Goal: Task Accomplishment & Management: Use online tool/utility

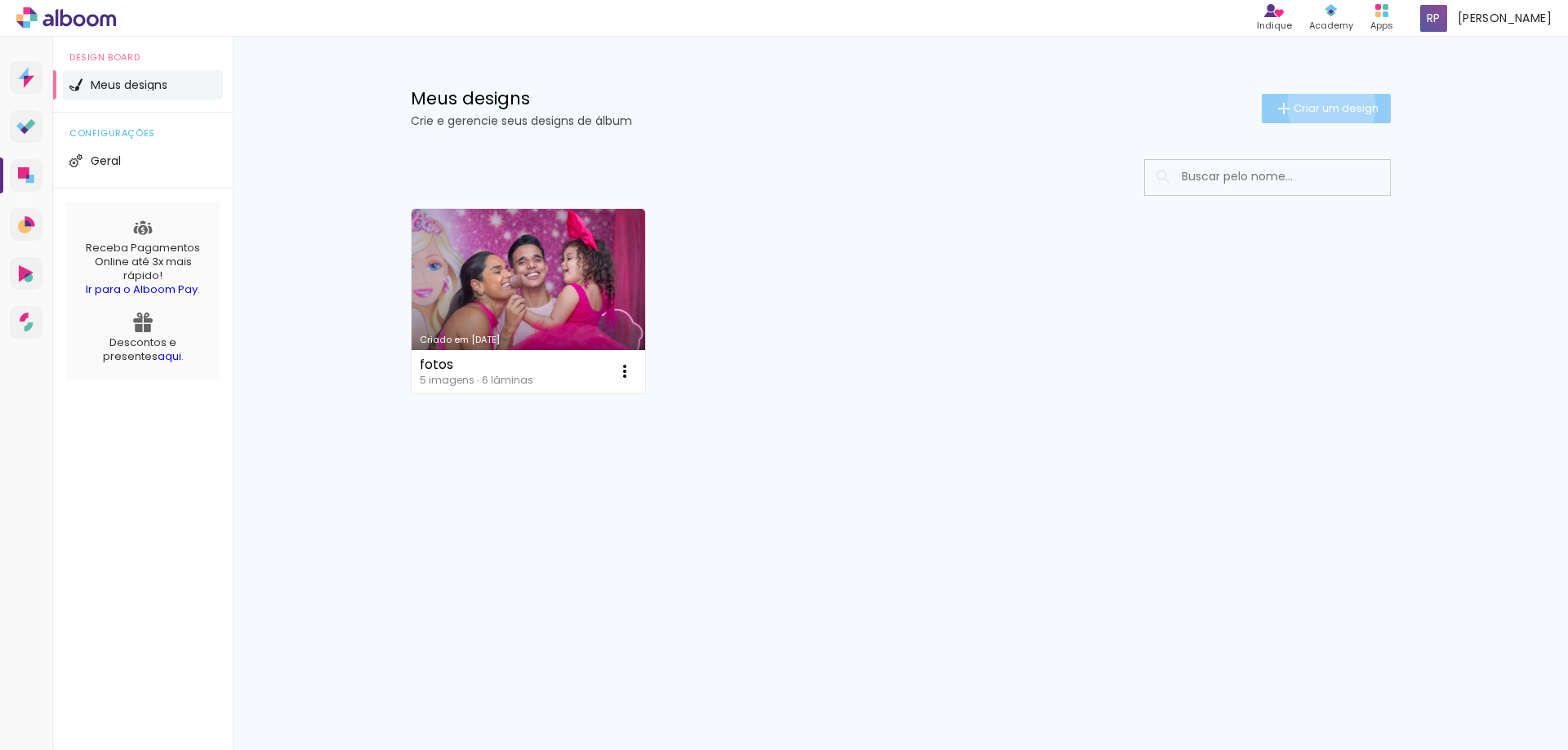
click at [1328, 106] on span "Criar um design" at bounding box center [1335, 108] width 85 height 10
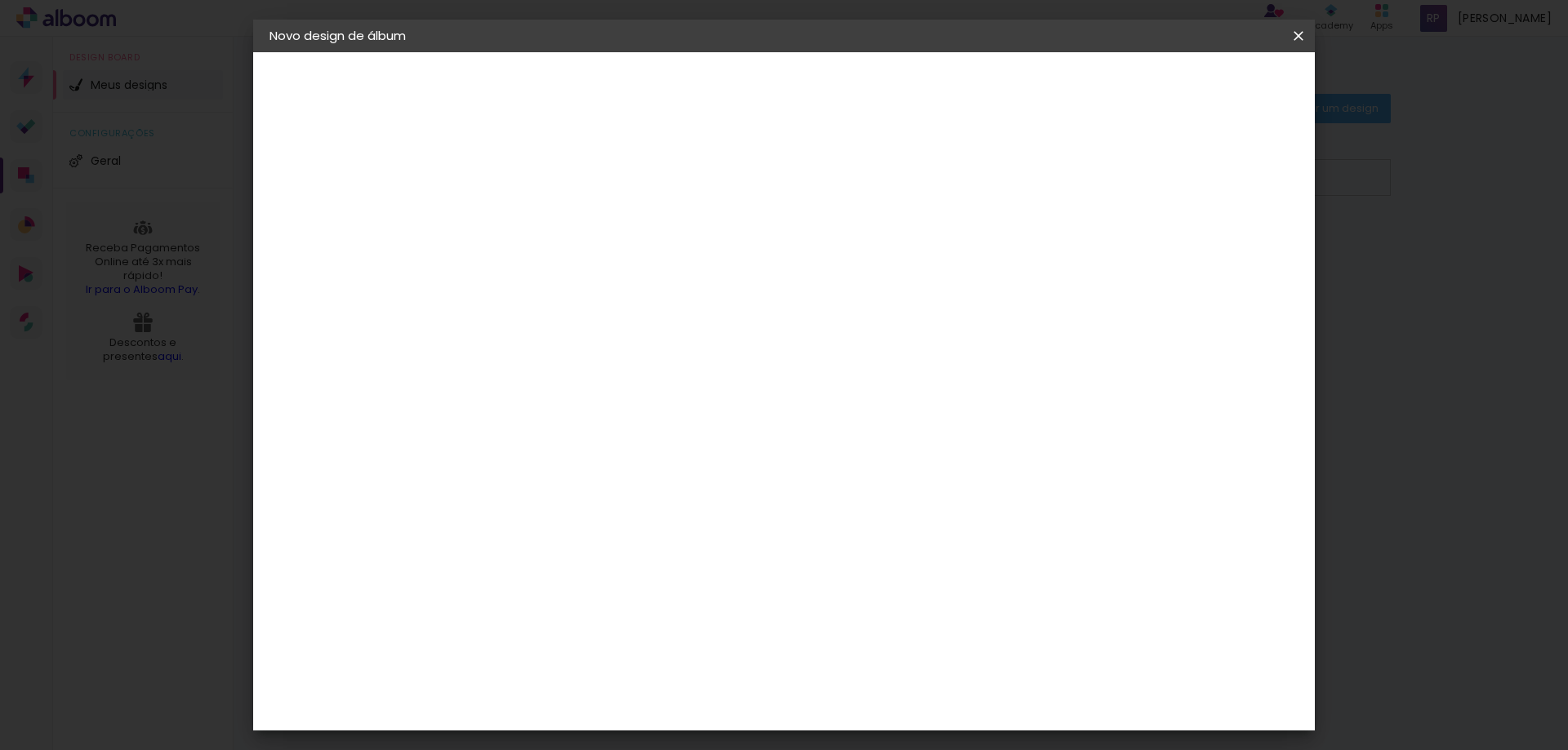
click at [537, 214] on input at bounding box center [537, 219] width 0 height 26
click at [537, 219] on input "arthur" at bounding box center [537, 219] width 0 height 26
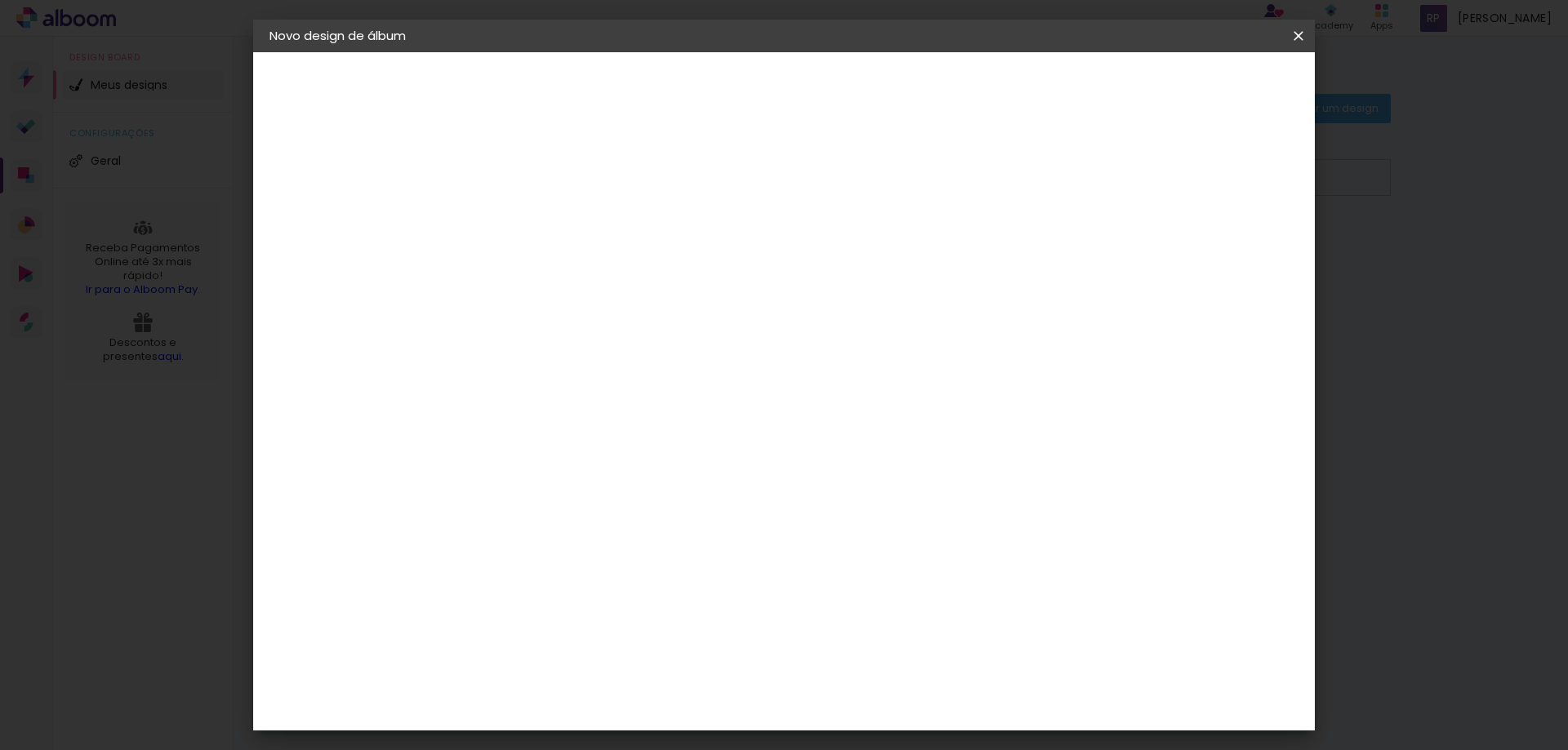
click at [537, 222] on input "Arthur" at bounding box center [537, 219] width 0 height 26
type input "[PERSON_NAME] 3 anos"
type paper-input "[PERSON_NAME] 3 anos"
click at [0, 0] on slot "Avançar" at bounding box center [0, 0] width 0 height 0
click at [661, 268] on iron-icon at bounding box center [655, 261] width 13 height 13
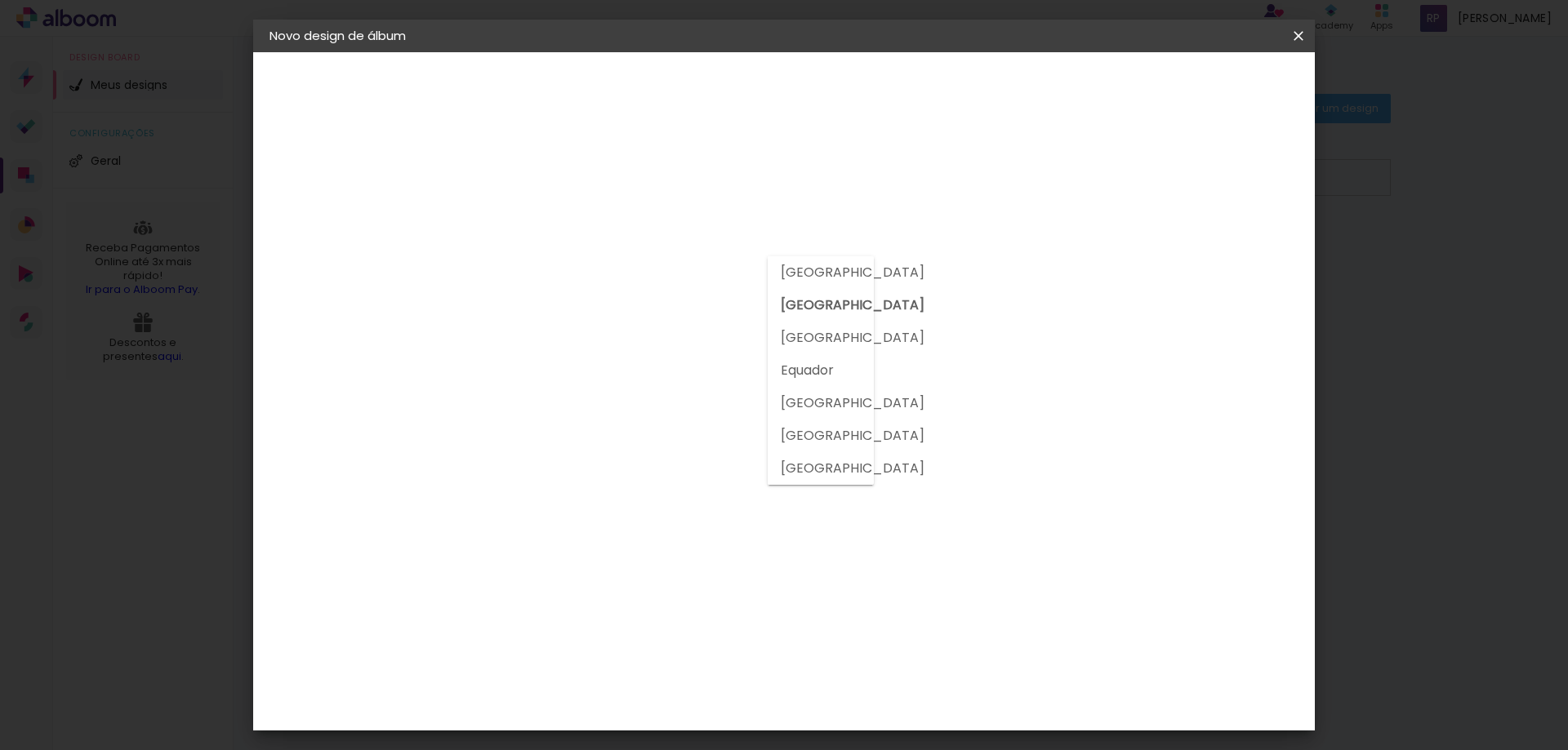
click at [0, 0] on slot "[GEOGRAPHIC_DATA]" at bounding box center [0, 0] width 0 height 0
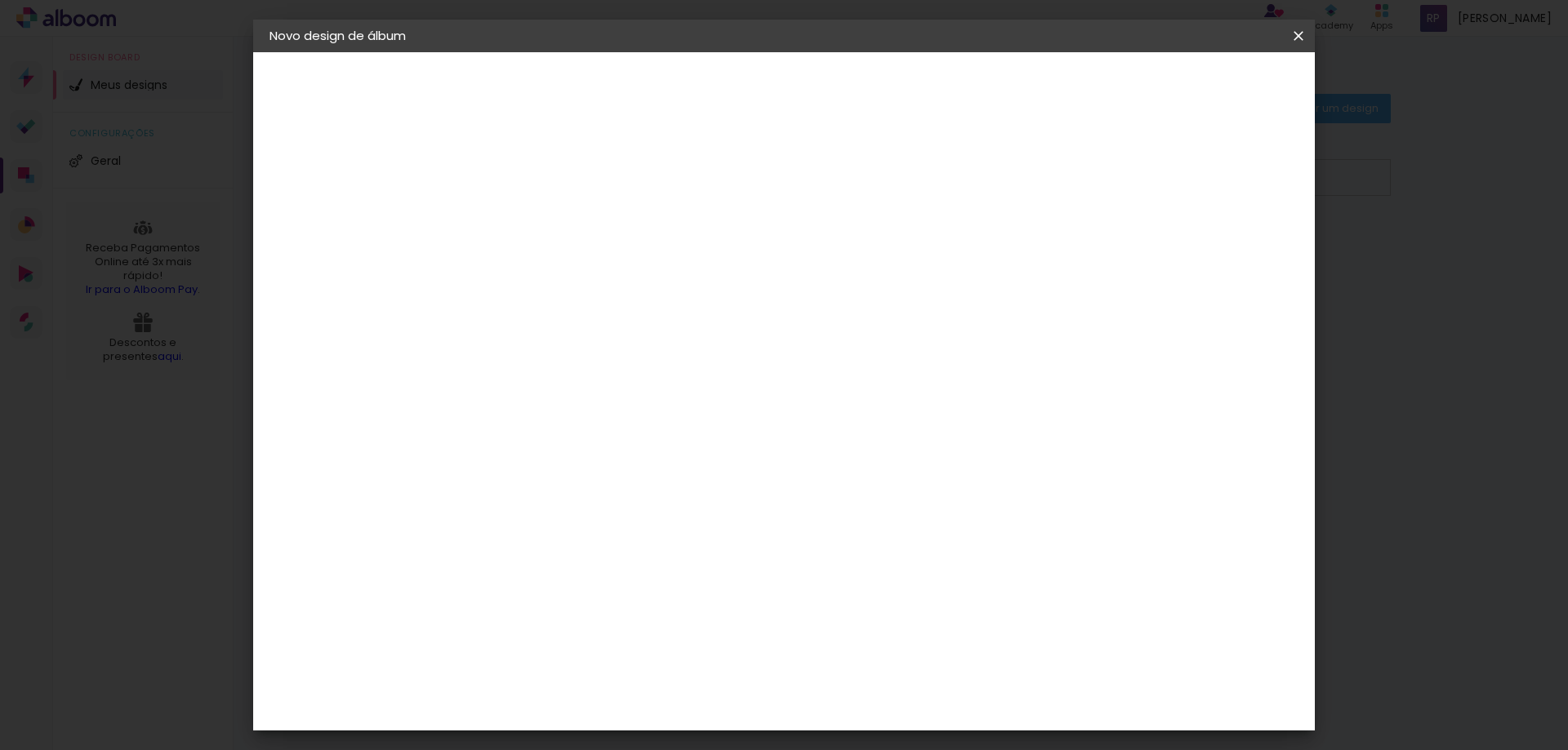
click at [610, 321] on input at bounding box center [578, 310] width 165 height 20
type input "vilas"
type paper-input "vilas"
click at [0, 0] on slot "Tamanho Livre" at bounding box center [0, 0] width 0 height 0
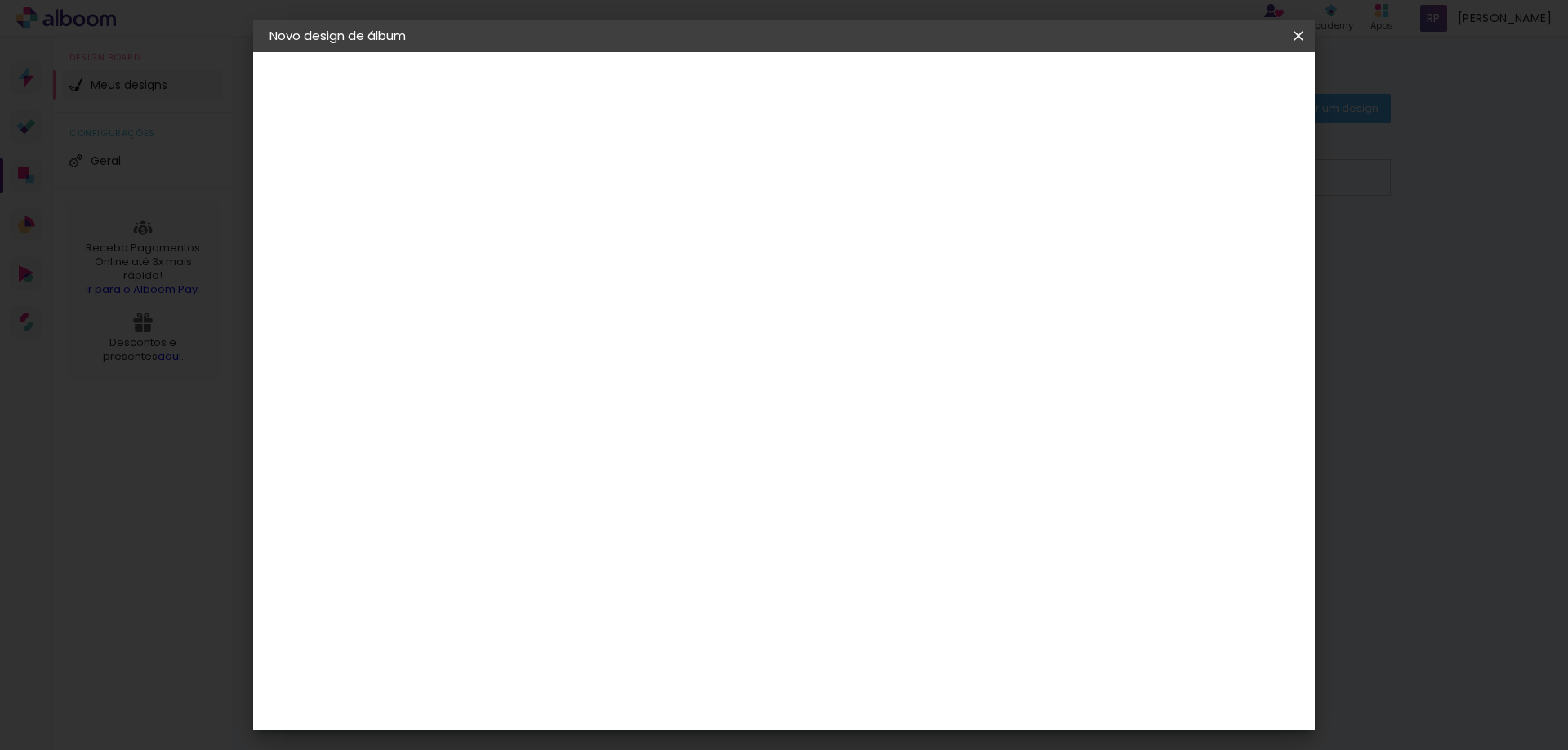
click at [0, 0] on slot "Avançar" at bounding box center [0, 0] width 0 height 0
click at [0, 0] on span "Iniciar design" at bounding box center [0, 0] width 0 height 0
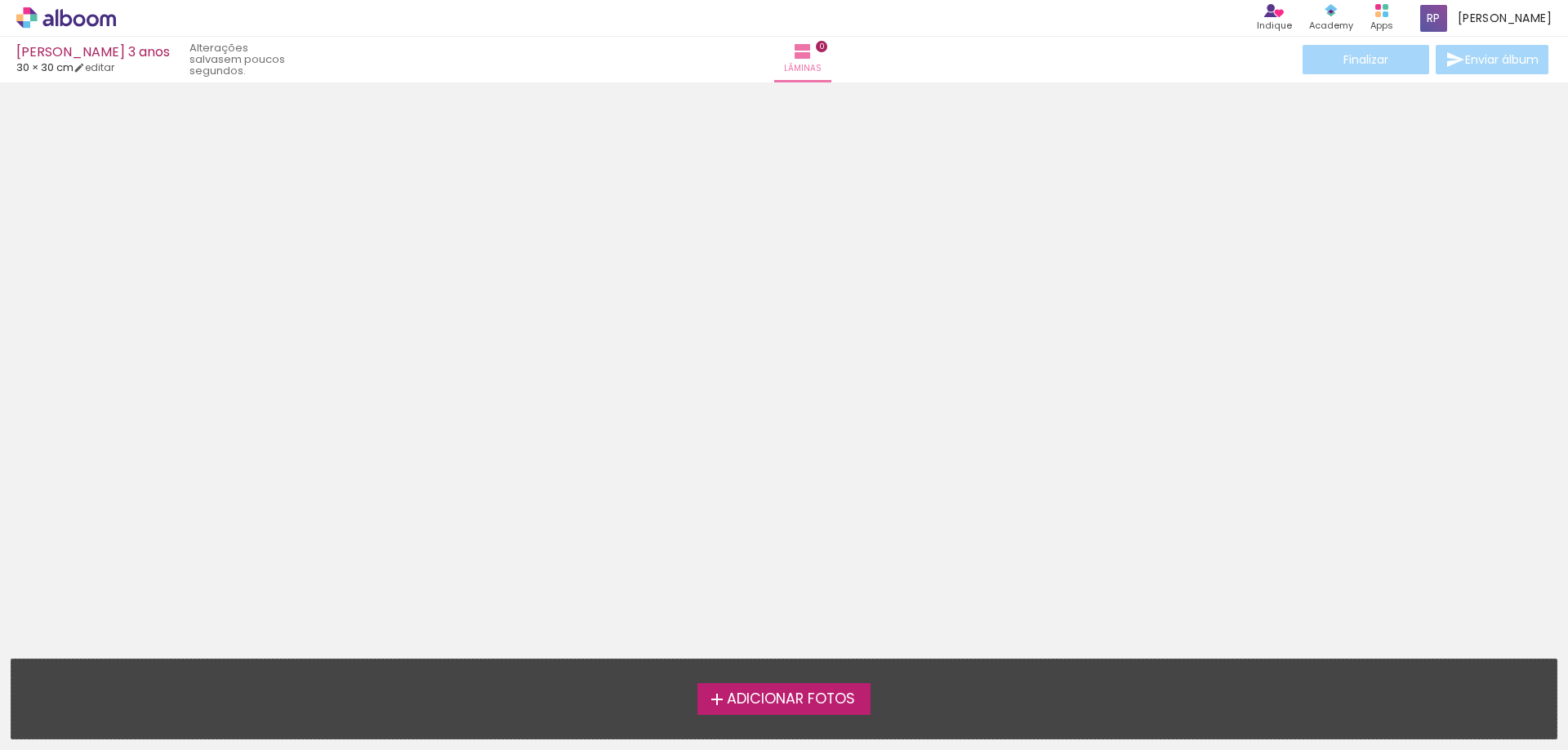
click at [802, 699] on span "Adicionar Fotos" at bounding box center [791, 699] width 129 height 14
click at [0, 0] on input "file" at bounding box center [0, 0] width 0 height 0
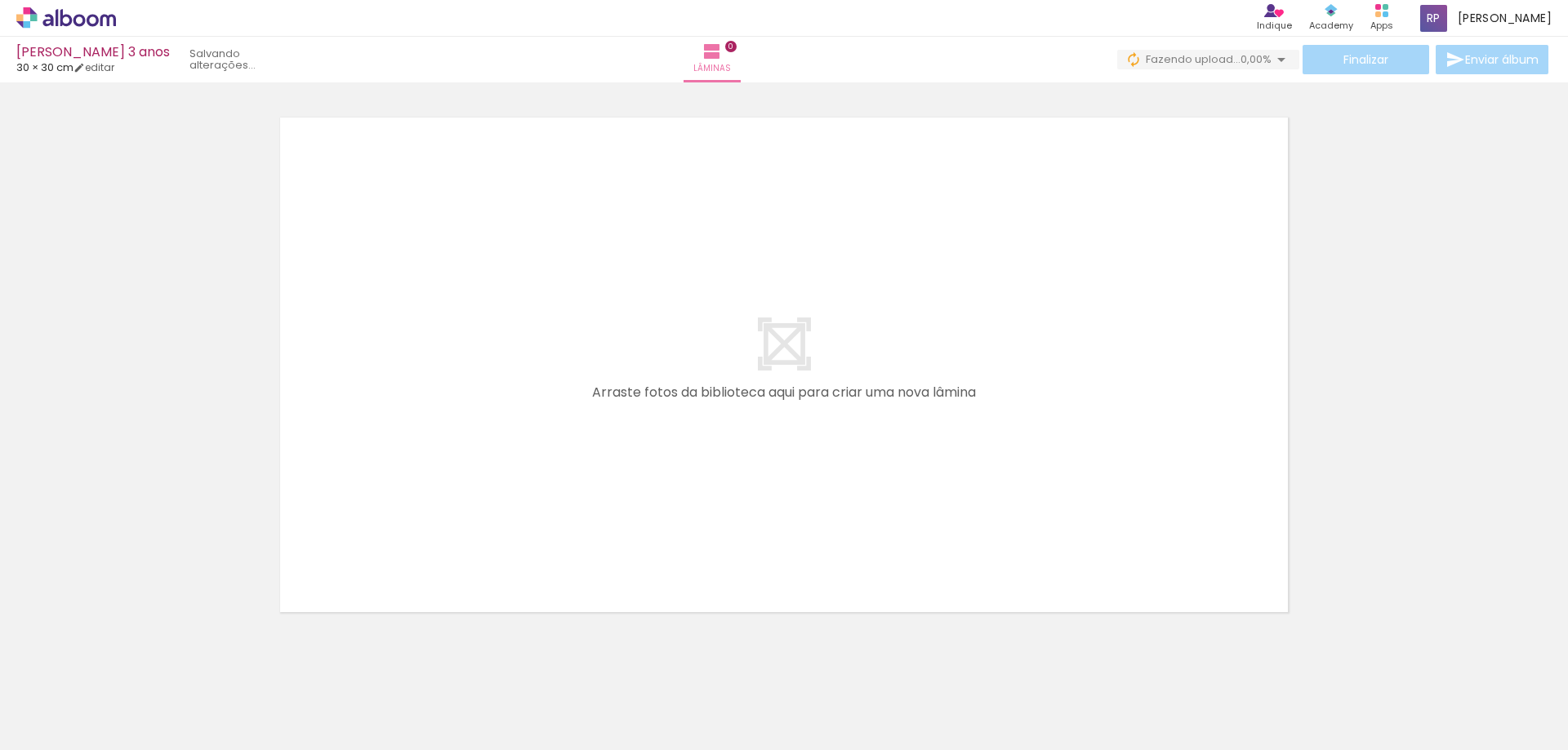
click at [63, 722] on span "Adicionar Fotos" at bounding box center [57, 728] width 49 height 18
click at [0, 0] on input "file" at bounding box center [0, 0] width 0 height 0
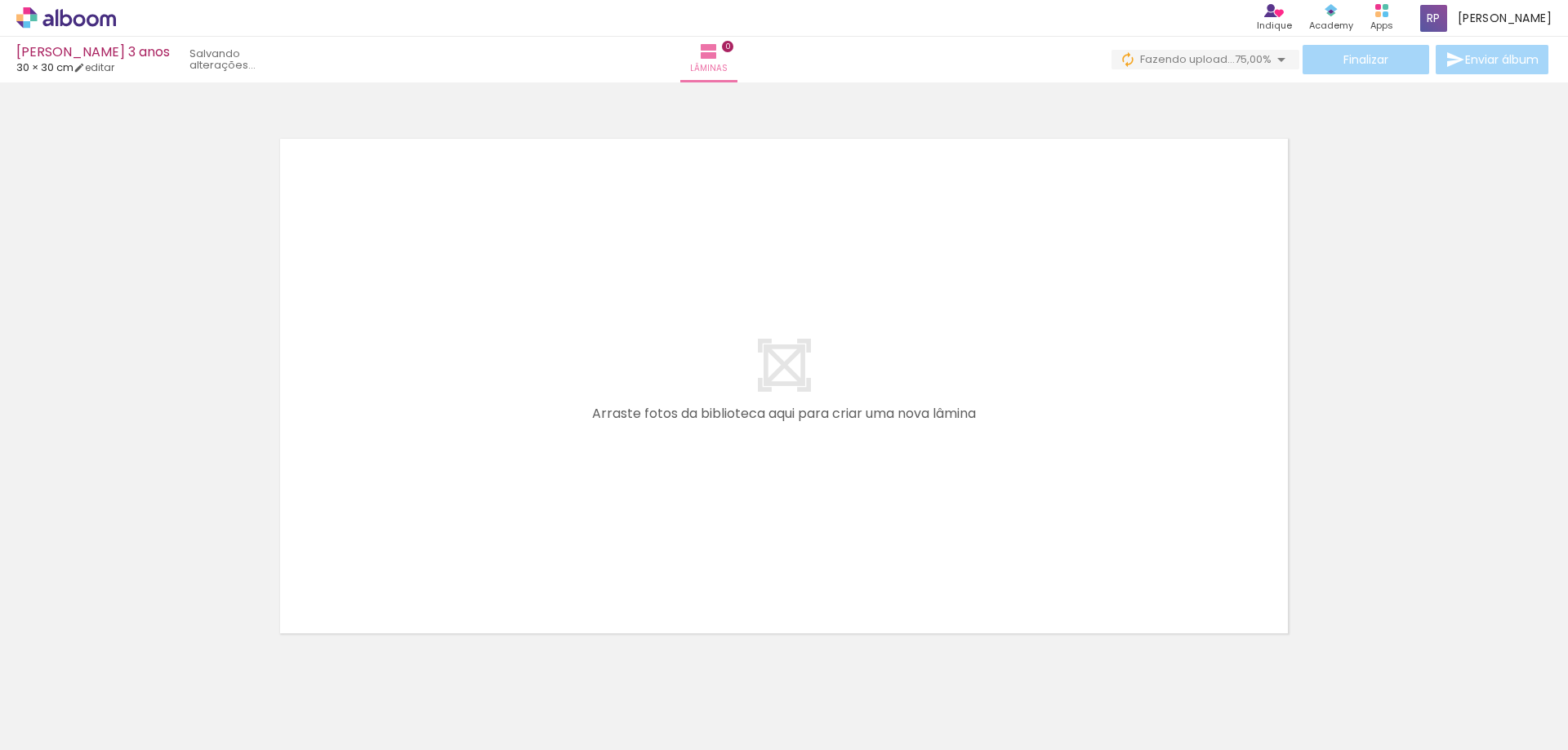
scroll to position [51, 0]
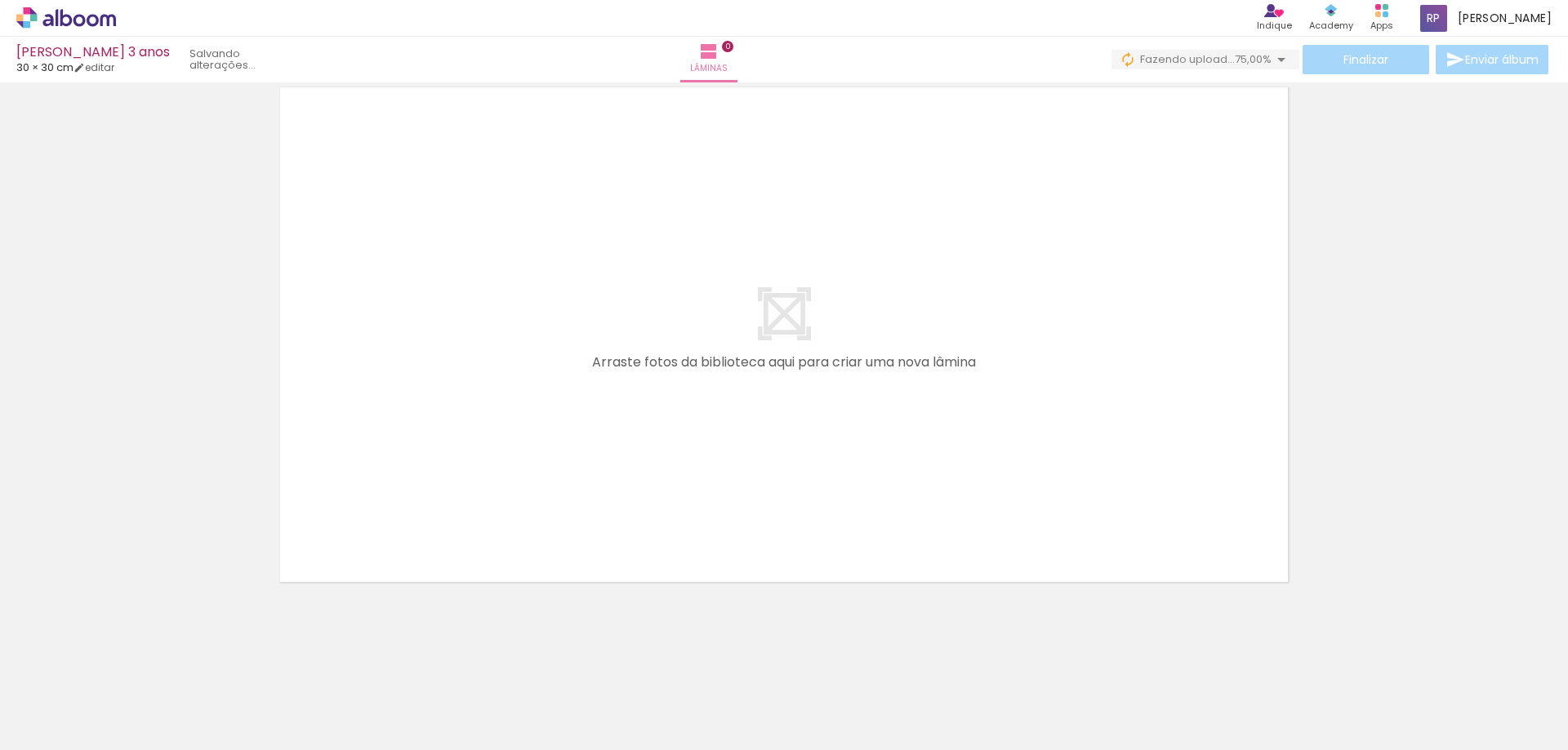
click at [54, 732] on span "Adicionar Fotos" at bounding box center [57, 728] width 49 height 18
click at [0, 0] on input "file" at bounding box center [0, 0] width 0 height 0
click at [56, 732] on span "Adicionar Fotos" at bounding box center [57, 728] width 49 height 18
click at [0, 0] on input "file" at bounding box center [0, 0] width 0 height 0
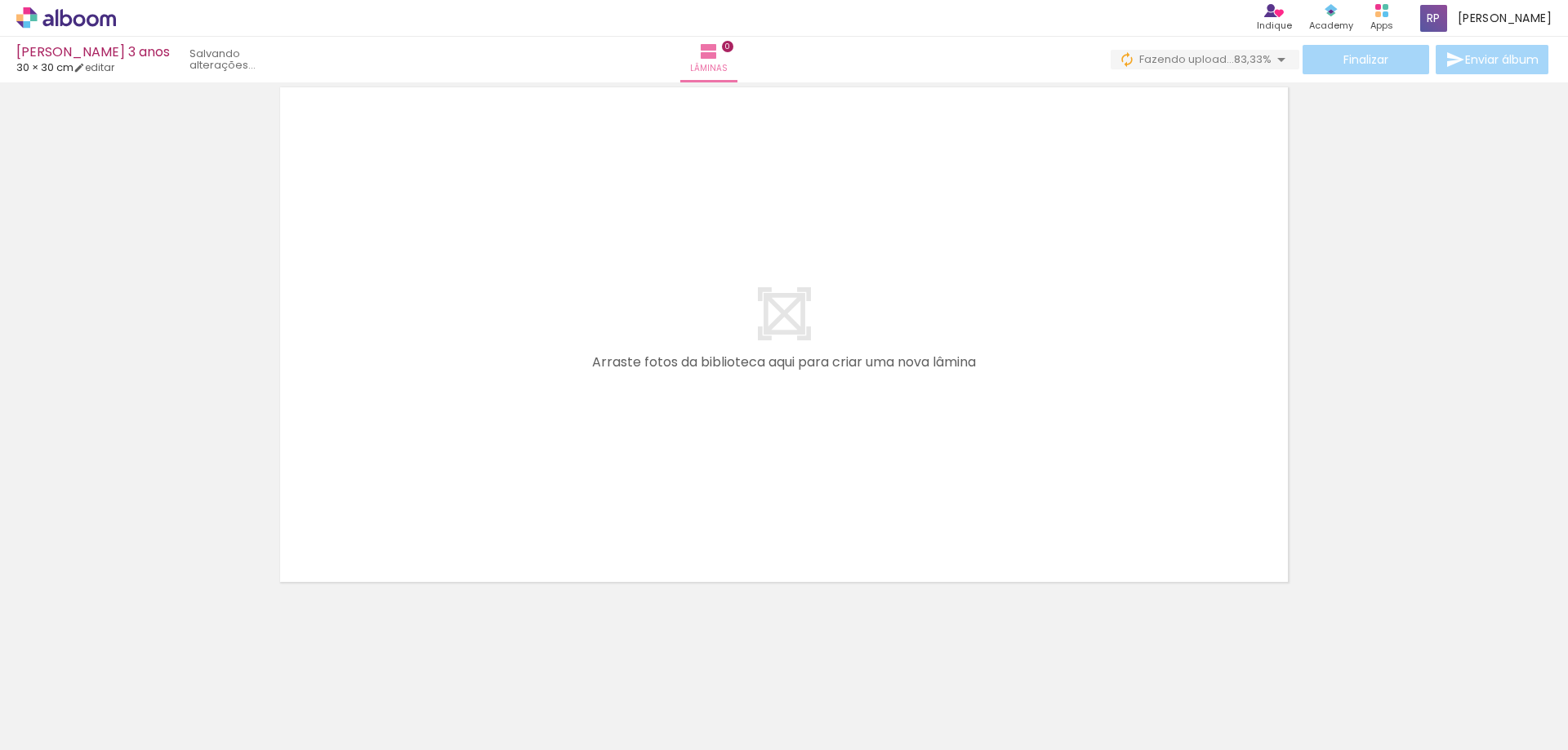
click at [627, 699] on div at bounding box center [621, 695] width 54 height 81
click at [45, 734] on span "Adicionar Fotos" at bounding box center [57, 728] width 49 height 18
click at [0, 0] on input "file" at bounding box center [0, 0] width 0 height 0
click at [645, 706] on div at bounding box center [621, 696] width 49 height 73
drag, startPoint x: 724, startPoint y: 706, endPoint x: 737, endPoint y: 618, distance: 89.0
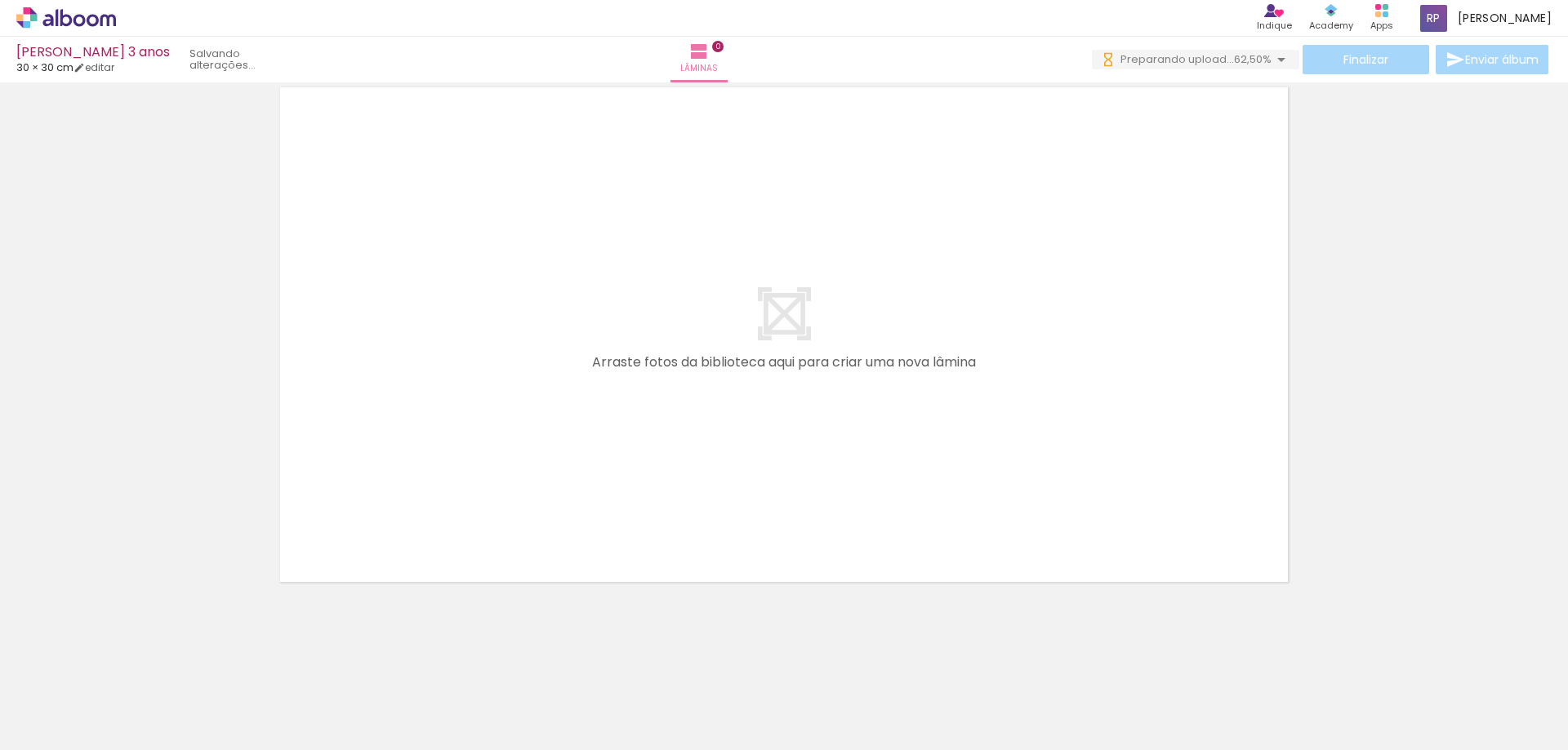
click at [645, 679] on div at bounding box center [621, 696] width 49 height 73
click at [765, 485] on quentale-layouter at bounding box center [784, 334] width 1026 height 513
drag, startPoint x: 767, startPoint y: 477, endPoint x: 769, endPoint y: 461, distance: 16.1
click at [768, 471] on quentale-layouter at bounding box center [784, 334] width 1026 height 513
drag, startPoint x: 769, startPoint y: 461, endPoint x: 779, endPoint y: 414, distance: 48.1
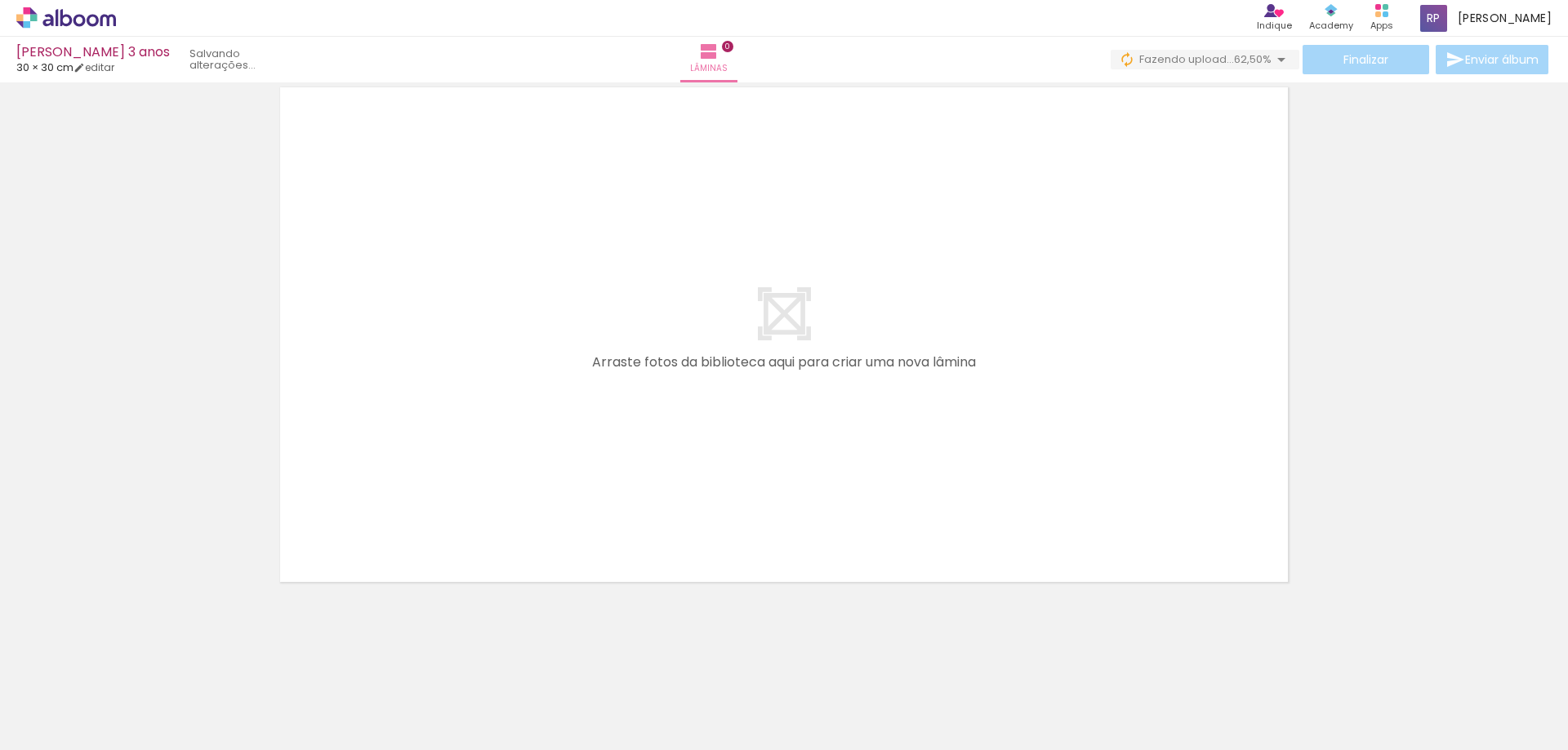
click at [778, 416] on quentale-layouter at bounding box center [784, 334] width 1026 height 513
click at [779, 414] on quentale-layouter at bounding box center [784, 334] width 1026 height 513
click at [1275, 60] on iron-icon at bounding box center [1281, 59] width 20 height 20
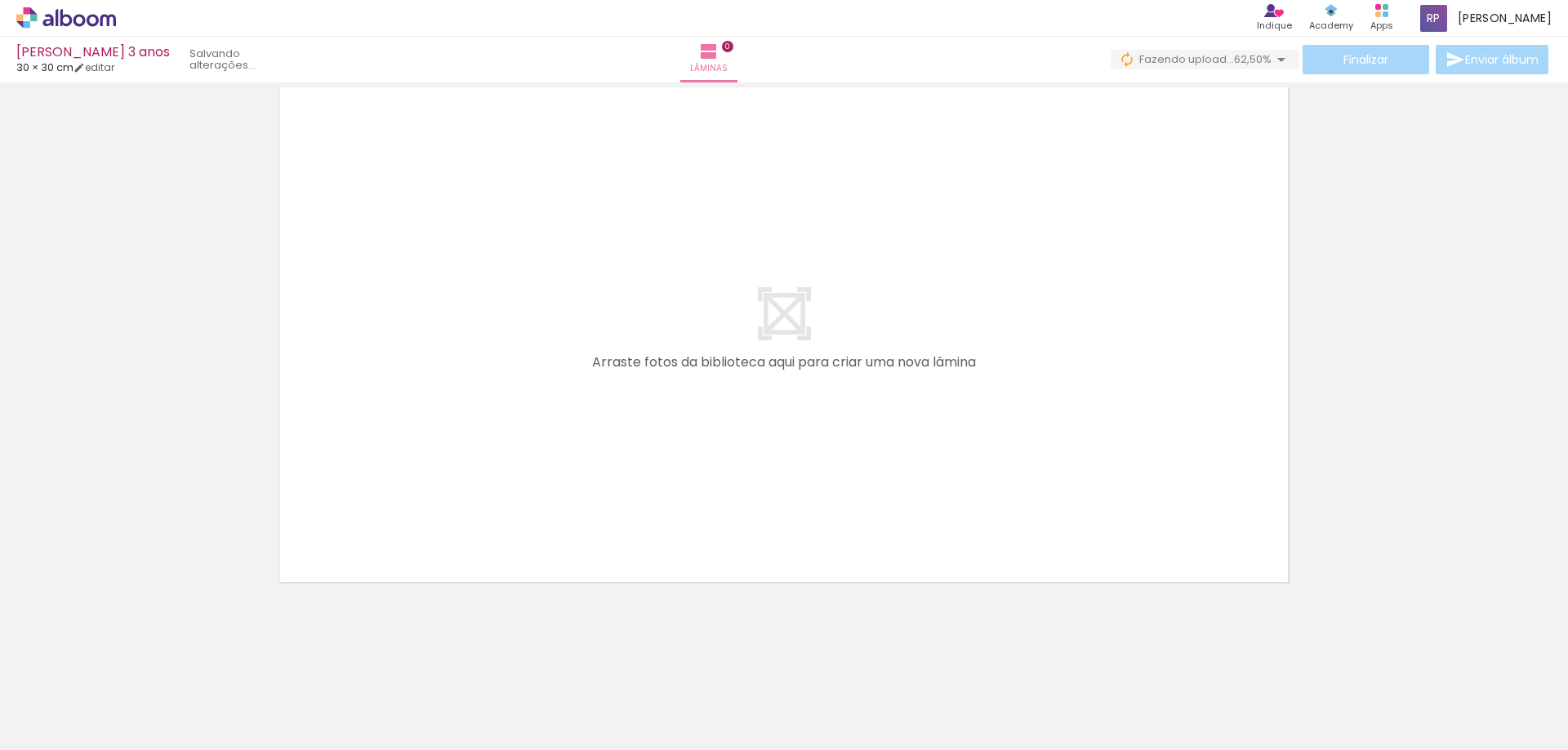
click at [1275, 60] on iron-icon at bounding box center [1281, 59] width 20 height 20
click at [1275, 69] on iron-icon at bounding box center [1281, 59] width 20 height 20
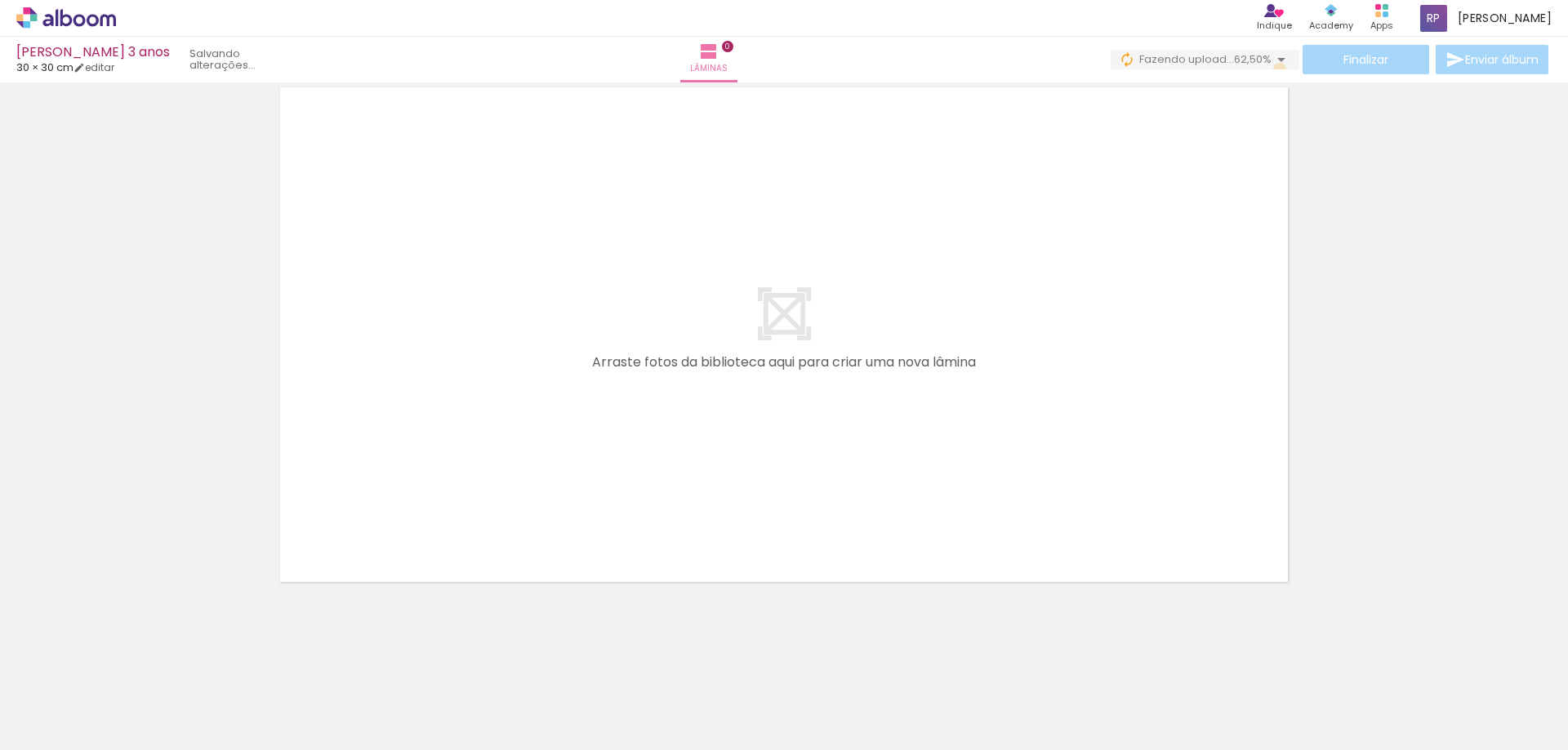
click at [1275, 69] on iron-icon at bounding box center [1281, 59] width 20 height 20
click at [136, 663] on iron-icon at bounding box center [128, 662] width 17 height 17
click at [745, 60] on iron-icon at bounding box center [735, 51] width 20 height 20
drag, startPoint x: 714, startPoint y: 710, endPoint x: 717, endPoint y: 619, distance: 91.0
click at [200, 698] on div at bounding box center [163, 695] width 73 height 49
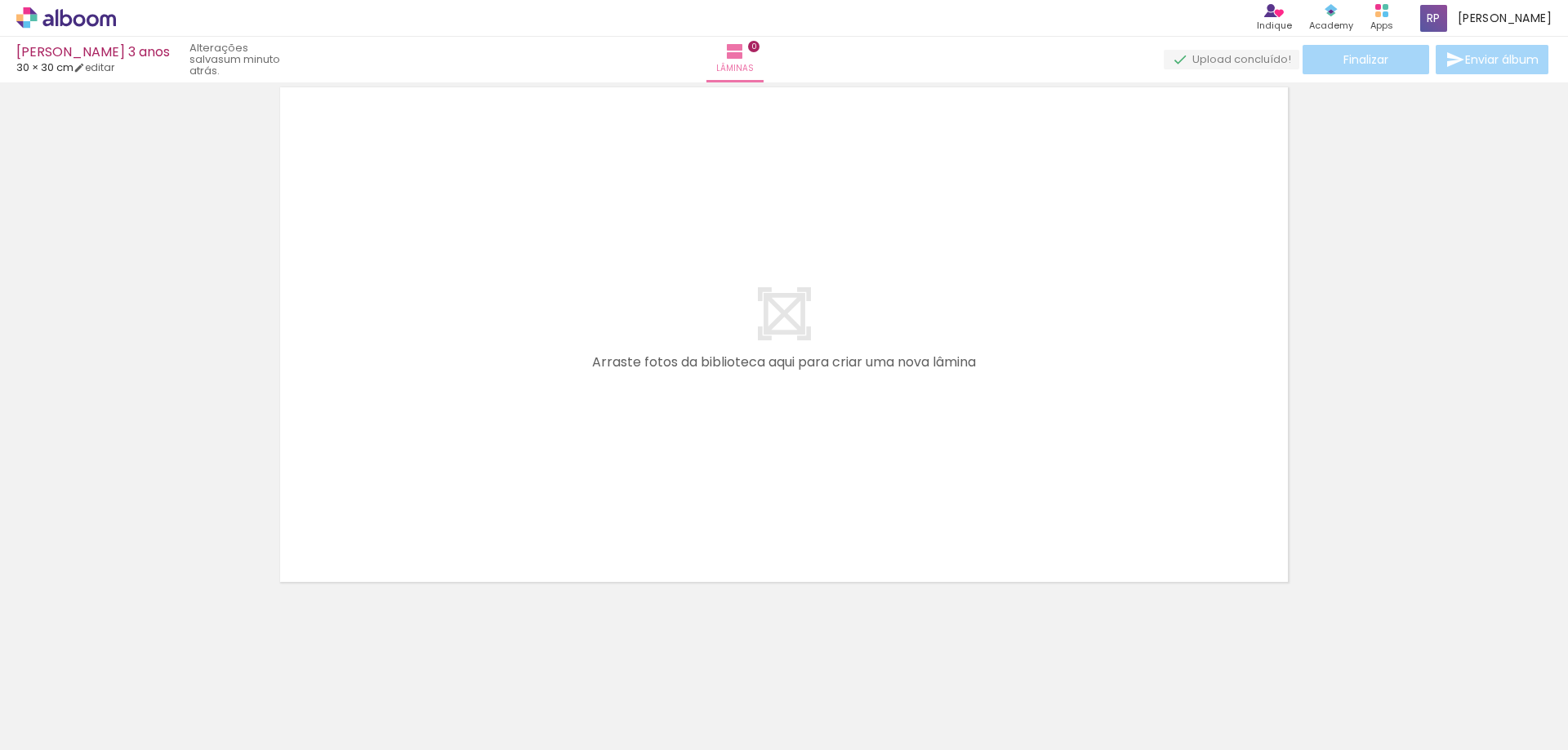
drag, startPoint x: 717, startPoint y: 604, endPoint x: 725, endPoint y: 557, distance: 47.7
click at [720, 589] on div "Confirmar Cancelar" at bounding box center [784, 328] width 1568 height 593
drag, startPoint x: 729, startPoint y: 532, endPoint x: 734, endPoint y: 511, distance: 21.6
click at [732, 521] on quentale-layouter at bounding box center [784, 334] width 1026 height 513
drag, startPoint x: 734, startPoint y: 511, endPoint x: 739, endPoint y: 491, distance: 20.6
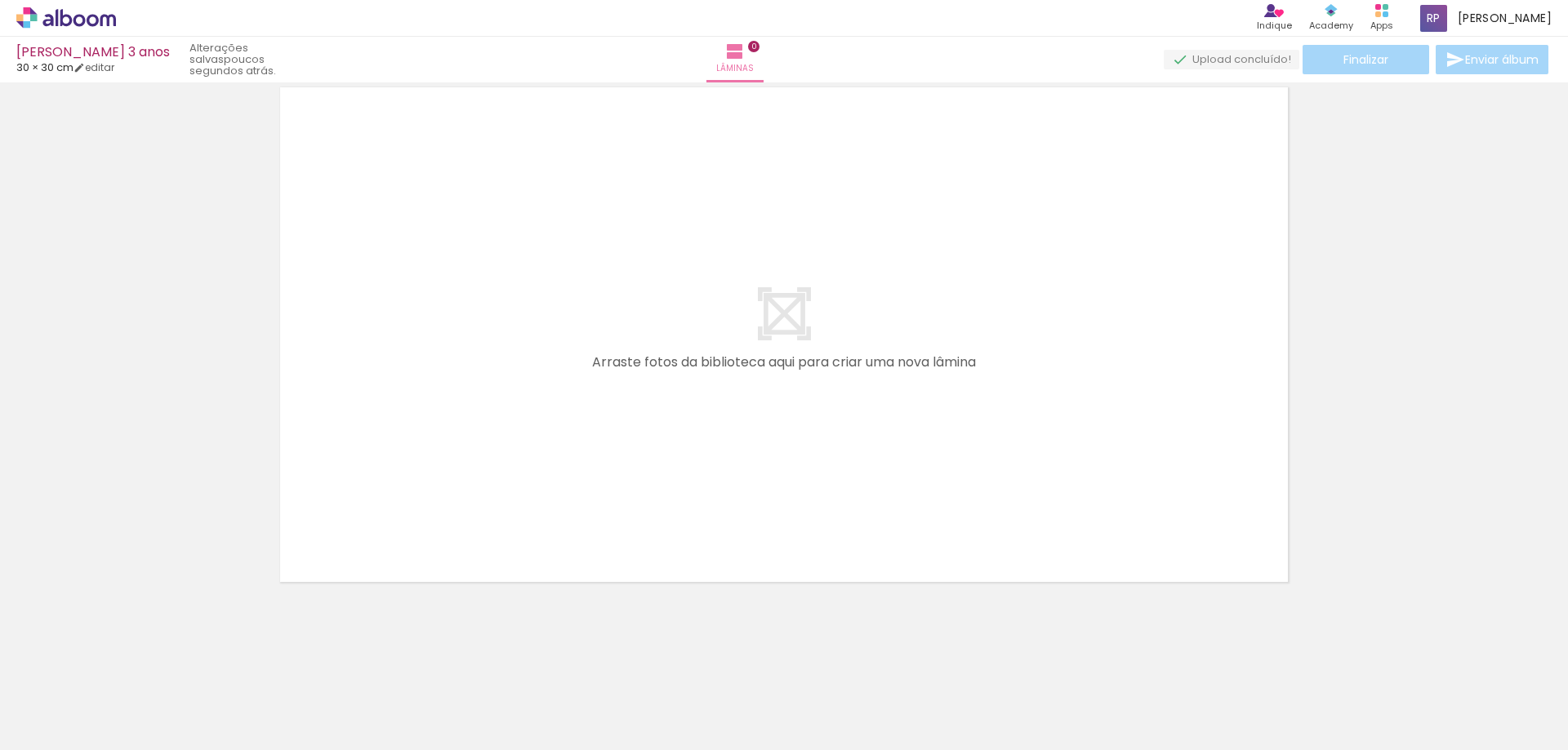
click at [739, 491] on quentale-layouter at bounding box center [784, 334] width 1026 height 513
click at [200, 700] on div at bounding box center [163, 695] width 73 height 49
drag, startPoint x: 742, startPoint y: 700, endPoint x: 742, endPoint y: 619, distance: 81.0
click at [200, 698] on div at bounding box center [163, 695] width 73 height 49
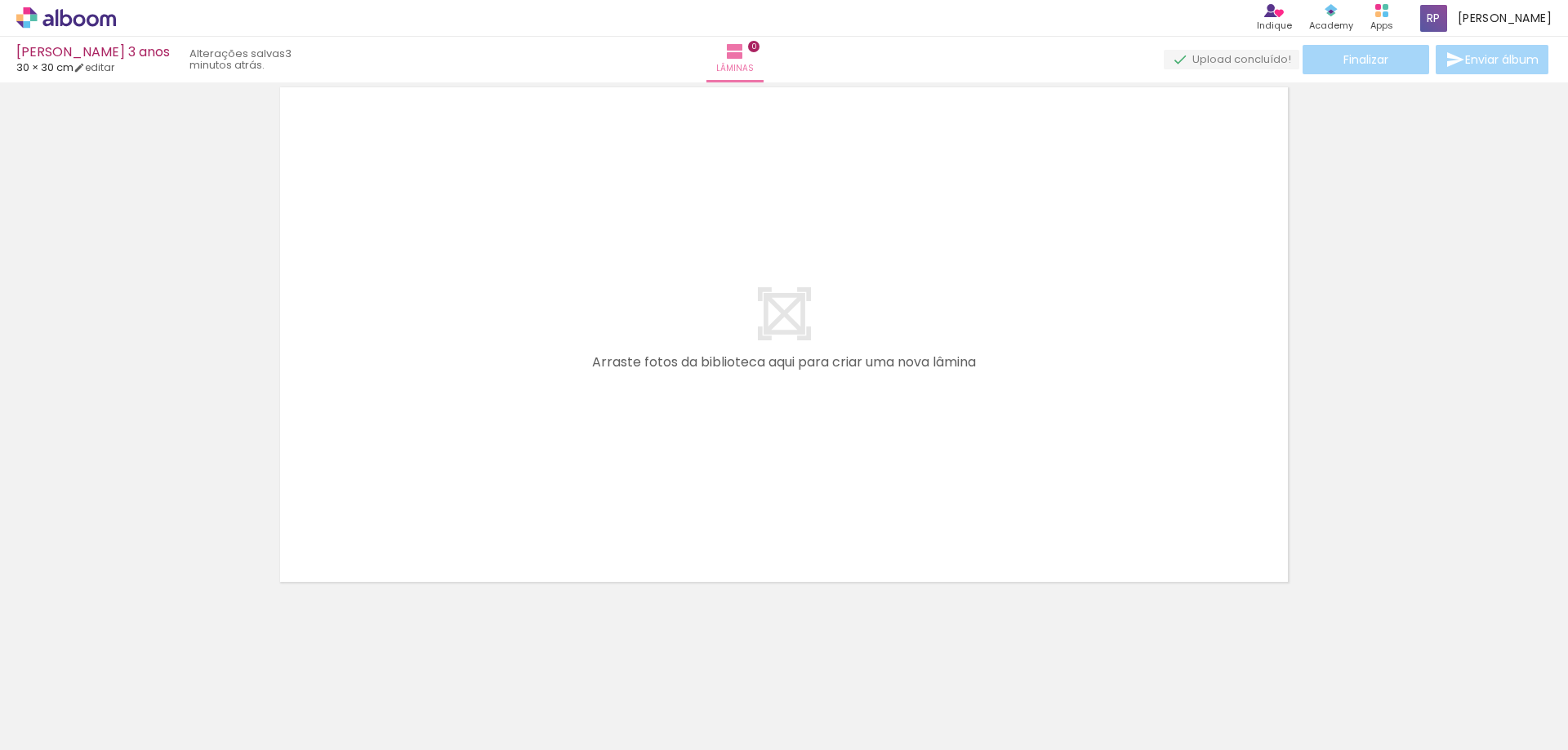
click at [742, 637] on quentale-workspace at bounding box center [784, 375] width 1568 height 750
drag, startPoint x: 744, startPoint y: 518, endPoint x: 749, endPoint y: 484, distance: 34.4
click at [745, 509] on quentale-layouter at bounding box center [784, 334] width 1026 height 513
drag, startPoint x: 749, startPoint y: 484, endPoint x: 753, endPoint y: 454, distance: 30.3
click at [753, 454] on quentale-layouter at bounding box center [784, 334] width 1026 height 513
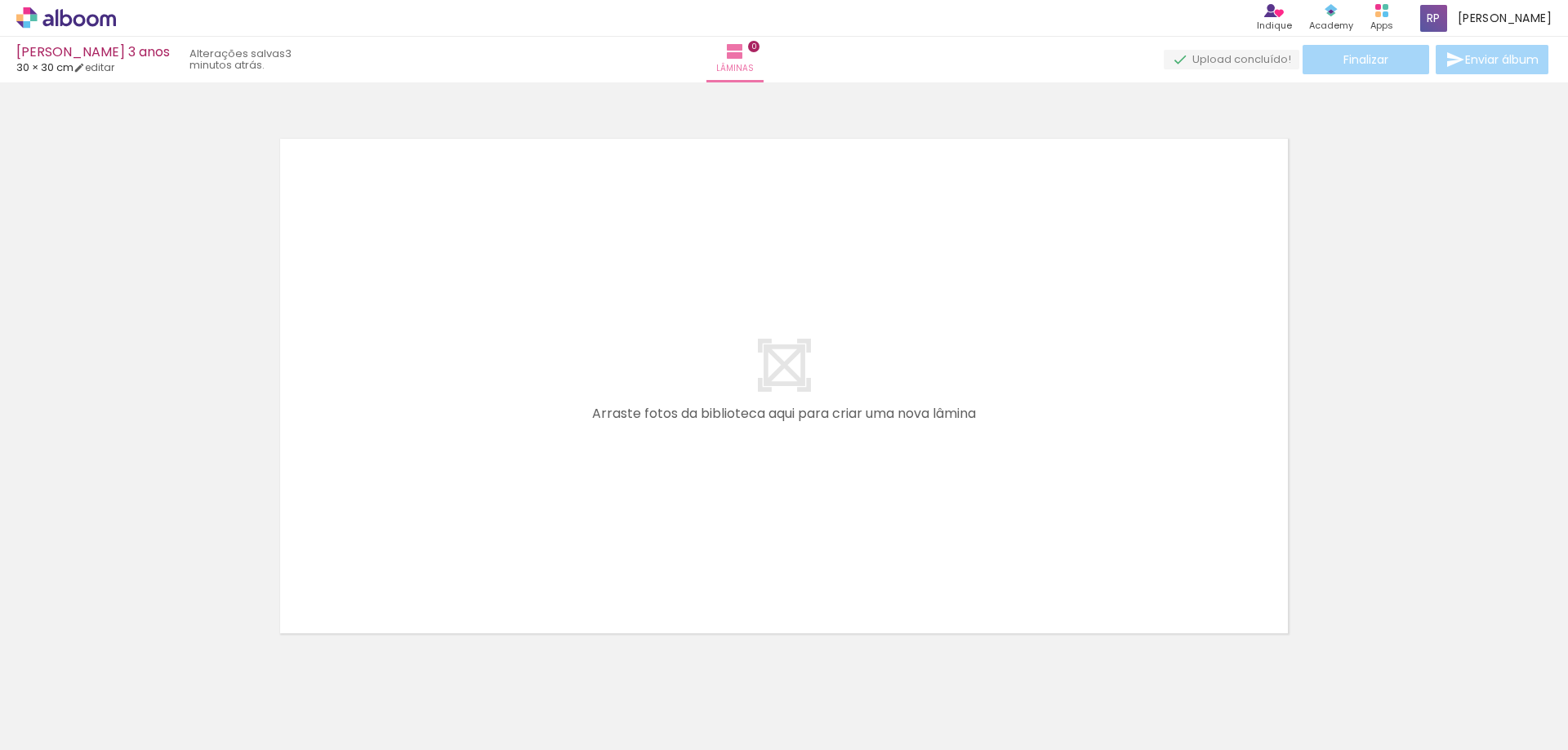
click at [66, 736] on span "Adicionar Fotos" at bounding box center [57, 728] width 49 height 18
click at [0, 0] on input "file" at bounding box center [0, 0] width 0 height 0
click at [54, 731] on span "Adicionar Fotos" at bounding box center [57, 728] width 49 height 18
click at [0, 0] on input "file" at bounding box center [0, 0] width 0 height 0
click at [1412, 64] on div "Finalizar Enviar álbum" at bounding box center [1332, 59] width 440 height 30
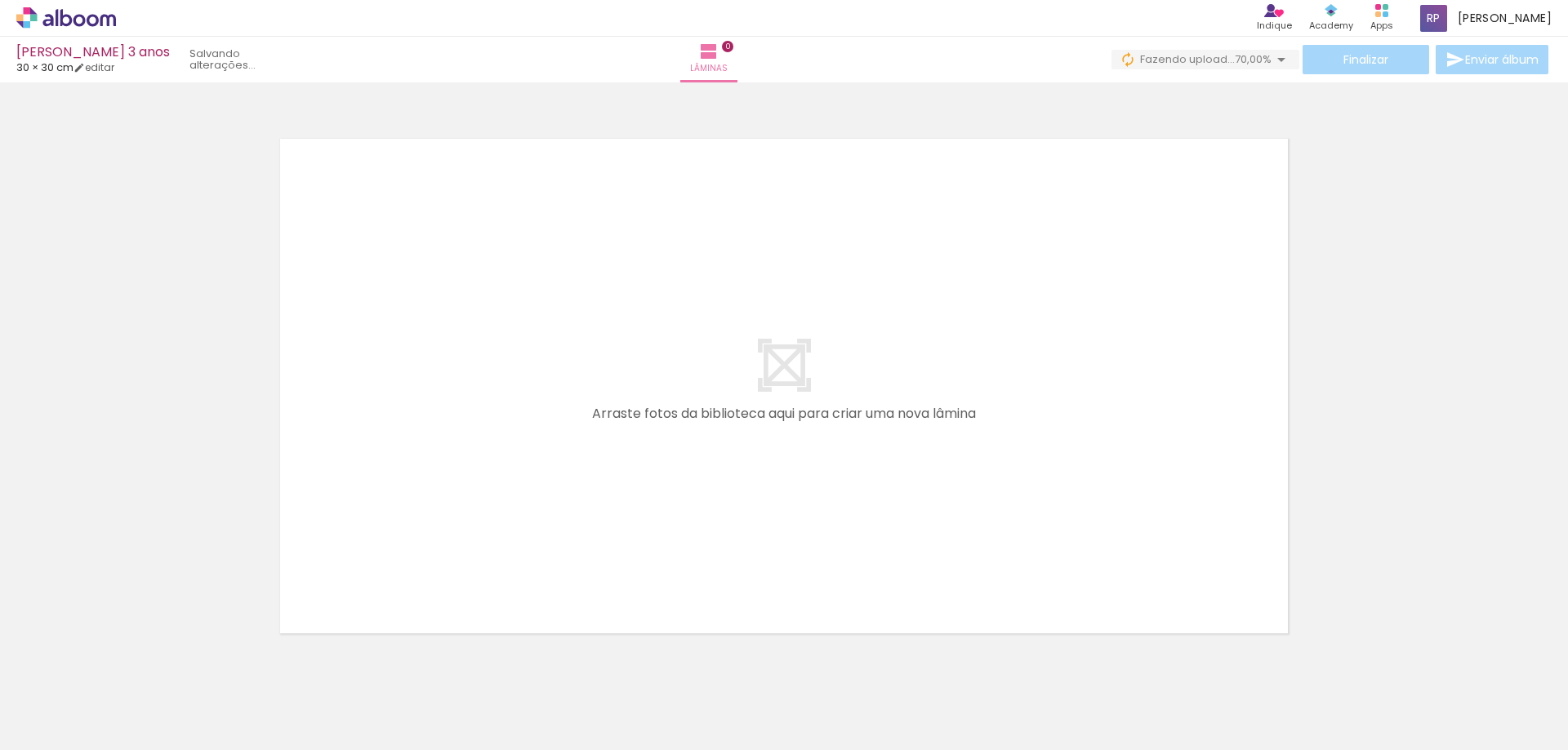
click at [1412, 64] on div "Finalizar Enviar álbum" at bounding box center [1332, 59] width 440 height 30
click at [1484, 61] on div "Finalizar Enviar álbum" at bounding box center [1332, 59] width 440 height 30
click at [200, 711] on div at bounding box center [163, 695] width 73 height 49
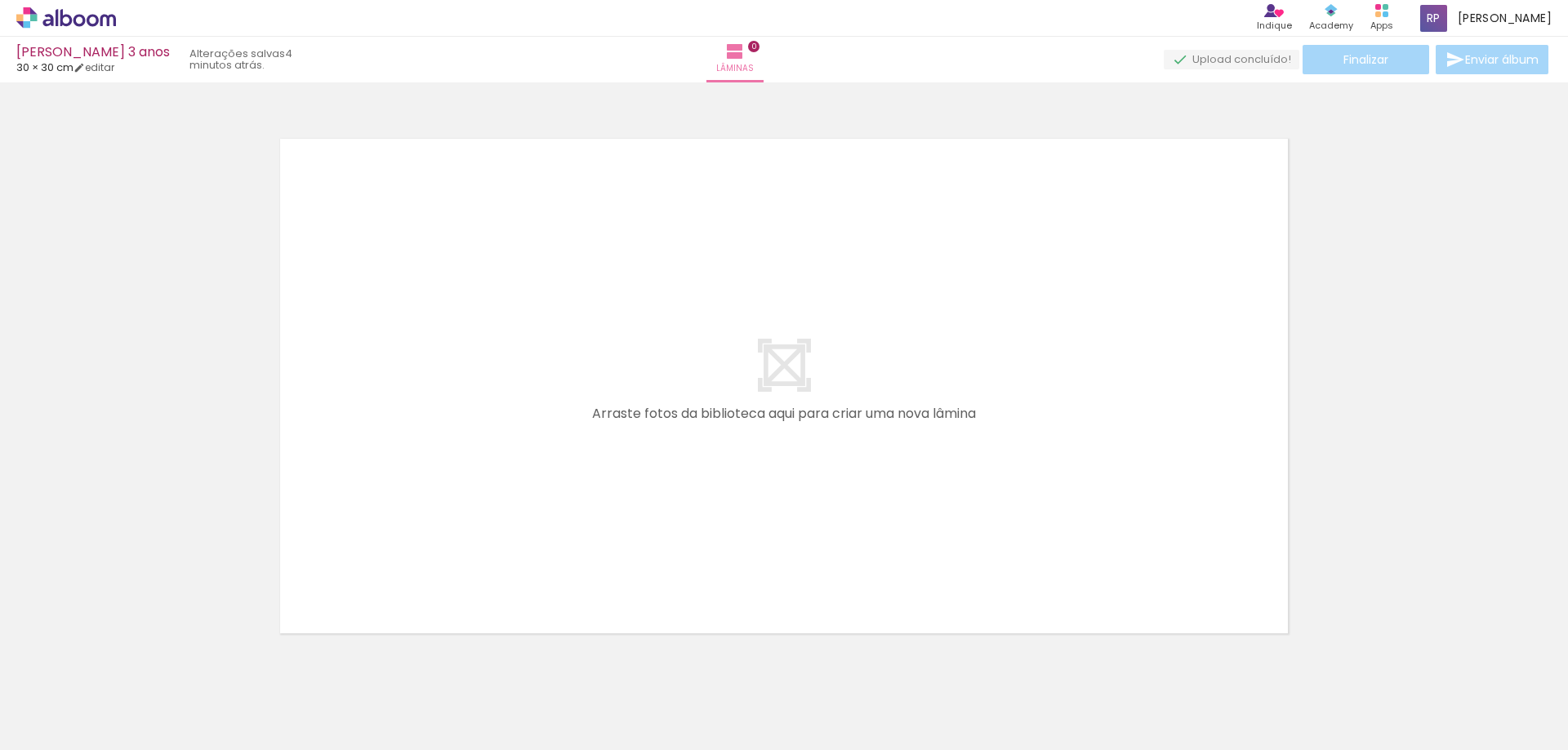
click at [200, 711] on div at bounding box center [163, 695] width 73 height 49
drag, startPoint x: 1004, startPoint y: 688, endPoint x: 1008, endPoint y: 653, distance: 35.2
click at [1008, 671] on div at bounding box center [987, 695] width 73 height 49
drag, startPoint x: 1008, startPoint y: 653, endPoint x: 1009, endPoint y: 631, distance: 22.0
click at [1008, 641] on quentale-workspace at bounding box center [784, 375] width 1568 height 750
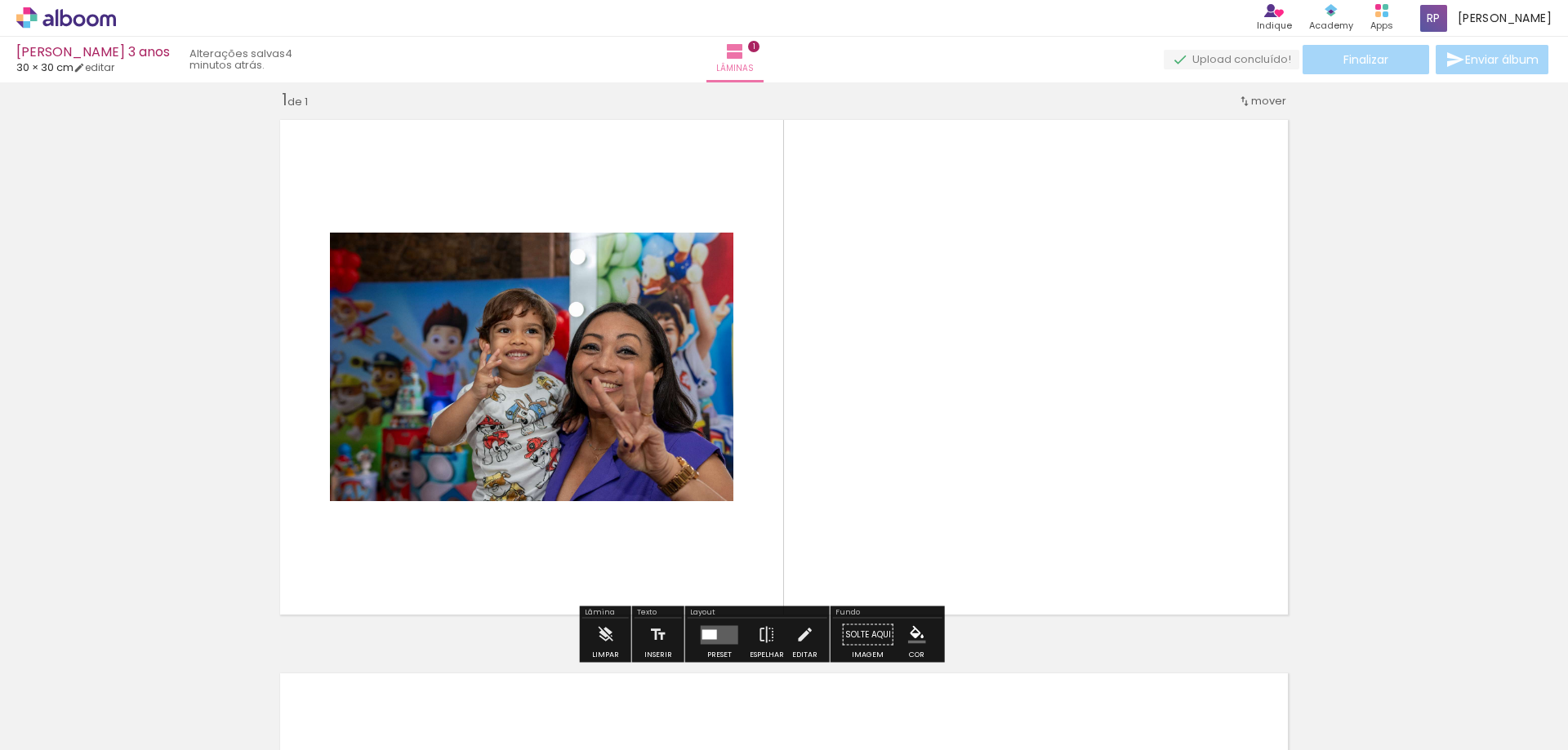
scroll to position [21, 0]
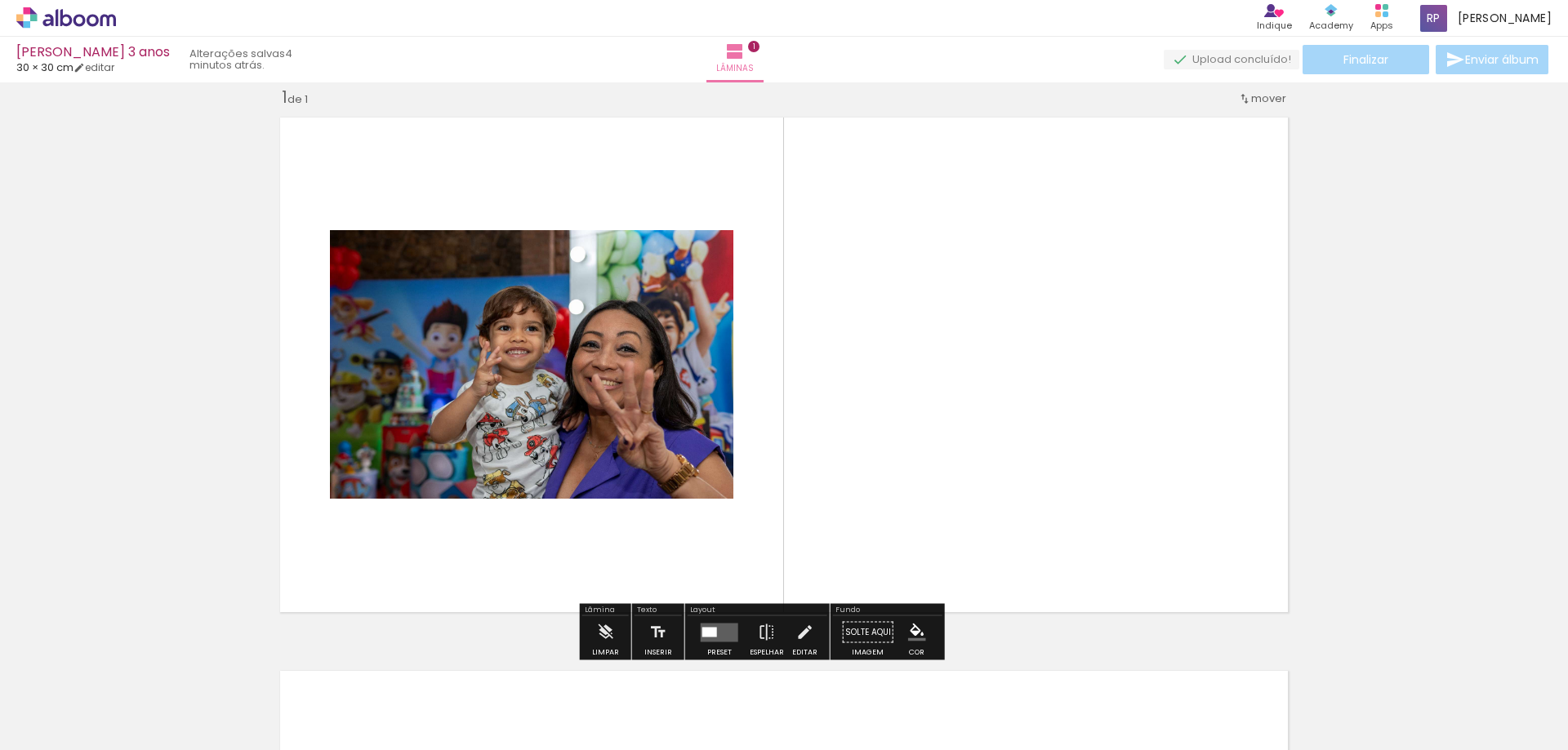
drag, startPoint x: 1013, startPoint y: 614, endPoint x: 1015, endPoint y: 602, distance: 12.2
click at [1015, 602] on quentale-layouter at bounding box center [784, 365] width 1026 height 513
click at [500, 369] on quentale-photo at bounding box center [531, 365] width 403 height 269
click at [508, 294] on quentale-photo at bounding box center [531, 365] width 403 height 269
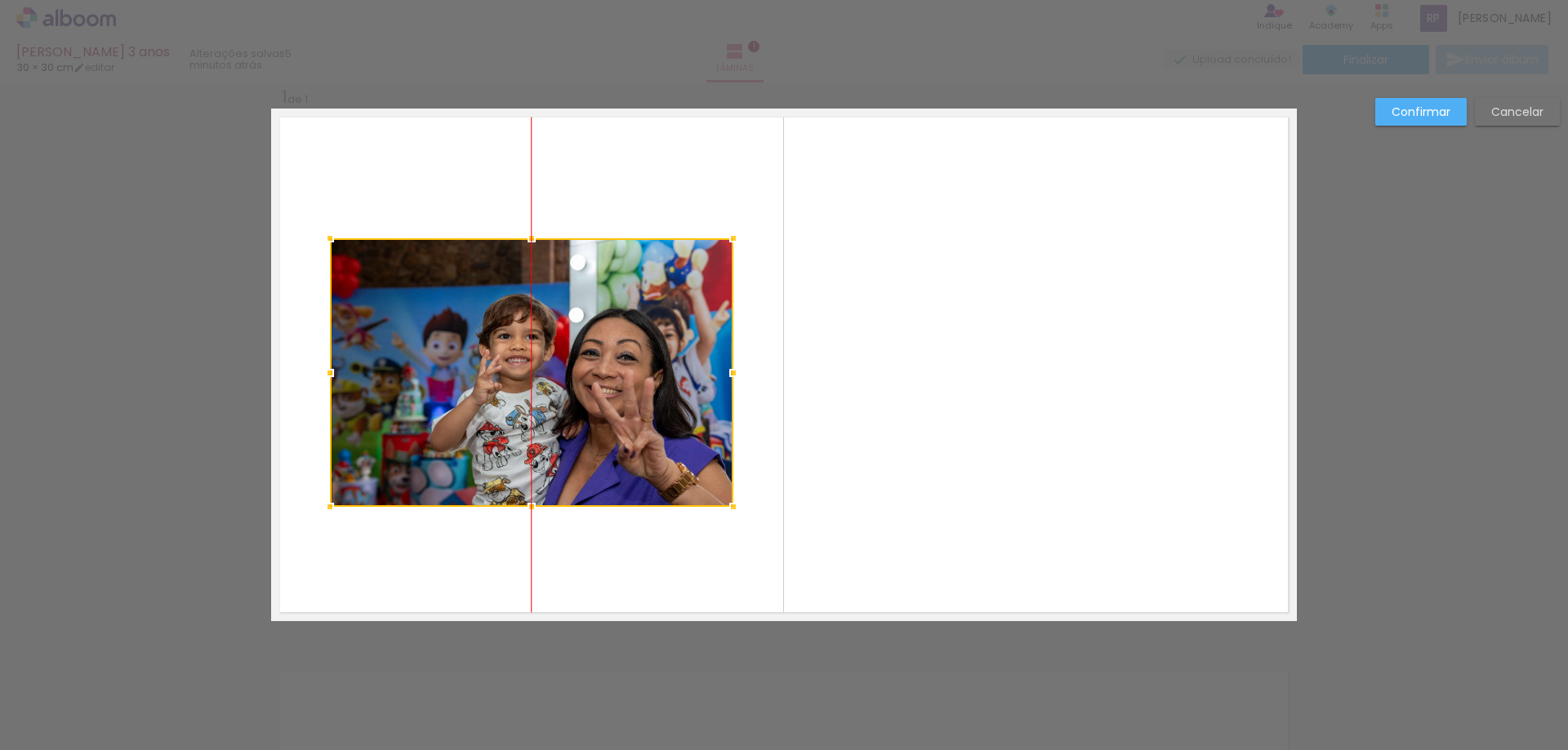
click at [507, 405] on div at bounding box center [531, 373] width 403 height 269
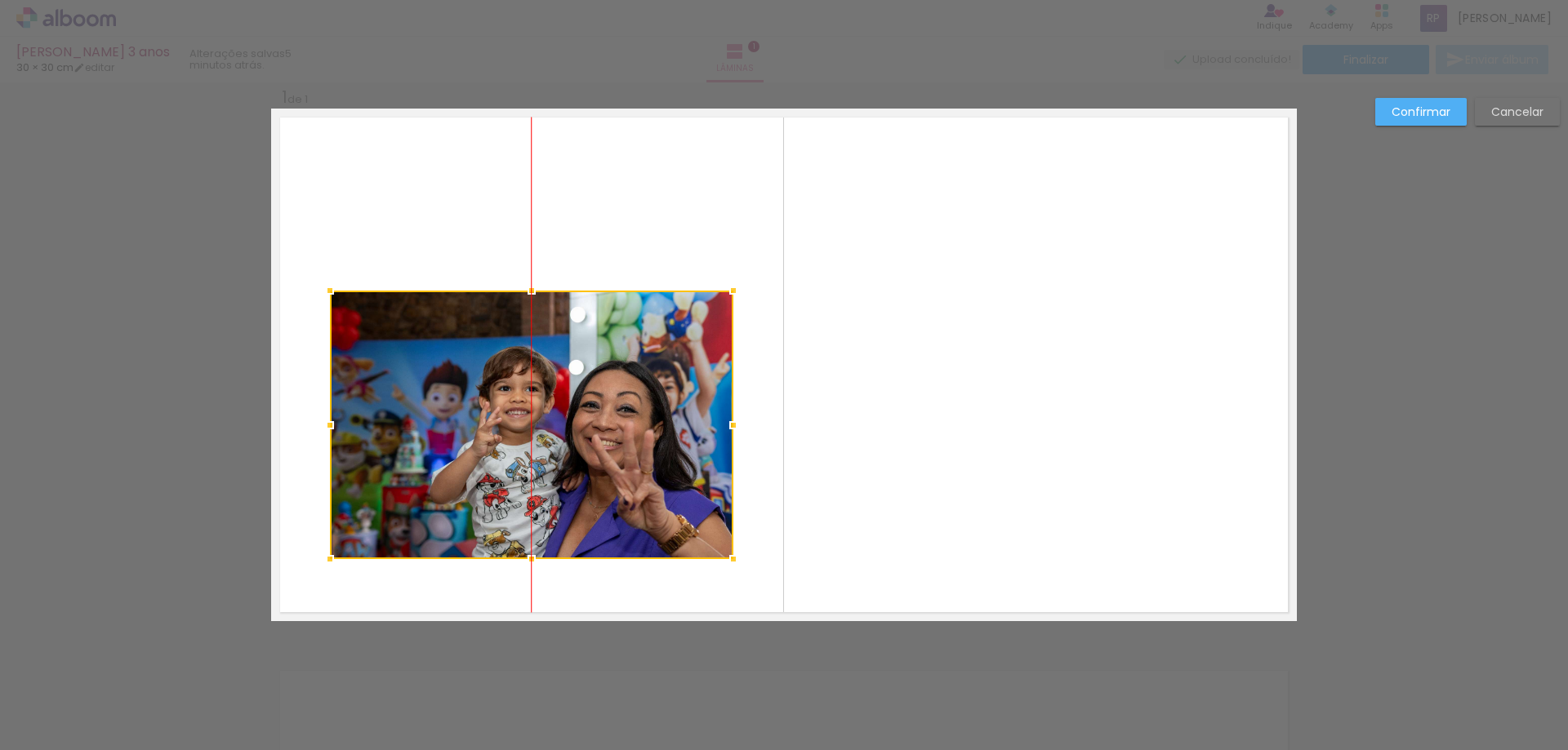
drag, startPoint x: 504, startPoint y: 438, endPoint x: 494, endPoint y: 487, distance: 50.0
click at [499, 472] on div at bounding box center [531, 425] width 403 height 269
click at [495, 484] on div at bounding box center [531, 425] width 403 height 269
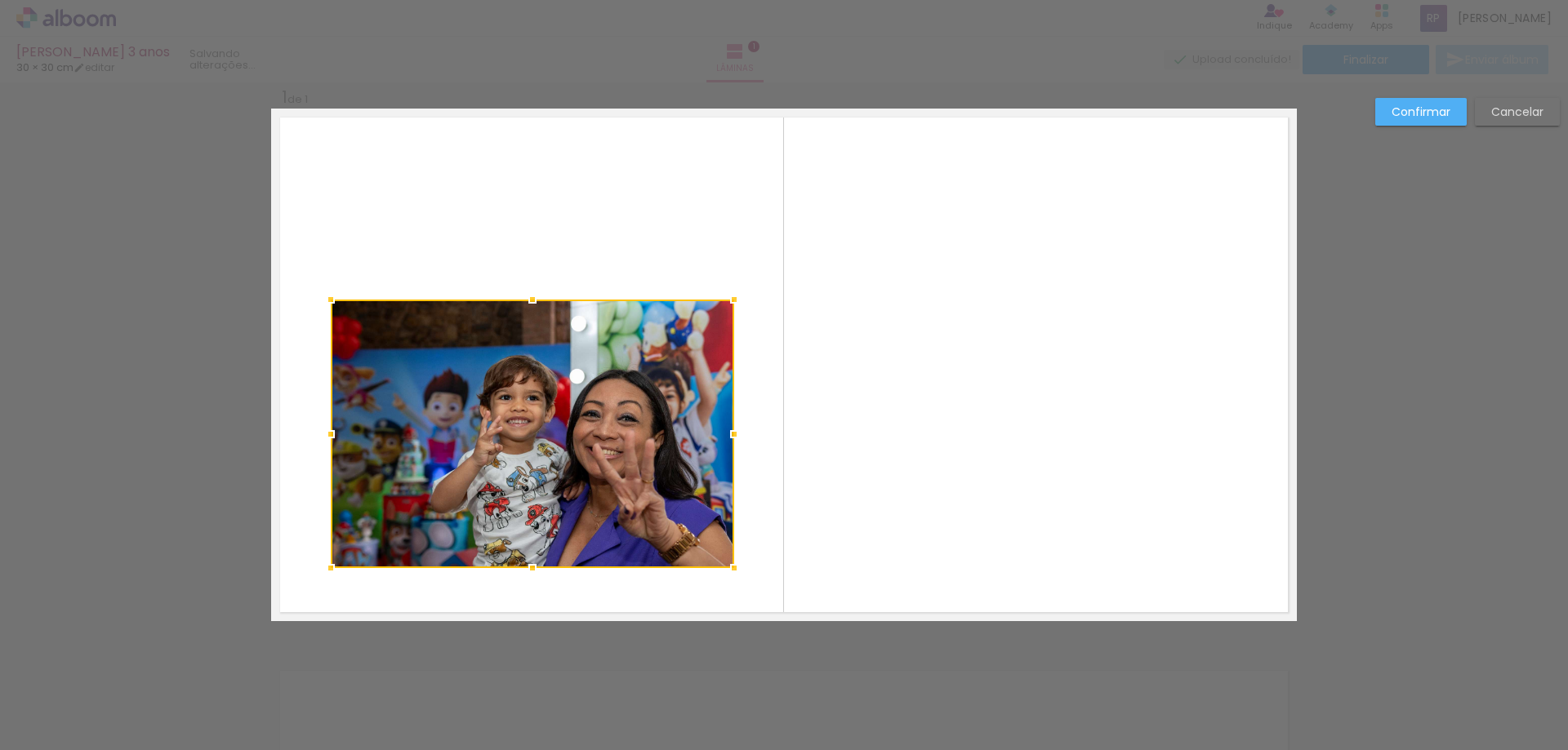
click at [480, 499] on div at bounding box center [532, 434] width 403 height 269
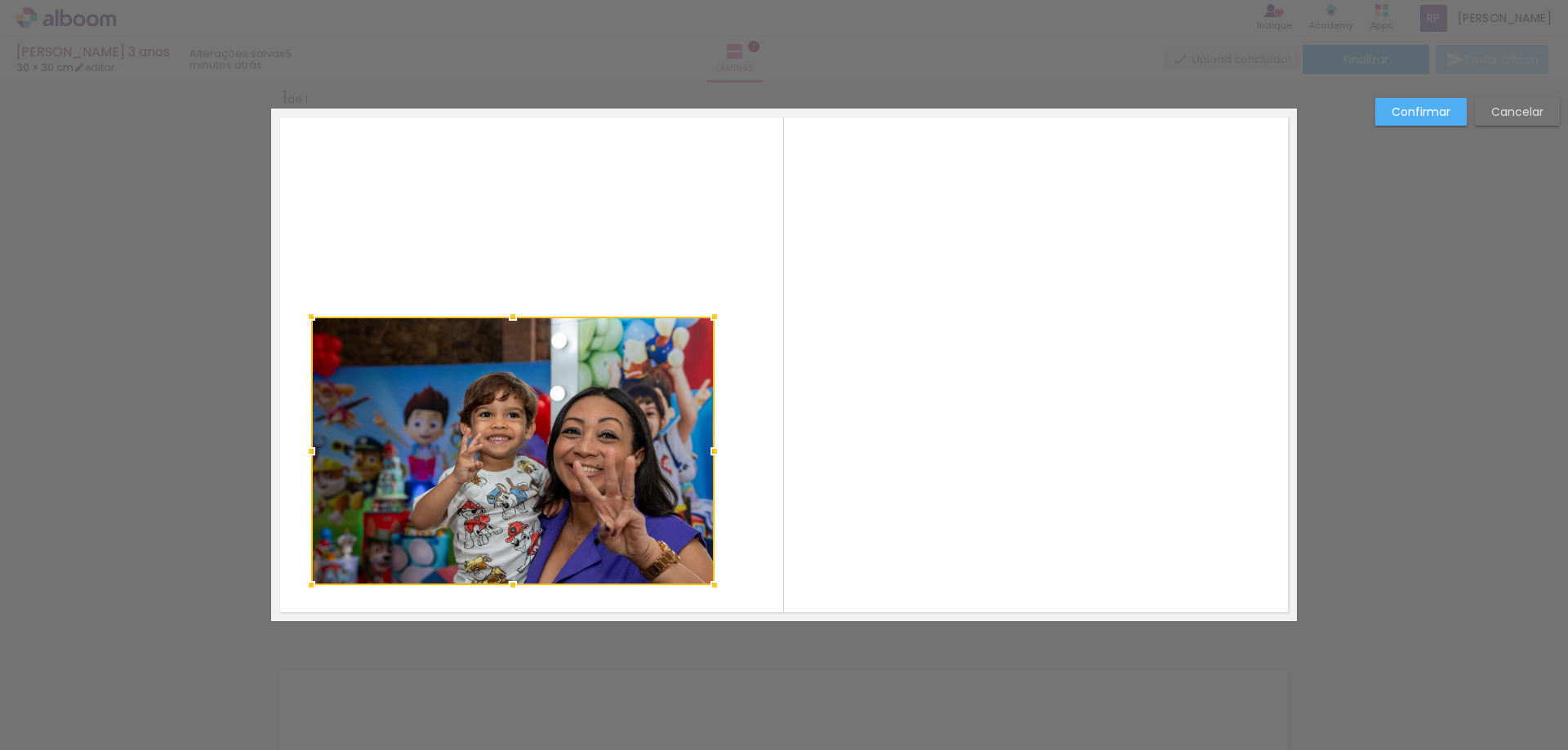
click at [431, 527] on div at bounding box center [512, 451] width 403 height 269
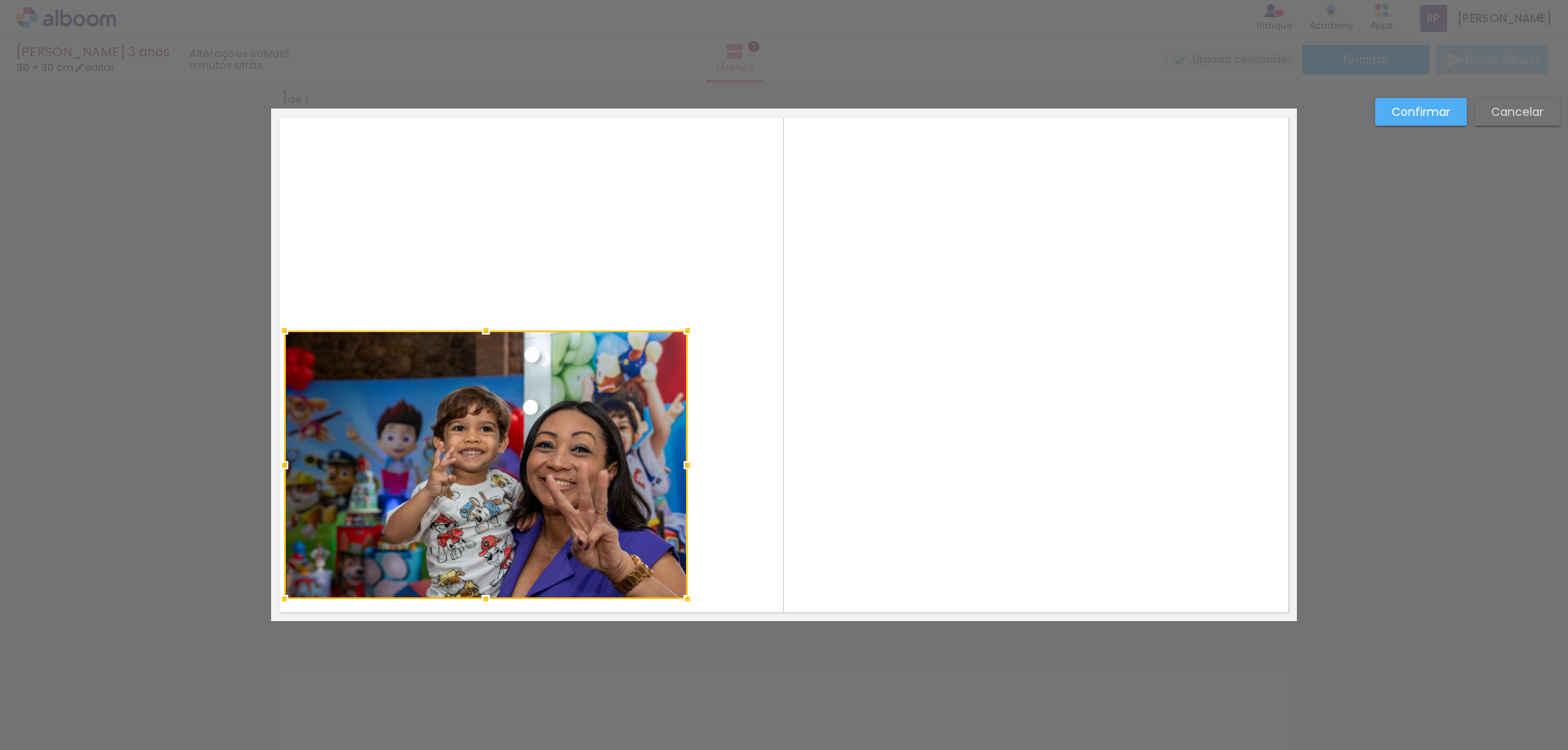
drag, startPoint x: 397, startPoint y: 547, endPoint x: 403, endPoint y: 541, distance: 8.5
click at [403, 541] on div at bounding box center [485, 465] width 403 height 269
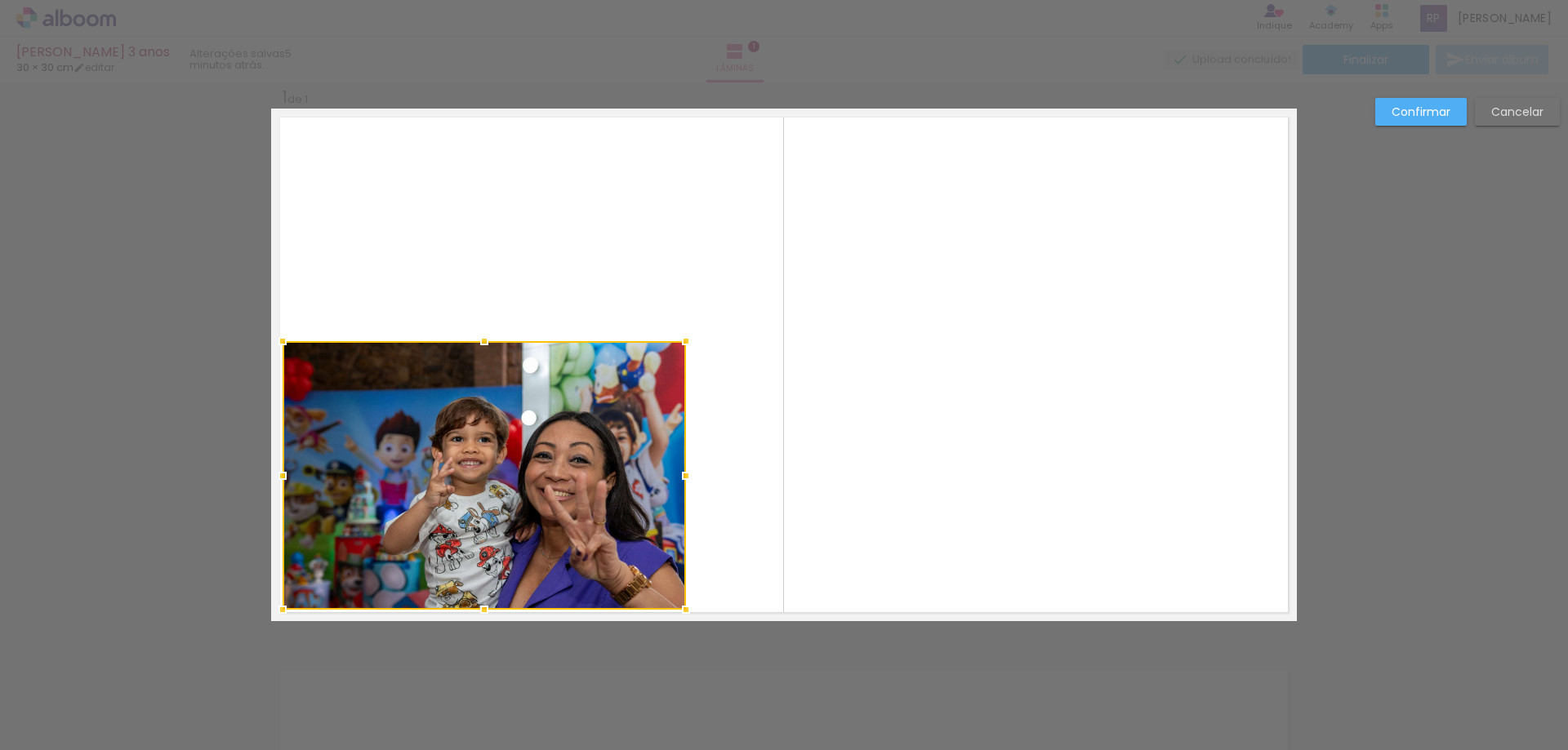
drag, startPoint x: 403, startPoint y: 541, endPoint x: 402, endPoint y: 552, distance: 11.0
click at [402, 552] on div at bounding box center [483, 476] width 403 height 269
click at [1424, 98] on paper-button "Confirmar" at bounding box center [1421, 111] width 92 height 28
click at [1424, 98] on div "Inserir lâmina 1 de 1" at bounding box center [784, 620] width 1568 height 1108
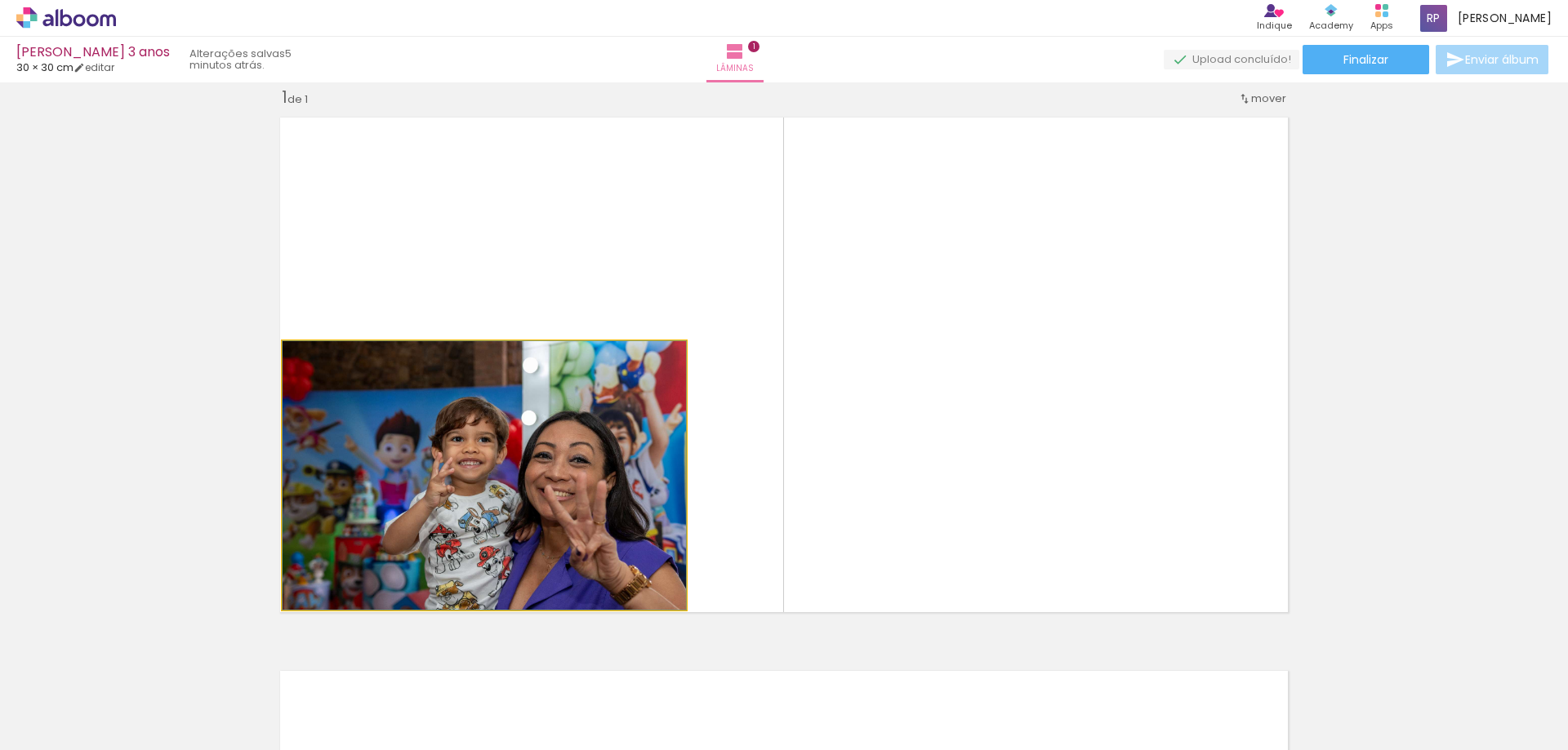
drag, startPoint x: 538, startPoint y: 533, endPoint x: 528, endPoint y: 347, distance: 186.3
click at [528, 347] on quentale-photo at bounding box center [483, 476] width 403 height 269
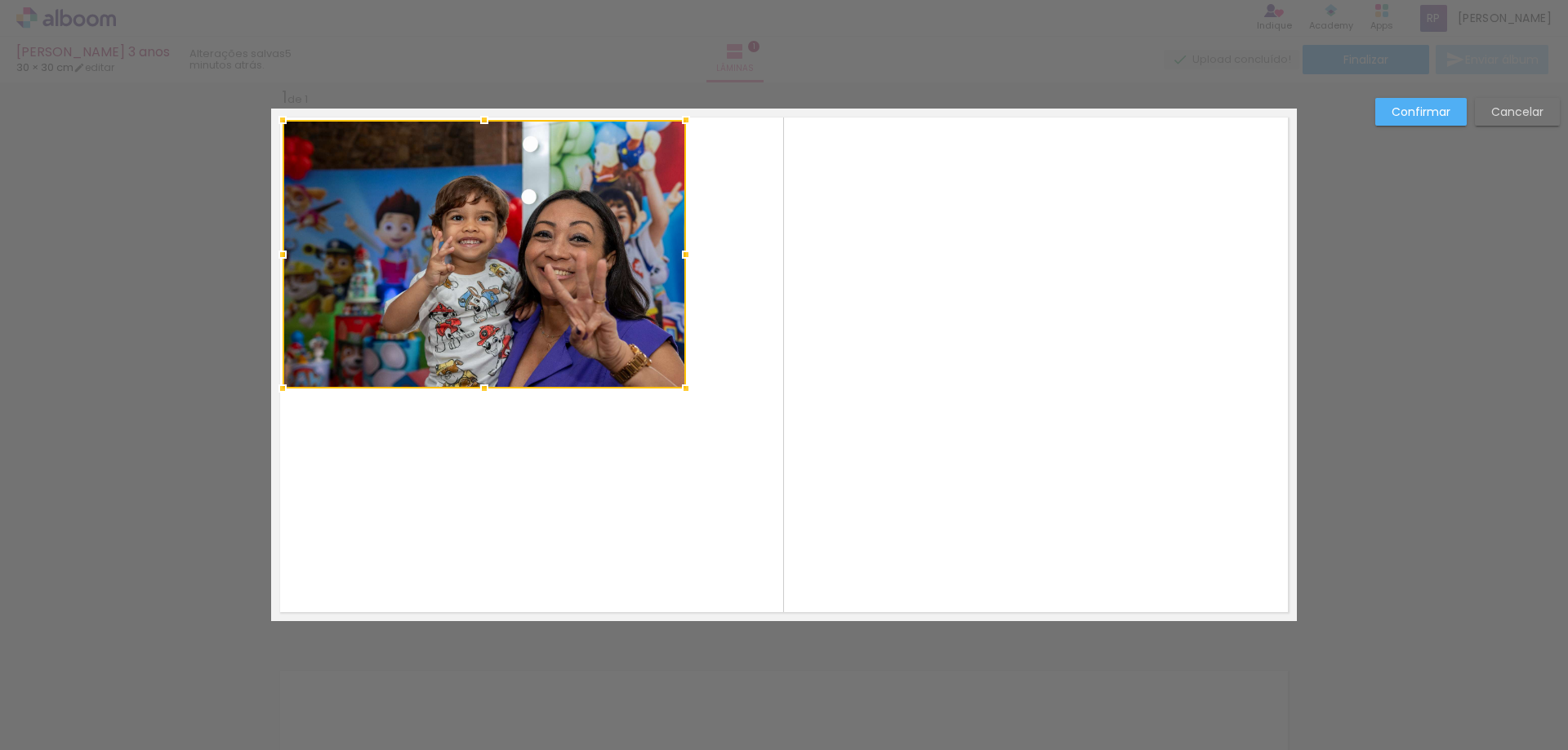
drag, startPoint x: 615, startPoint y: 395, endPoint x: 601, endPoint y: 226, distance: 169.6
click at [601, 226] on div at bounding box center [483, 254] width 403 height 269
click at [681, 391] on div at bounding box center [686, 389] width 32 height 32
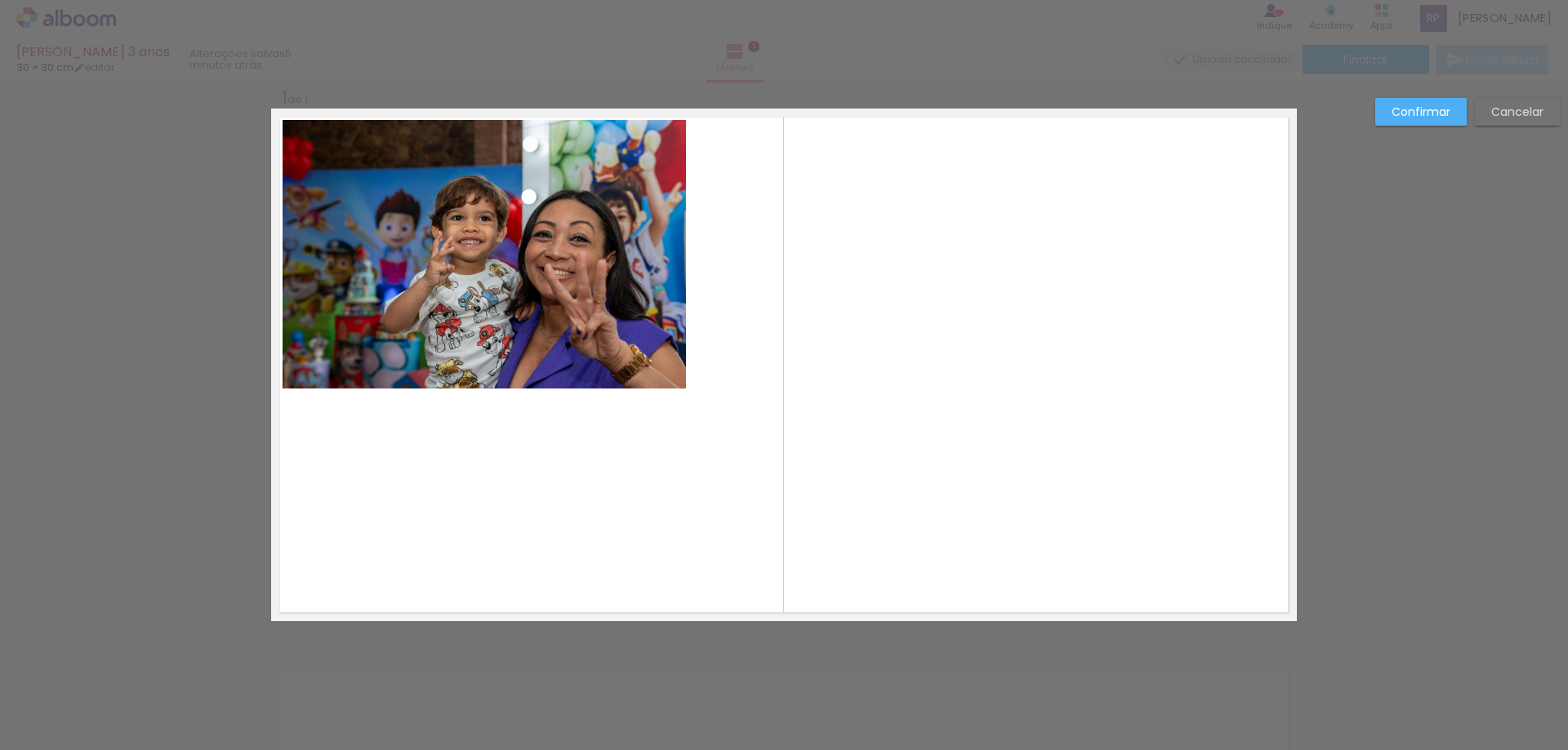
click at [723, 407] on quentale-layouter at bounding box center [784, 365] width 1026 height 513
click at [745, 421] on quentale-layouter at bounding box center [784, 365] width 1026 height 513
drag, startPoint x: 748, startPoint y: 425, endPoint x: 761, endPoint y: 434, distance: 15.8
click at [750, 425] on quentale-layouter at bounding box center [784, 365] width 1026 height 513
click at [773, 443] on quentale-layouter at bounding box center [784, 365] width 1026 height 513
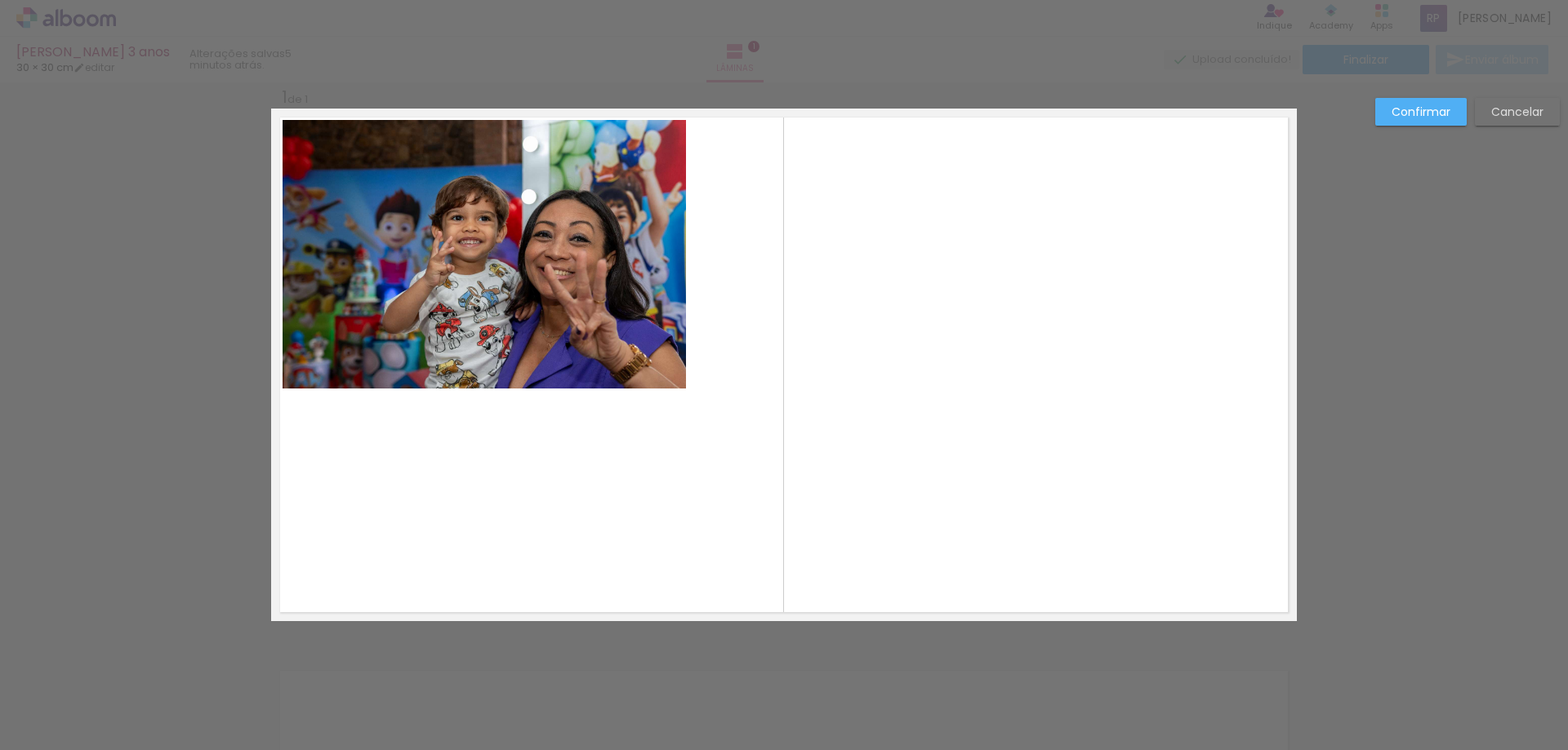
click at [773, 443] on quentale-layouter at bounding box center [784, 365] width 1026 height 513
click at [678, 368] on quentale-photo at bounding box center [483, 254] width 403 height 269
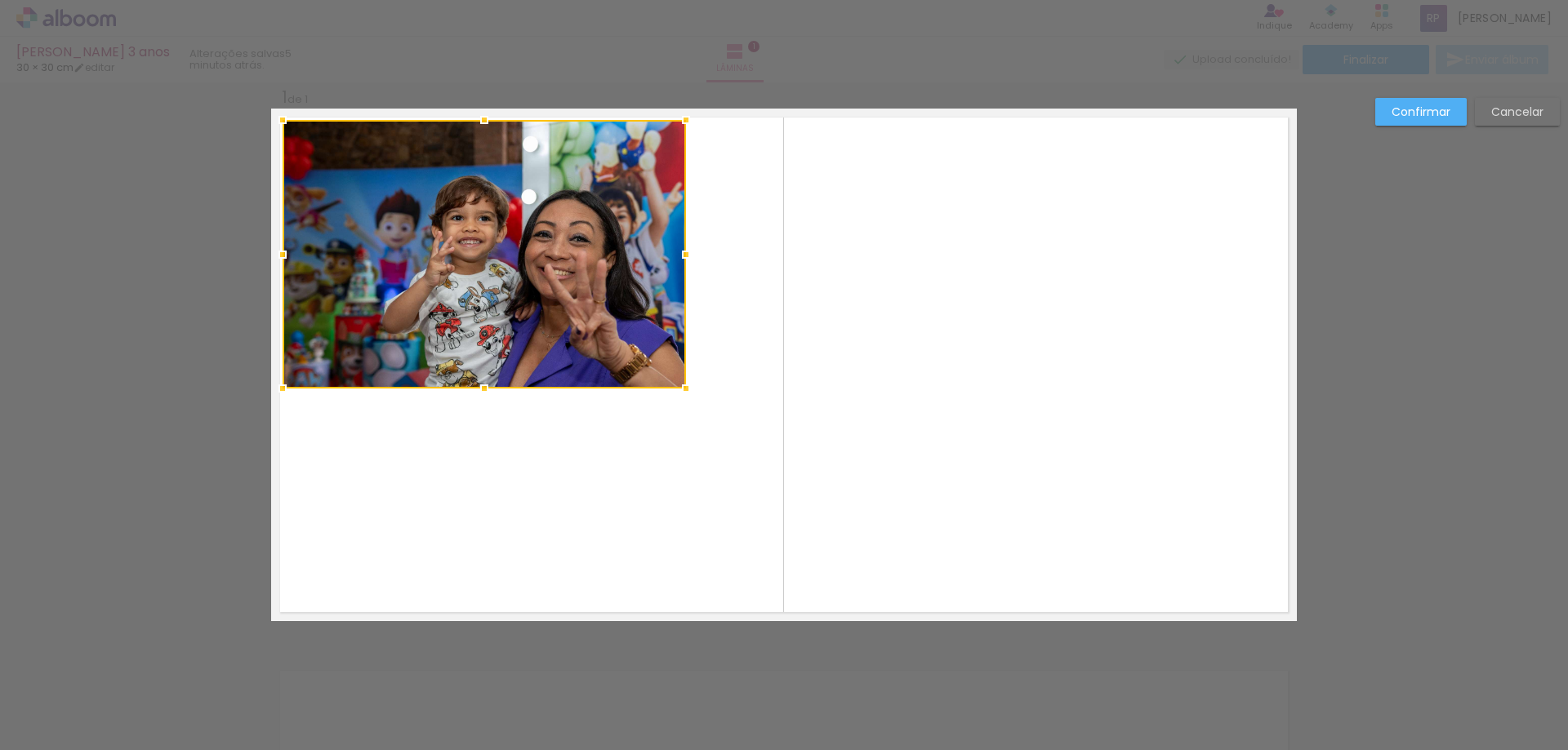
click at [757, 451] on quentale-layouter at bounding box center [784, 365] width 1026 height 513
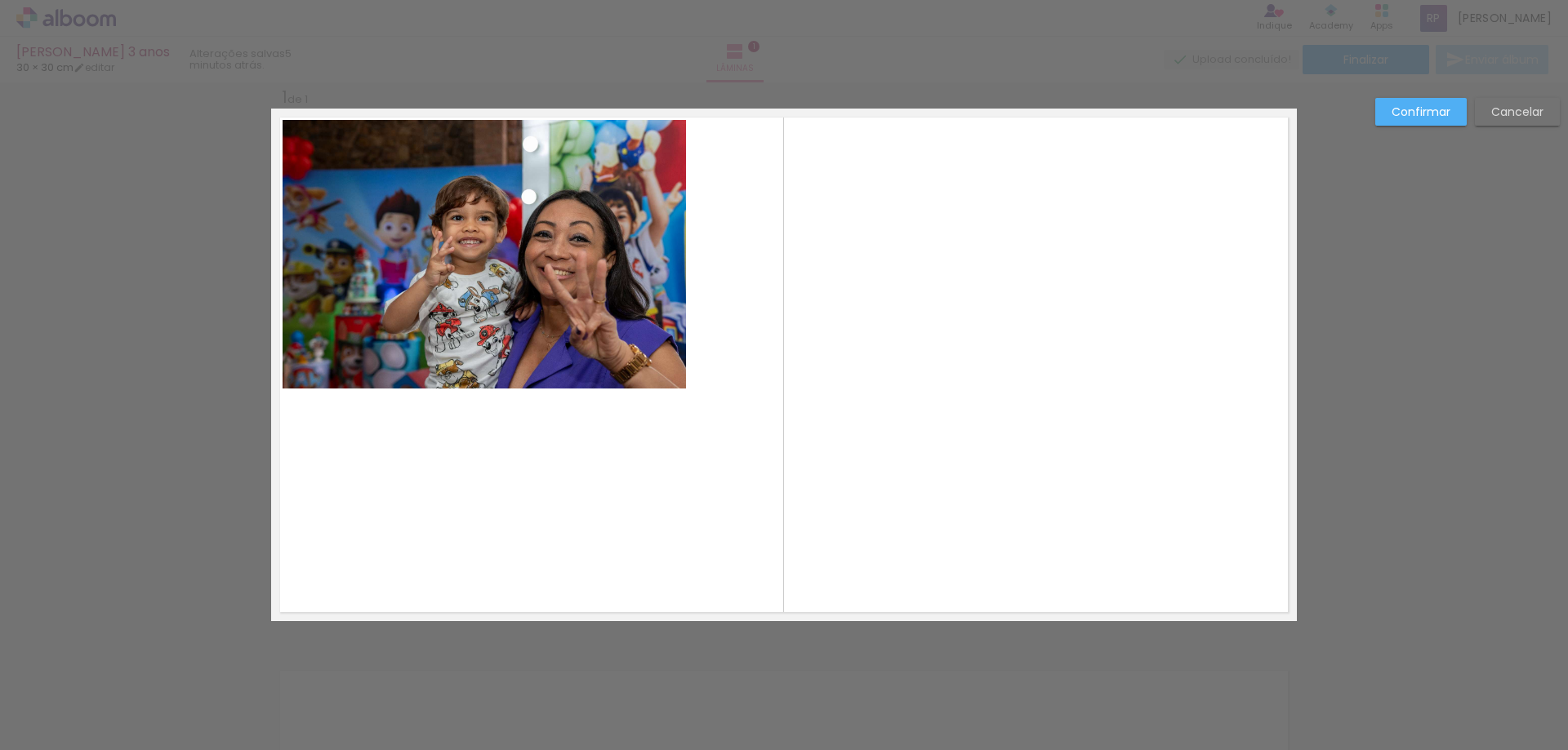
click at [669, 330] on quentale-photo at bounding box center [483, 254] width 403 height 269
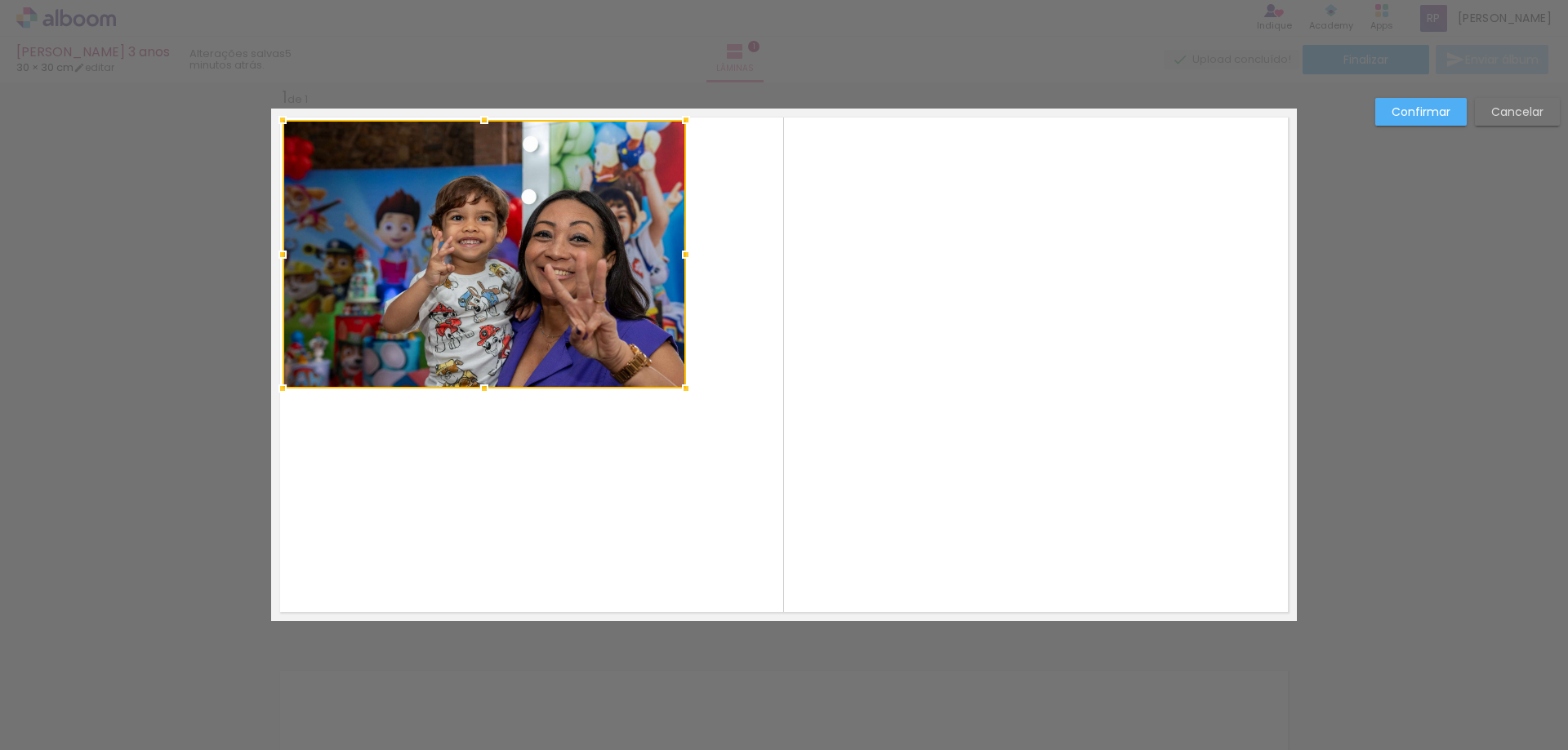
click at [776, 442] on quentale-layouter at bounding box center [784, 365] width 1026 height 513
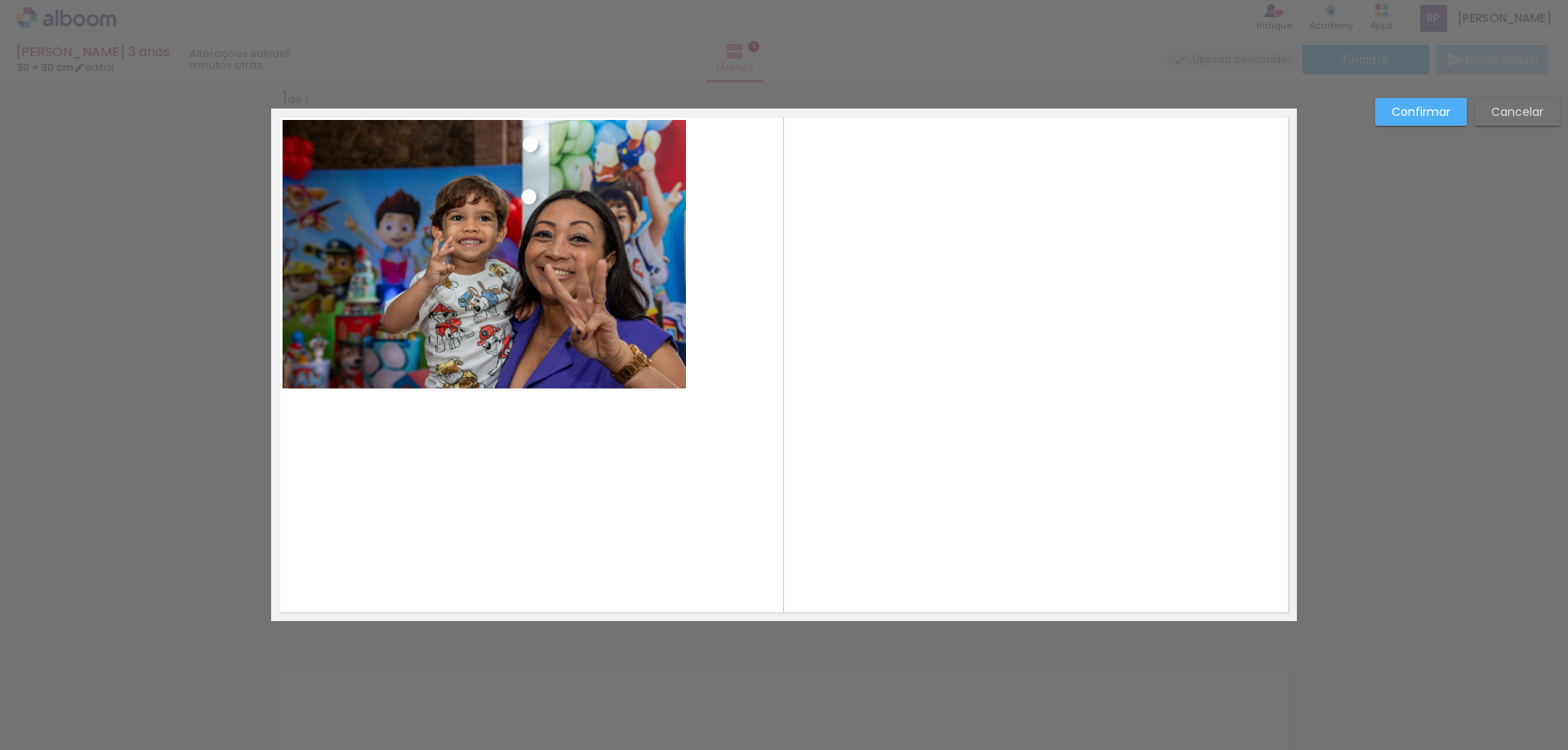
click at [674, 261] on quentale-photo at bounding box center [483, 254] width 403 height 269
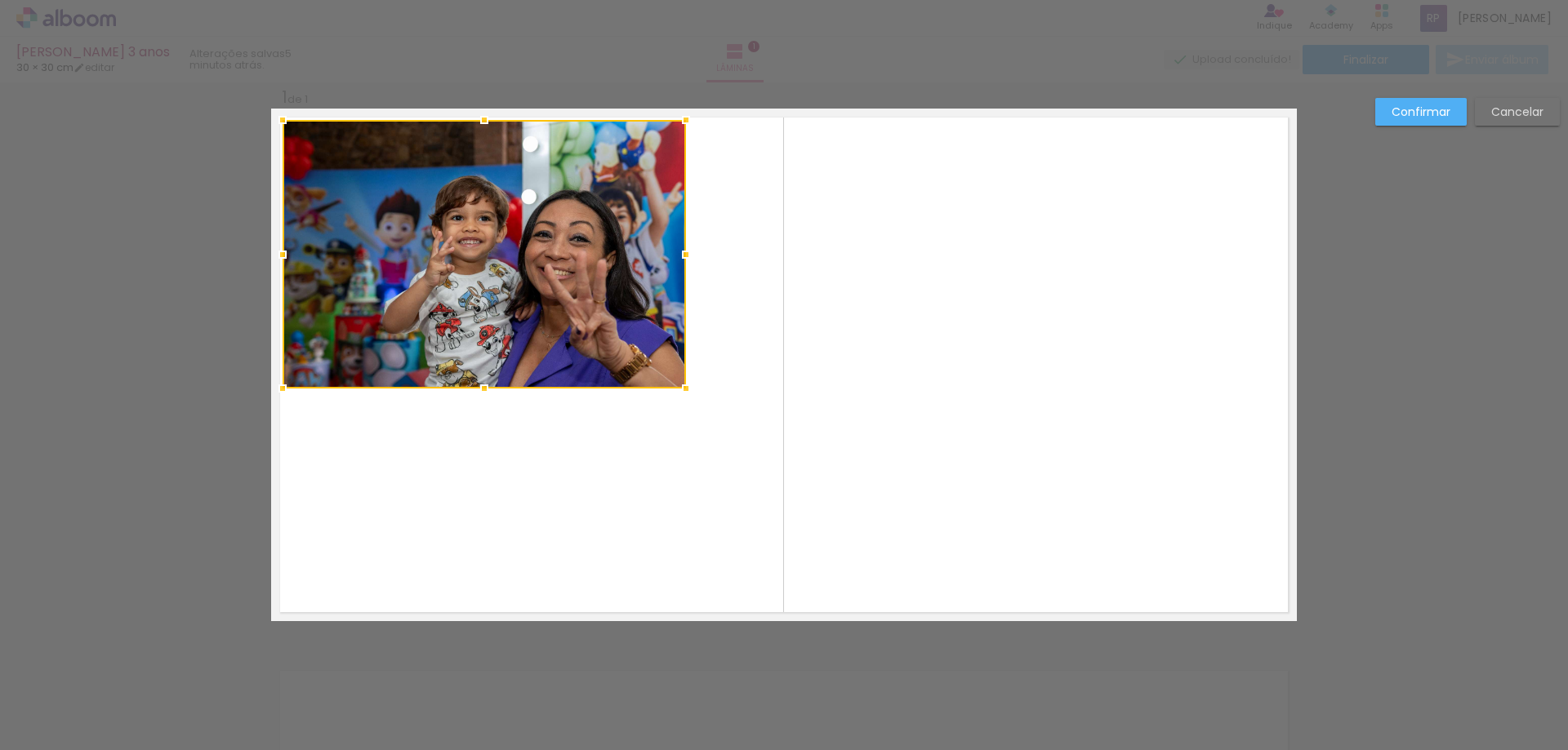
click at [728, 253] on quentale-layouter at bounding box center [784, 365] width 1026 height 513
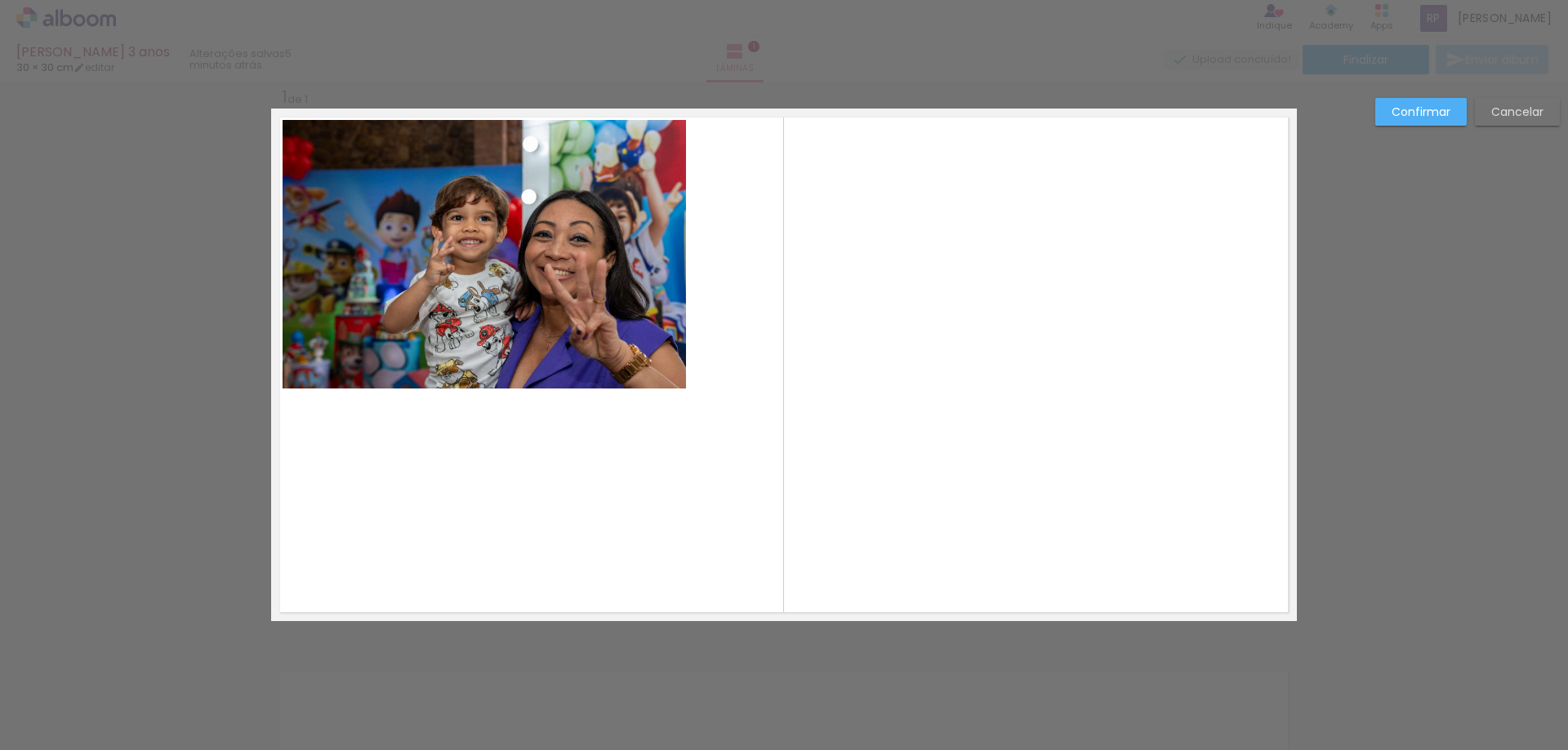
click at [757, 256] on quentale-layouter at bounding box center [784, 365] width 1026 height 513
click at [758, 256] on quentale-layouter at bounding box center [784, 365] width 1026 height 513
drag, startPoint x: 758, startPoint y: 256, endPoint x: 804, endPoint y: 259, distance: 46.1
click at [804, 259] on quentale-layouter at bounding box center [784, 365] width 1026 height 513
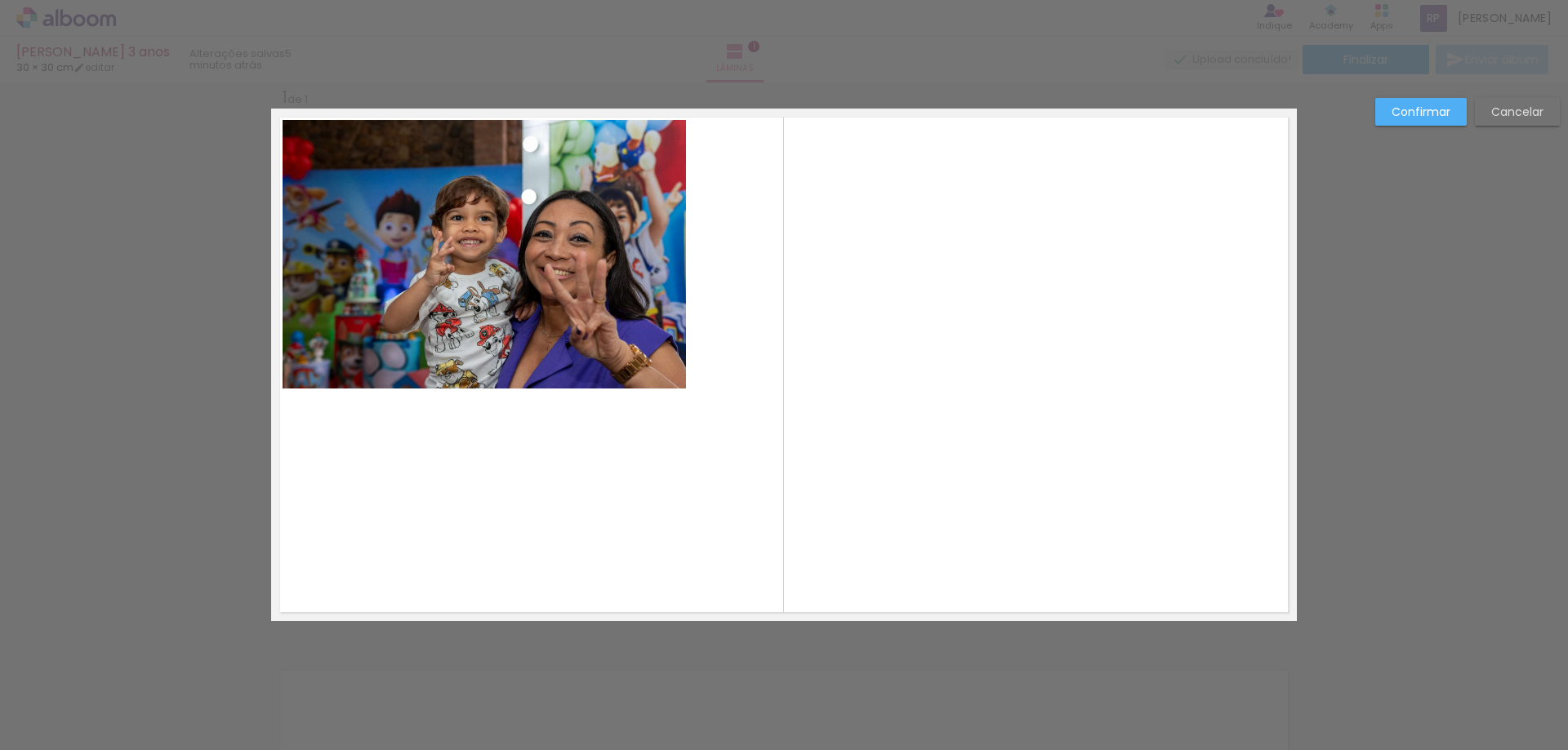
click at [804, 259] on quentale-layouter at bounding box center [784, 365] width 1026 height 513
click at [628, 262] on quentale-photo at bounding box center [483, 254] width 403 height 269
click at [628, 262] on div at bounding box center [483, 254] width 403 height 269
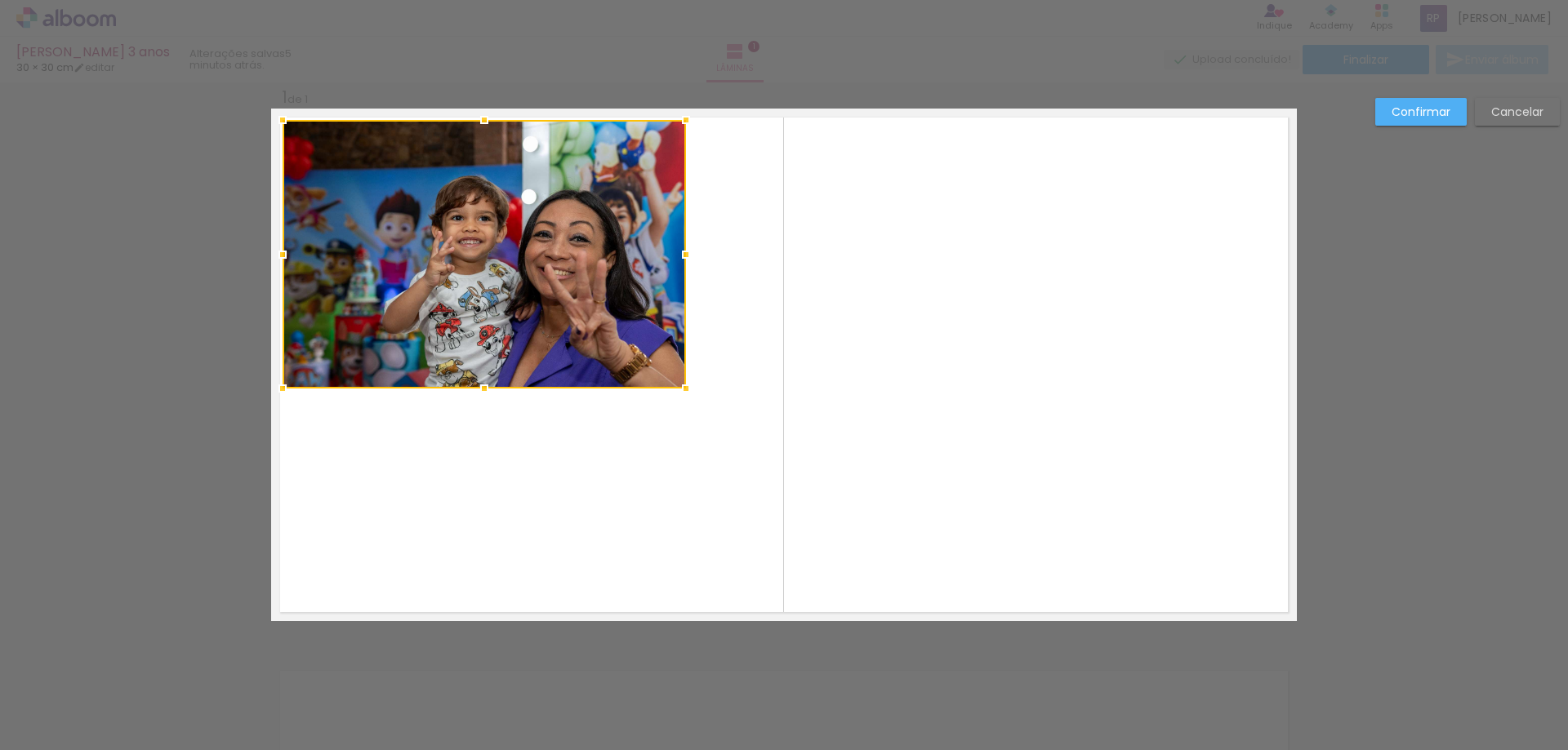
click at [676, 386] on div at bounding box center [686, 389] width 32 height 32
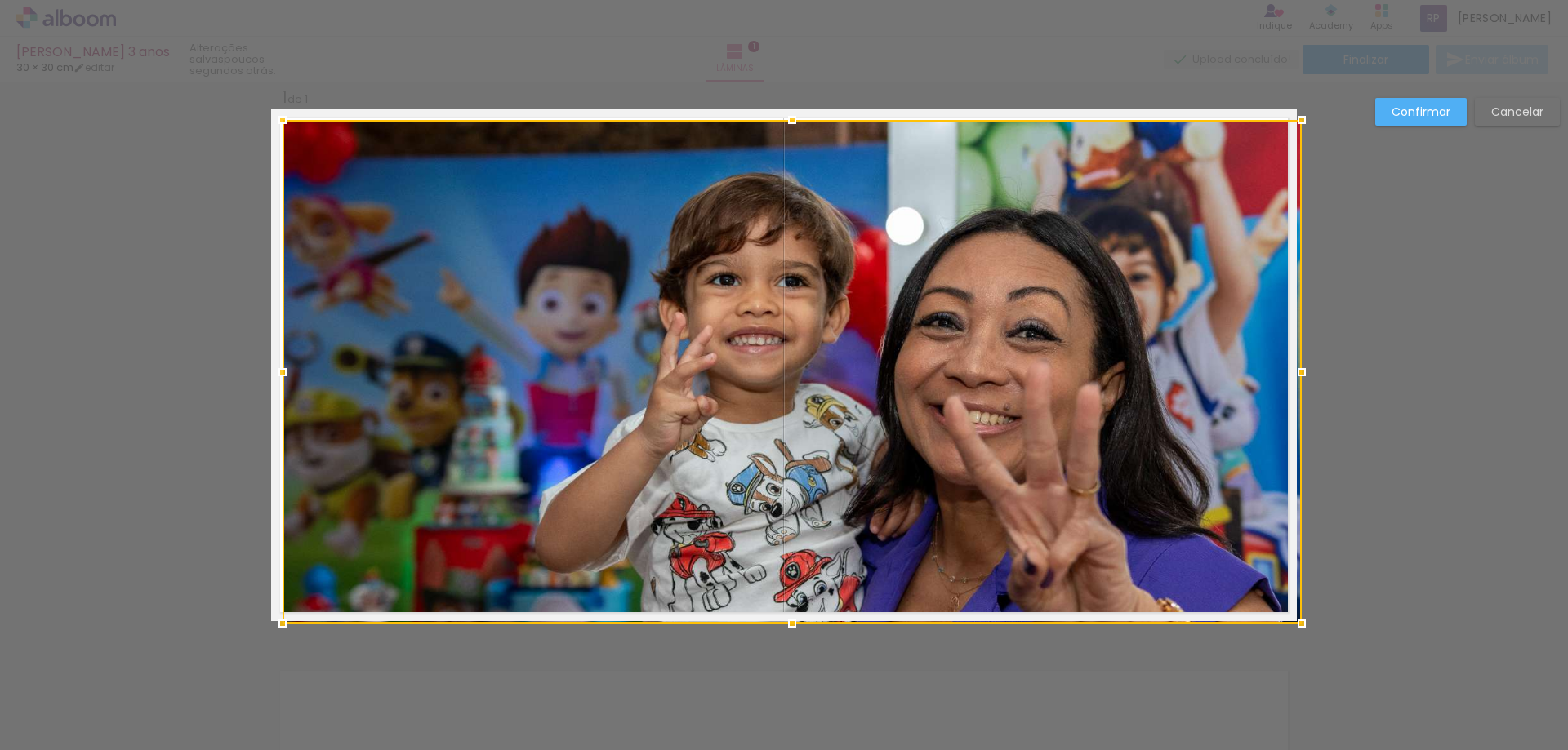
drag, startPoint x: 676, startPoint y: 386, endPoint x: 1312, endPoint y: 691, distance: 705.4
click at [1312, 691] on div "Inserir lâmina 1 de 1 Confirmar Cancelar" at bounding box center [784, 634] width 1568 height 1146
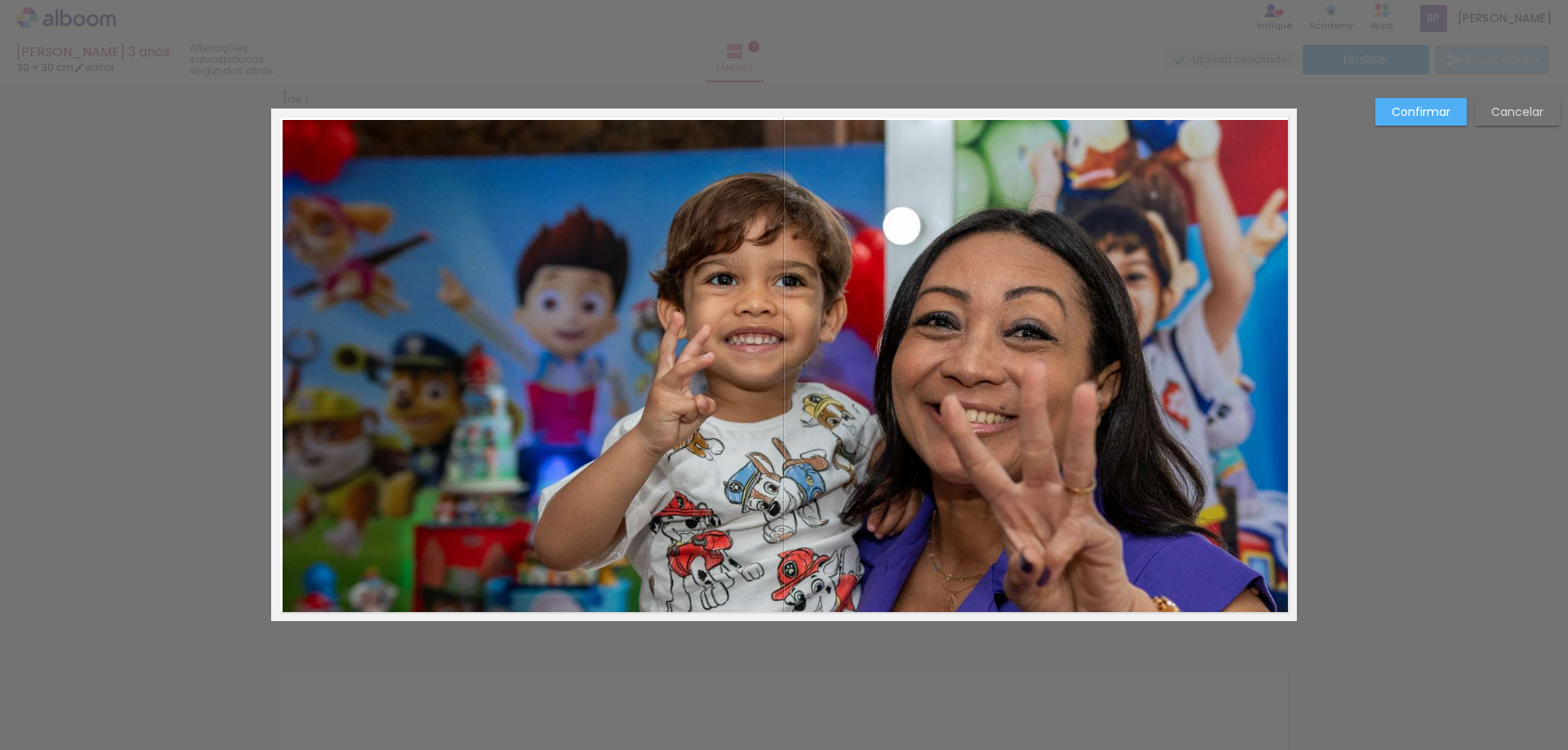
click at [0, 0] on slot "Confirmar" at bounding box center [0, 0] width 0 height 0
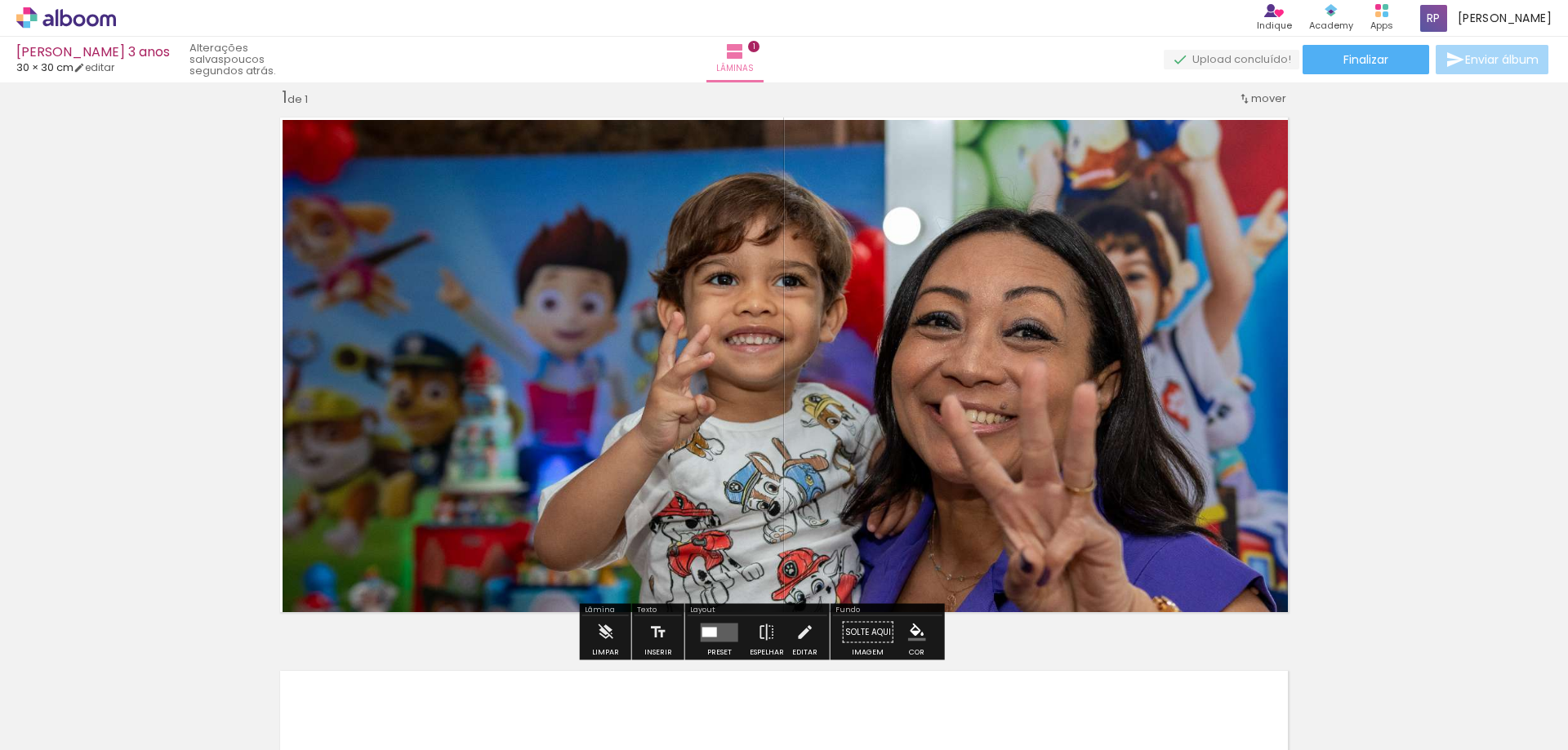
click at [773, 442] on quentale-photo at bounding box center [789, 371] width 1014 height 501
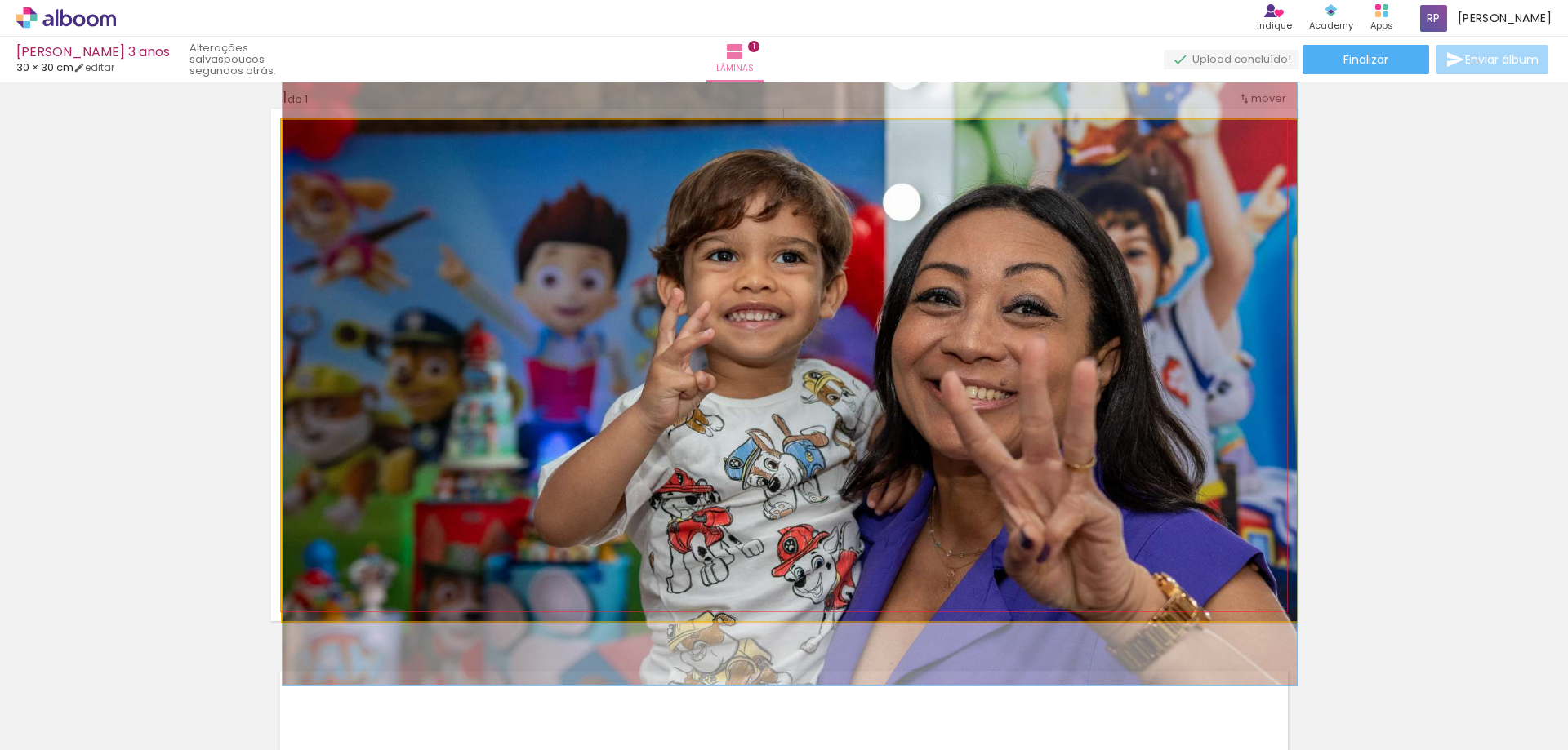
drag, startPoint x: 799, startPoint y: 384, endPoint x: 799, endPoint y: 360, distance: 24.0
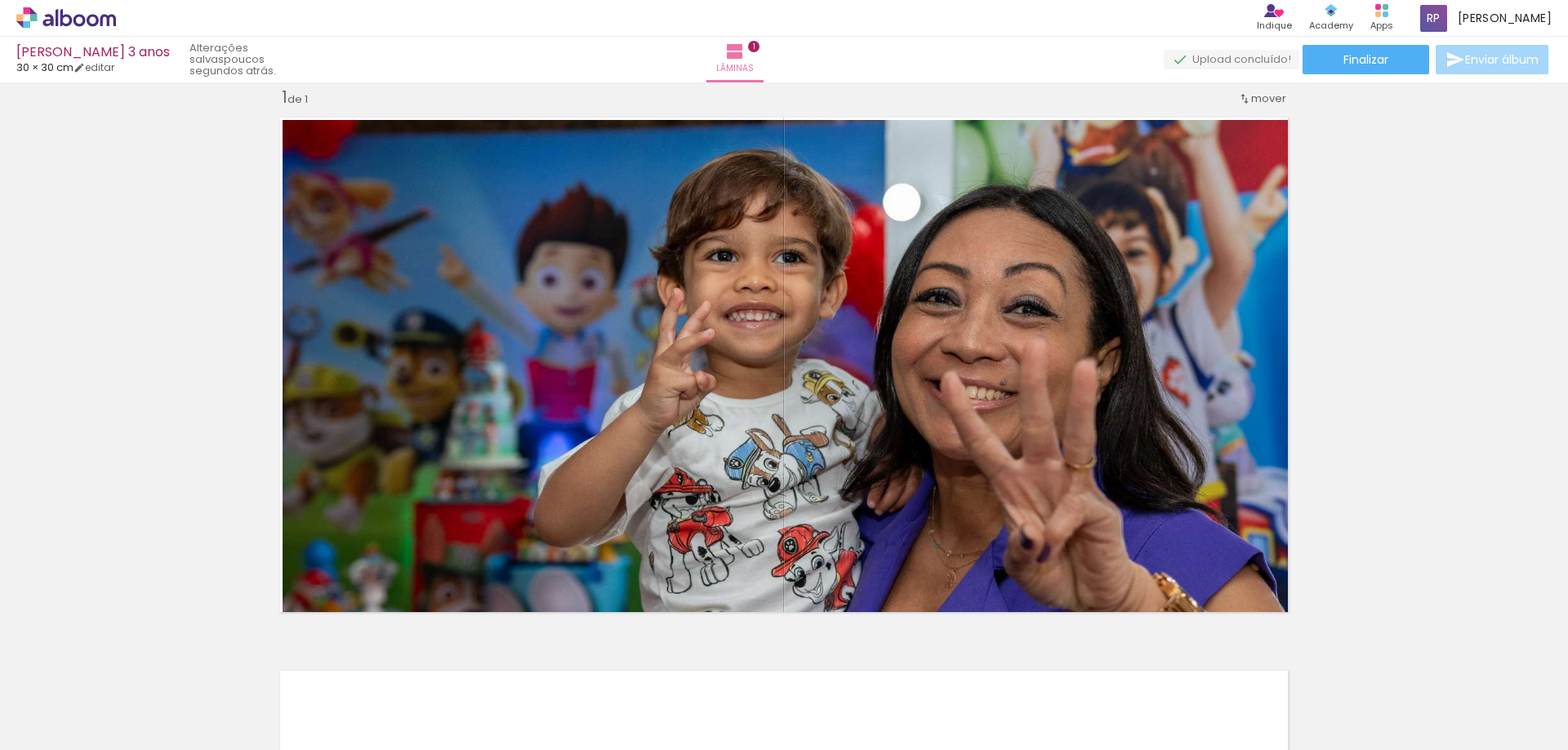
click at [1350, 293] on div "Inserir lâmina 1 de 1" at bounding box center [784, 620] width 1568 height 1108
click at [1344, 54] on span "Finalizar" at bounding box center [1366, 60] width 45 height 11
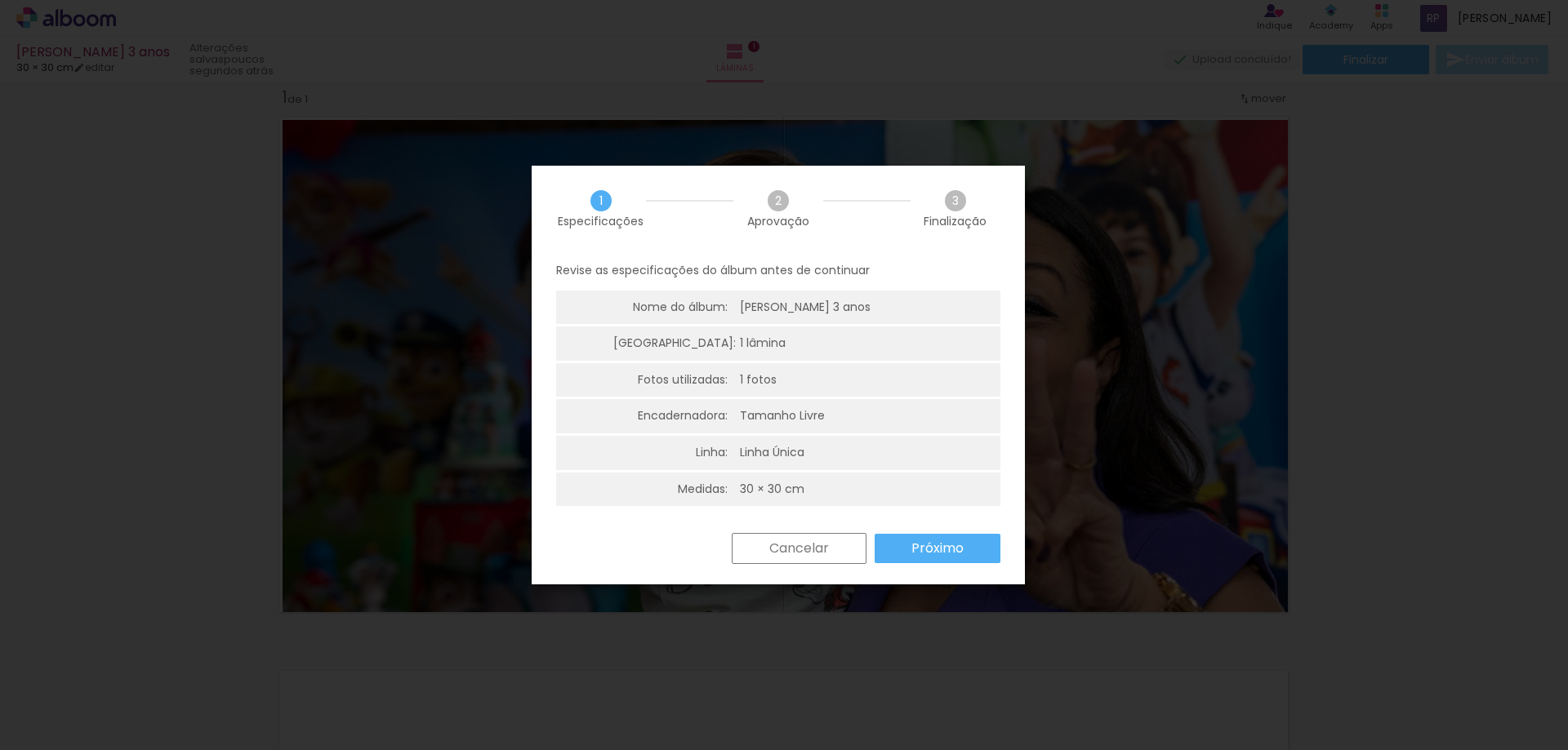
click at [770, 488] on div "30 × 30 cm" at bounding box center [772, 490] width 65 height 16
click at [0, 0] on slot "Próximo" at bounding box center [0, 0] width 0 height 0
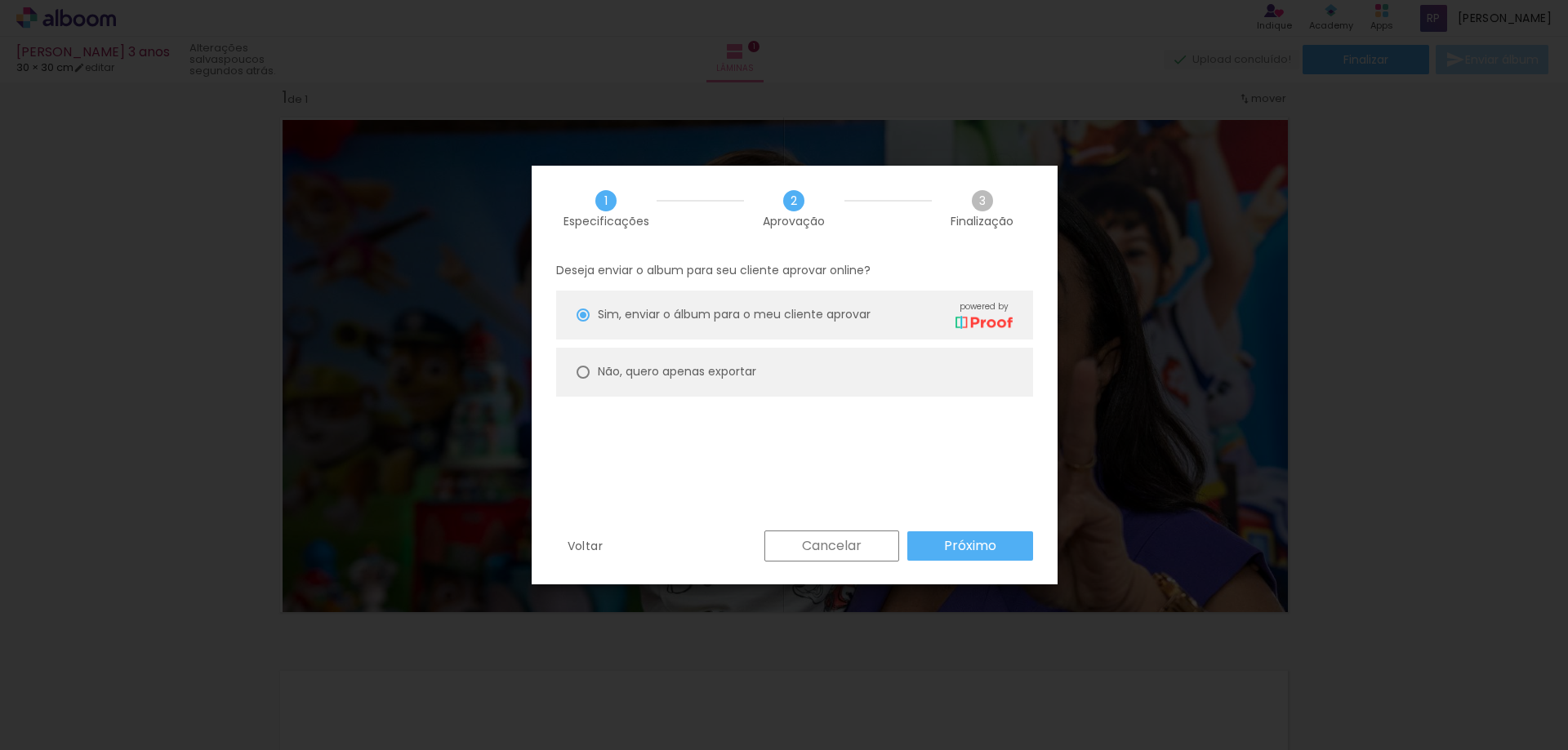
click at [0, 0] on slot "Cancelar" at bounding box center [0, 0] width 0 height 0
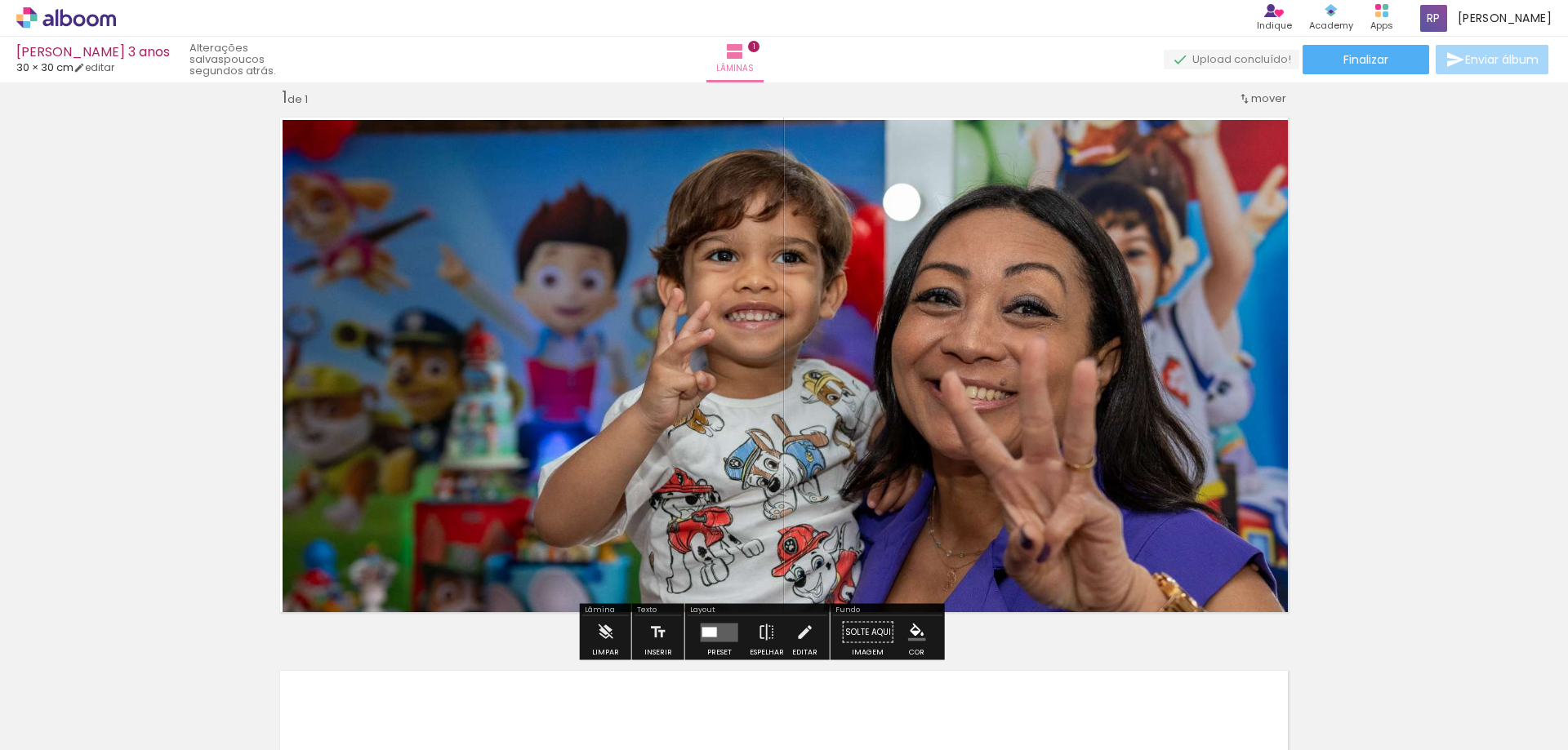
click at [316, 134] on div at bounding box center [321, 137] width 10 height 10
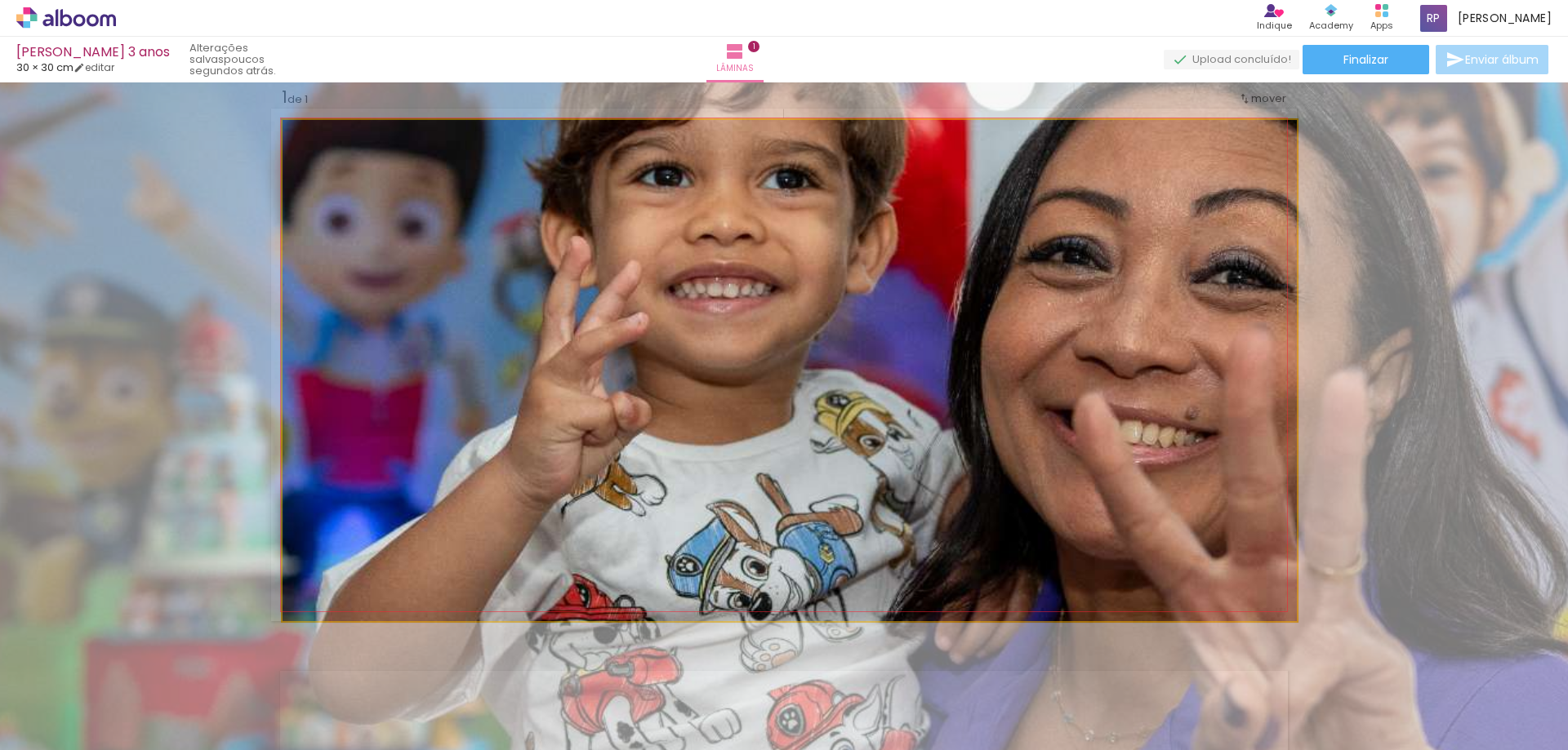
drag, startPoint x: 348, startPoint y: 134, endPoint x: 368, endPoint y: 134, distance: 20.0
click at [368, 134] on div at bounding box center [372, 136] width 14 height 14
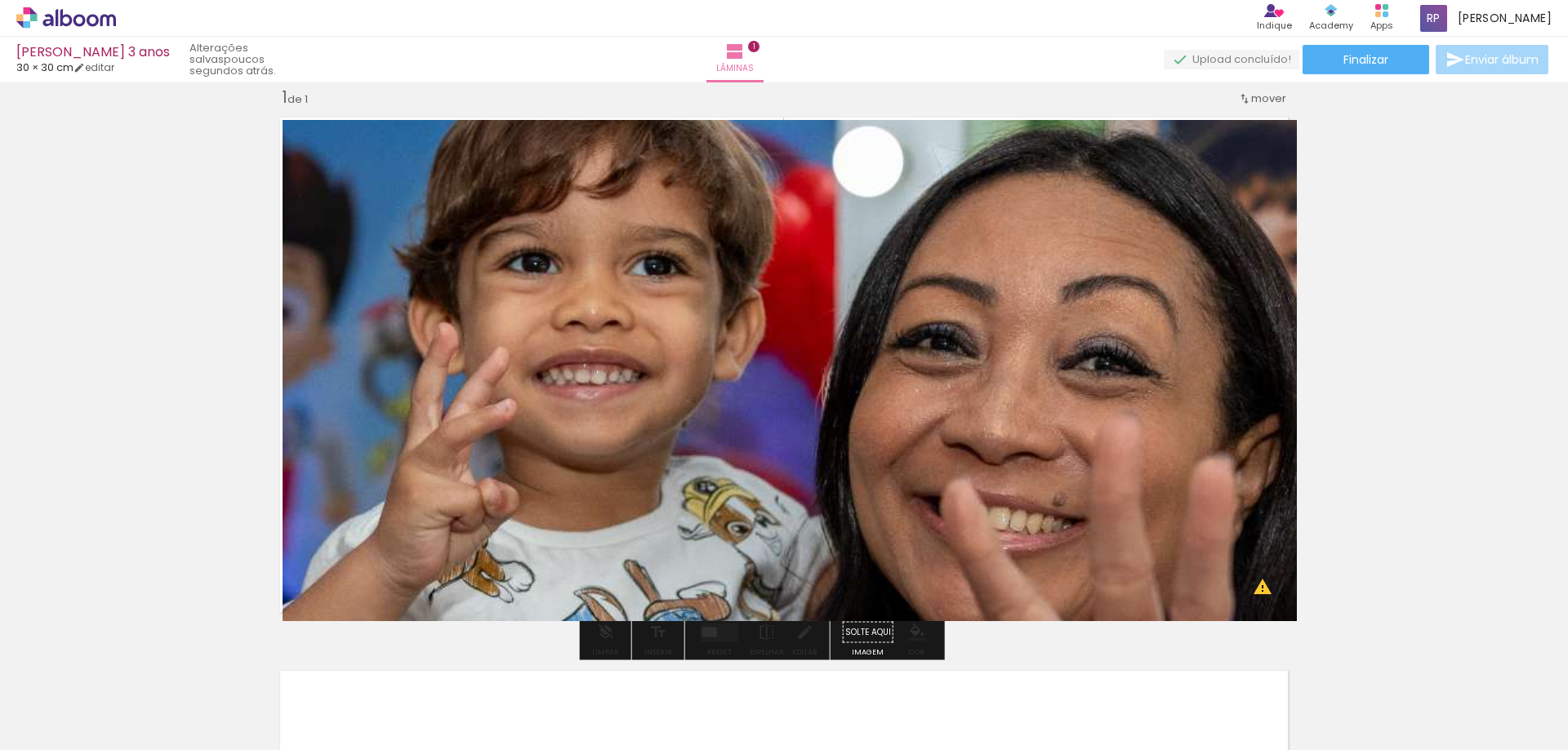
drag, startPoint x: 433, startPoint y: 134, endPoint x: 299, endPoint y: 237, distance: 169.0
click at [299, 237] on quentale-photo at bounding box center [789, 371] width 1014 height 501
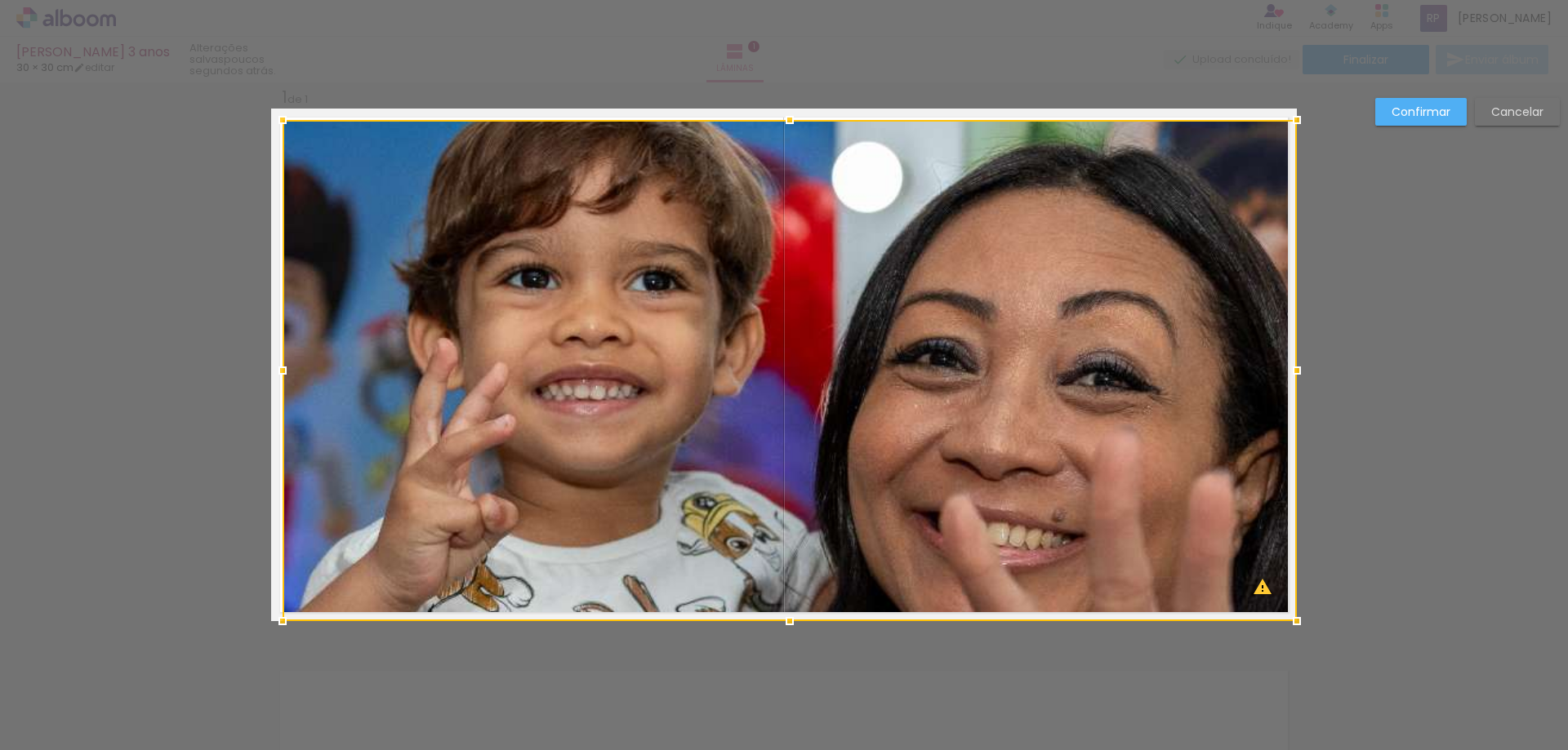
click at [0, 0] on slot "Cancelar" at bounding box center [0, 0] width 0 height 0
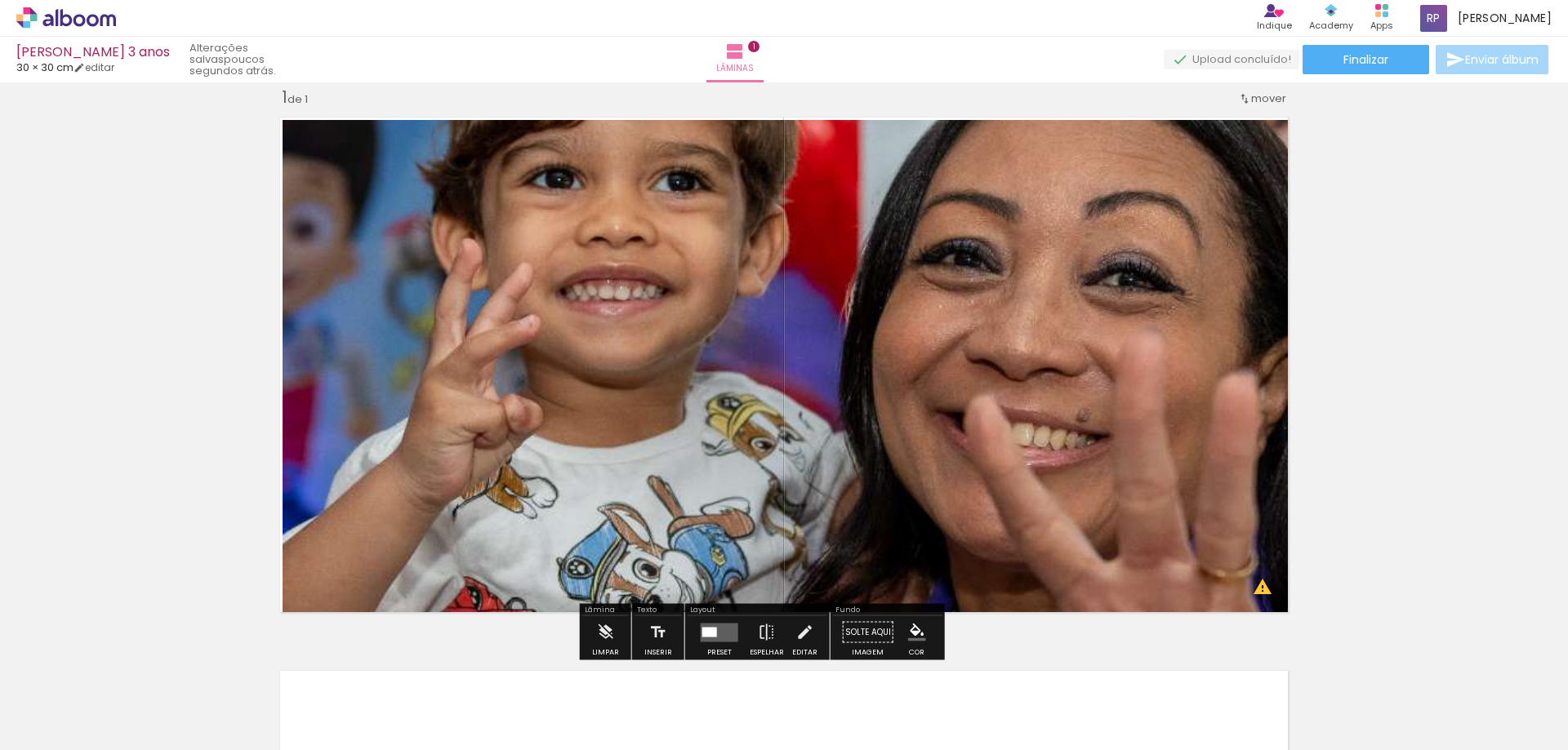
click at [308, 138] on paper-slider at bounding box center [353, 137] width 90 height 25
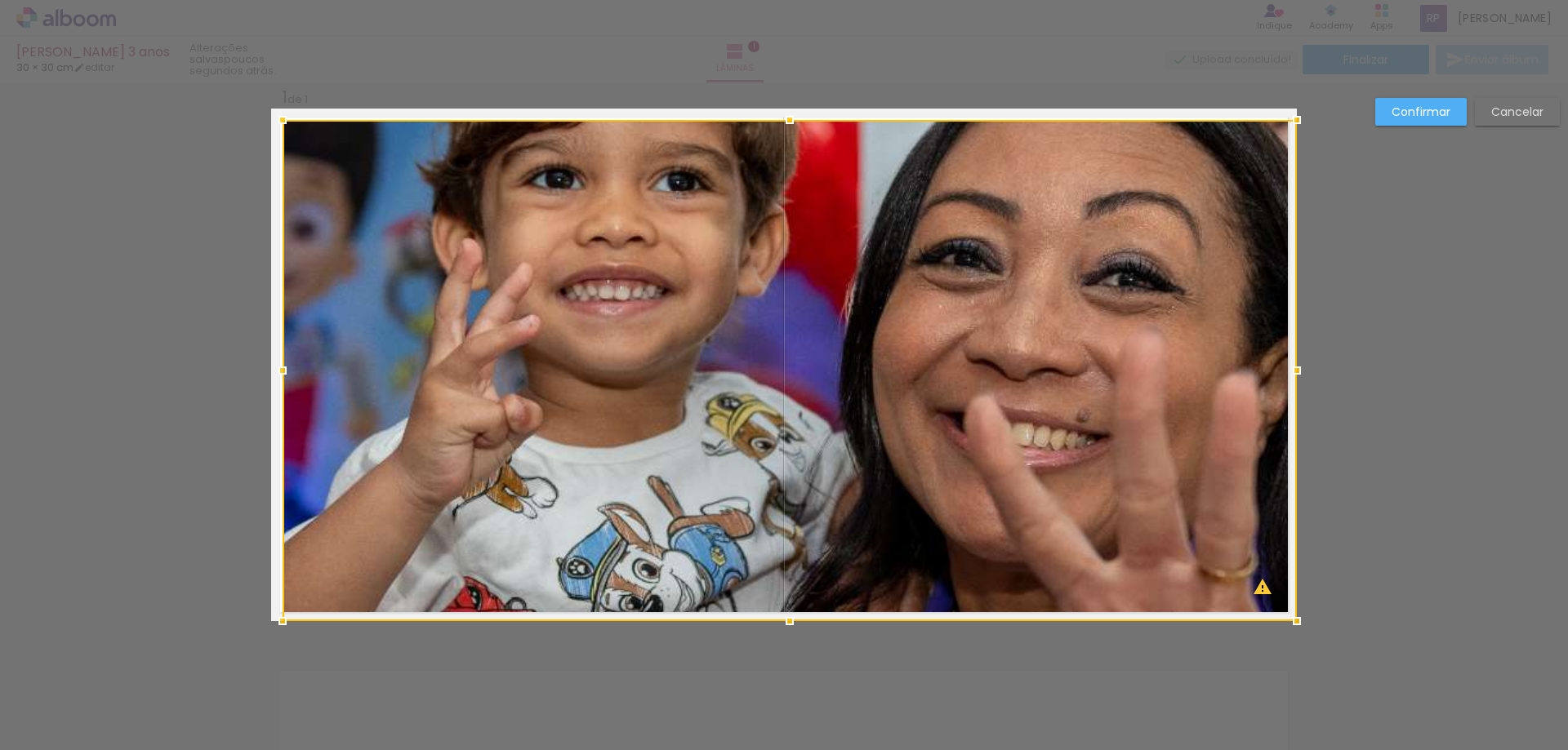
click at [374, 146] on div at bounding box center [789, 371] width 1014 height 501
click at [384, 285] on div at bounding box center [789, 371] width 1014 height 501
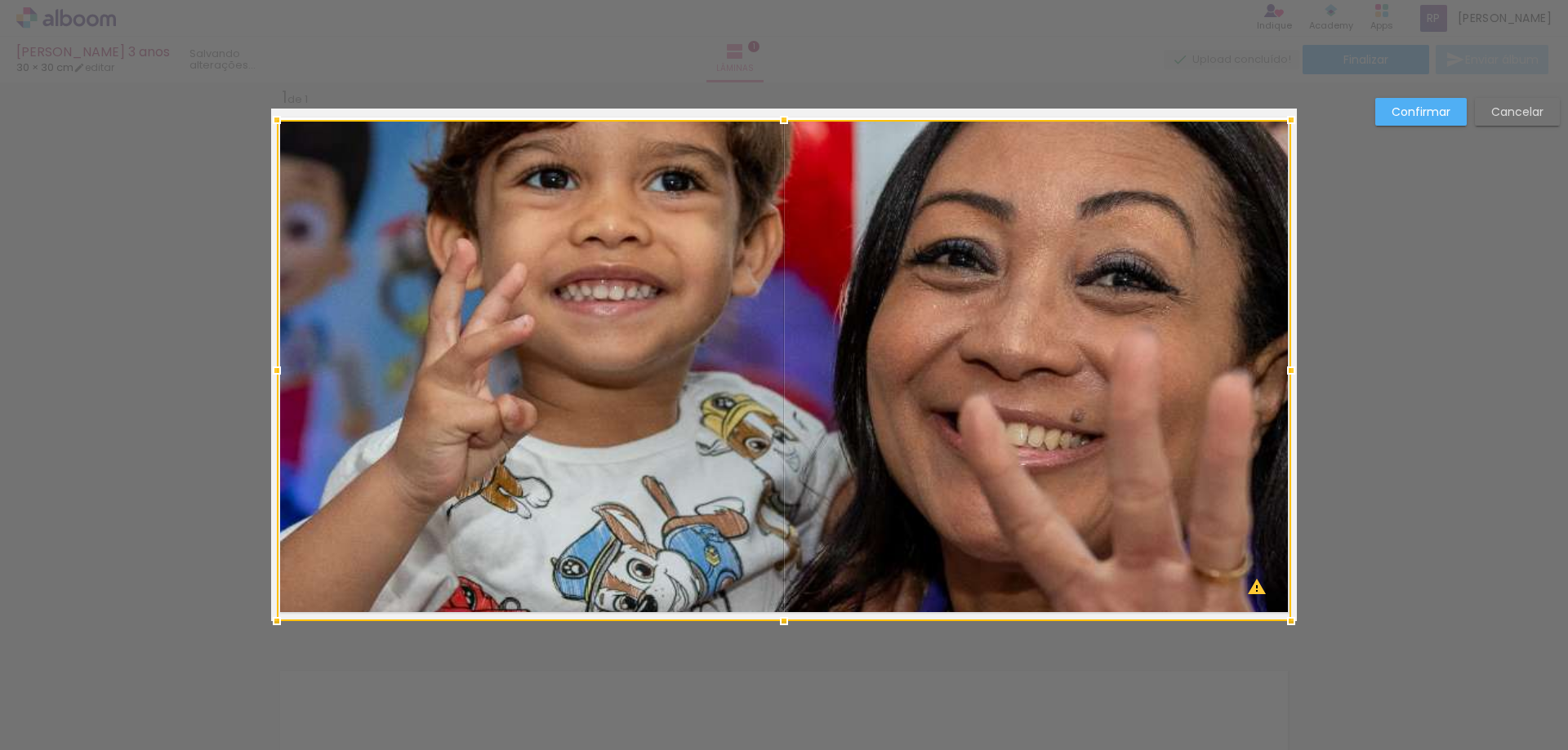
click at [384, 285] on div at bounding box center [784, 371] width 1014 height 501
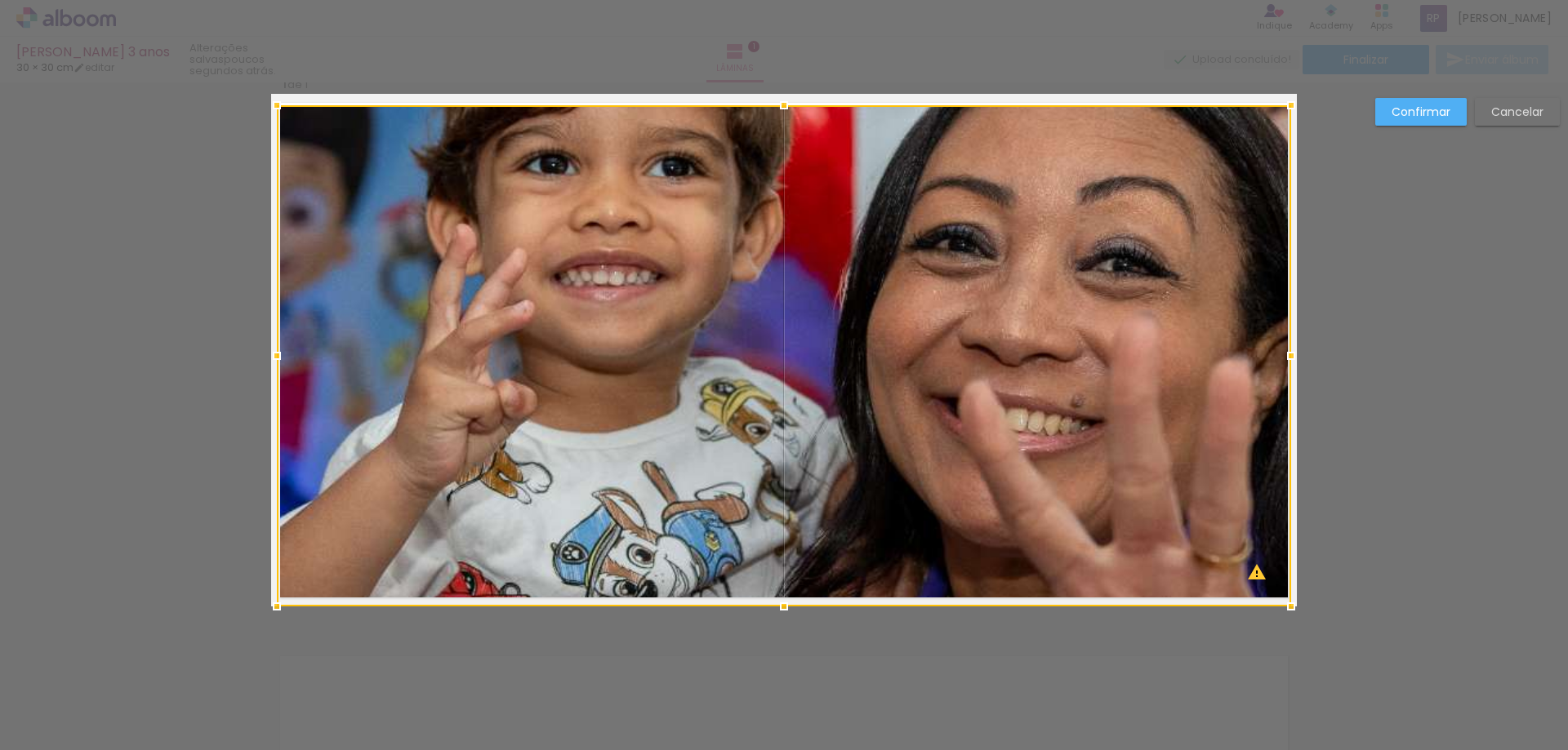
scroll to position [0, 0]
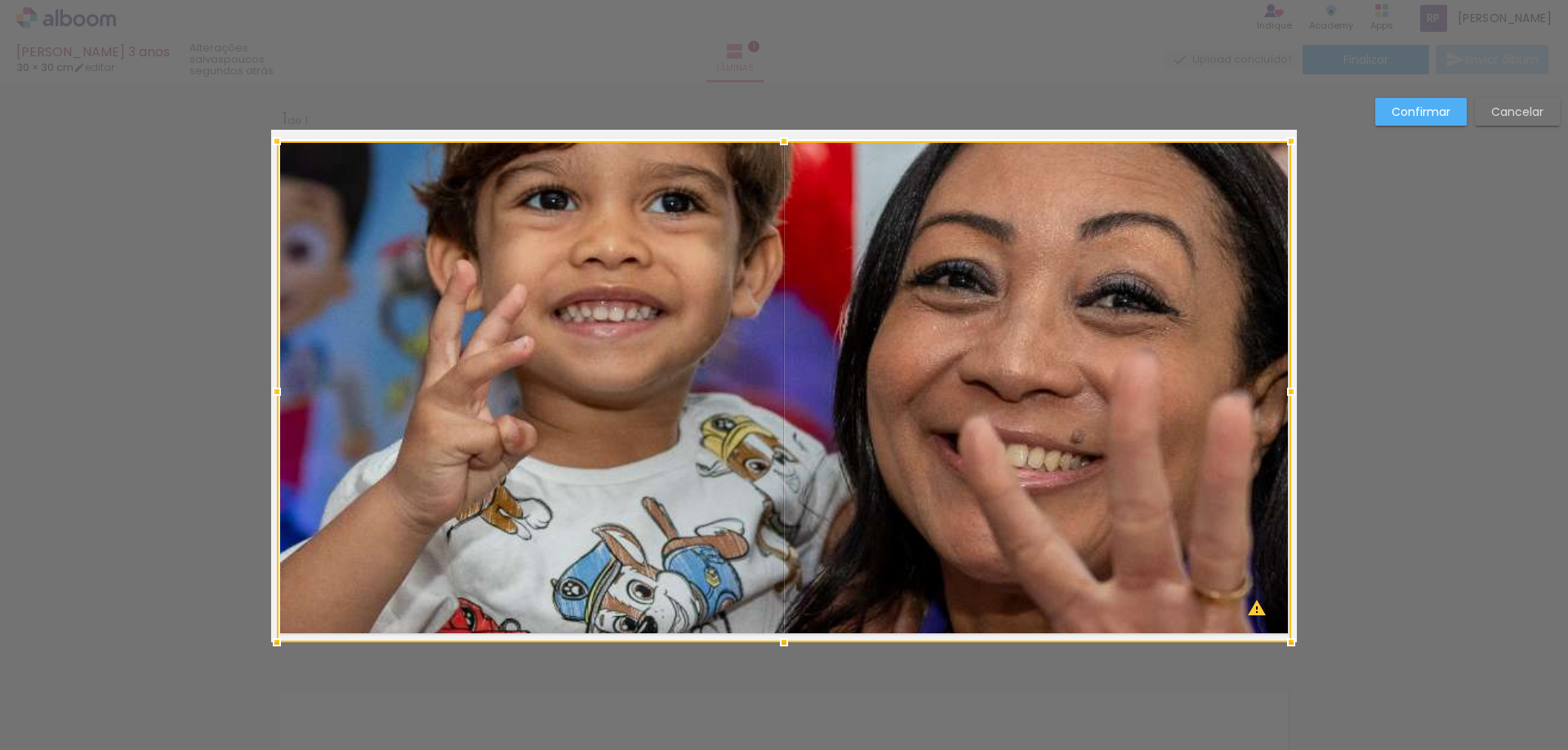
click at [0, 0] on slot "Cancelar" at bounding box center [0, 0] width 0 height 0
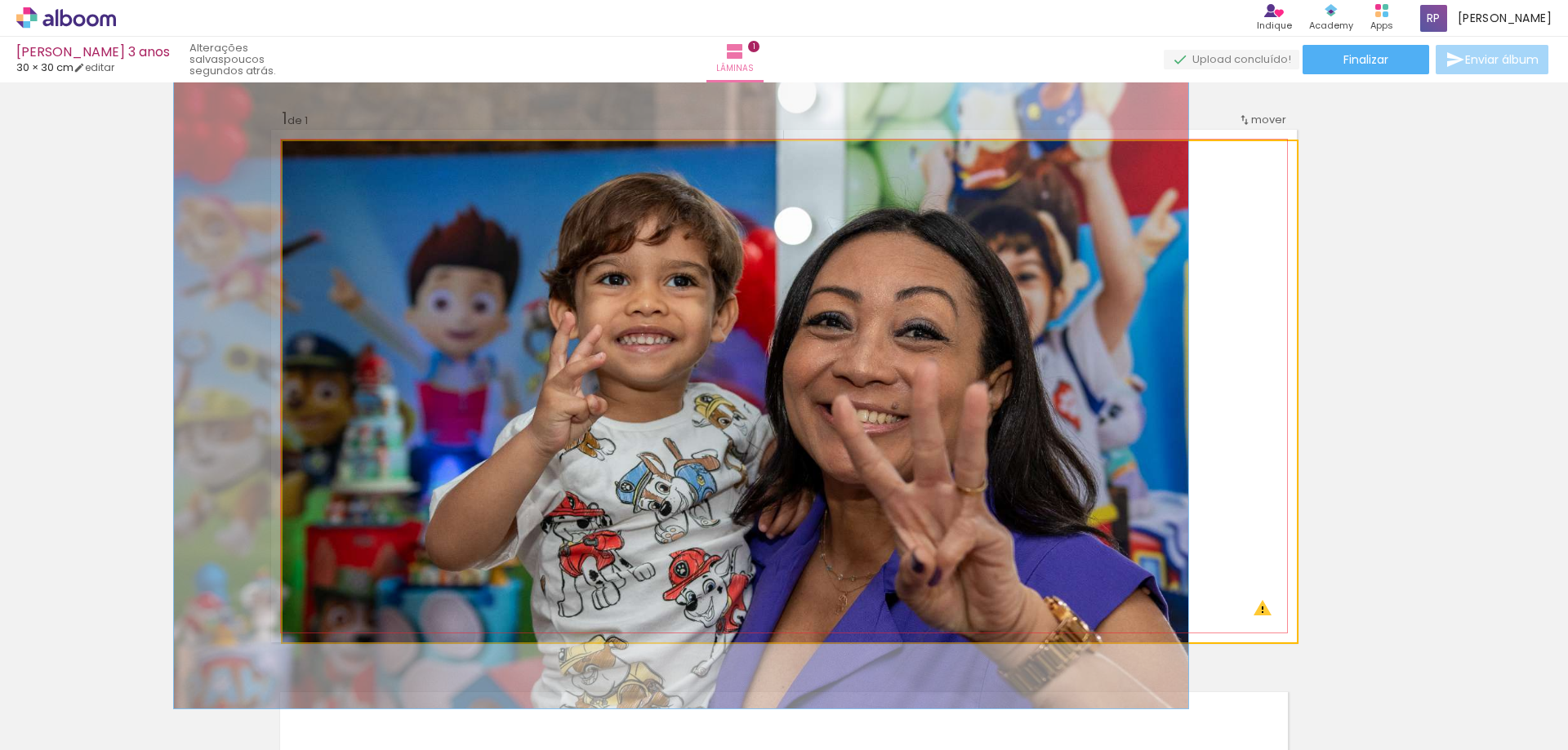
drag, startPoint x: 366, startPoint y: 161, endPoint x: 282, endPoint y: 161, distance: 84.0
type paper-slider "100"
click at [288, 161] on div at bounding box center [344, 158] width 113 height 25
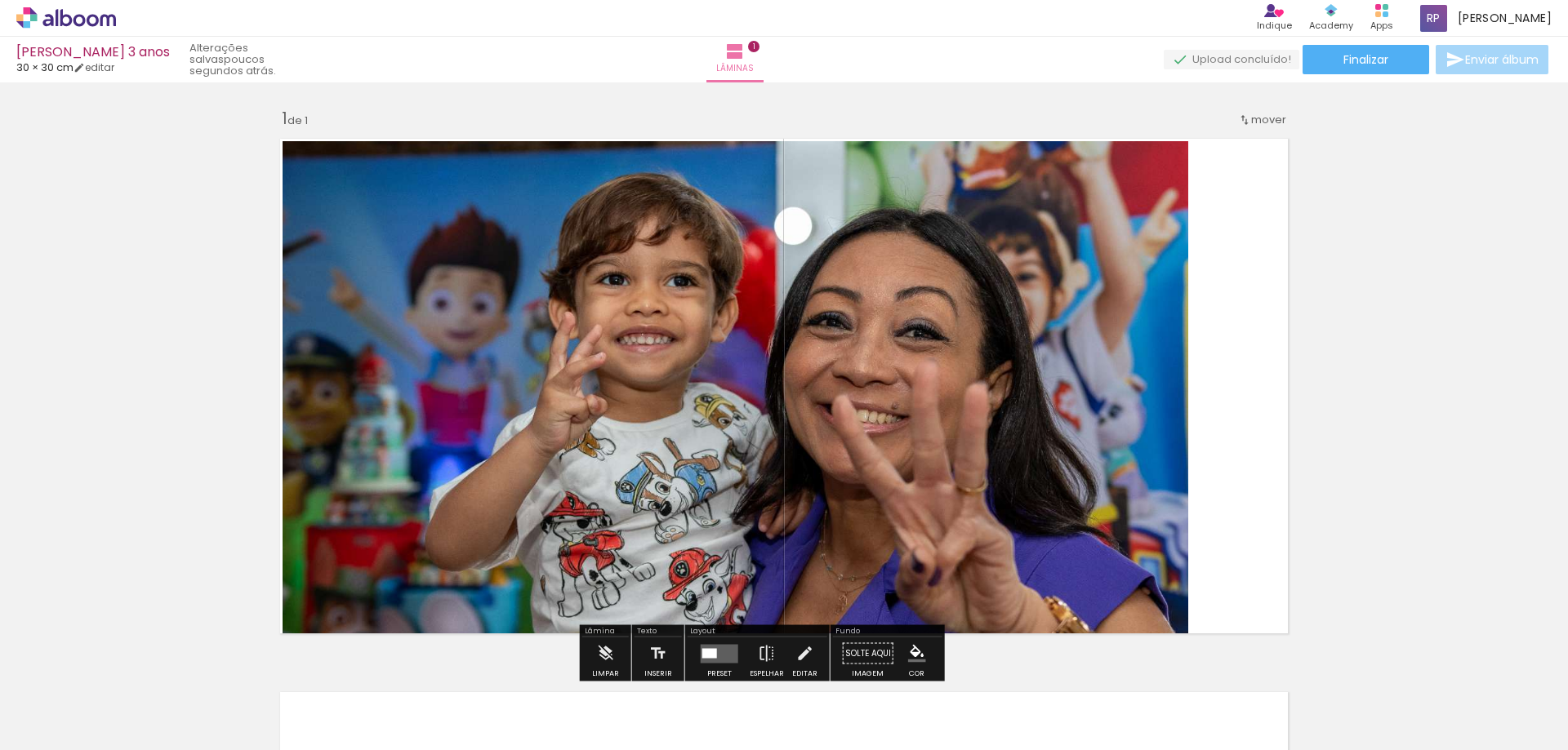
click at [200, 716] on div at bounding box center [163, 695] width 73 height 49
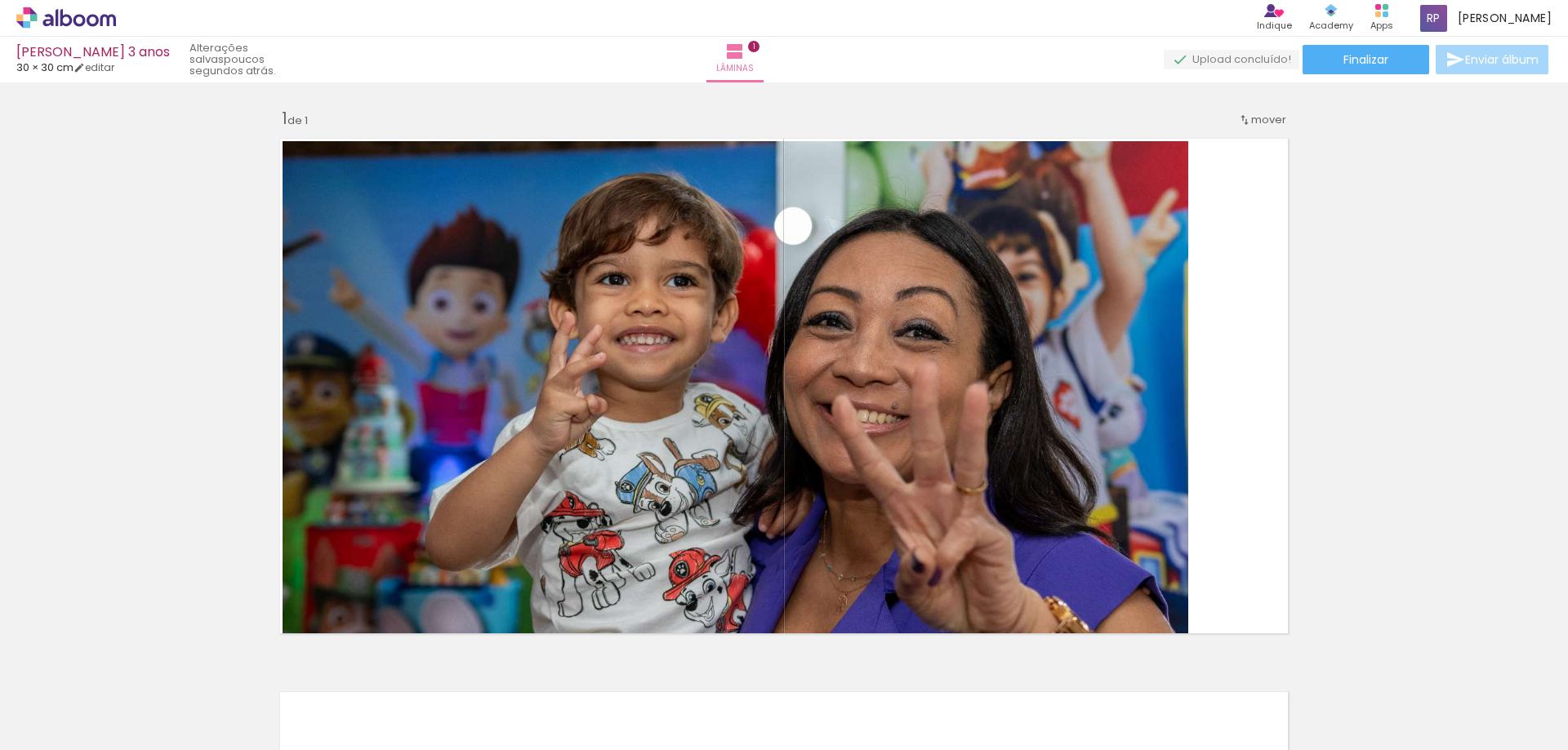
click at [200, 716] on div at bounding box center [163, 695] width 73 height 49
drag, startPoint x: 905, startPoint y: 664, endPoint x: 905, endPoint y: 625, distance: 39.0
click at [905, 633] on quentale-workspace at bounding box center [784, 375] width 1568 height 750
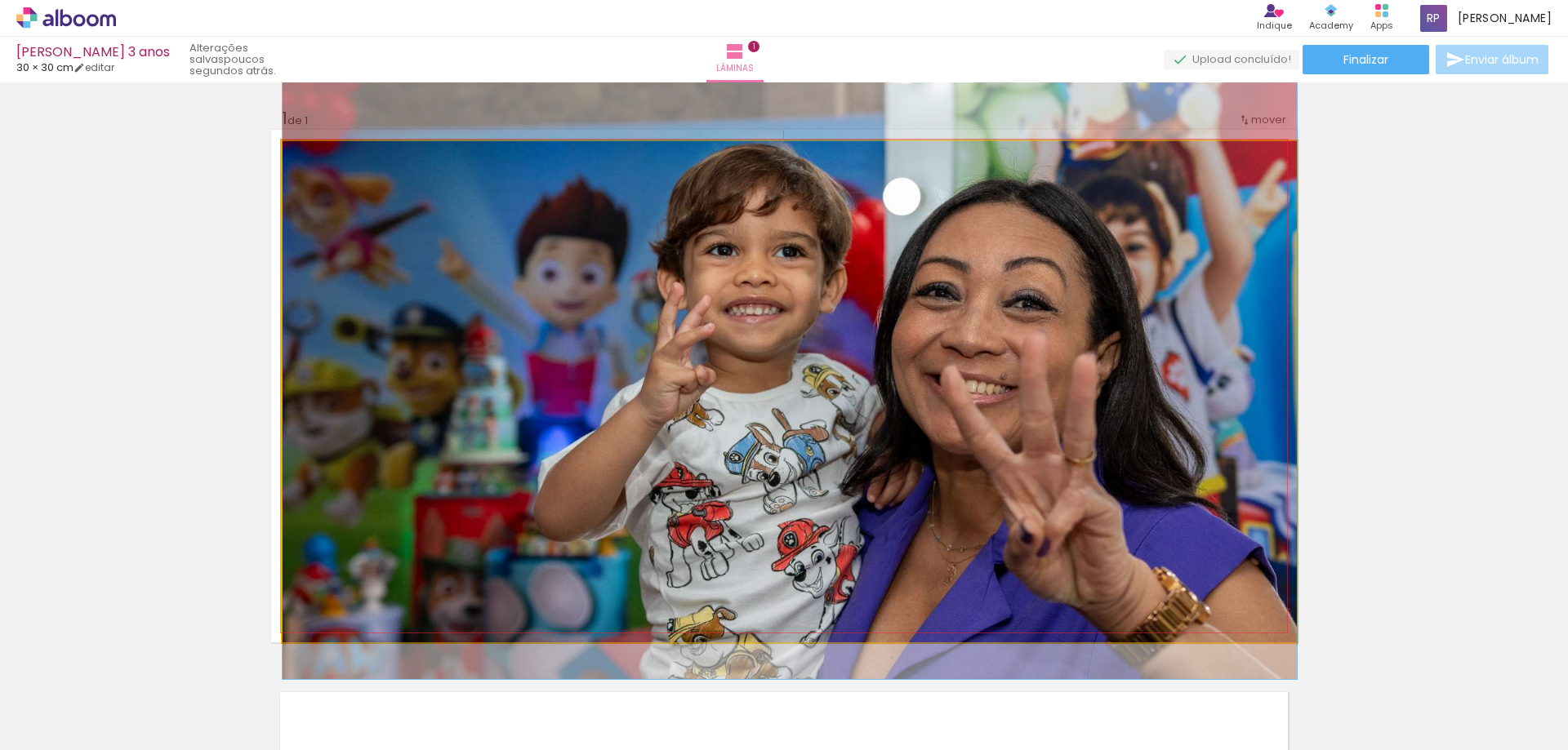
drag, startPoint x: 905, startPoint y: 614, endPoint x: 905, endPoint y: 558, distance: 56.0
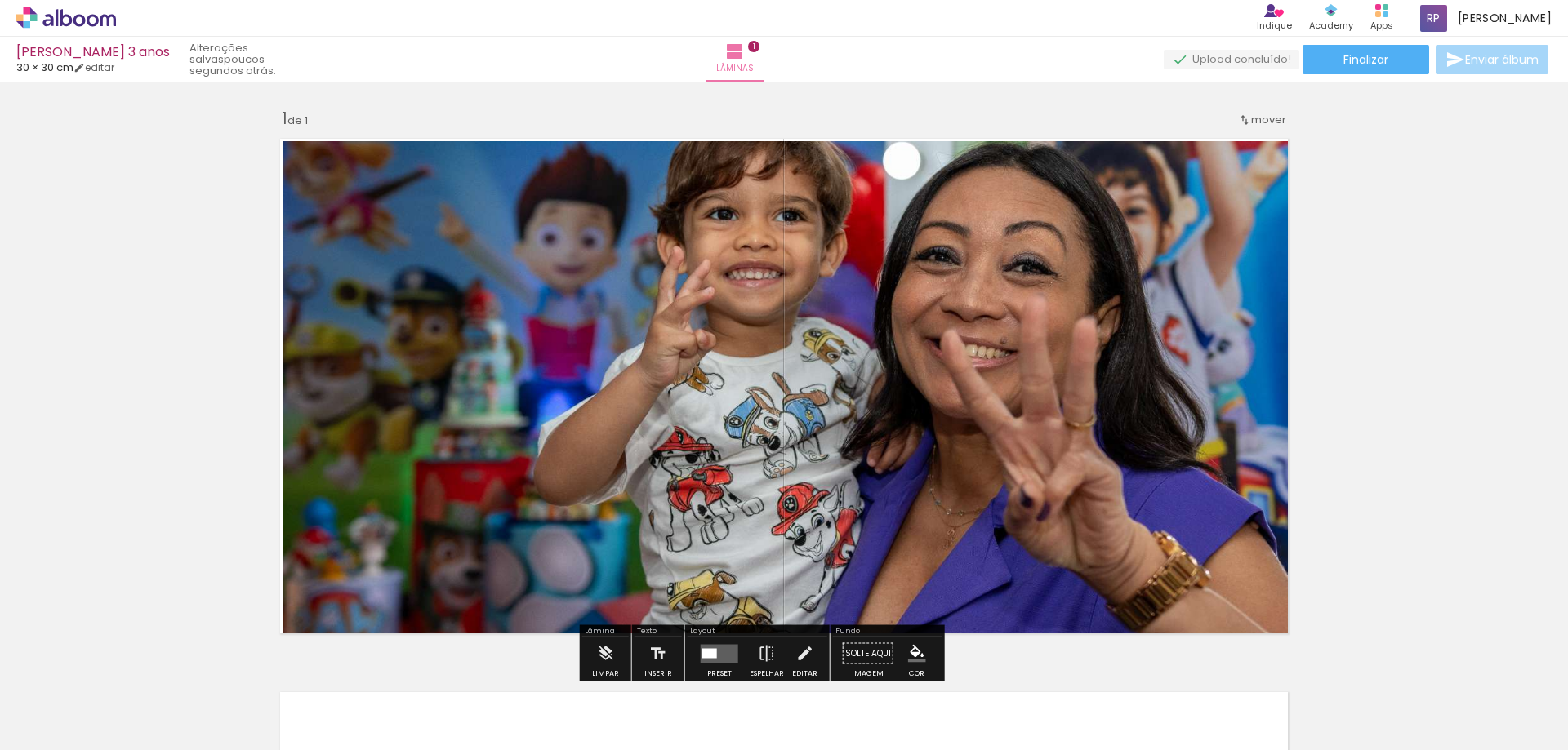
click at [905, 558] on quentale-photo at bounding box center [789, 392] width 1014 height 501
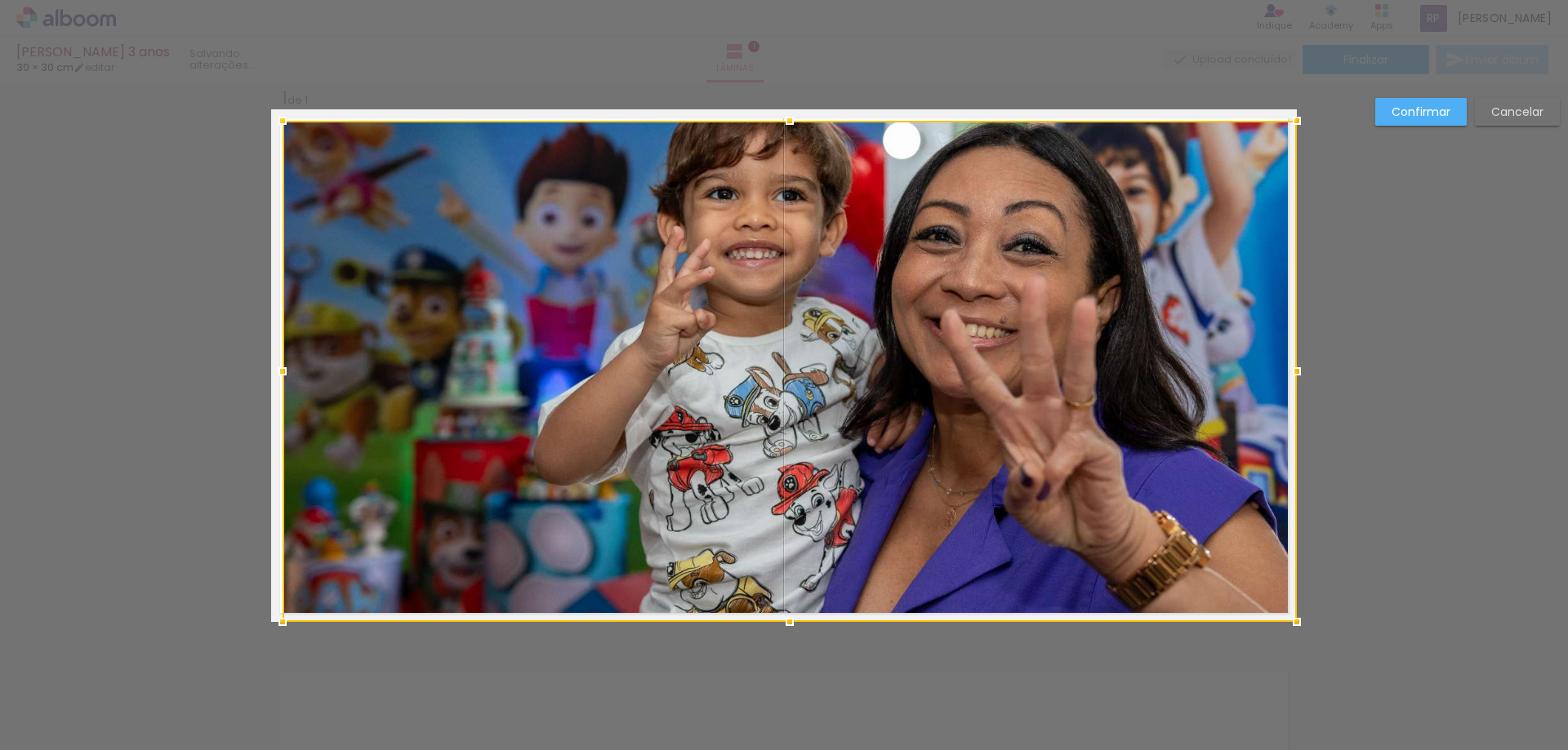
scroll to position [21, 0]
click at [1510, 101] on paper-button "Cancelar" at bounding box center [1517, 111] width 85 height 28
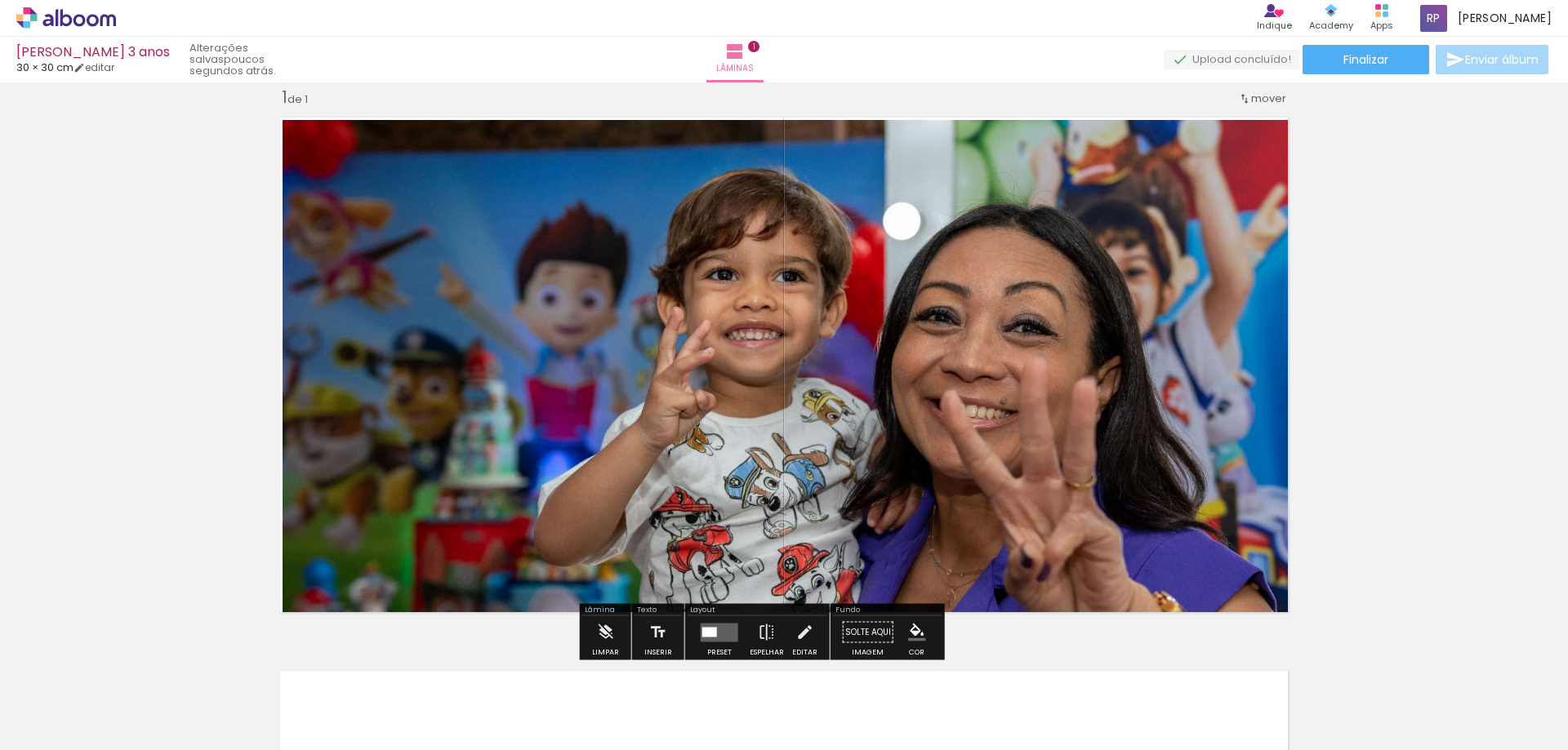
click at [1240, 285] on quentale-photo at bounding box center [789, 371] width 1014 height 501
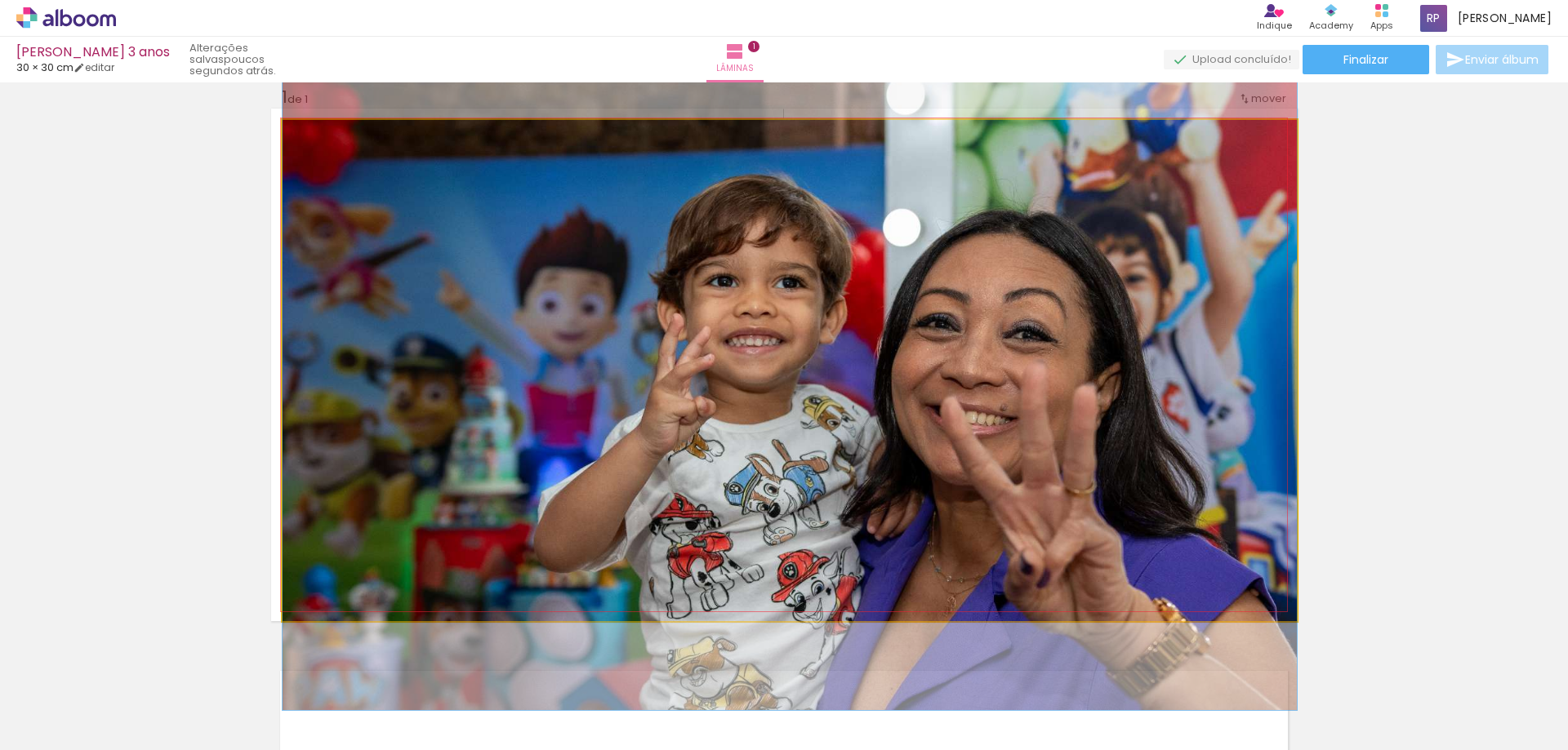
drag, startPoint x: 1240, startPoint y: 285, endPoint x: 1142, endPoint y: 292, distance: 98.2
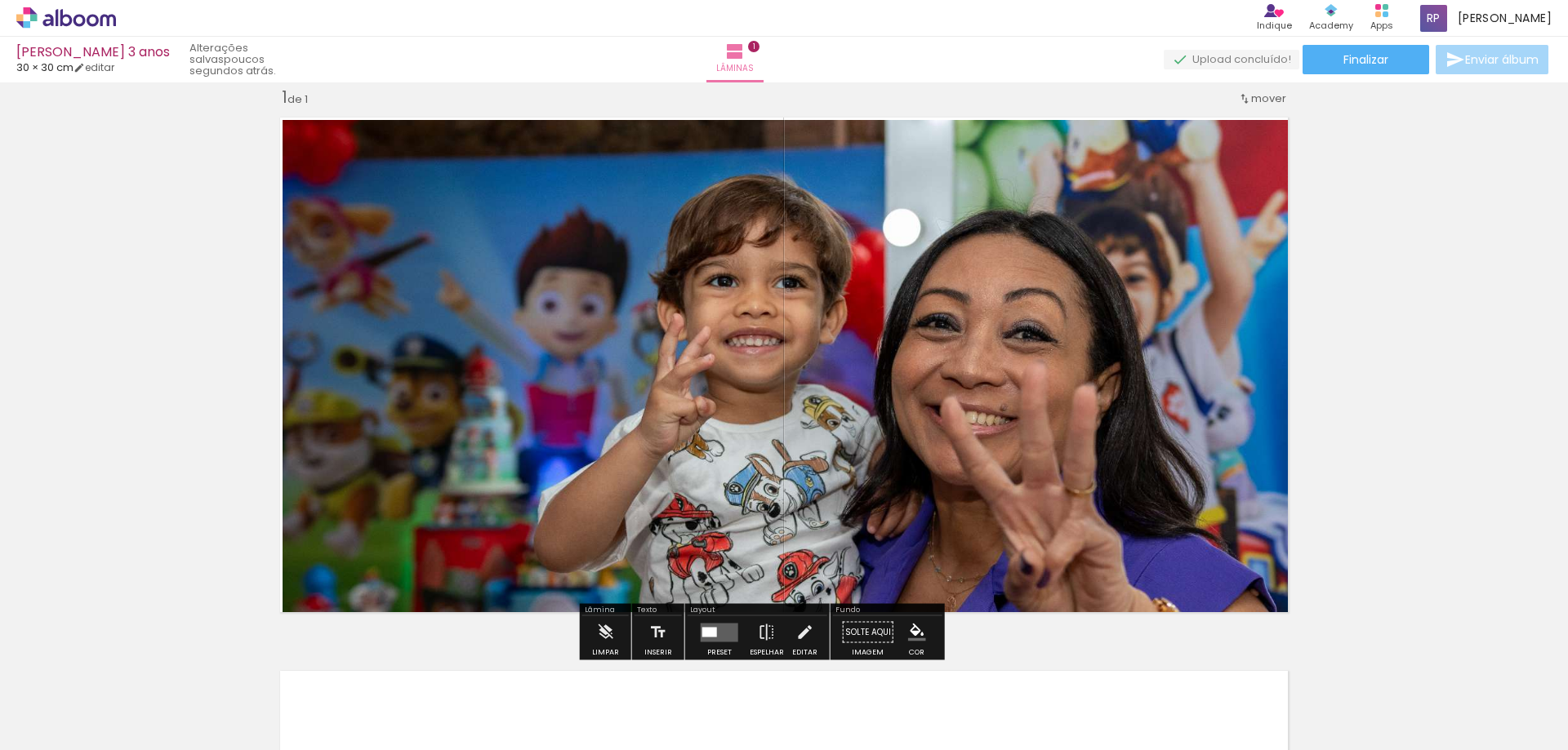
click at [1139, 292] on quentale-photo at bounding box center [789, 371] width 1014 height 501
click at [1110, 291] on quentale-photo at bounding box center [789, 371] width 1014 height 501
click at [0, 0] on div at bounding box center [0, 0] width 0 height 0
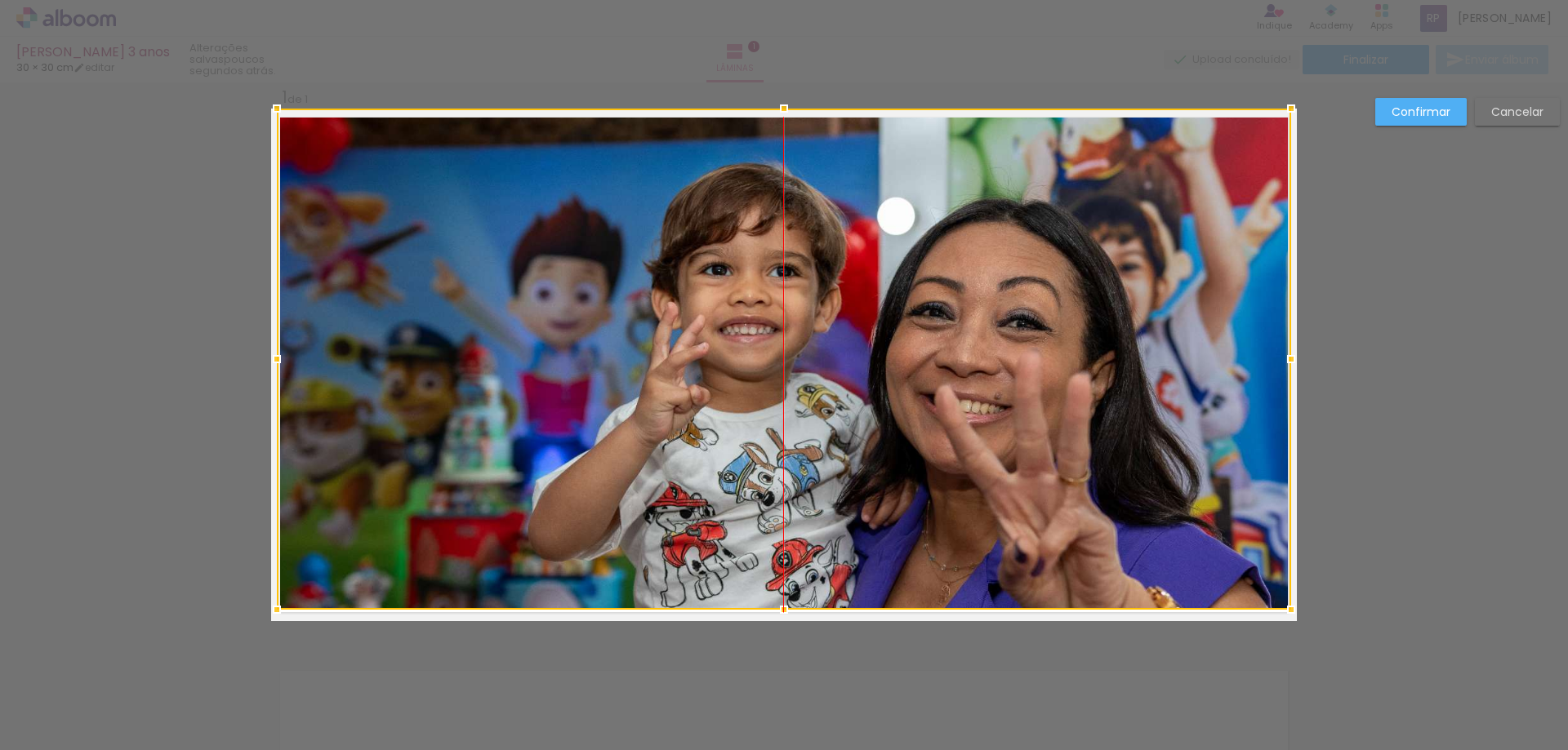
drag, startPoint x: 1110, startPoint y: 236, endPoint x: 1115, endPoint y: 193, distance: 43.3
click at [1115, 193] on div at bounding box center [784, 359] width 1014 height 501
click at [0, 0] on slot "Cancelar" at bounding box center [0, 0] width 0 height 0
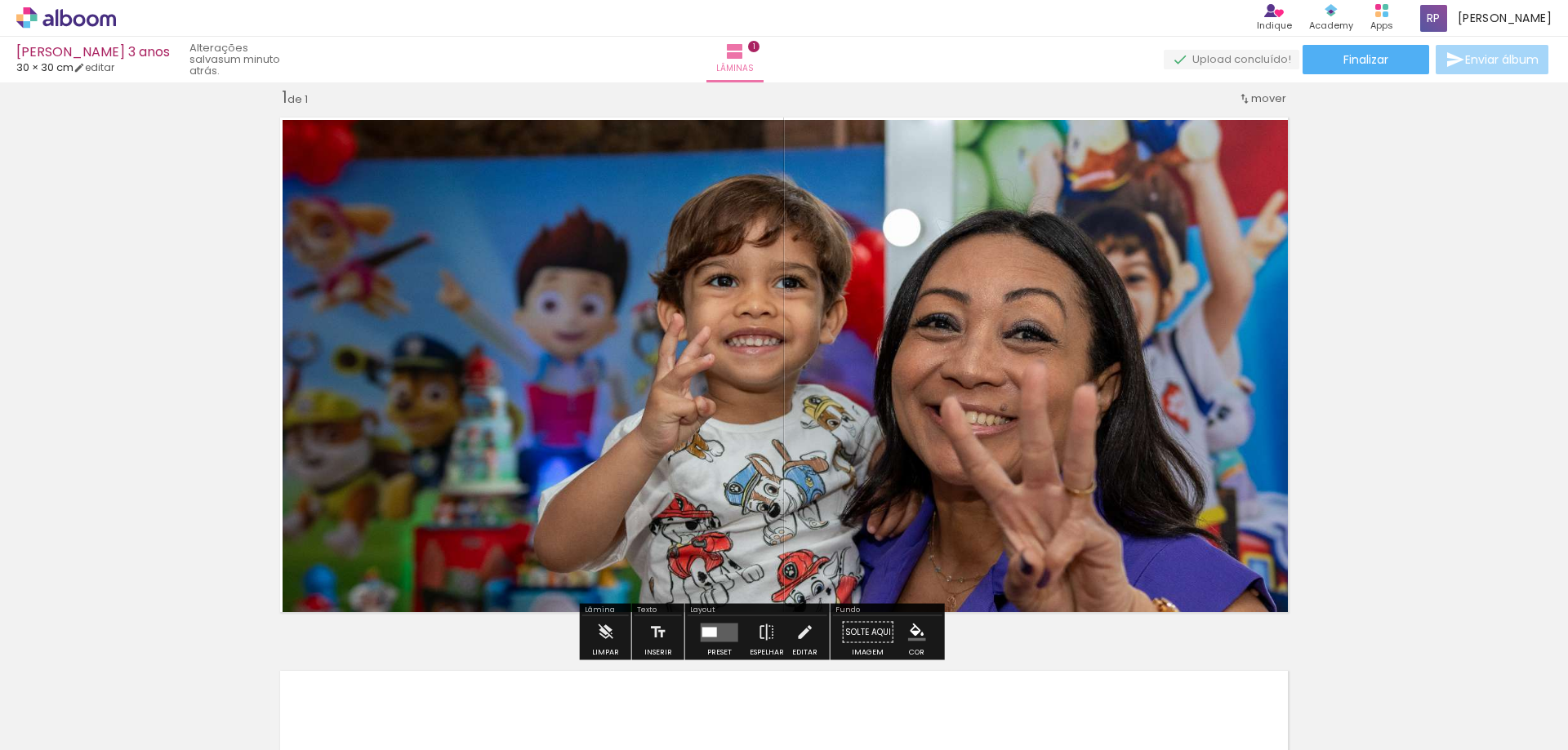
click at [891, 455] on quentale-photo at bounding box center [789, 371] width 1014 height 501
drag, startPoint x: 891, startPoint y: 455, endPoint x: 1259, endPoint y: 100, distance: 511.3
click at [1259, 100] on span "mover" at bounding box center [1269, 98] width 35 height 15
click at [1259, 102] on span "mover" at bounding box center [1269, 98] width 35 height 15
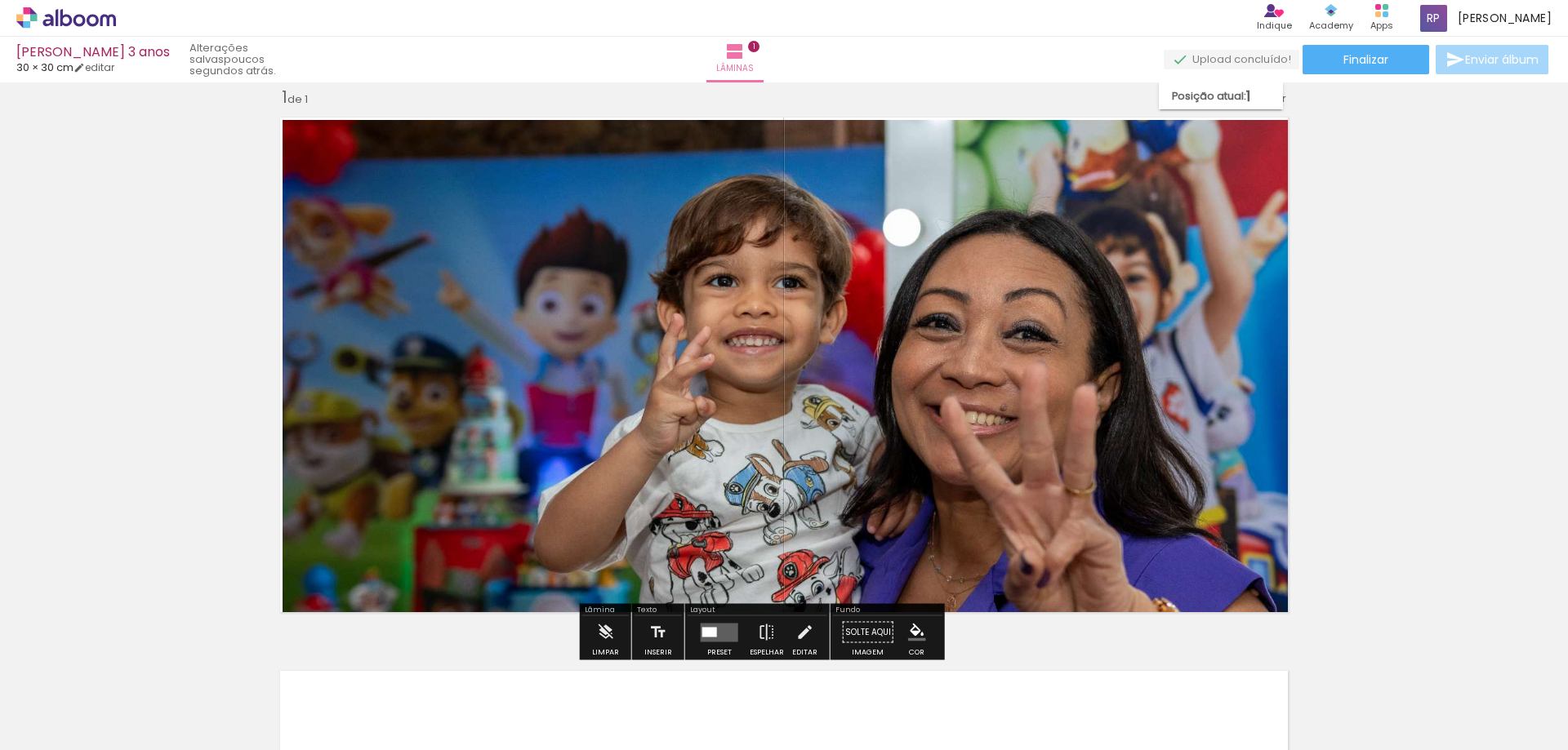
click at [927, 636] on iron-icon "color picker" at bounding box center [917, 633] width 18 height 18
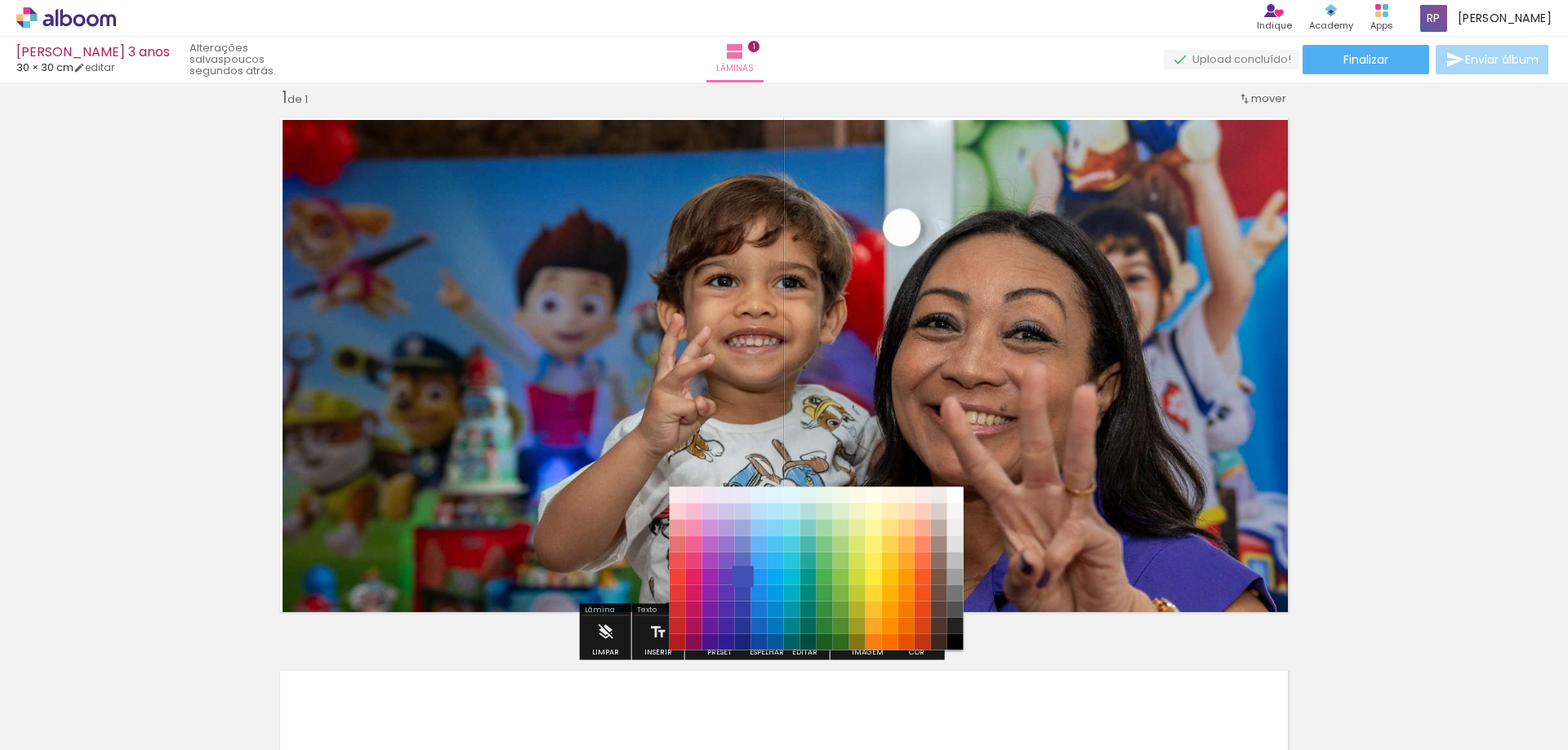
click at [740, 579] on paper-item "#3f51b5" at bounding box center [742, 577] width 16 height 16
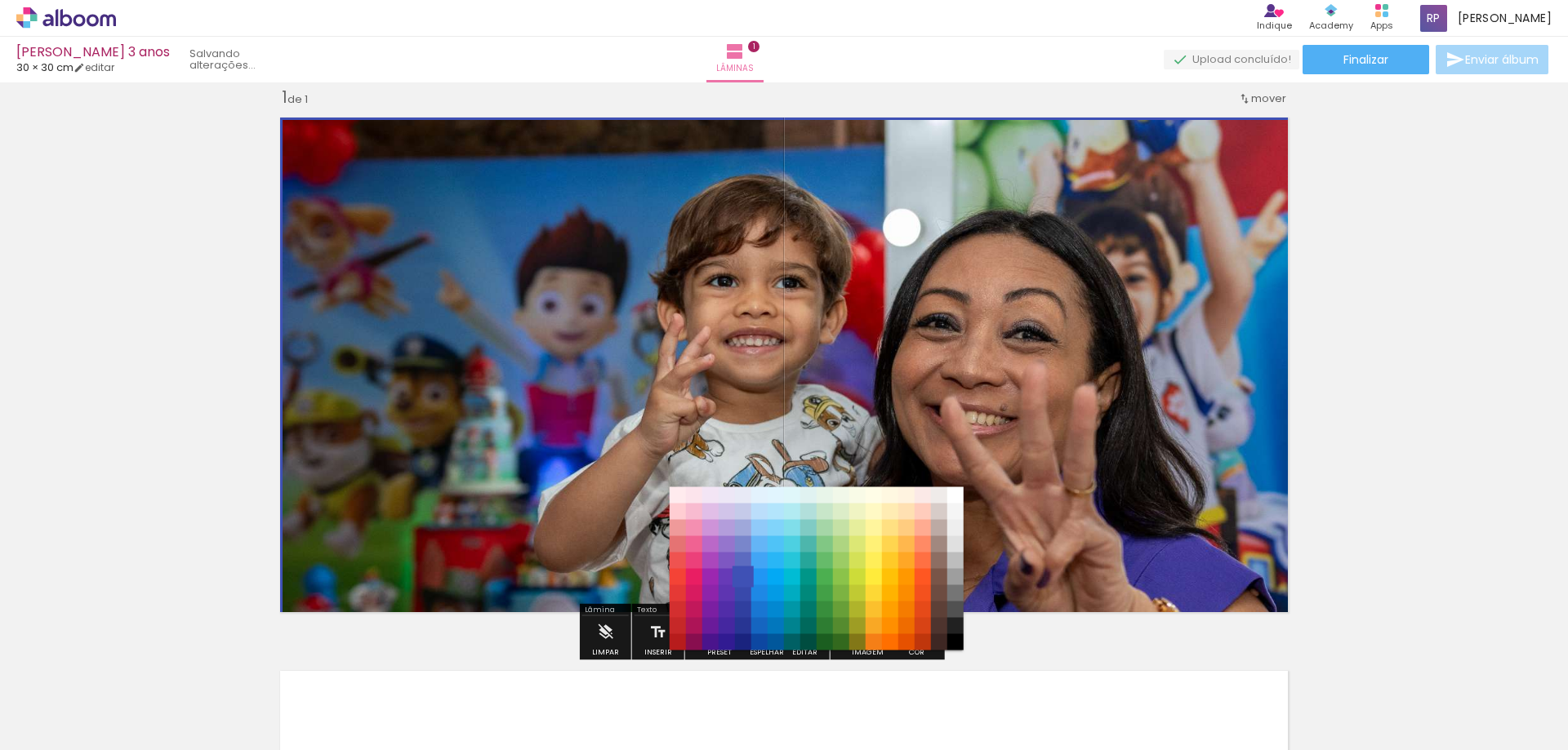
click at [740, 579] on div "#ffebee #ffcdd2 #ef9a9a #e57373 #ef5350 #f44336 #e53935 #d32f2f #c62828 #b71c1c…" at bounding box center [816, 577] width 294 height 163
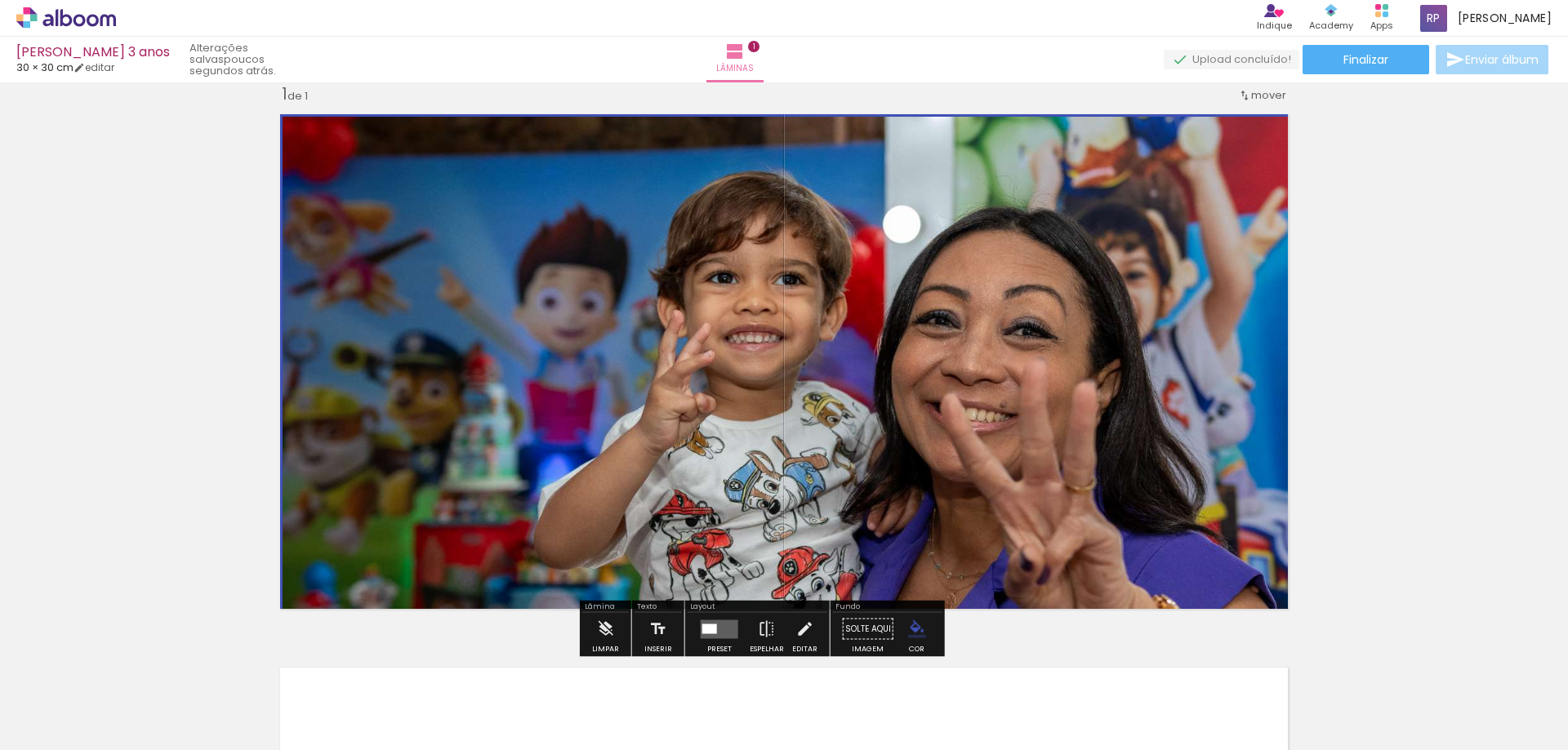
scroll to position [0, 0]
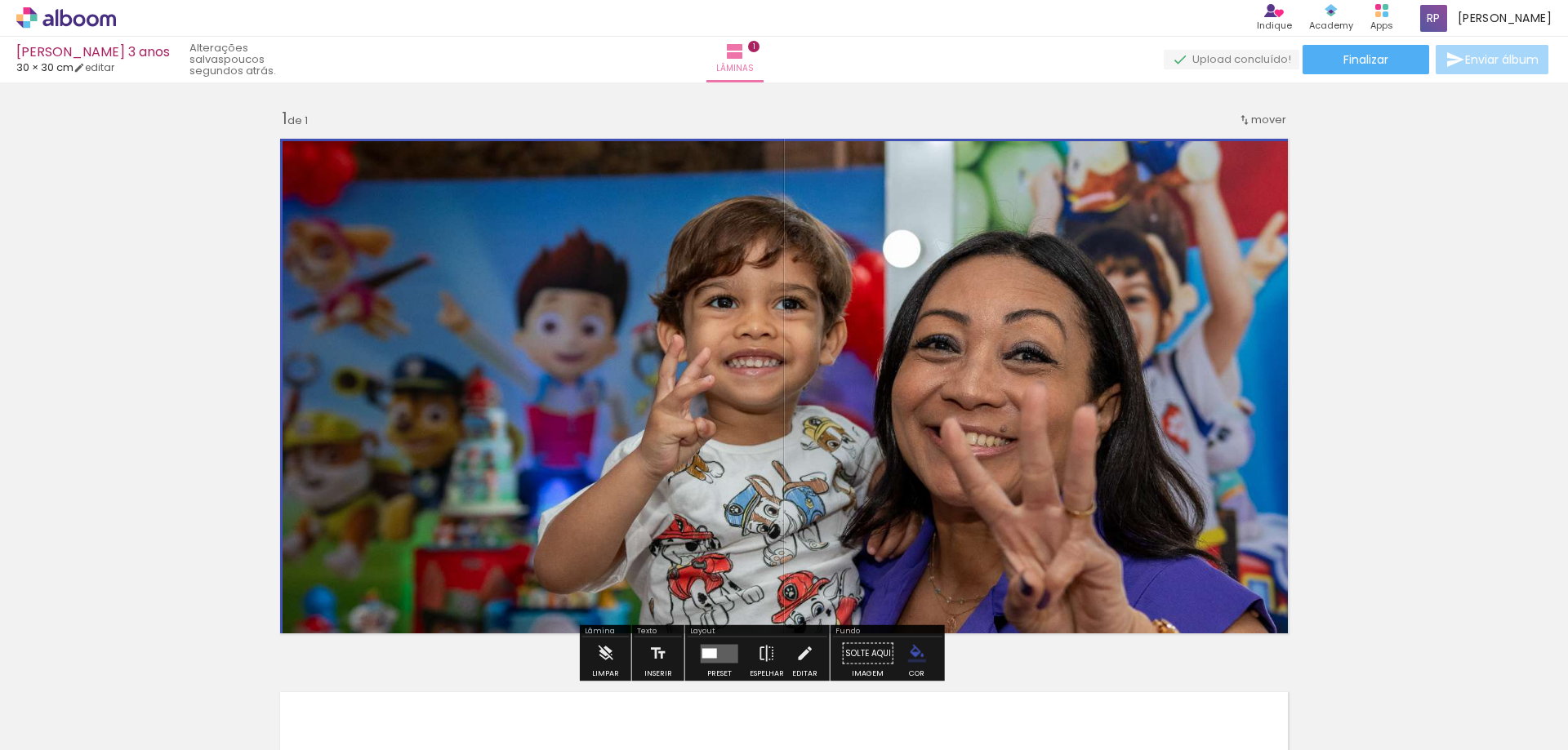
click at [946, 304] on quentale-photo at bounding box center [789, 392] width 1014 height 501
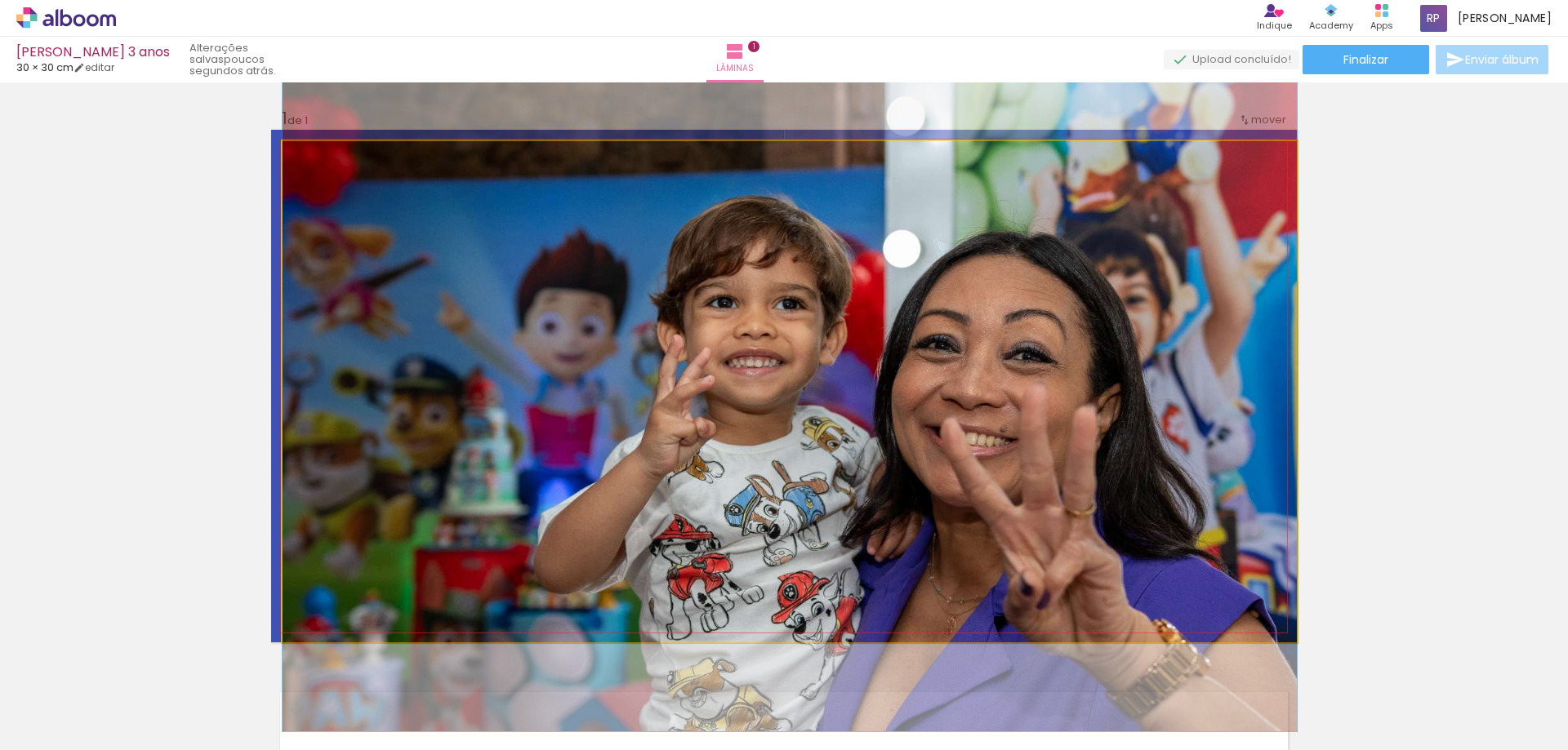
click at [946, 304] on quentale-photo at bounding box center [789, 392] width 1014 height 501
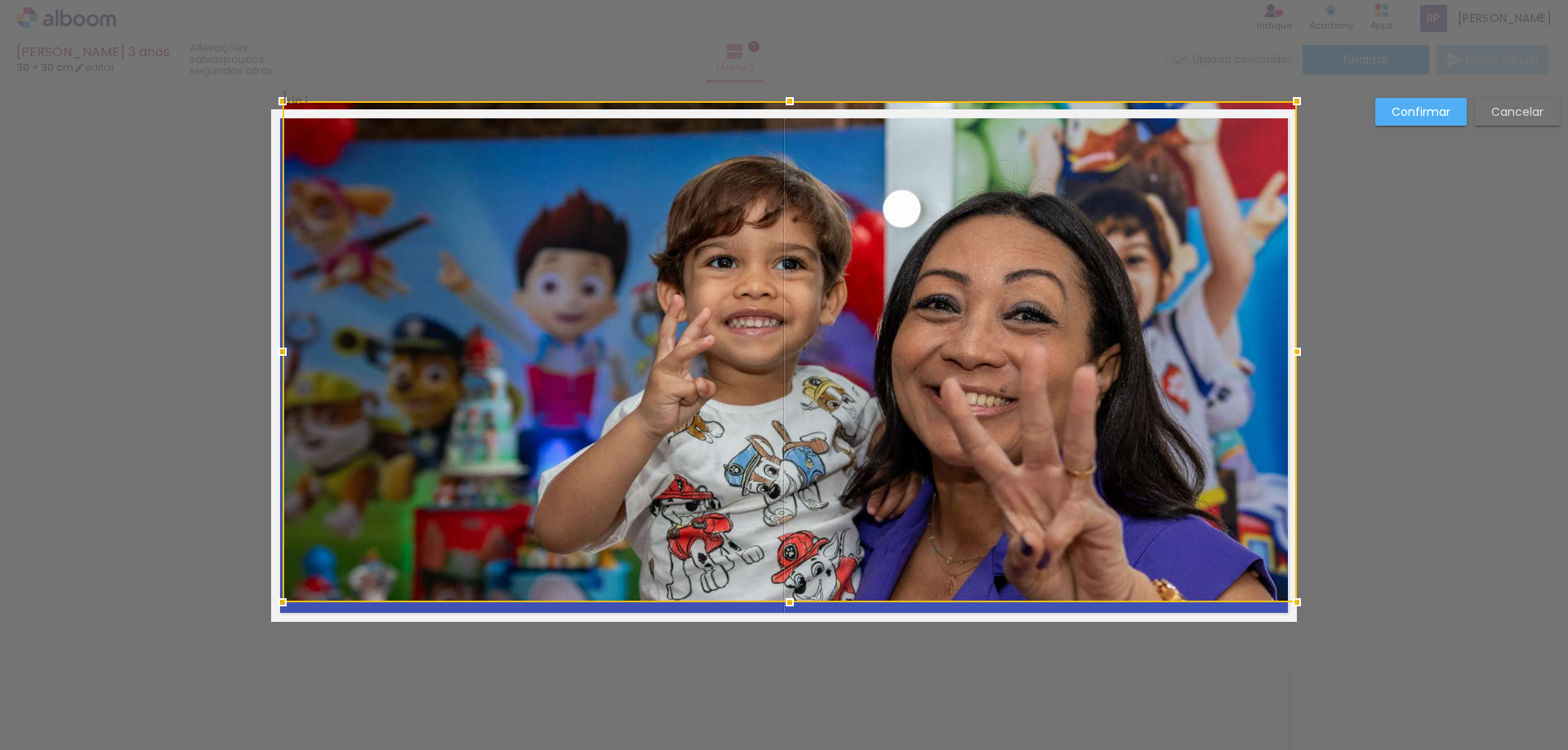
scroll to position [21, 0]
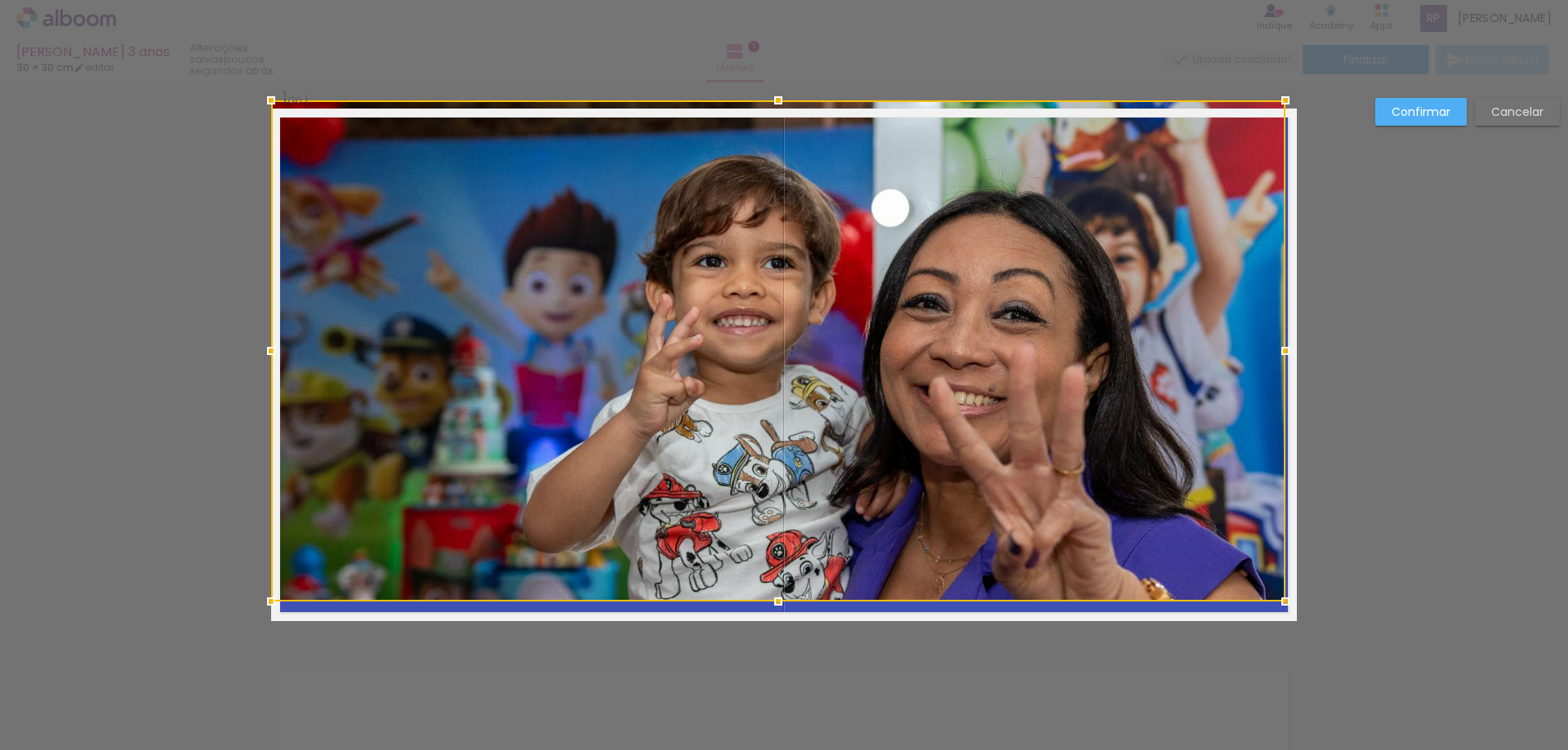
drag, startPoint x: 946, startPoint y: 304, endPoint x: 914, endPoint y: 383, distance: 85.2
click at [914, 383] on div at bounding box center [778, 351] width 1014 height 501
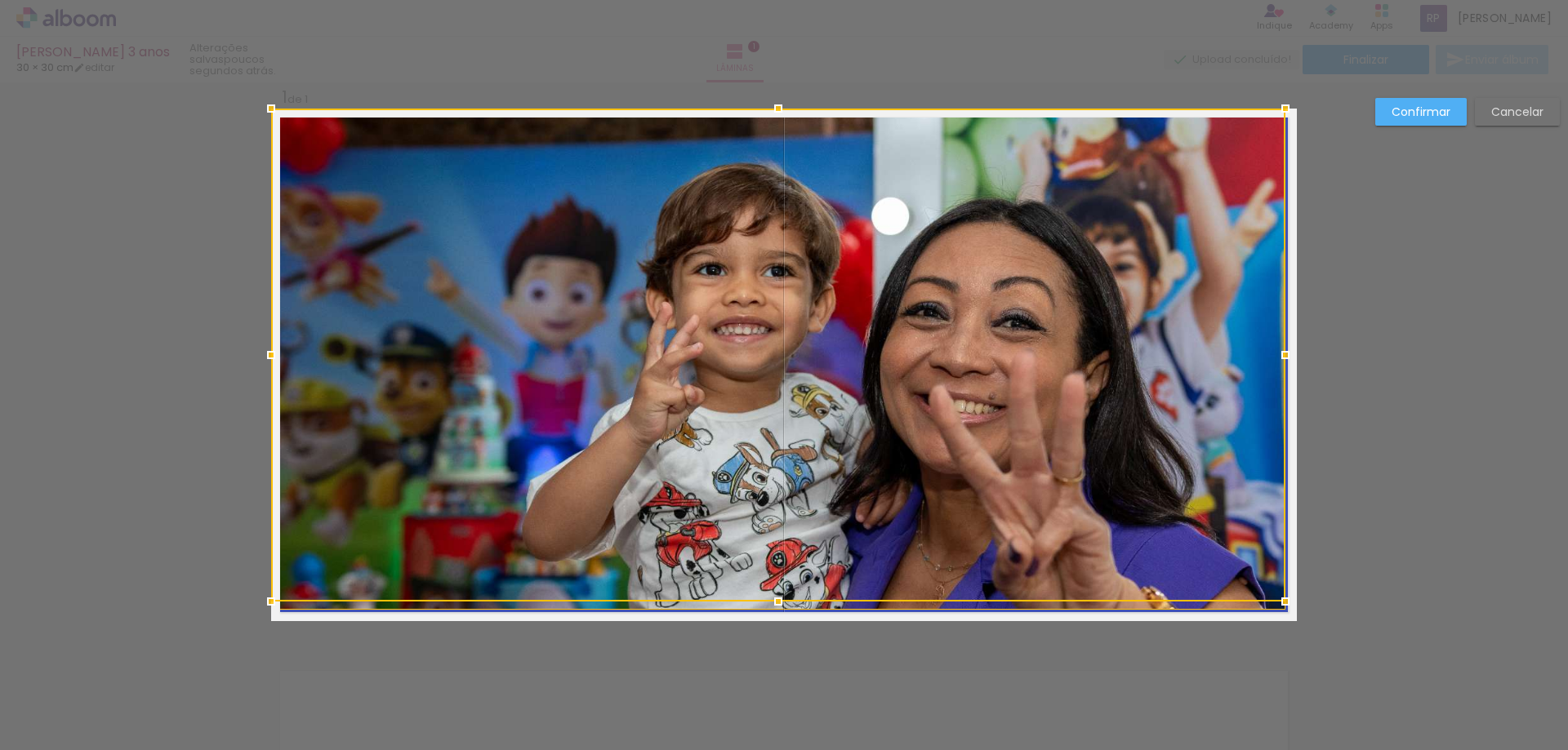
drag, startPoint x: 914, startPoint y: 383, endPoint x: 843, endPoint y: 339, distance: 83.5
click at [843, 339] on div at bounding box center [778, 355] width 1014 height 494
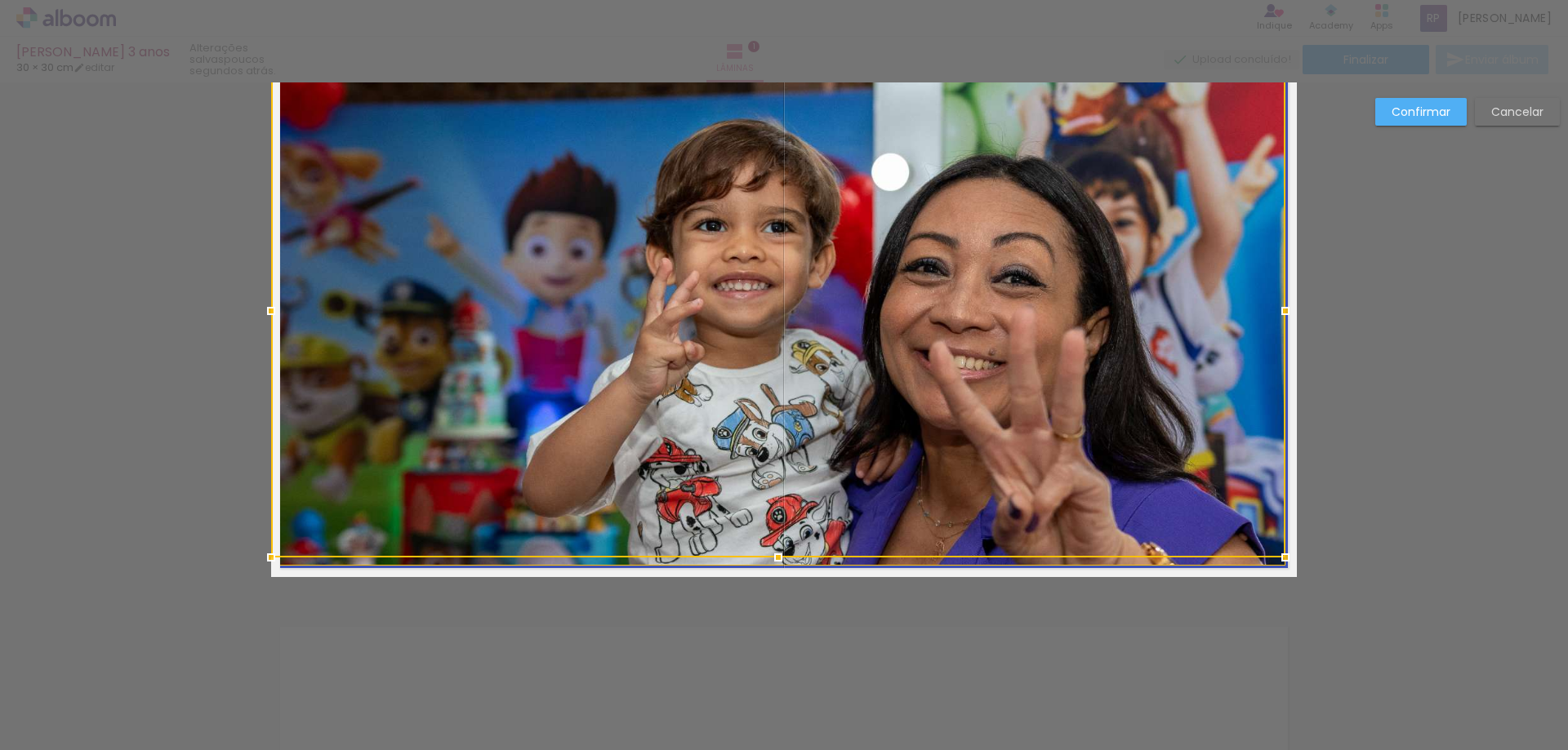
scroll to position [103, 0]
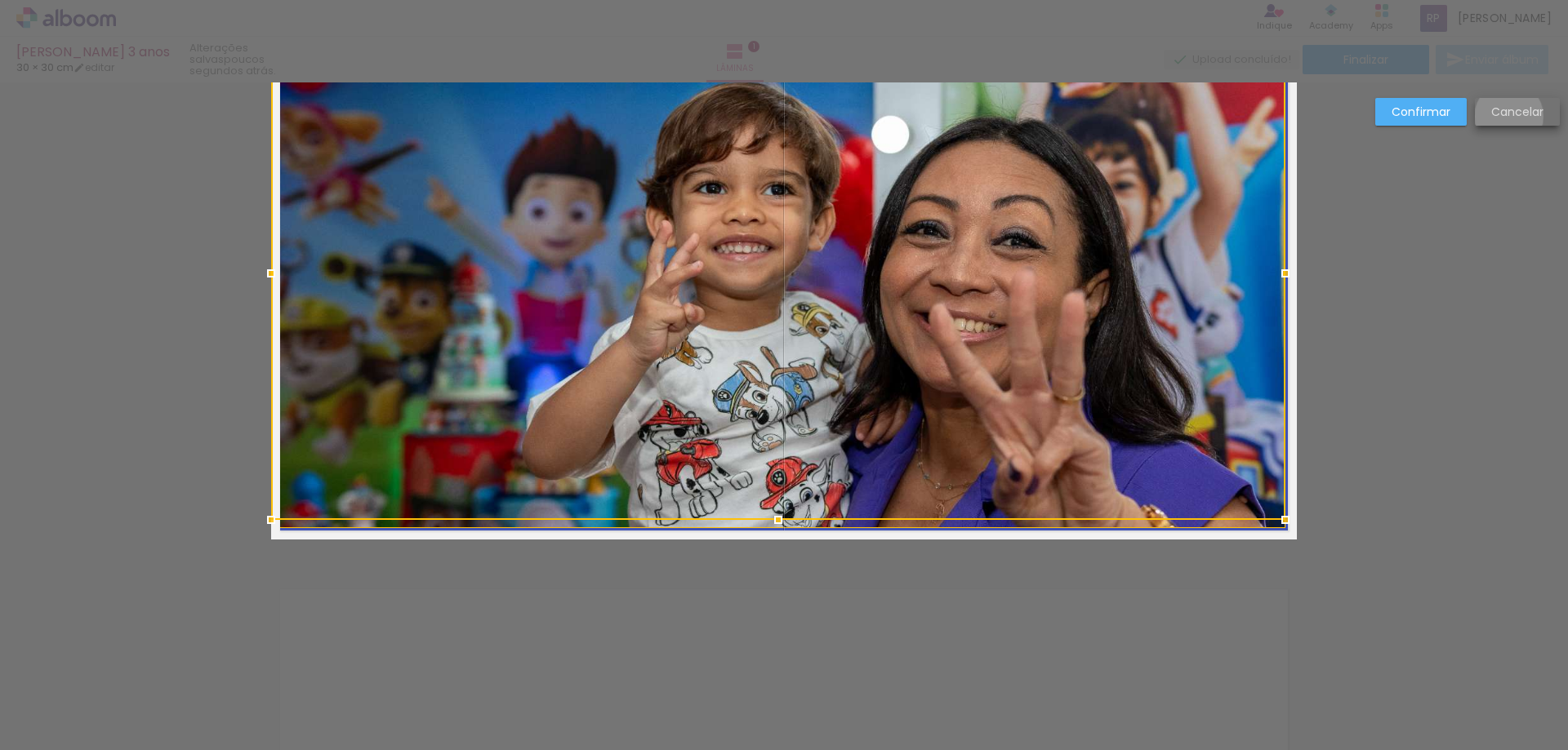
click at [0, 0] on slot "Cancelar" at bounding box center [0, 0] width 0 height 0
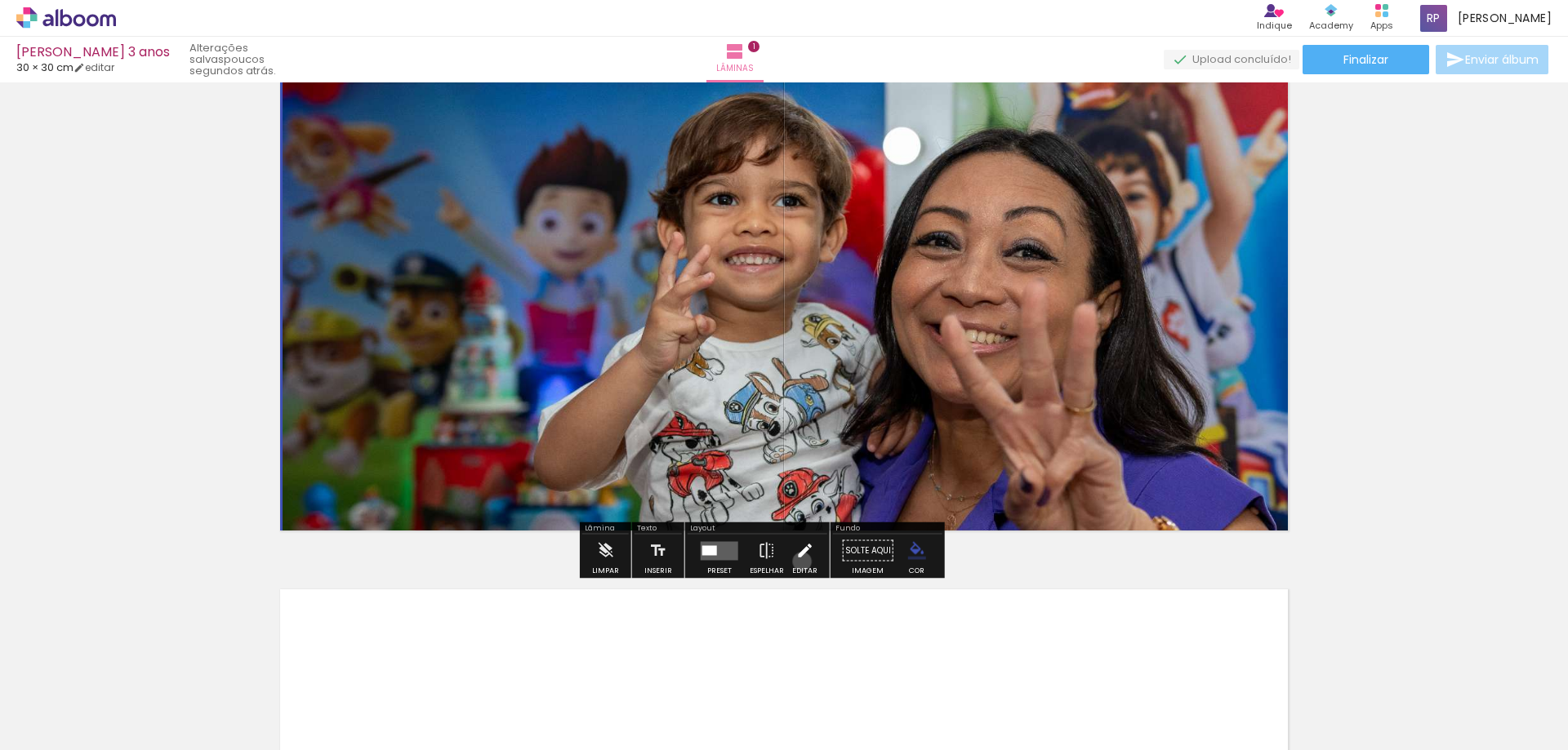
click at [813, 564] on iron-icon at bounding box center [804, 551] width 18 height 32
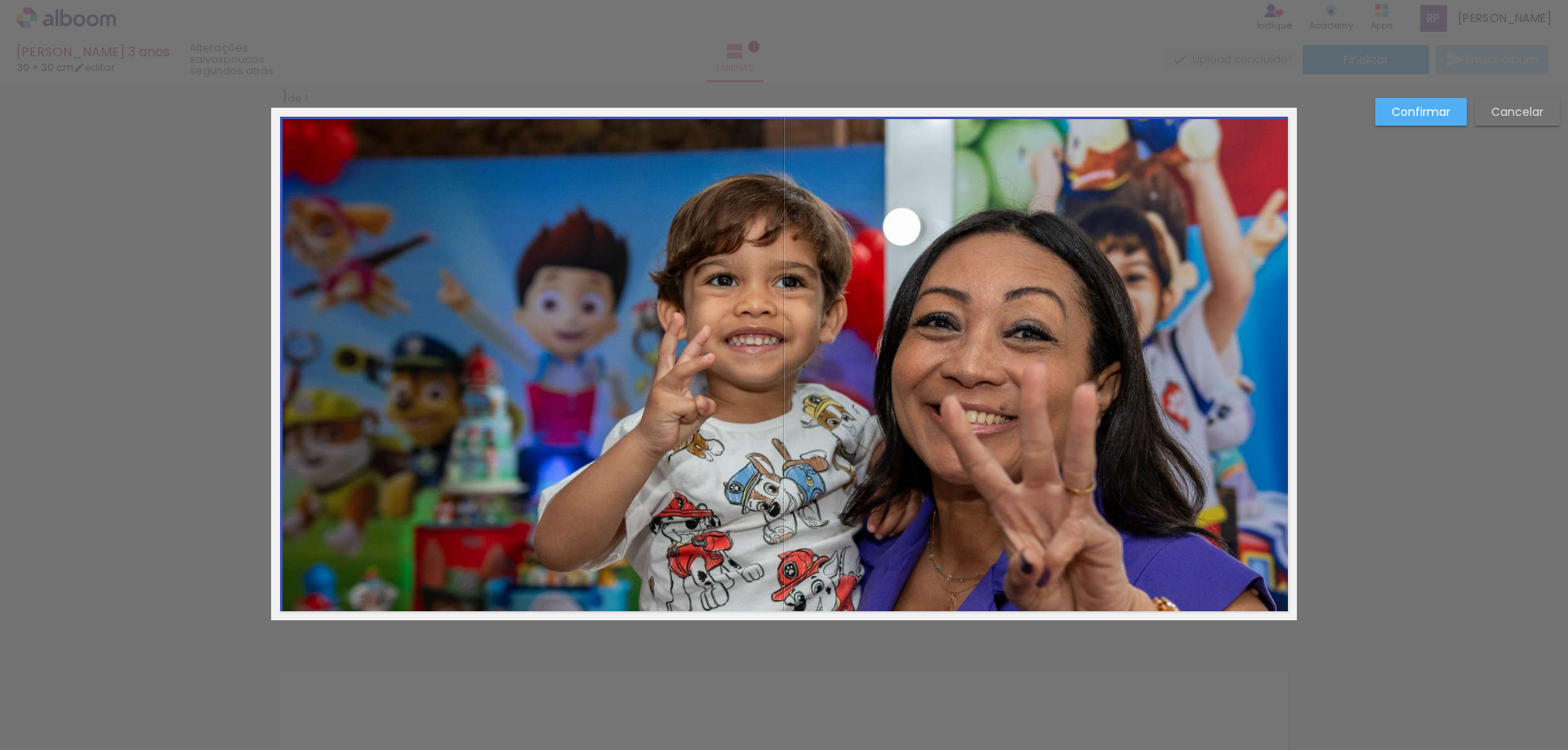
scroll to position [21, 0]
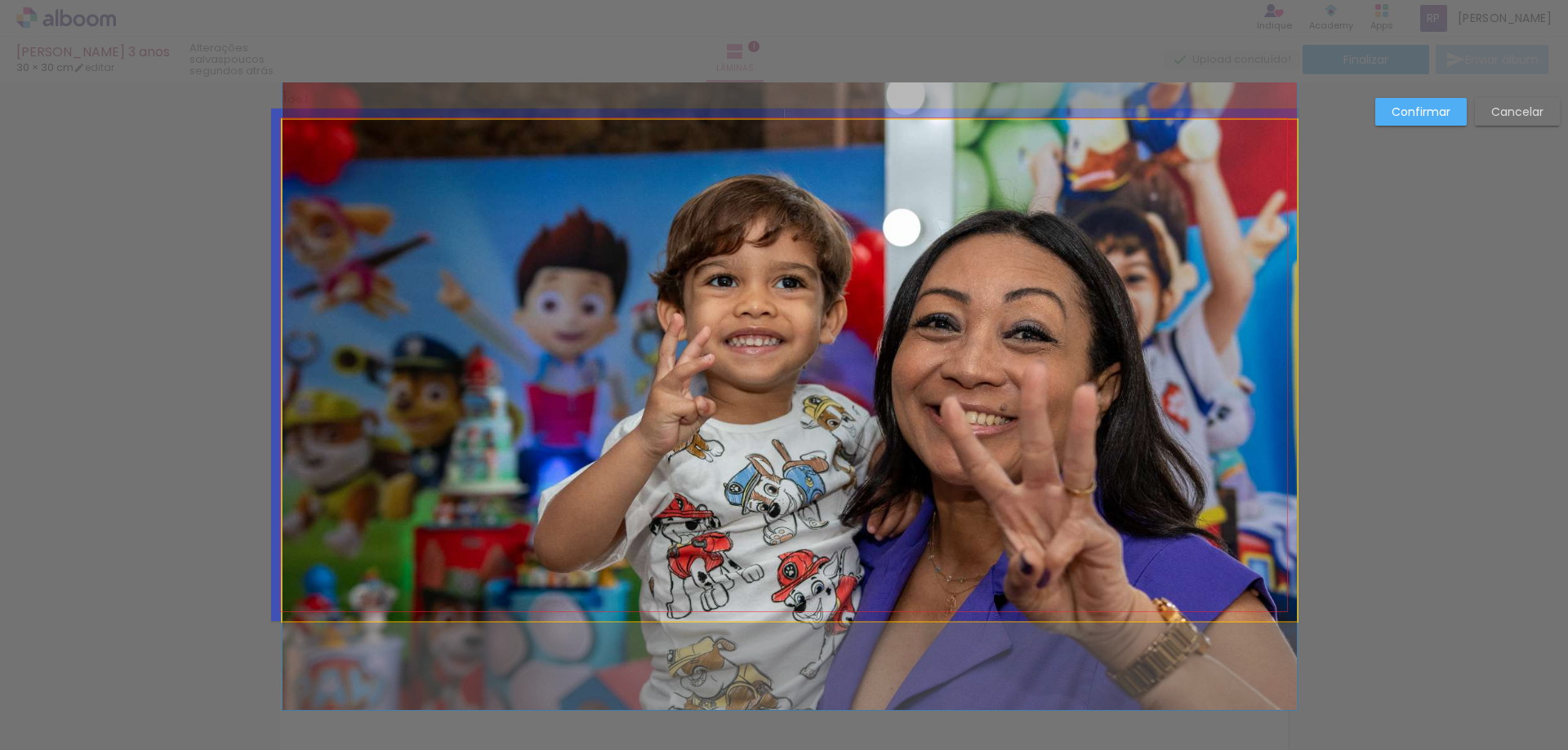
click at [790, 282] on quentale-photo at bounding box center [789, 371] width 1014 height 501
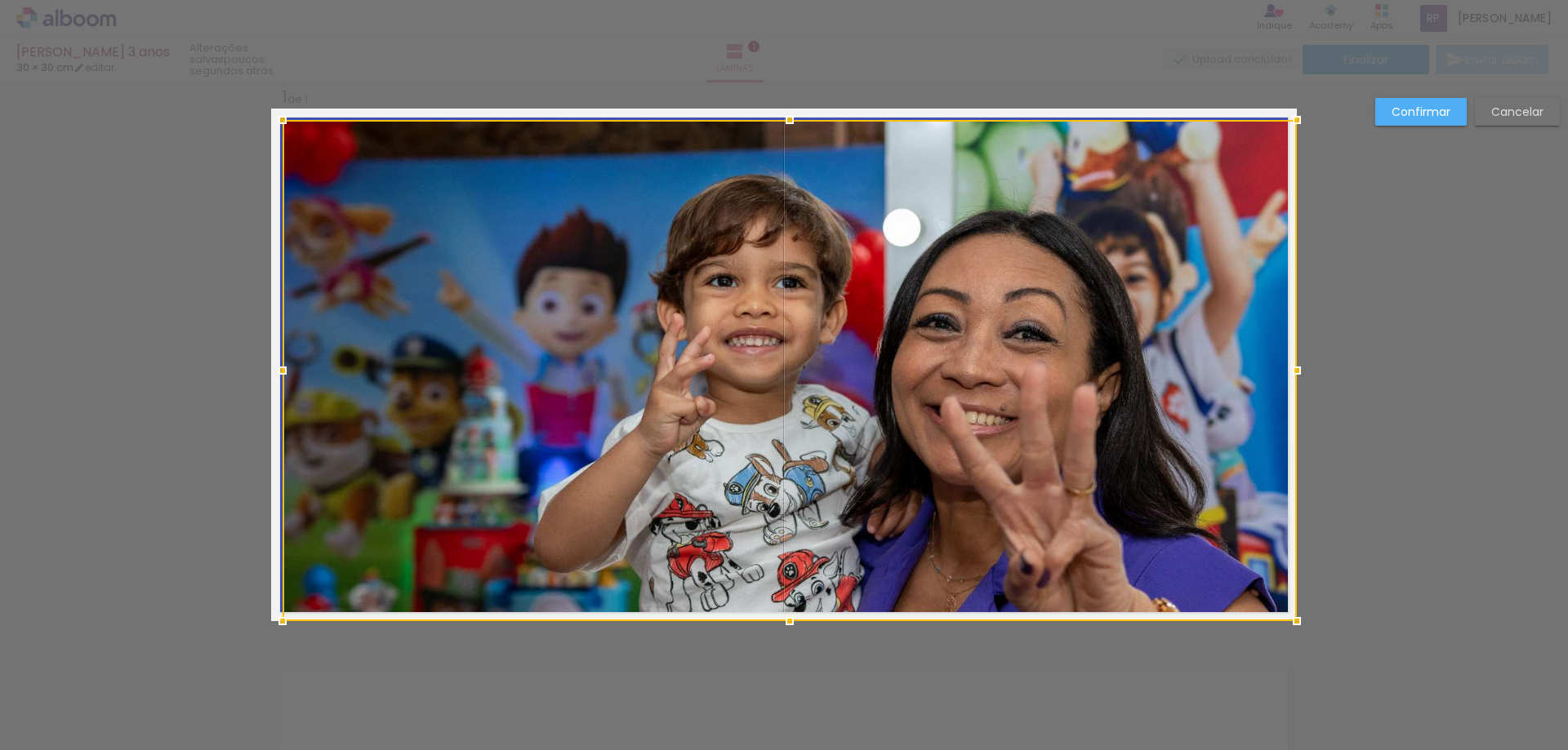
click at [723, 282] on div at bounding box center [789, 371] width 1014 height 501
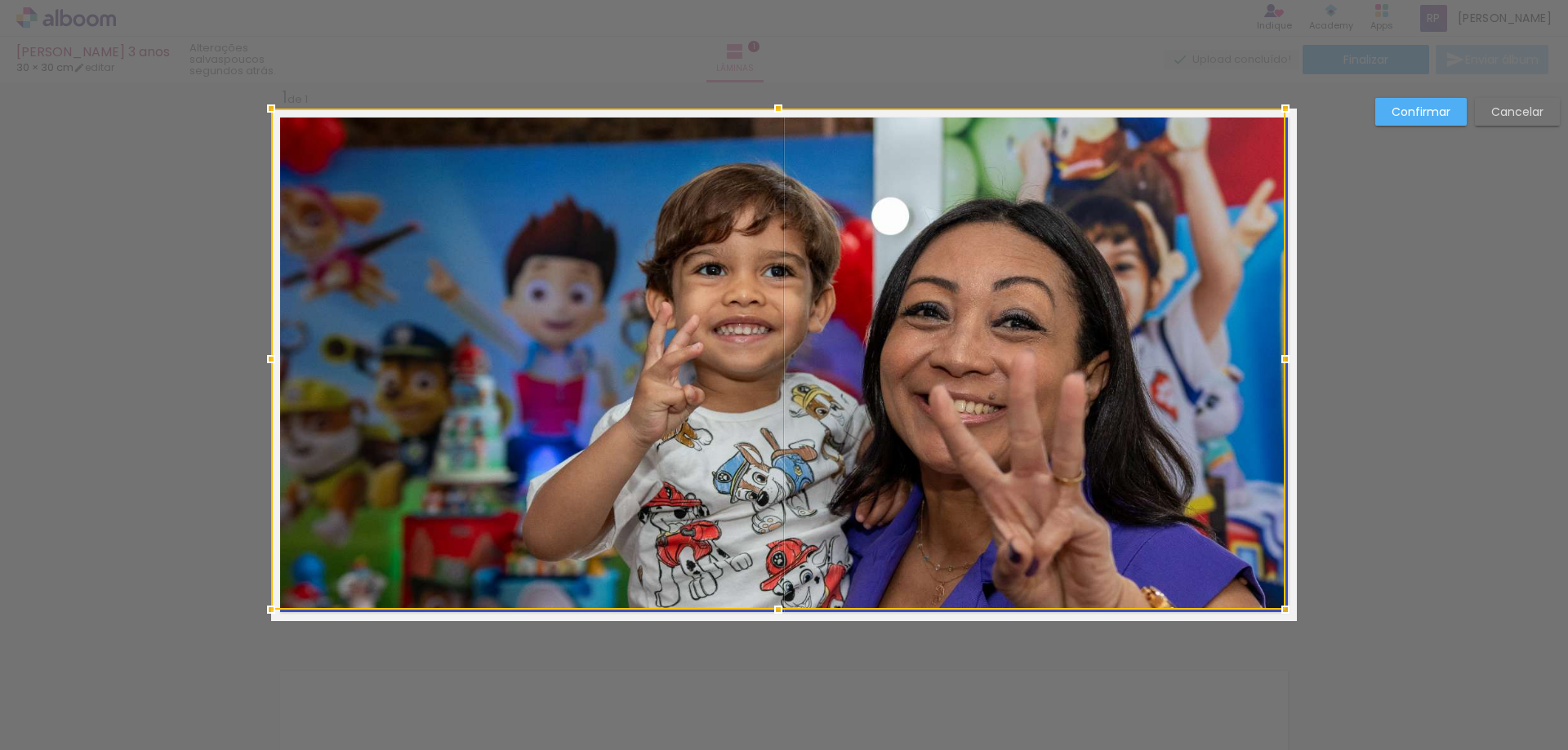
drag, startPoint x: 723, startPoint y: 282, endPoint x: 540, endPoint y: 220, distance: 193.2
click at [540, 220] on div at bounding box center [778, 359] width 1014 height 501
click at [0, 0] on slot "Cancelar" at bounding box center [0, 0] width 0 height 0
click at [1501, 110] on div "Inserir lâmina 1 de 1" at bounding box center [784, 620] width 1568 height 1108
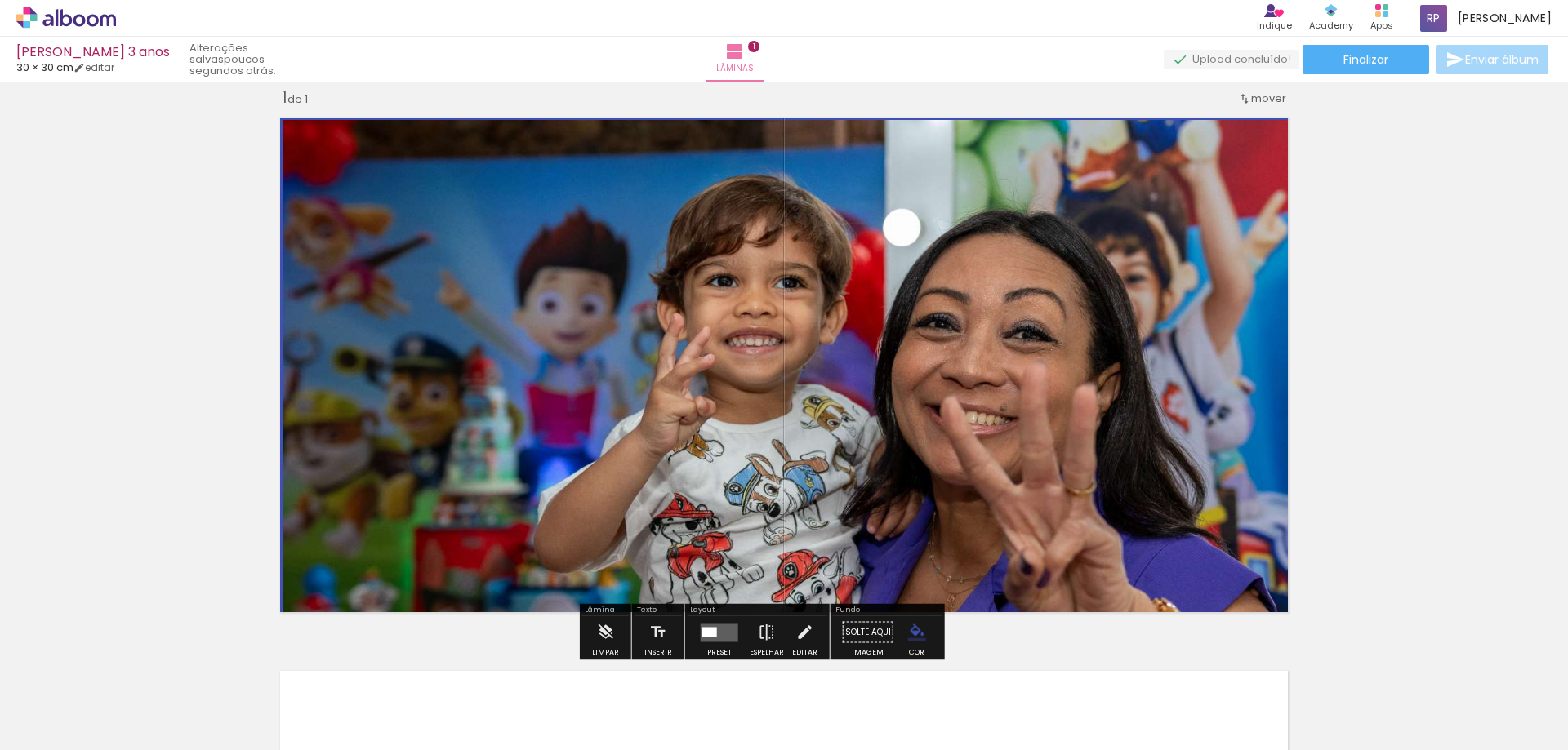
click at [173, 701] on div at bounding box center [163, 696] width 81 height 54
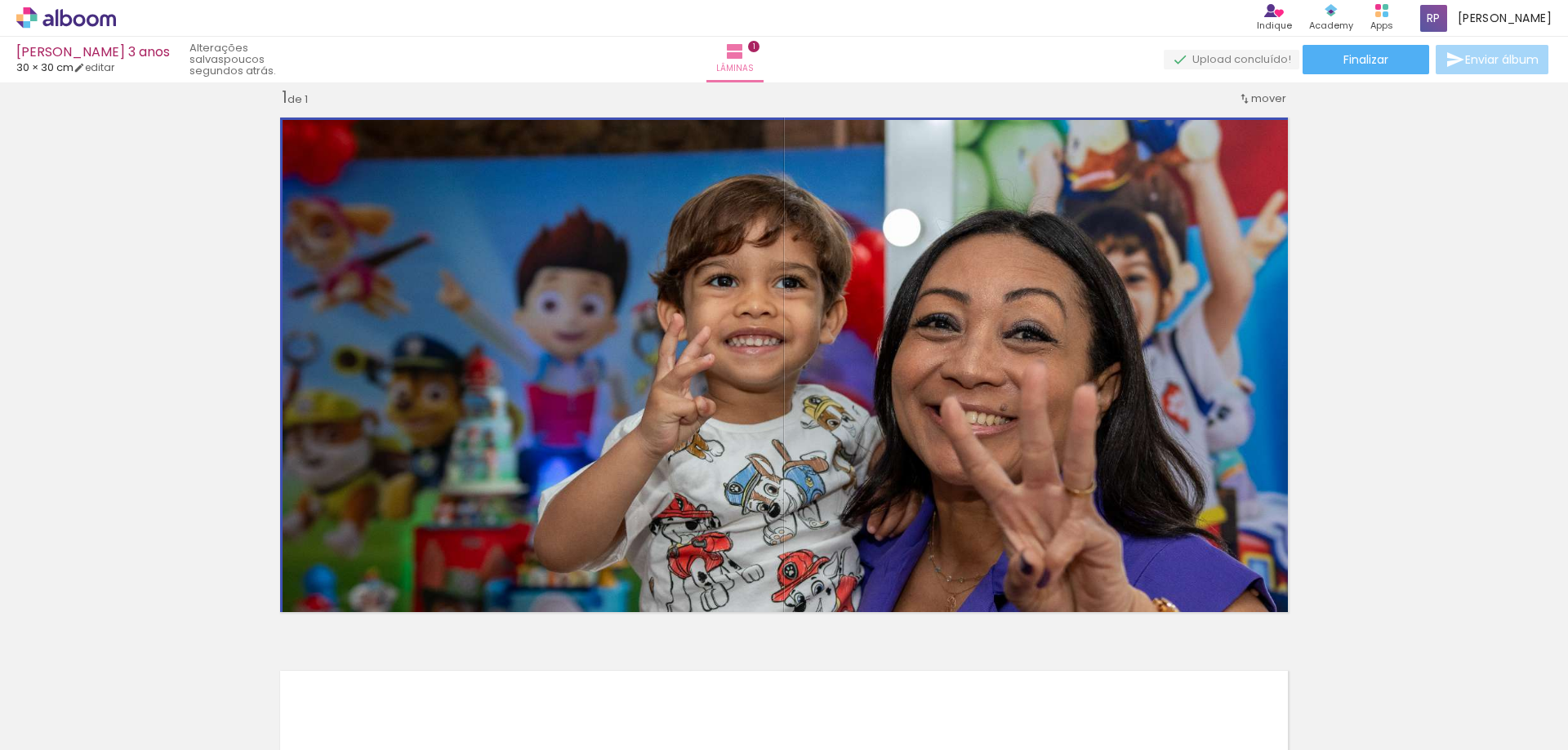
click at [200, 706] on div at bounding box center [163, 695] width 73 height 49
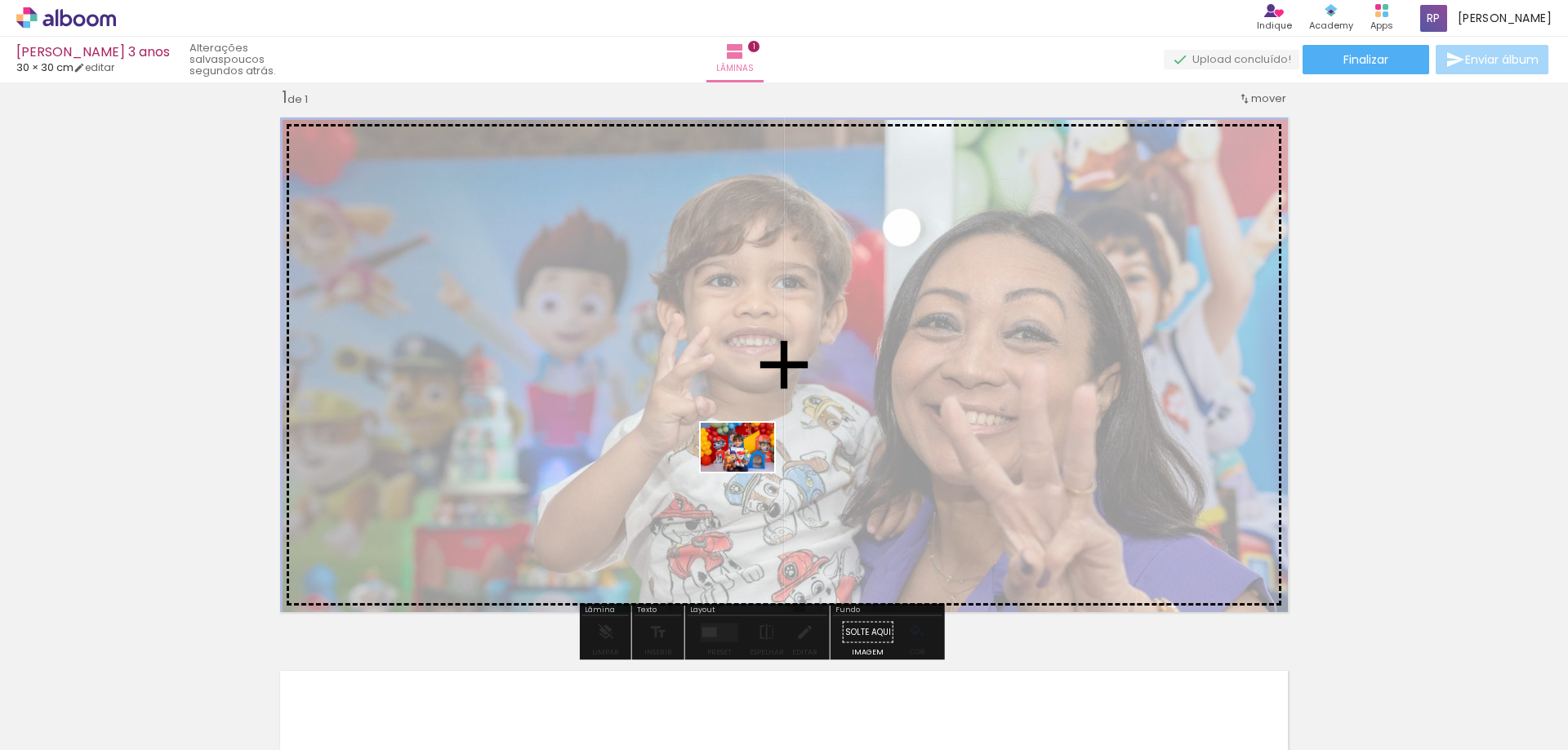
drag, startPoint x: 721, startPoint y: 706, endPoint x: 750, endPoint y: 472, distance: 235.8
click at [750, 472] on quentale-workspace at bounding box center [784, 375] width 1568 height 750
click at [750, 472] on div at bounding box center [789, 373] width 1014 height 677
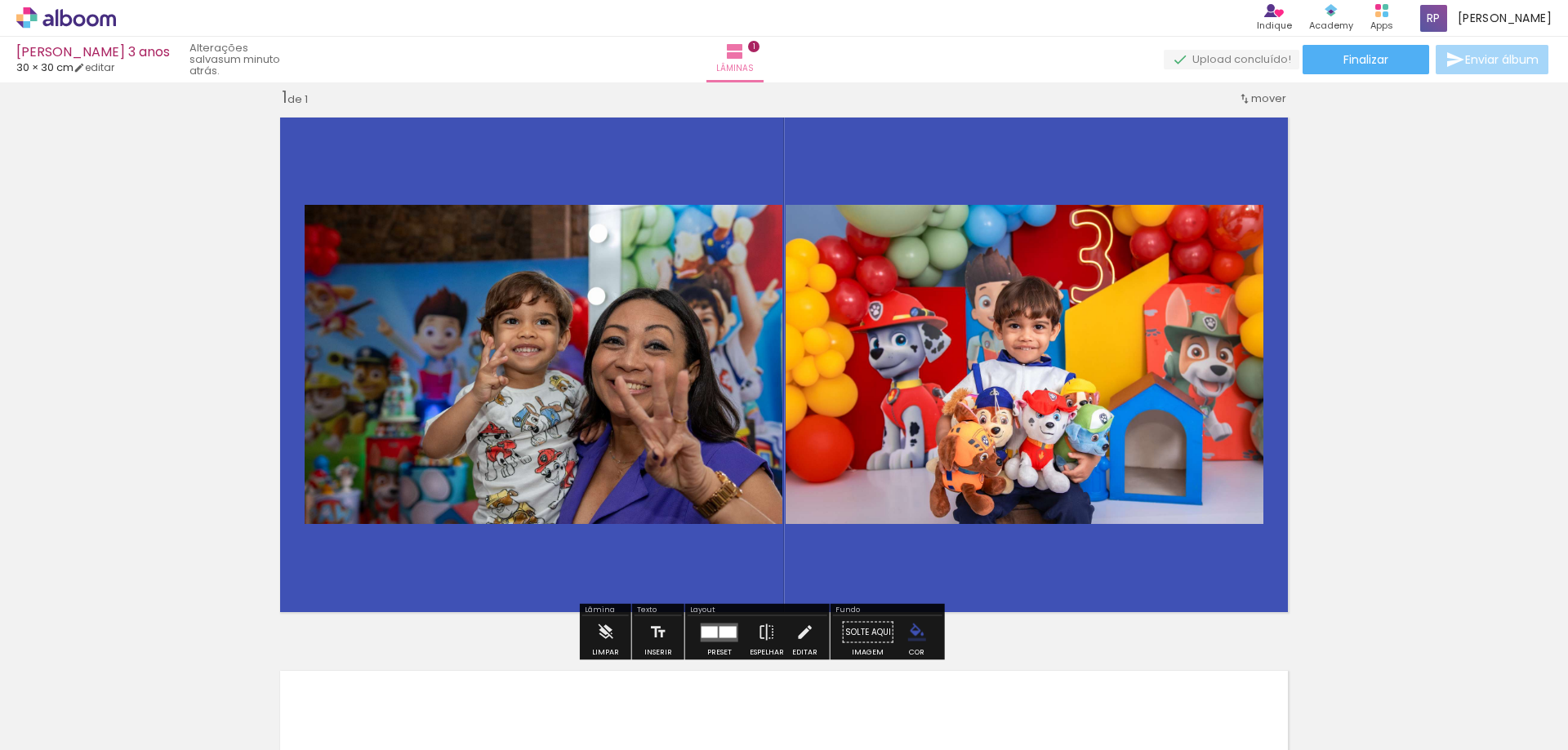
click at [659, 331] on quentale-photo at bounding box center [543, 364] width 478 height 319
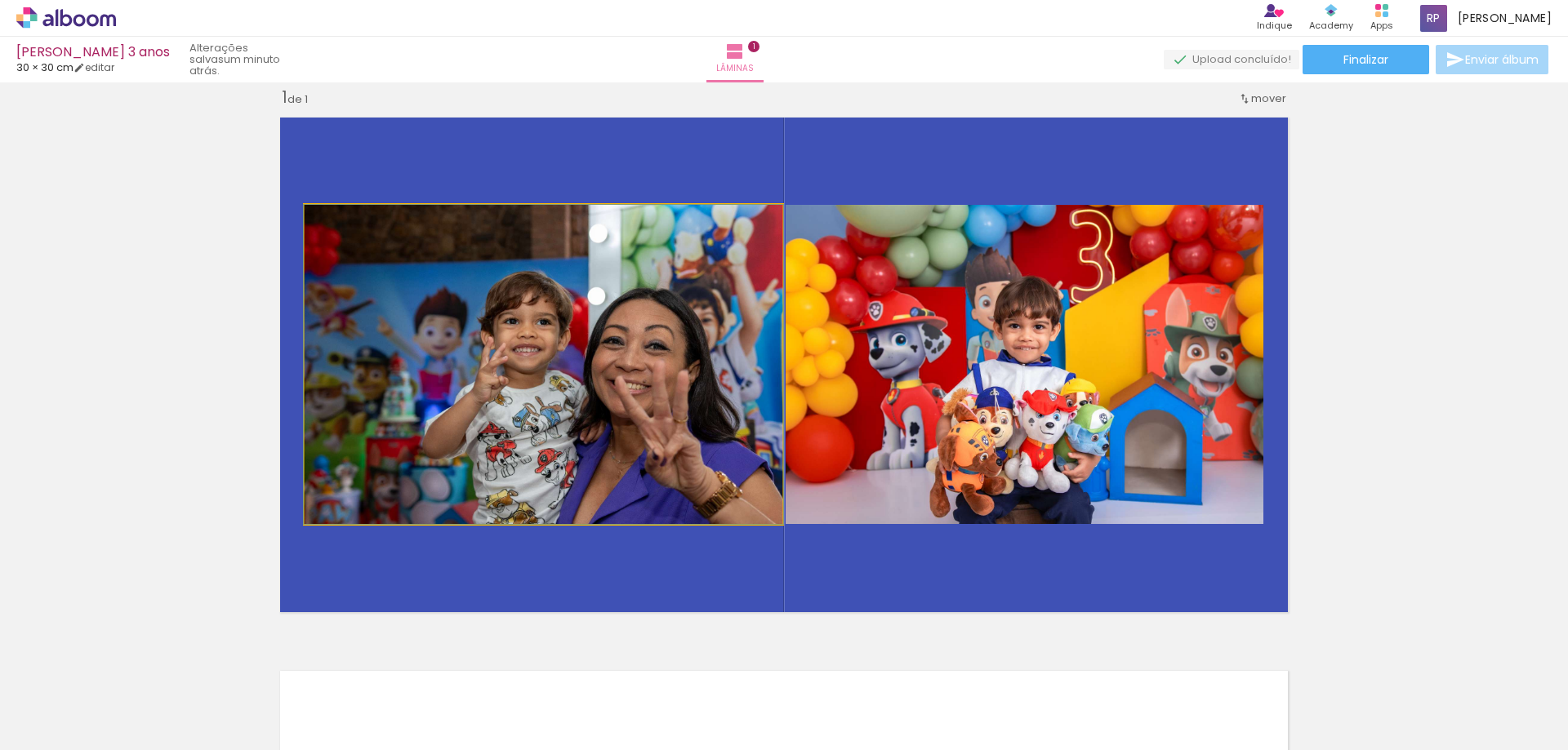
click at [659, 331] on quentale-photo at bounding box center [543, 364] width 478 height 319
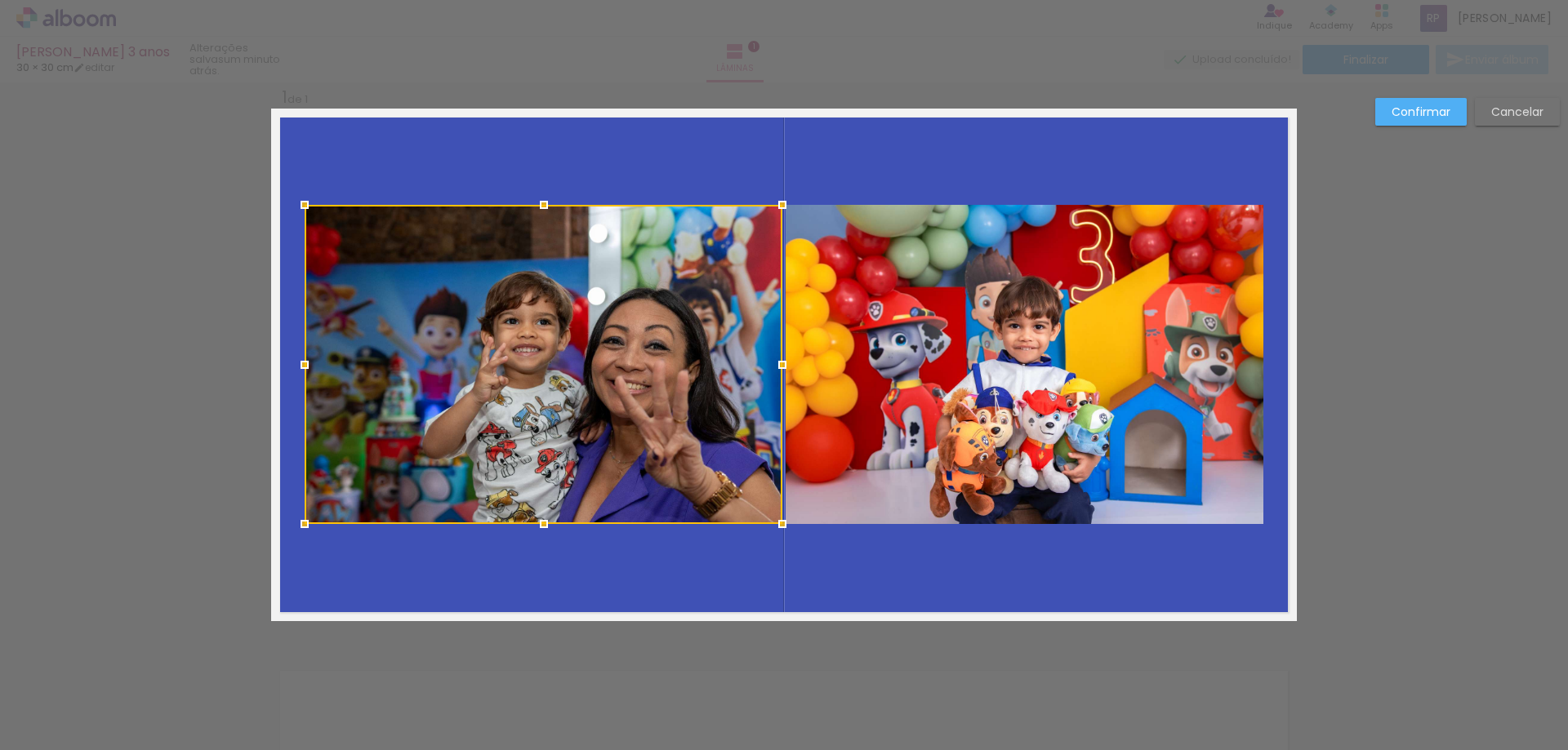
click at [597, 331] on div at bounding box center [543, 364] width 478 height 319
click at [601, 325] on div at bounding box center [543, 364] width 478 height 319
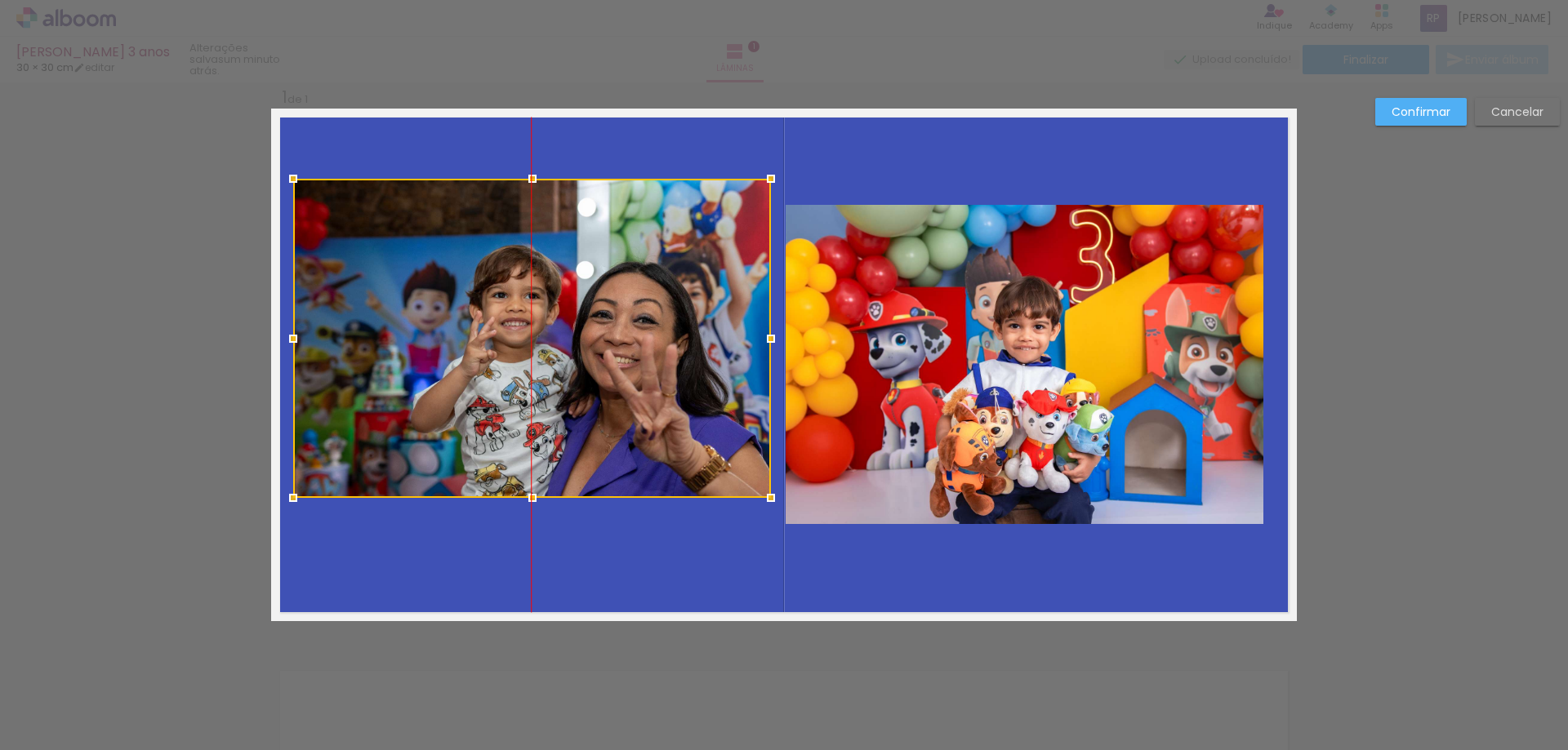
drag, startPoint x: 601, startPoint y: 325, endPoint x: 595, endPoint y: 299, distance: 26.7
click at [595, 299] on div at bounding box center [532, 338] width 478 height 319
click at [0, 0] on slot "Cancelar" at bounding box center [0, 0] width 0 height 0
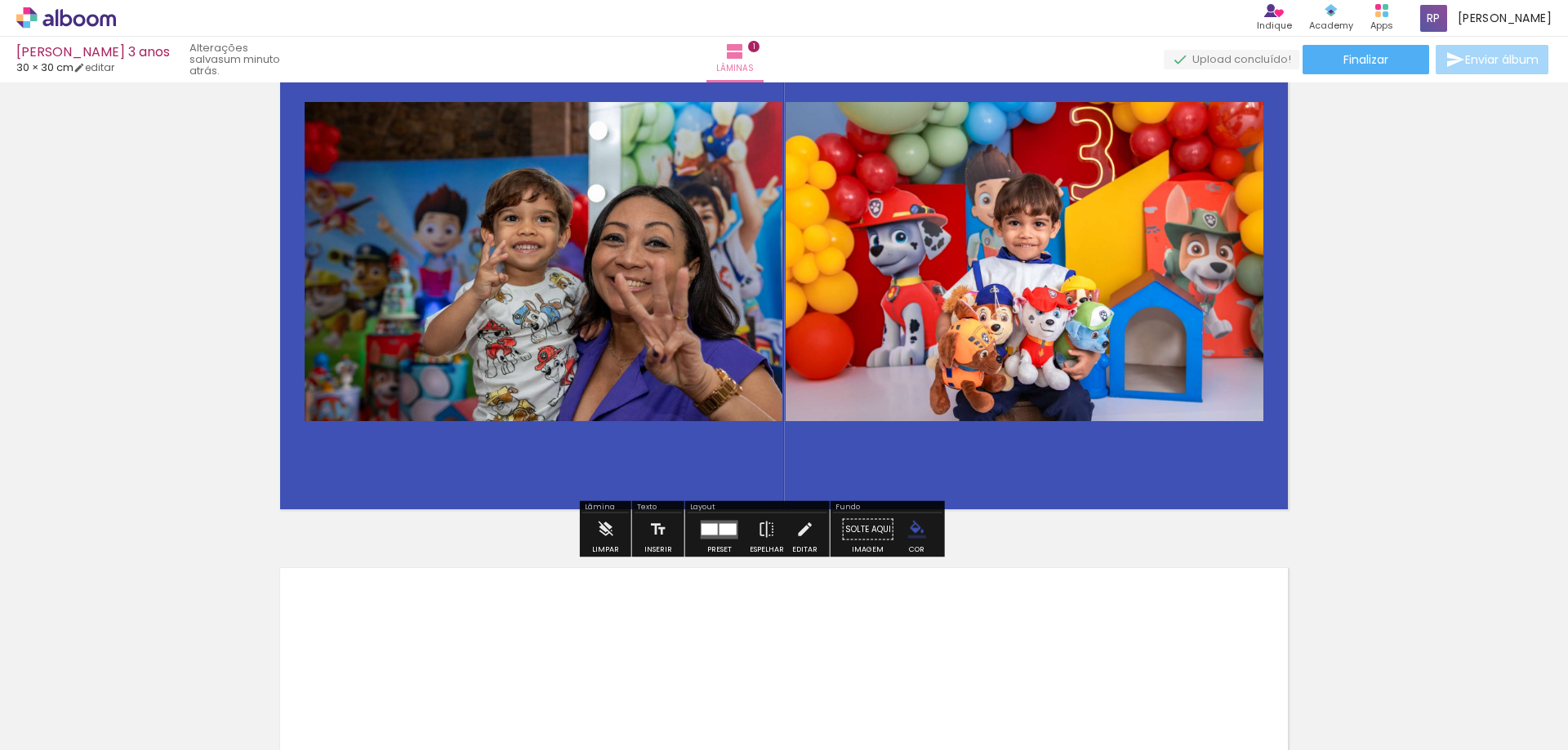
scroll to position [185, 0]
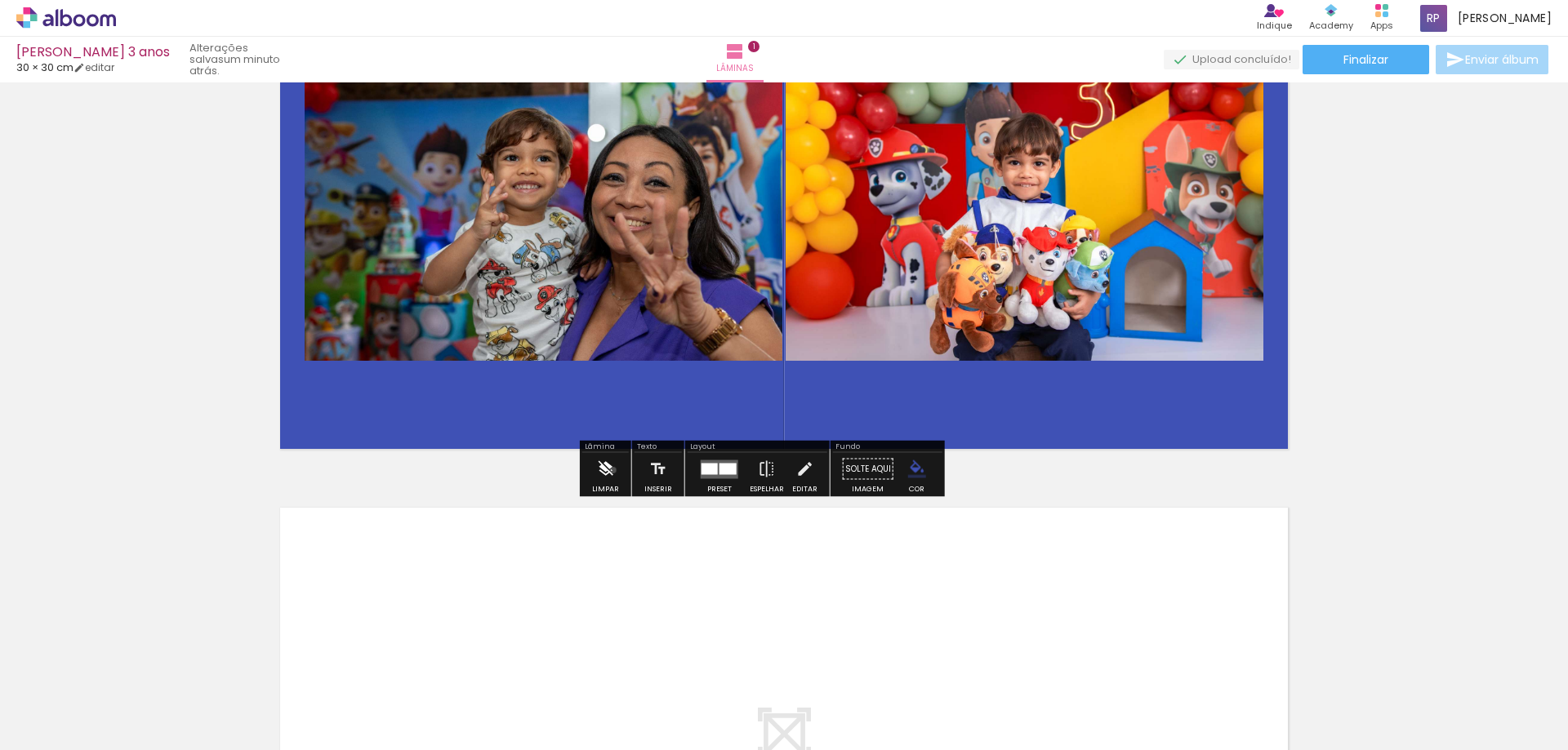
click at [614, 473] on iron-icon at bounding box center [605, 470] width 18 height 32
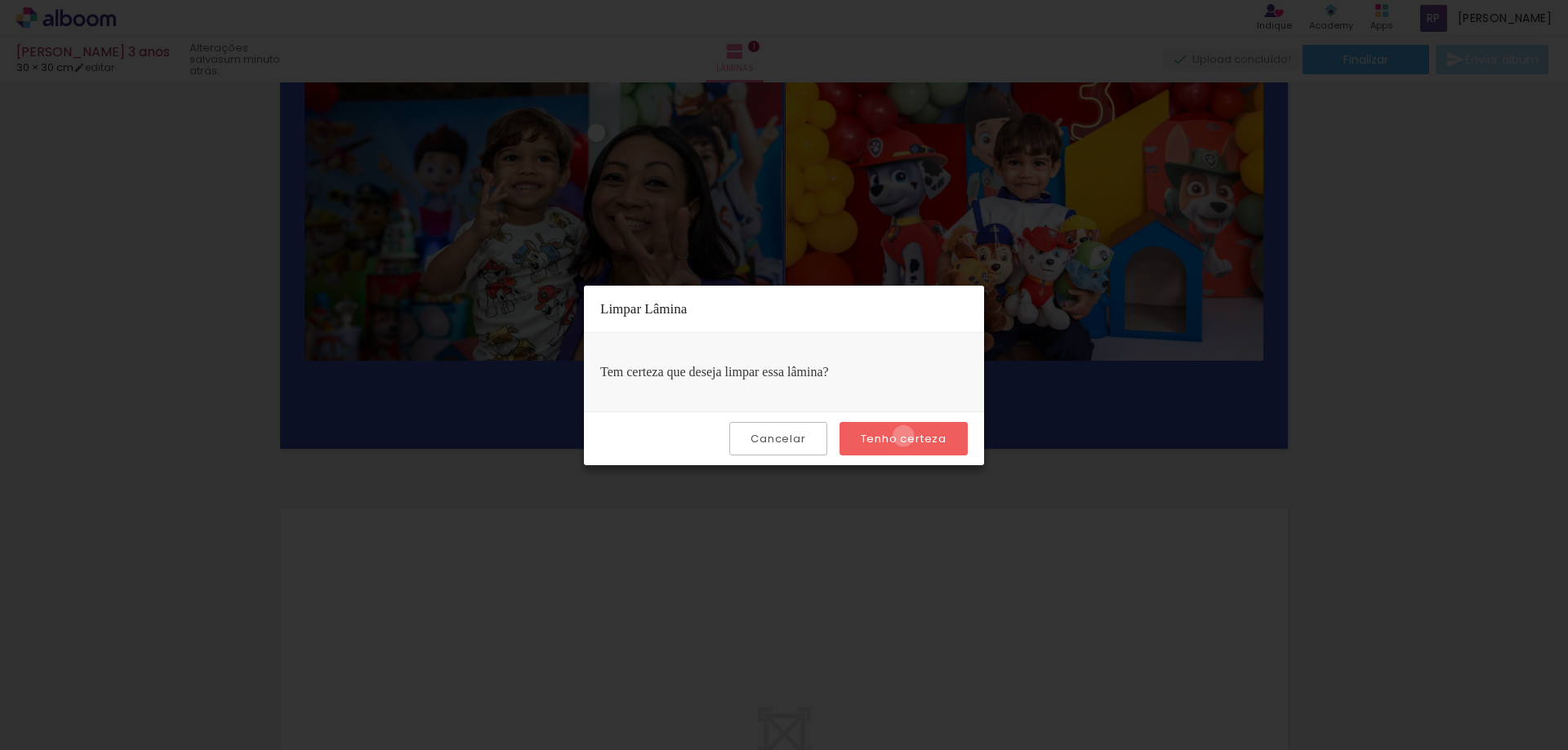
click at [0, 0] on slot "Tenho certeza" at bounding box center [0, 0] width 0 height 0
click at [510, 135] on iron-overlay-backdrop at bounding box center [784, 375] width 1568 height 750
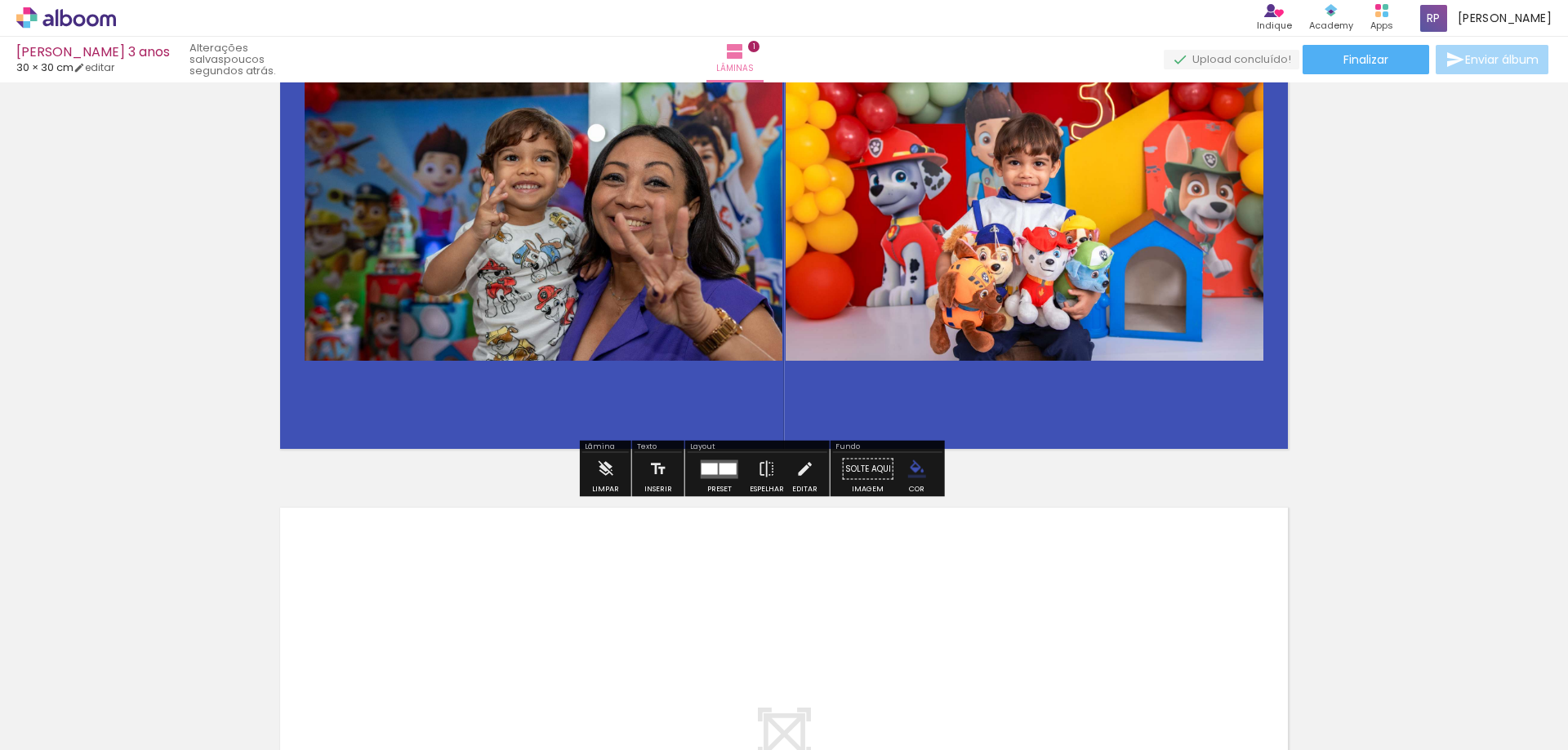
click at [571, 212] on quentale-photo at bounding box center [543, 201] width 478 height 319
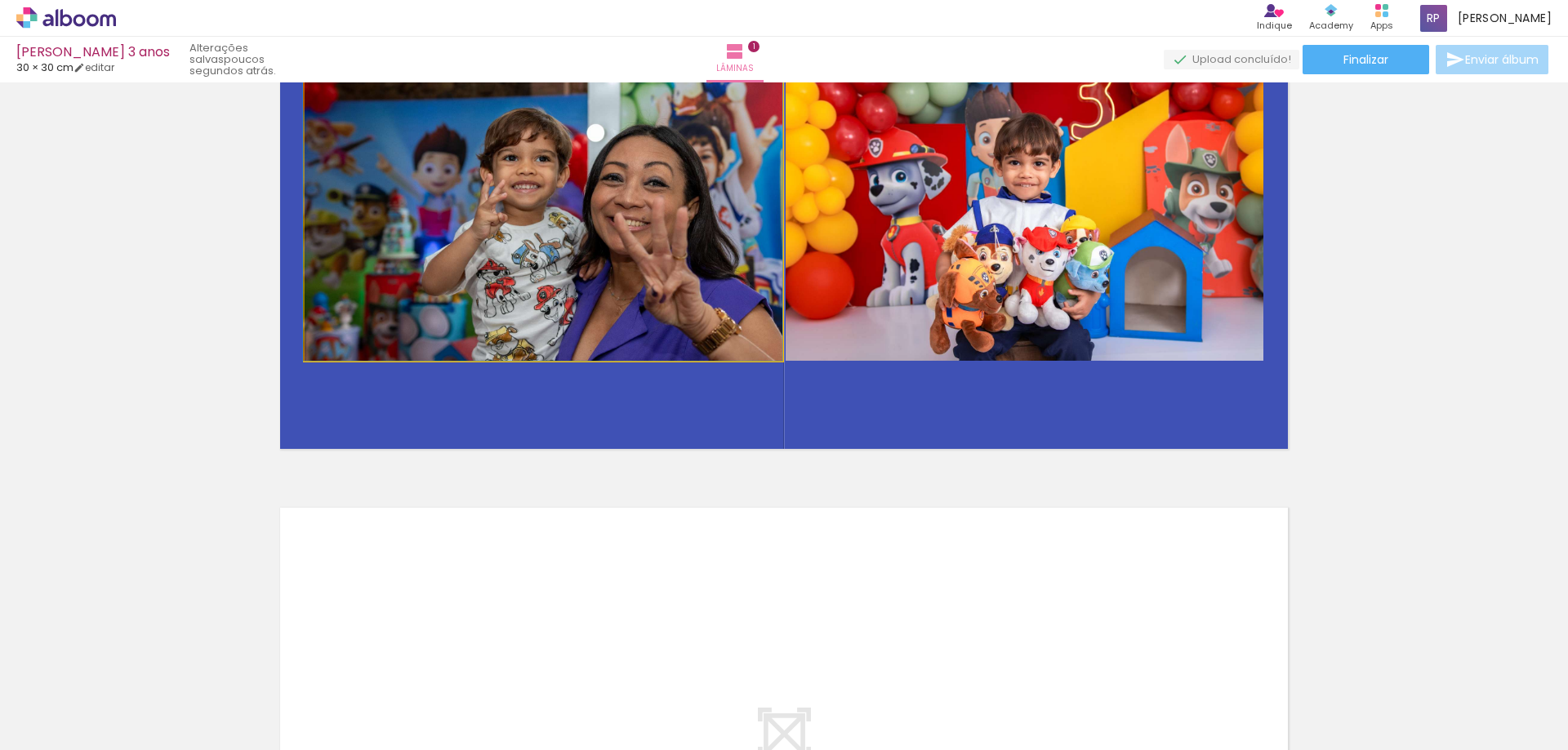
click at [554, 281] on quentale-photo at bounding box center [543, 201] width 478 height 319
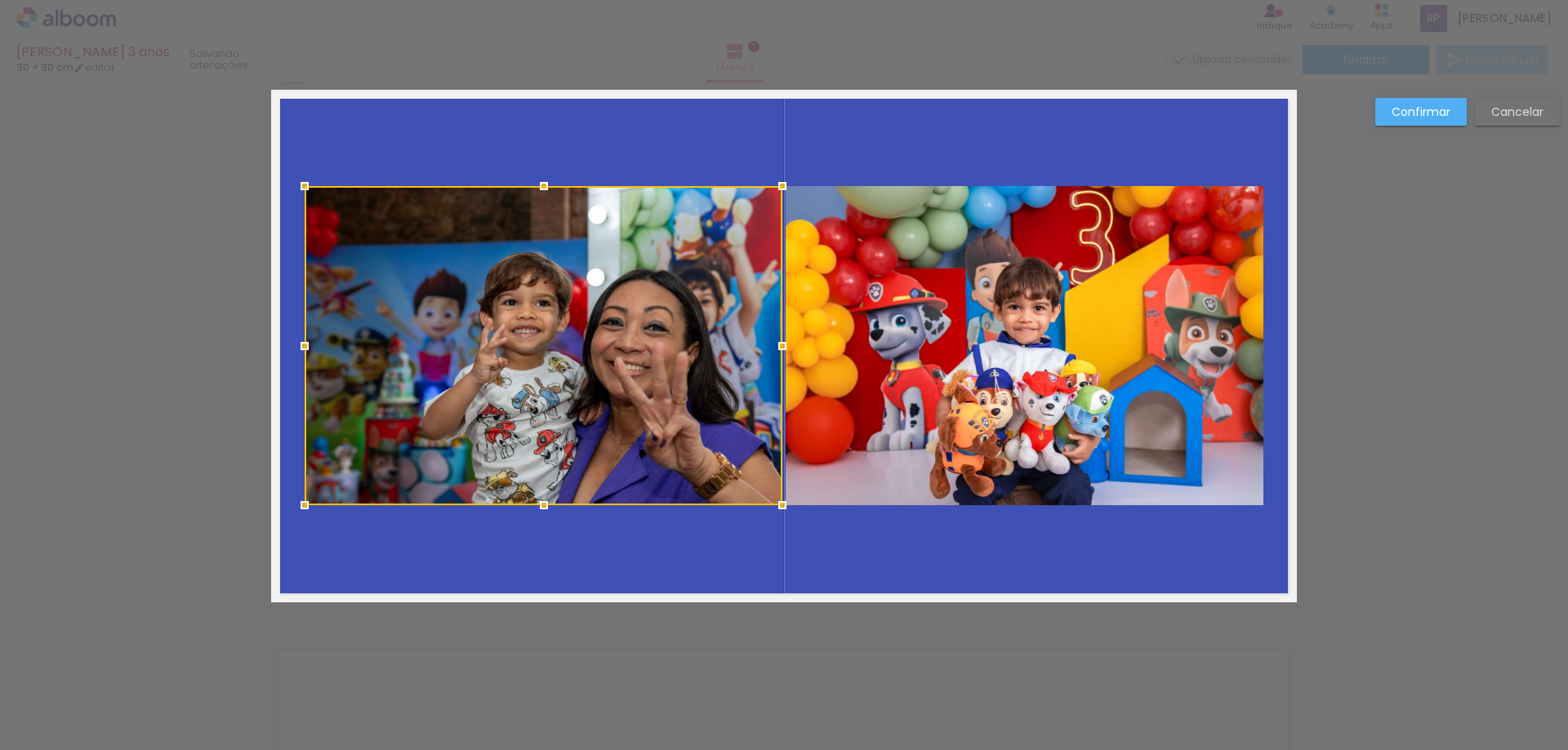
scroll to position [21, 0]
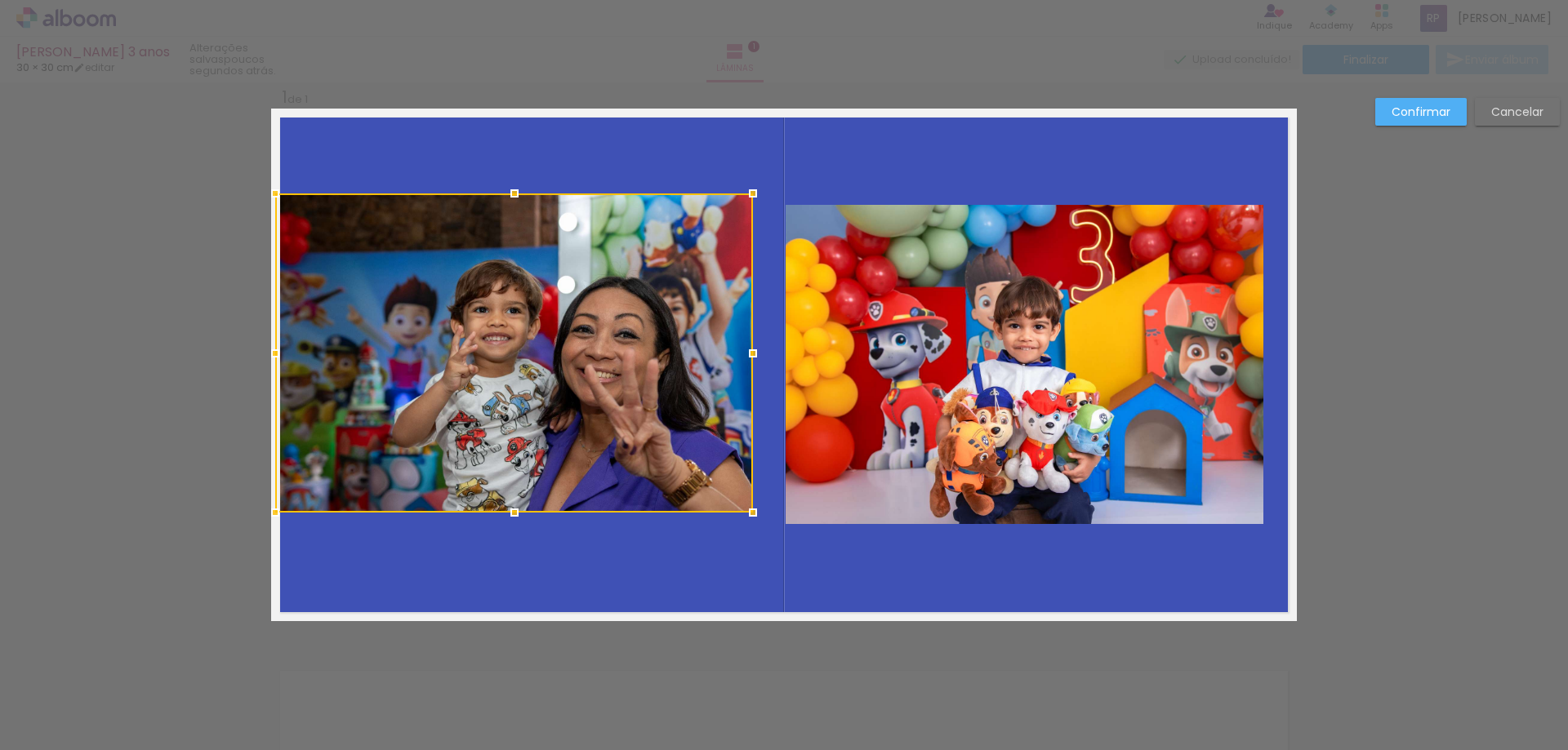
drag, startPoint x: 723, startPoint y: 433, endPoint x: 694, endPoint y: 421, distance: 31.4
click at [694, 421] on div at bounding box center [514, 353] width 478 height 319
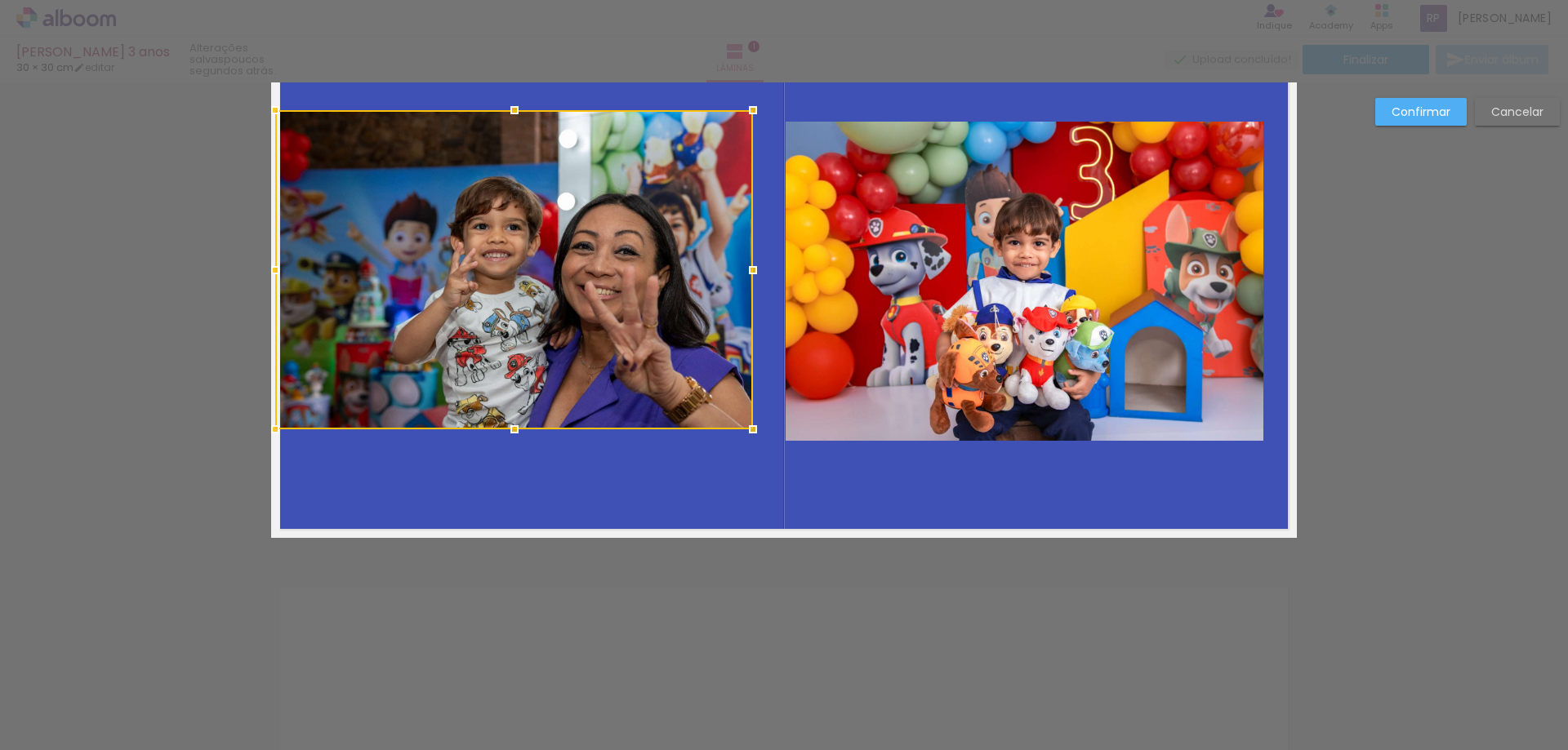
scroll to position [103, 0]
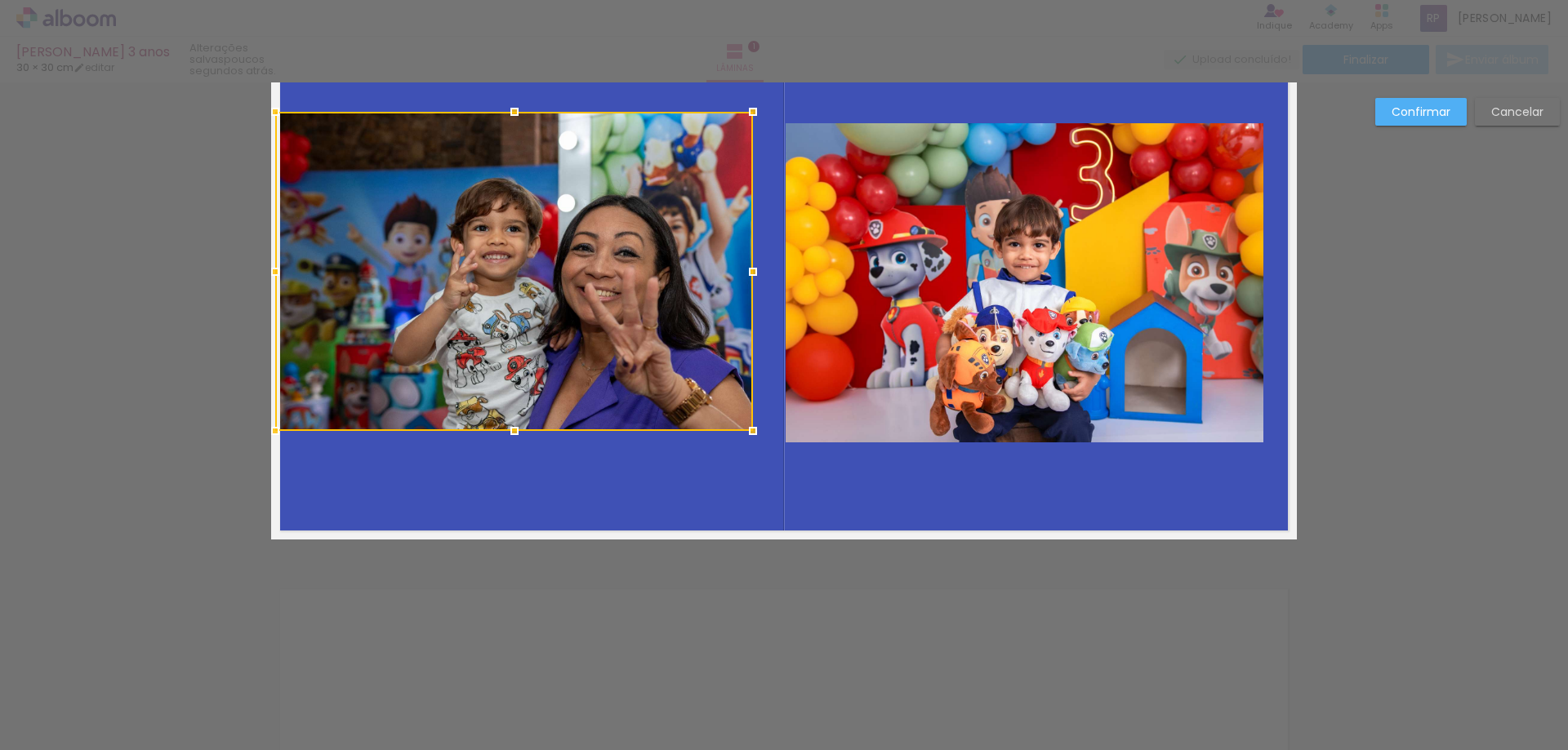
click at [668, 346] on div at bounding box center [514, 271] width 478 height 319
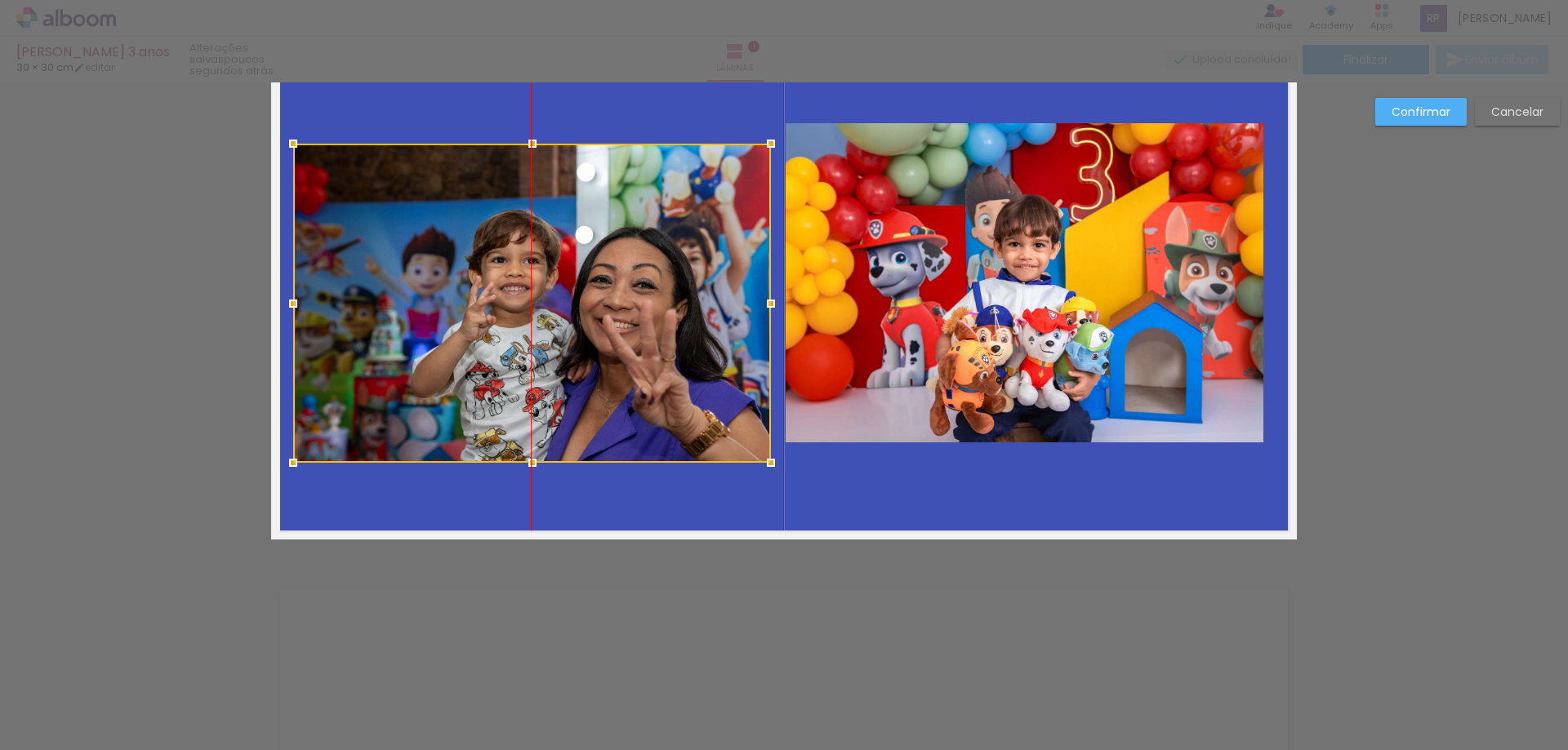
drag, startPoint x: 668, startPoint y: 346, endPoint x: 688, endPoint y: 378, distance: 37.7
click at [688, 378] on div at bounding box center [532, 303] width 478 height 319
drag, startPoint x: 683, startPoint y: 338, endPoint x: 569, endPoint y: 327, distance: 114.5
click at [569, 327] on div at bounding box center [532, 303] width 478 height 319
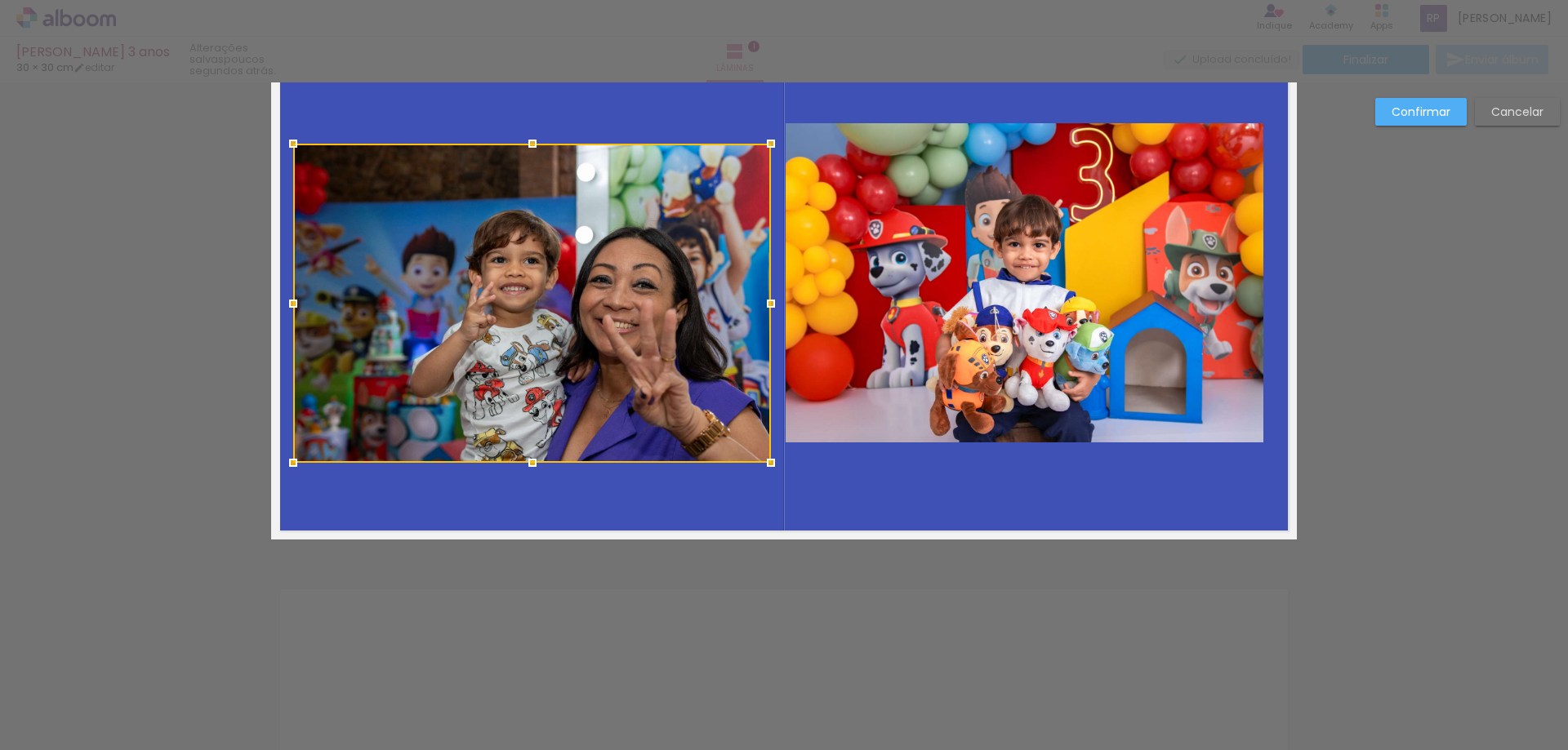
click at [0, 0] on slot "Cancelar" at bounding box center [0, 0] width 0 height 0
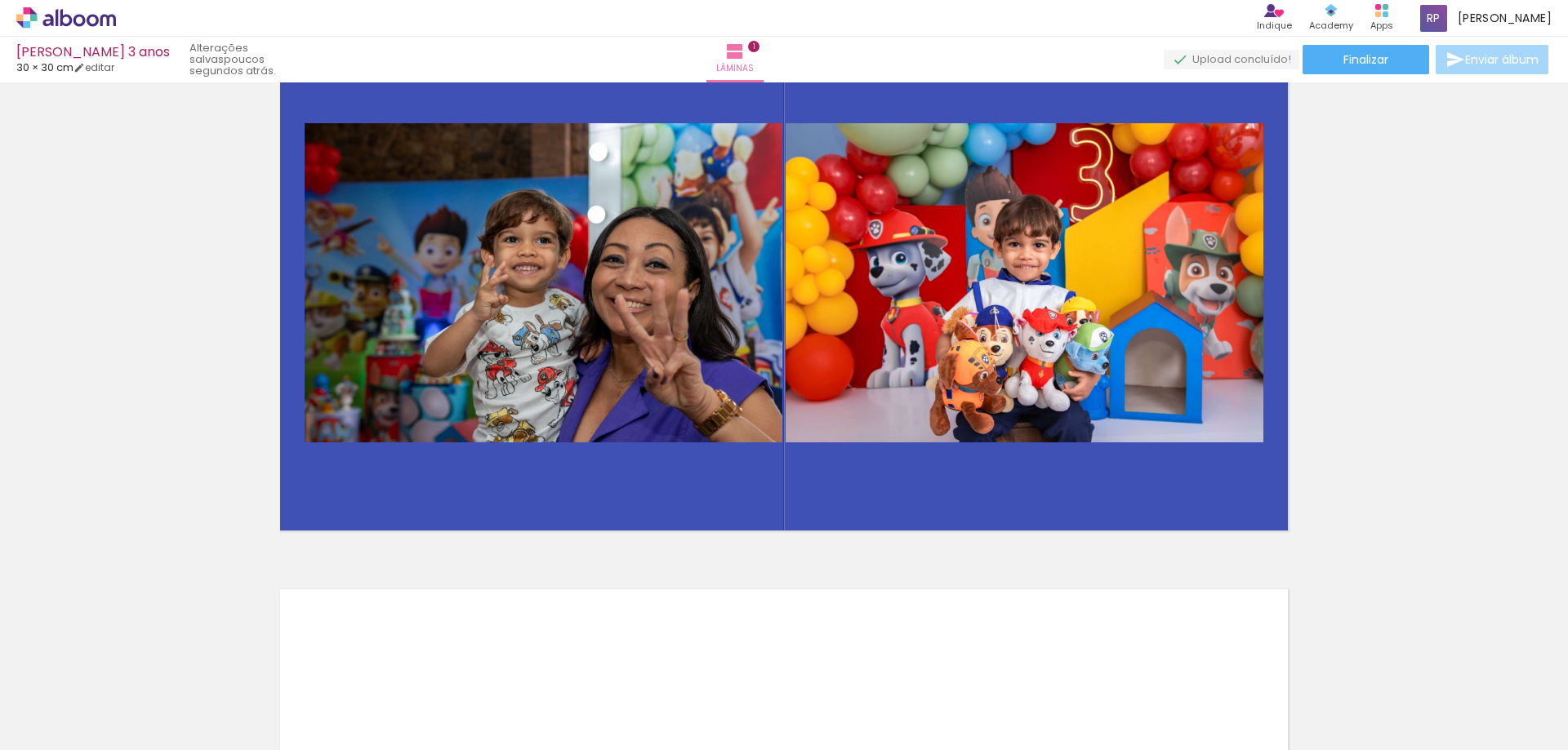
click at [685, 667] on iron-icon at bounding box center [677, 662] width 17 height 17
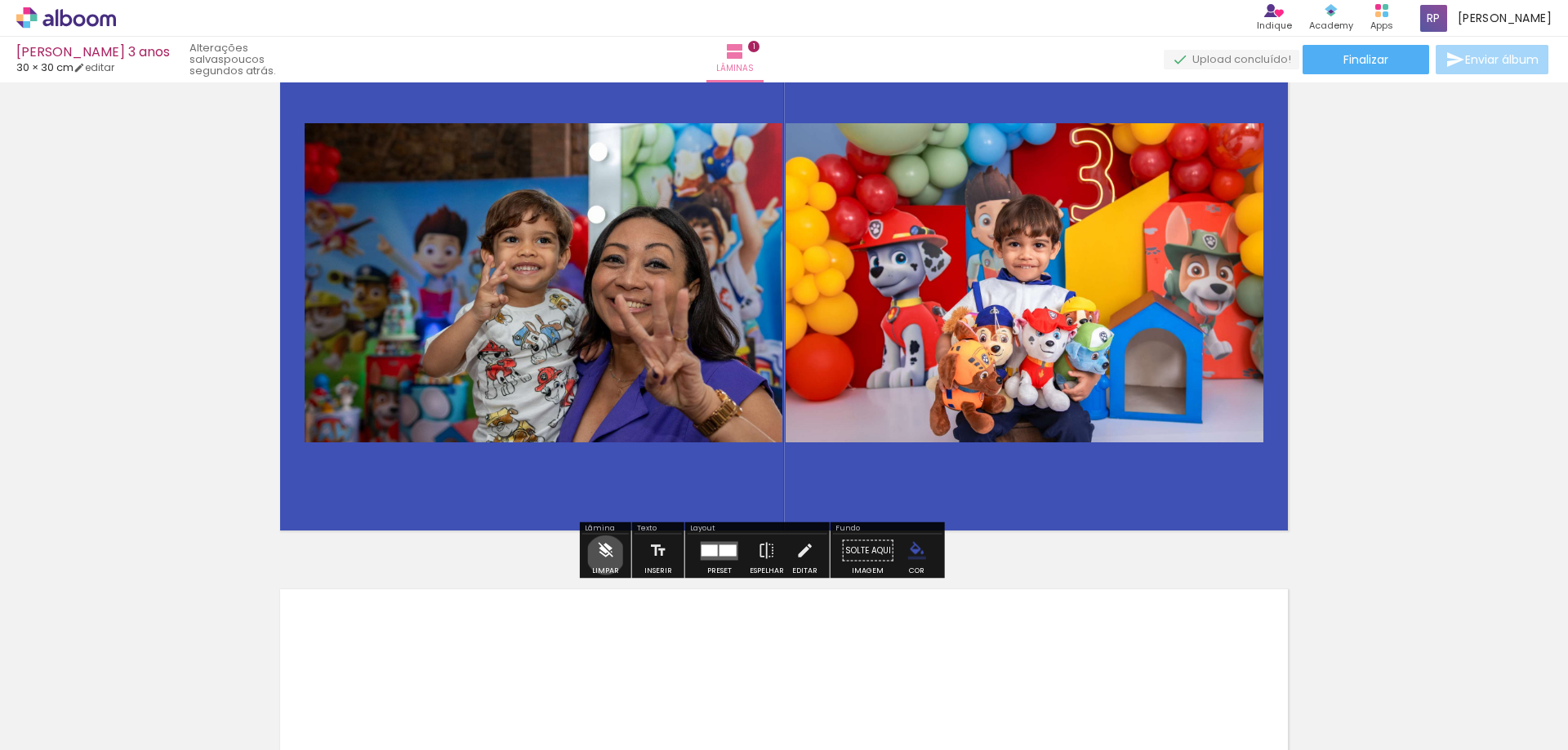
click at [606, 557] on iron-icon at bounding box center [605, 551] width 18 height 32
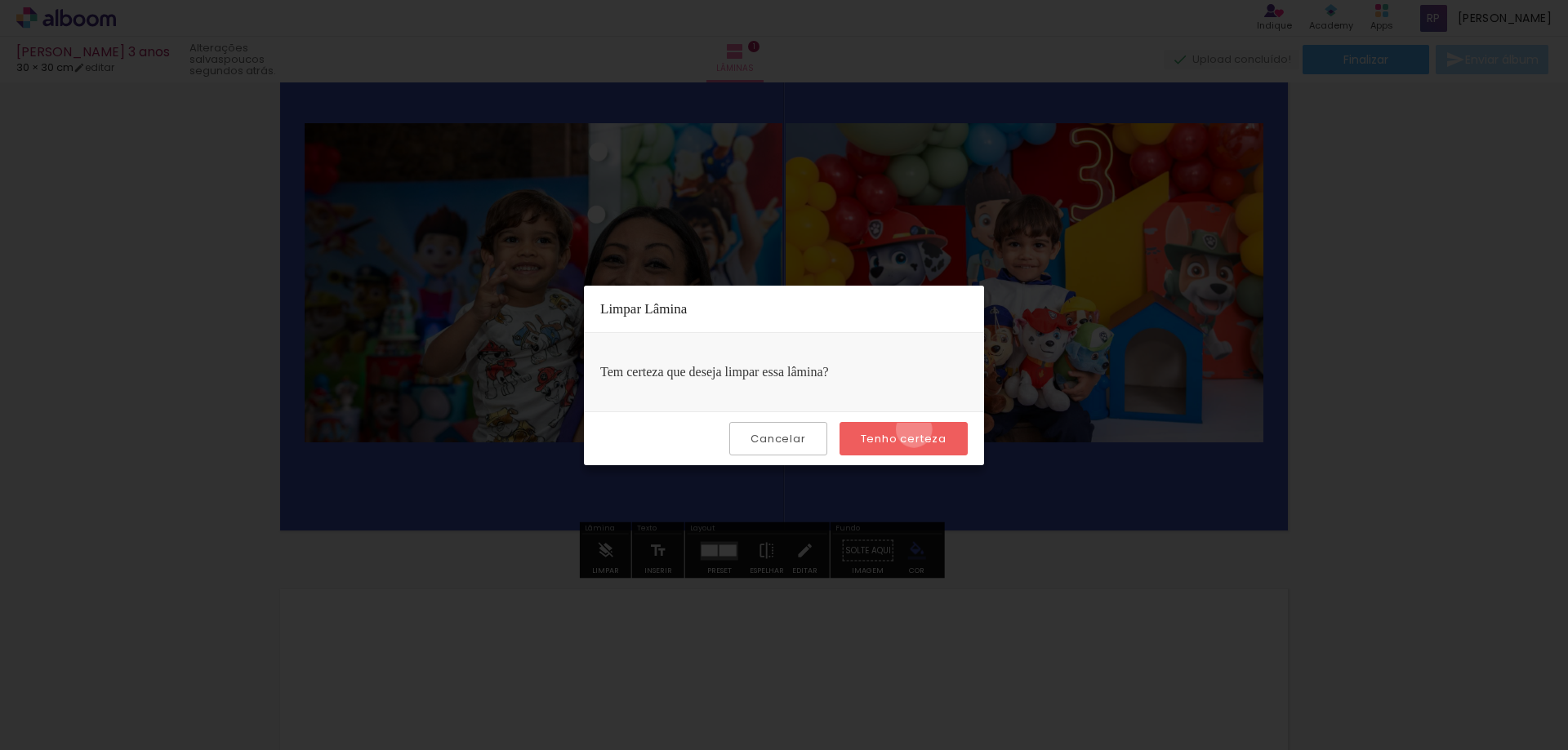
click at [916, 430] on paper-button "Tenho certeza" at bounding box center [904, 438] width 129 height 33
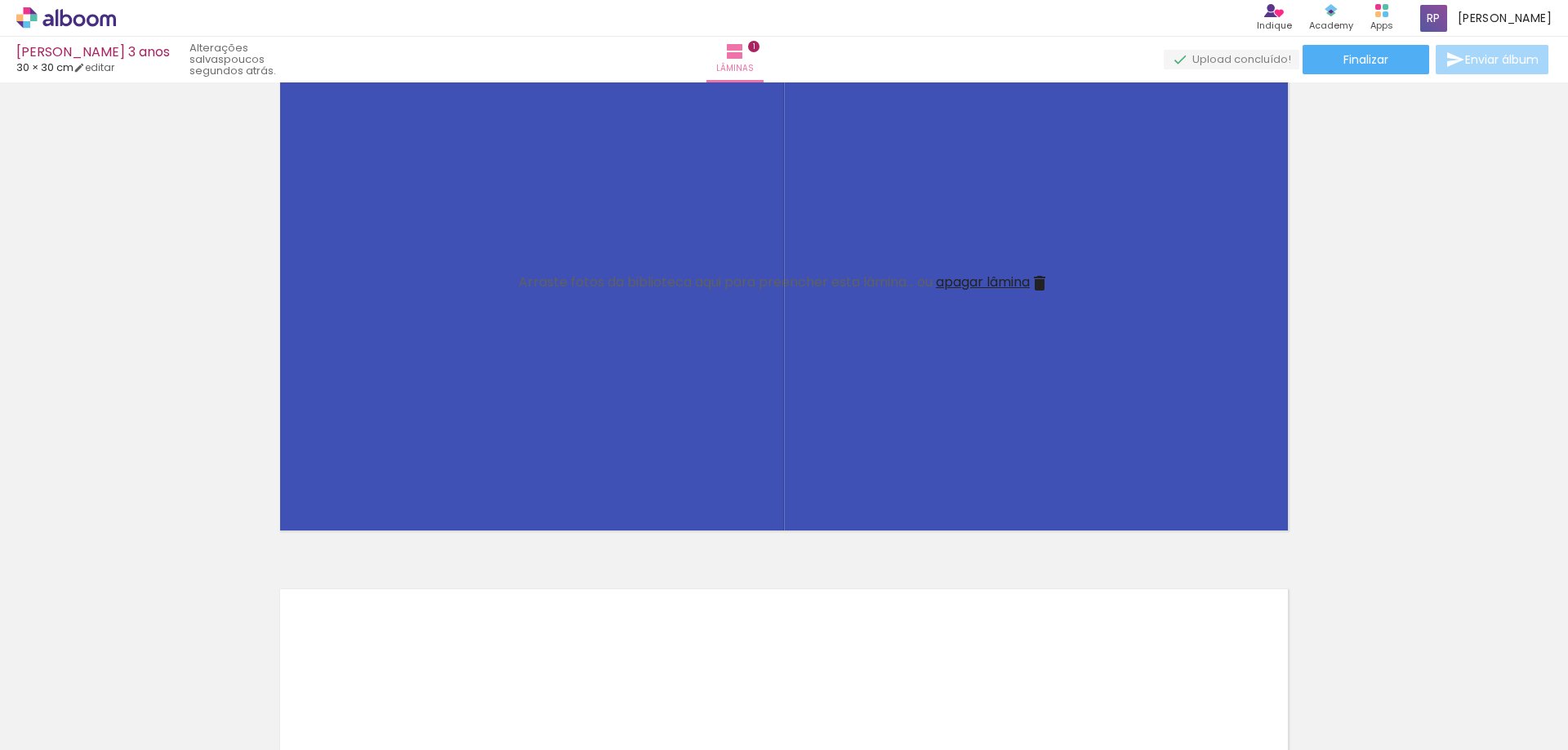
click at [1014, 280] on span "apagar lâmina" at bounding box center [983, 282] width 94 height 19
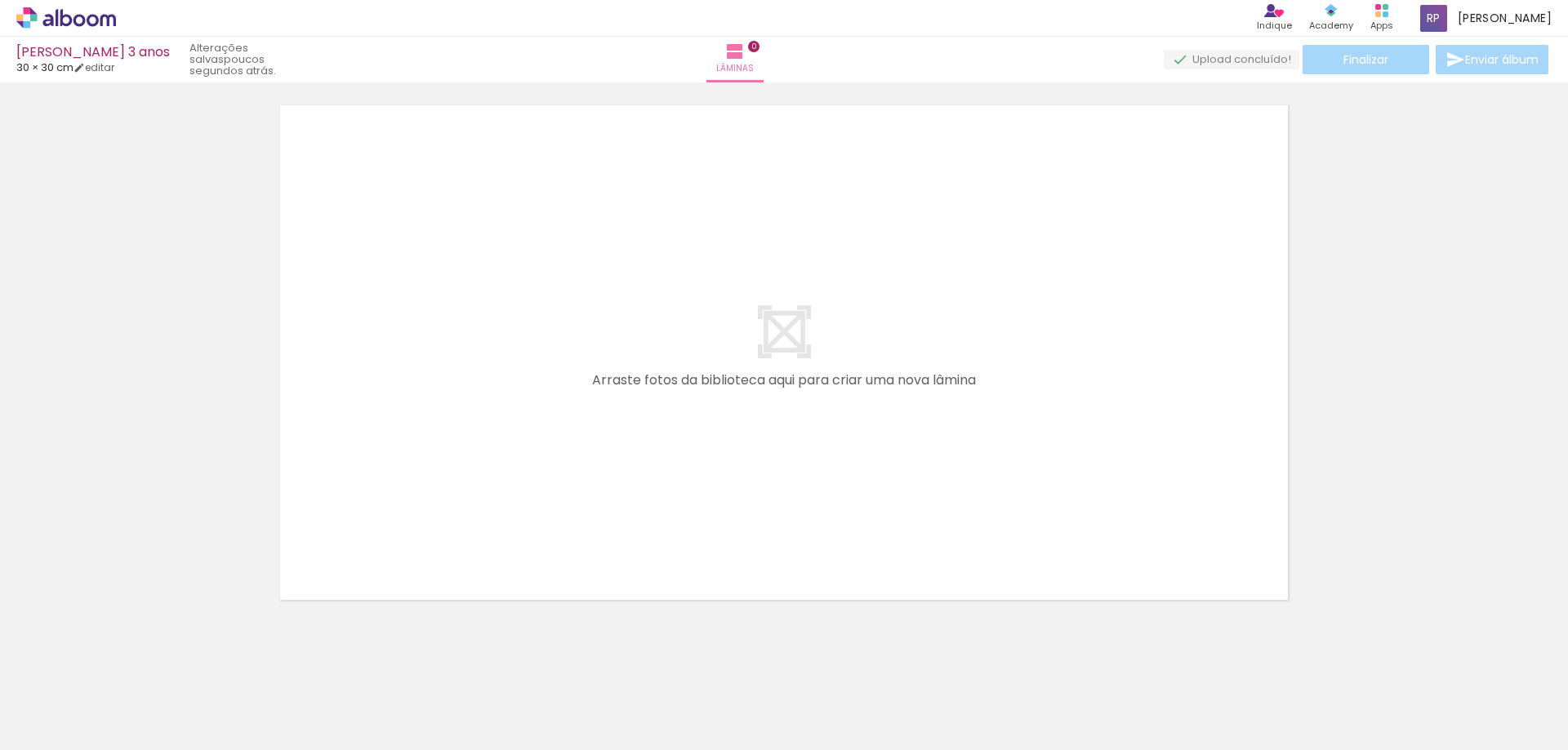
scroll to position [51, 0]
click at [200, 720] on div at bounding box center [163, 695] width 73 height 49
click at [728, 642] on quentale-workspace at bounding box center [784, 375] width 1568 height 750
drag, startPoint x: 731, startPoint y: 623, endPoint x: 745, endPoint y: 567, distance: 57.7
click at [733, 614] on div "Confirmar Cancelar" at bounding box center [784, 328] width 1568 height 593
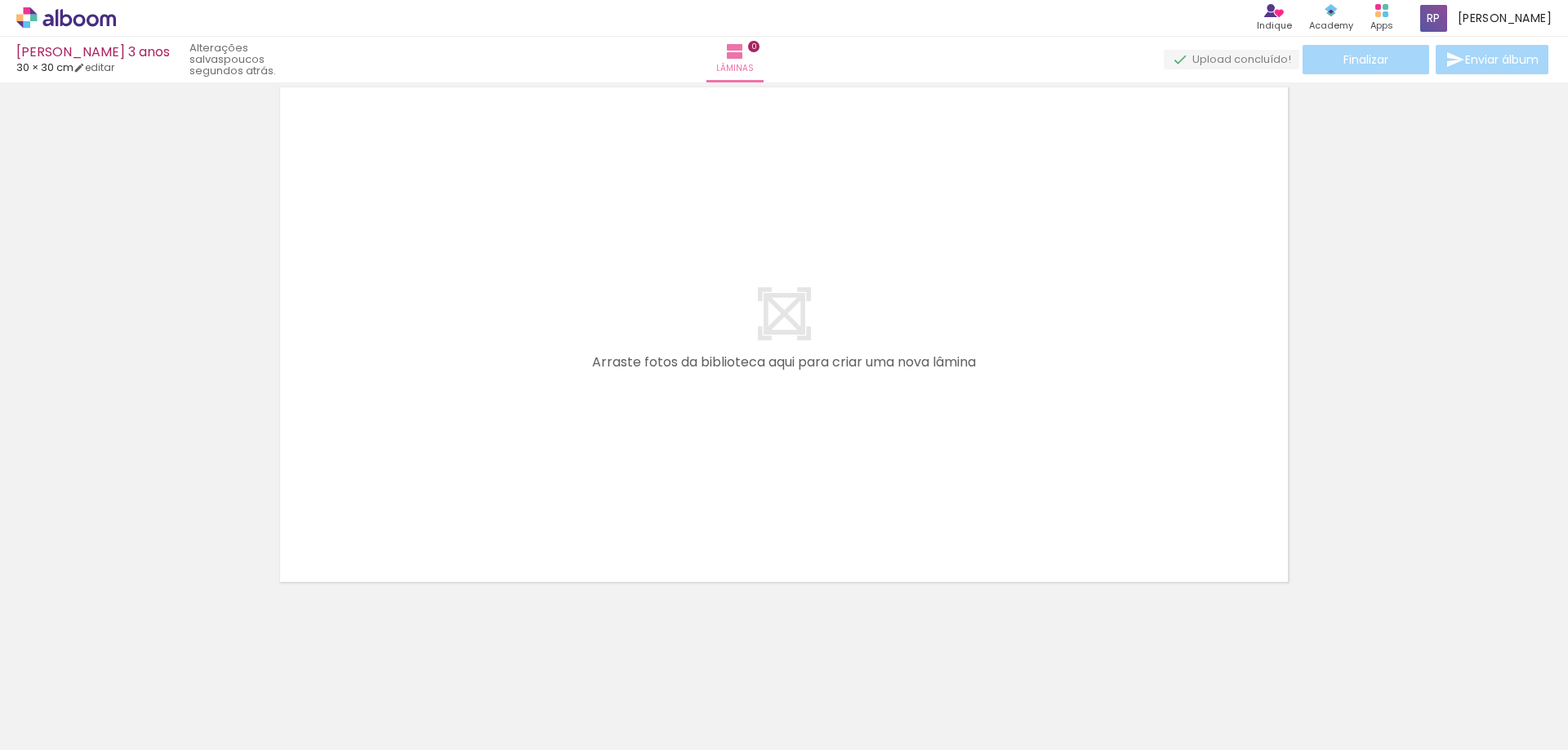
drag, startPoint x: 745, startPoint y: 567, endPoint x: 780, endPoint y: 408, distance: 162.8
click at [780, 408] on div "Confirmar Cancelar" at bounding box center [784, 328] width 1568 height 593
click at [200, 711] on div at bounding box center [163, 695] width 73 height 49
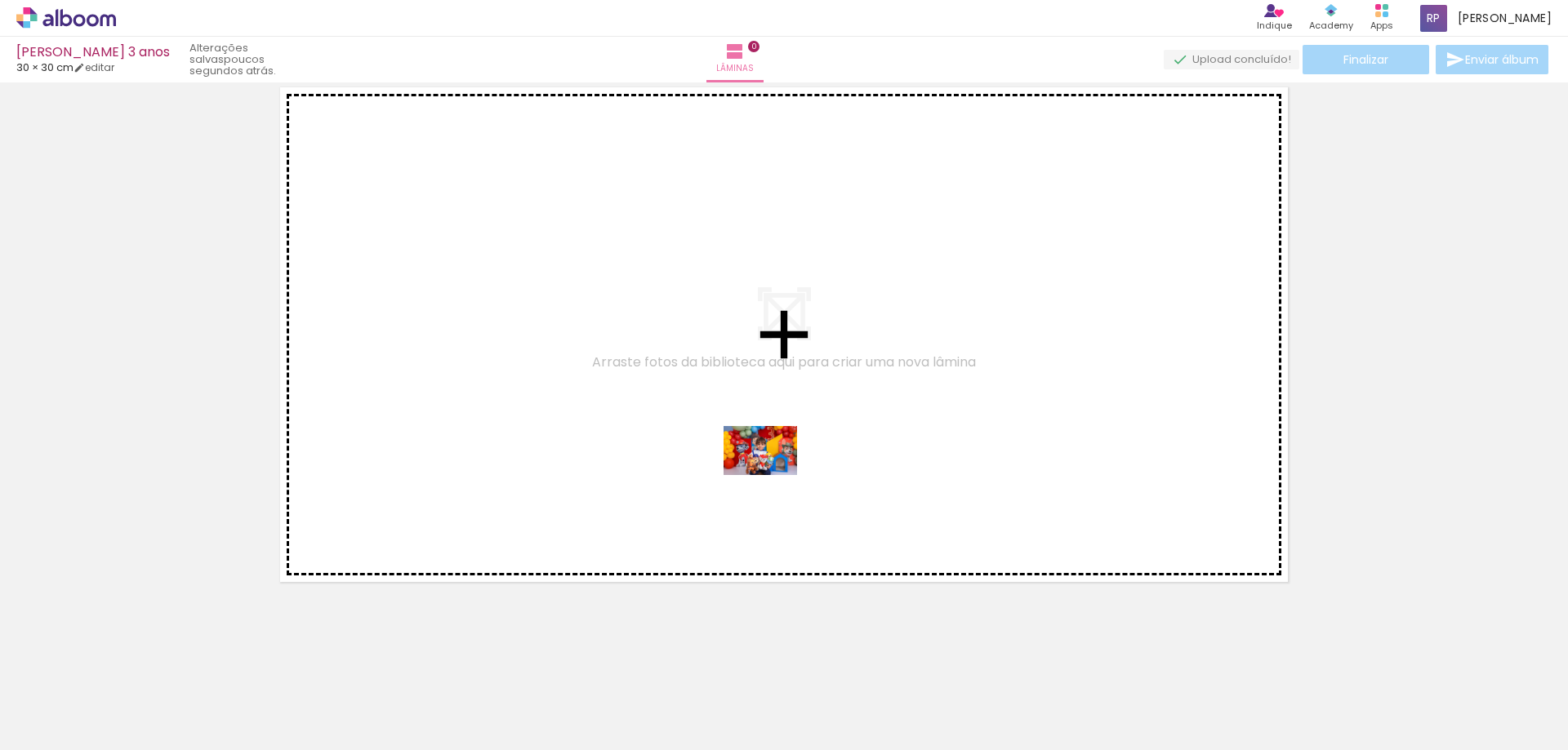
drag, startPoint x: 728, startPoint y: 671, endPoint x: 773, endPoint y: 474, distance: 202.1
click at [773, 474] on quentale-workspace at bounding box center [784, 375] width 1568 height 750
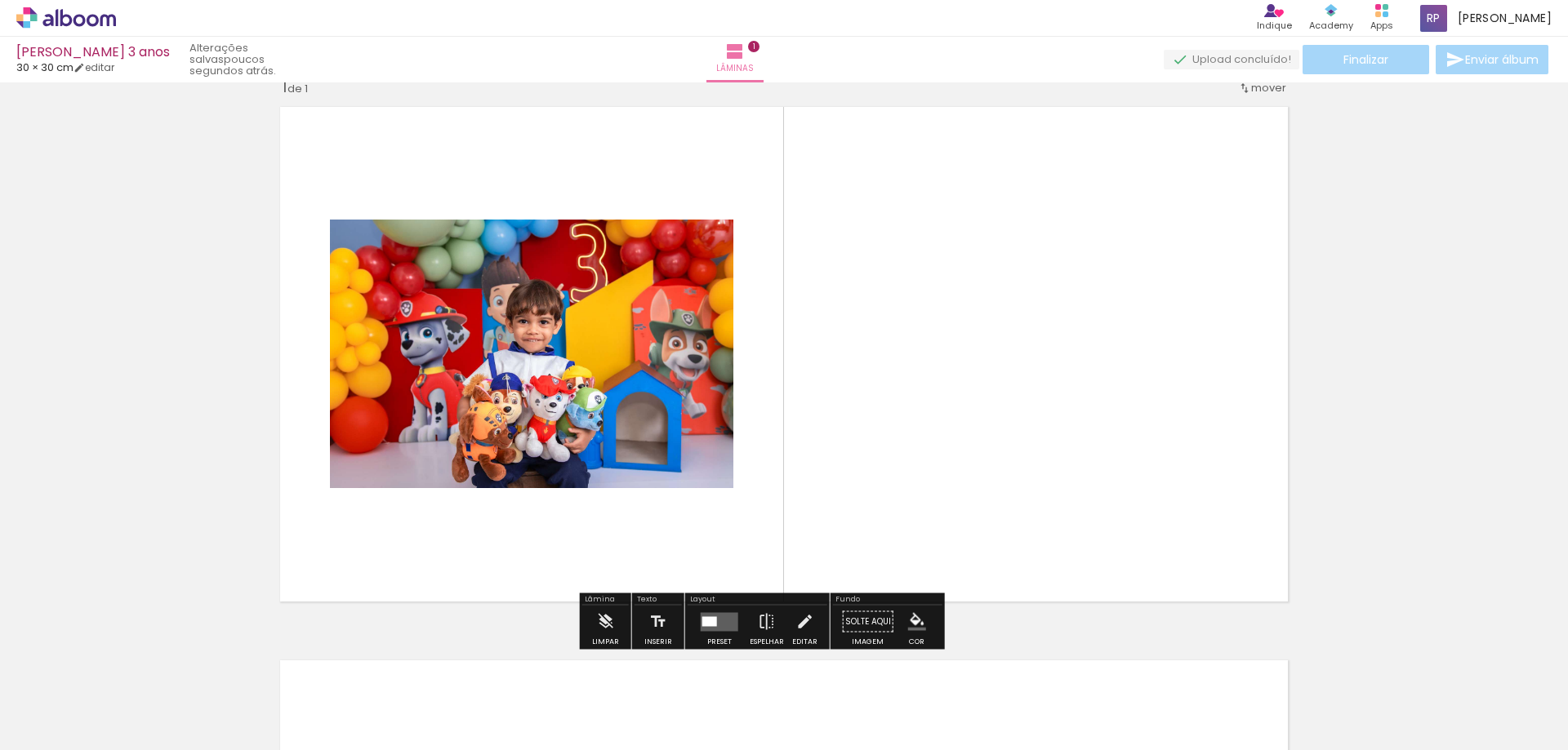
scroll to position [21, 0]
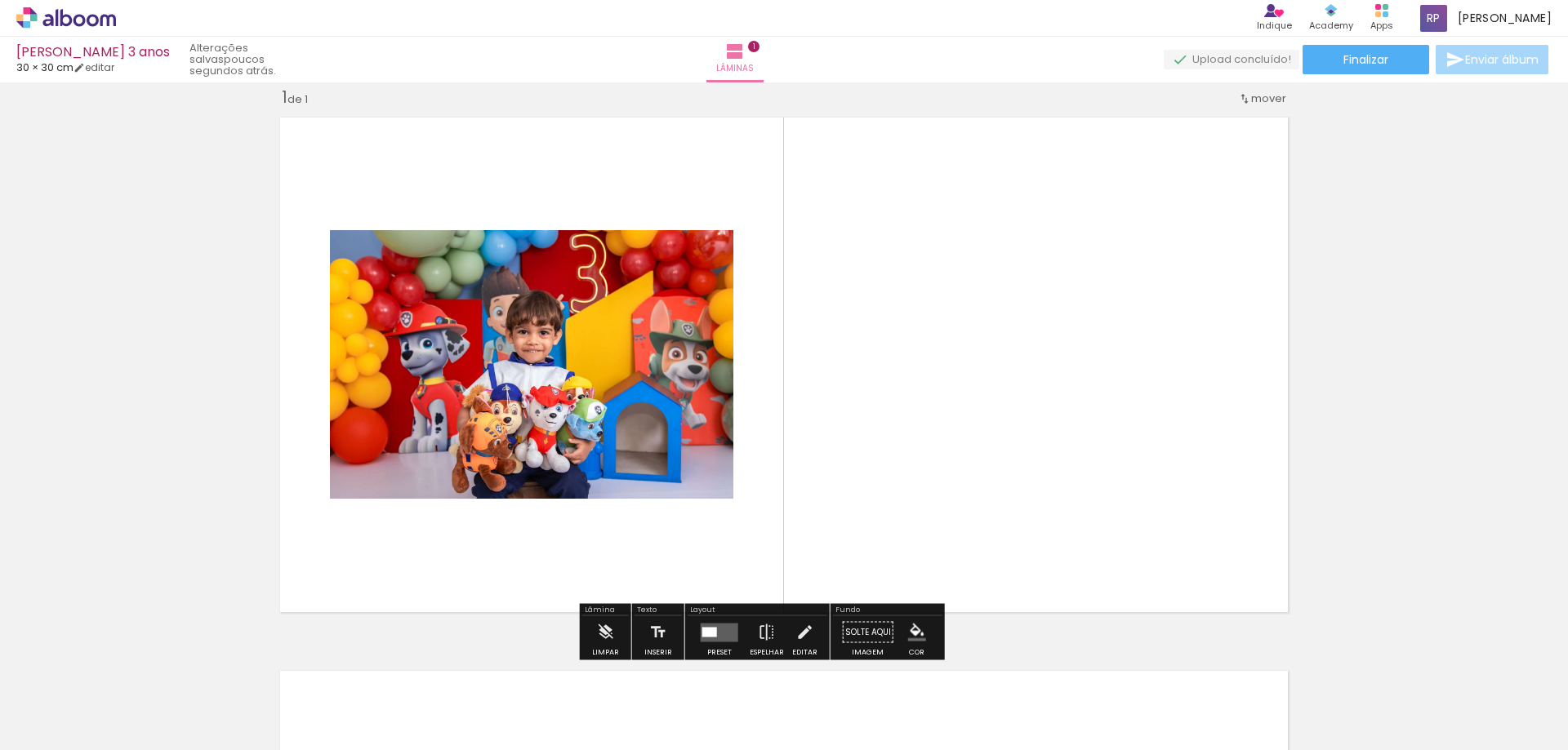
click at [534, 379] on quentale-photo at bounding box center [531, 365] width 403 height 269
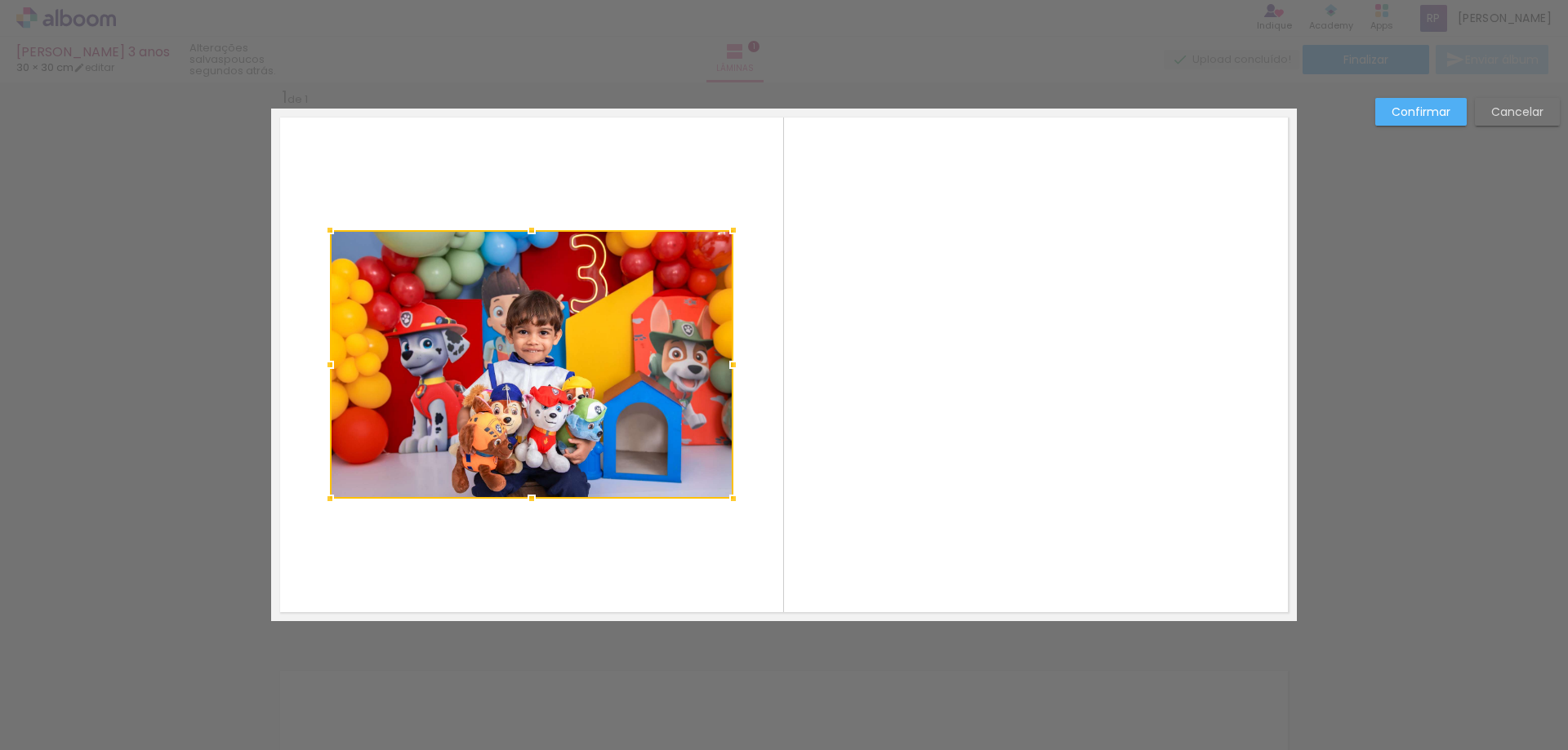
click at [533, 360] on div at bounding box center [531, 365] width 403 height 269
click at [533, 329] on div at bounding box center [531, 365] width 403 height 269
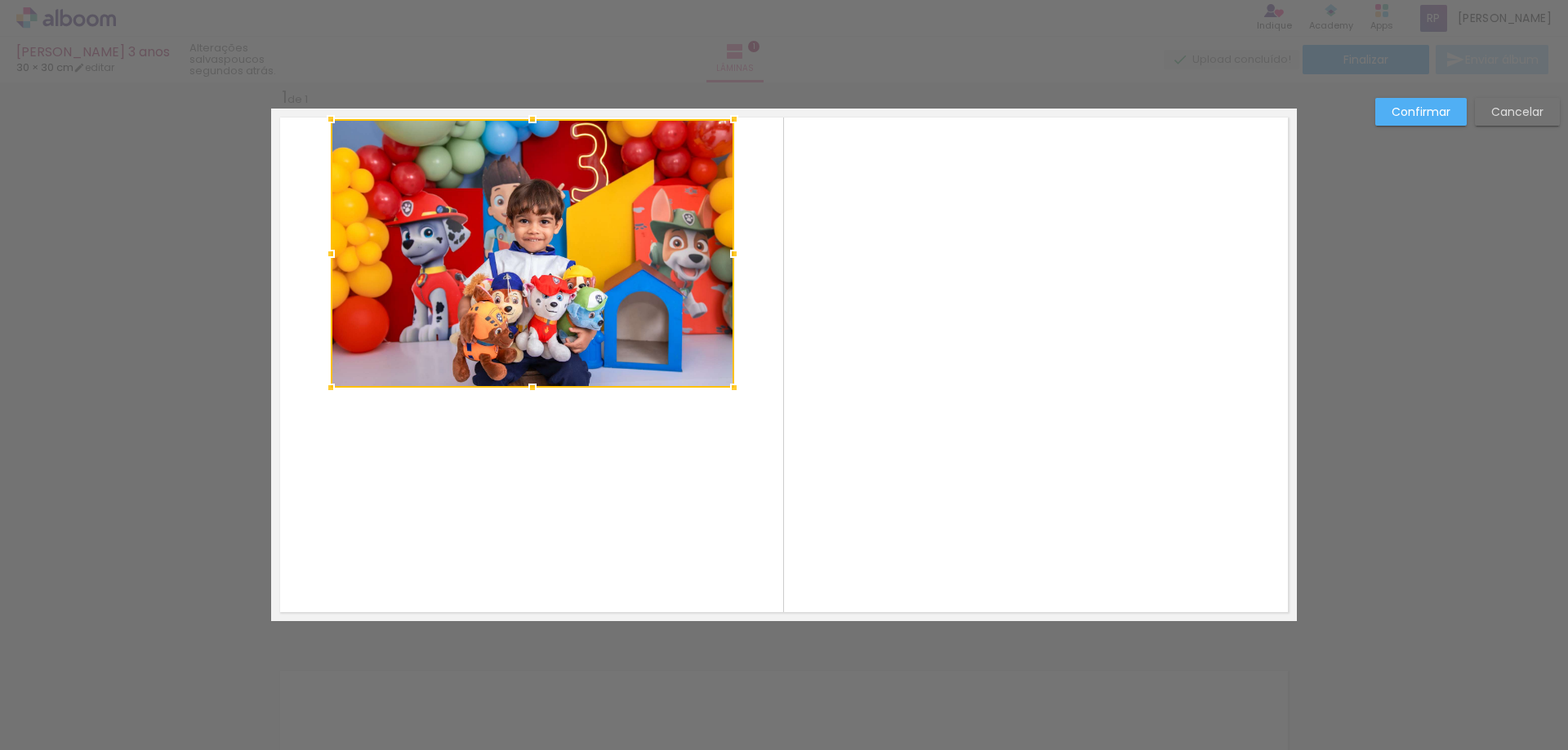
drag, startPoint x: 533, startPoint y: 290, endPoint x: 544, endPoint y: 211, distance: 79.8
click at [544, 211] on div at bounding box center [532, 253] width 403 height 269
click at [730, 566] on quentale-layouter at bounding box center [784, 365] width 1026 height 513
click at [0, 0] on slot "Confirmar" at bounding box center [0, 0] width 0 height 0
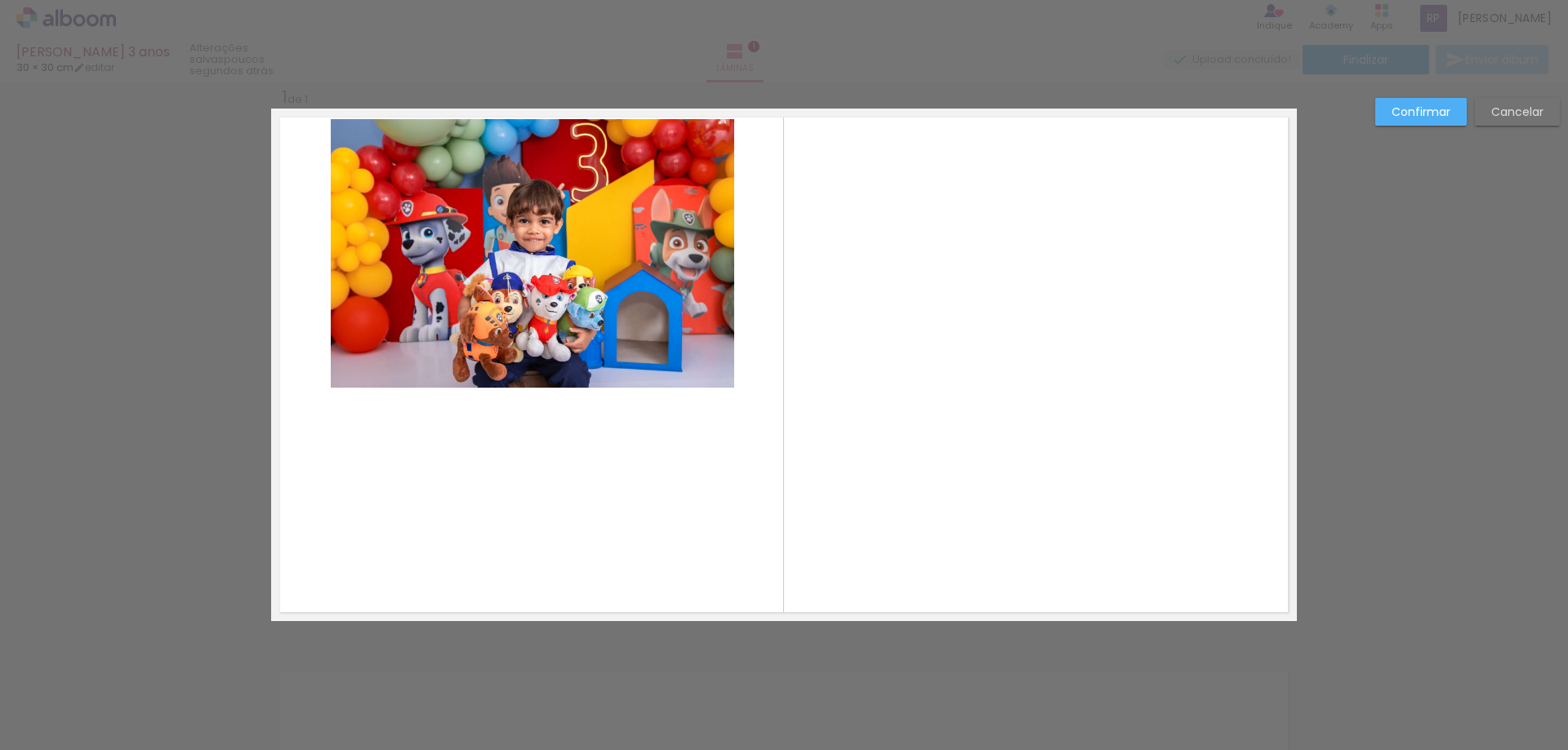
click at [1423, 106] on div "Inserir lâmina 1 de 1" at bounding box center [784, 620] width 1568 height 1108
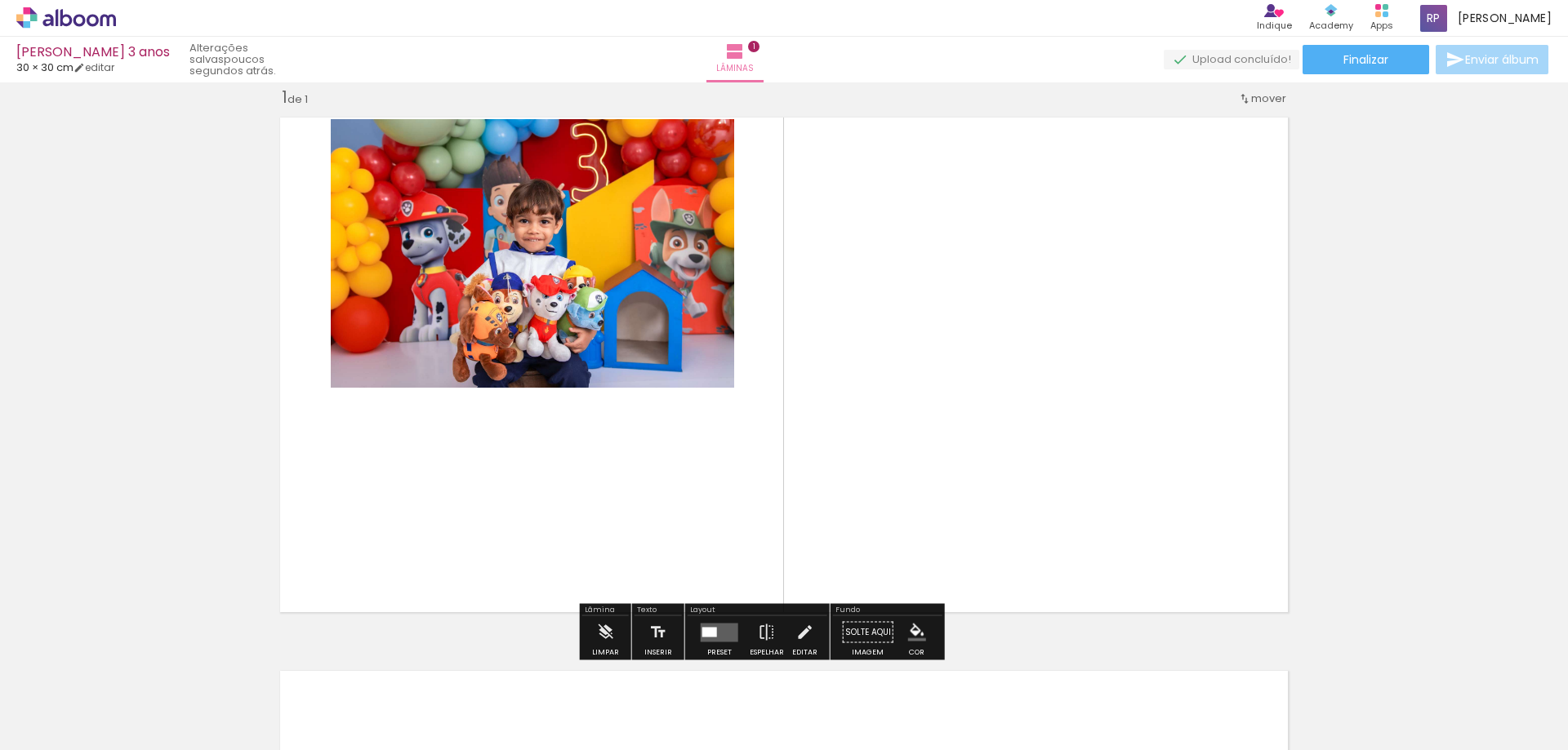
click at [200, 699] on div at bounding box center [163, 695] width 73 height 49
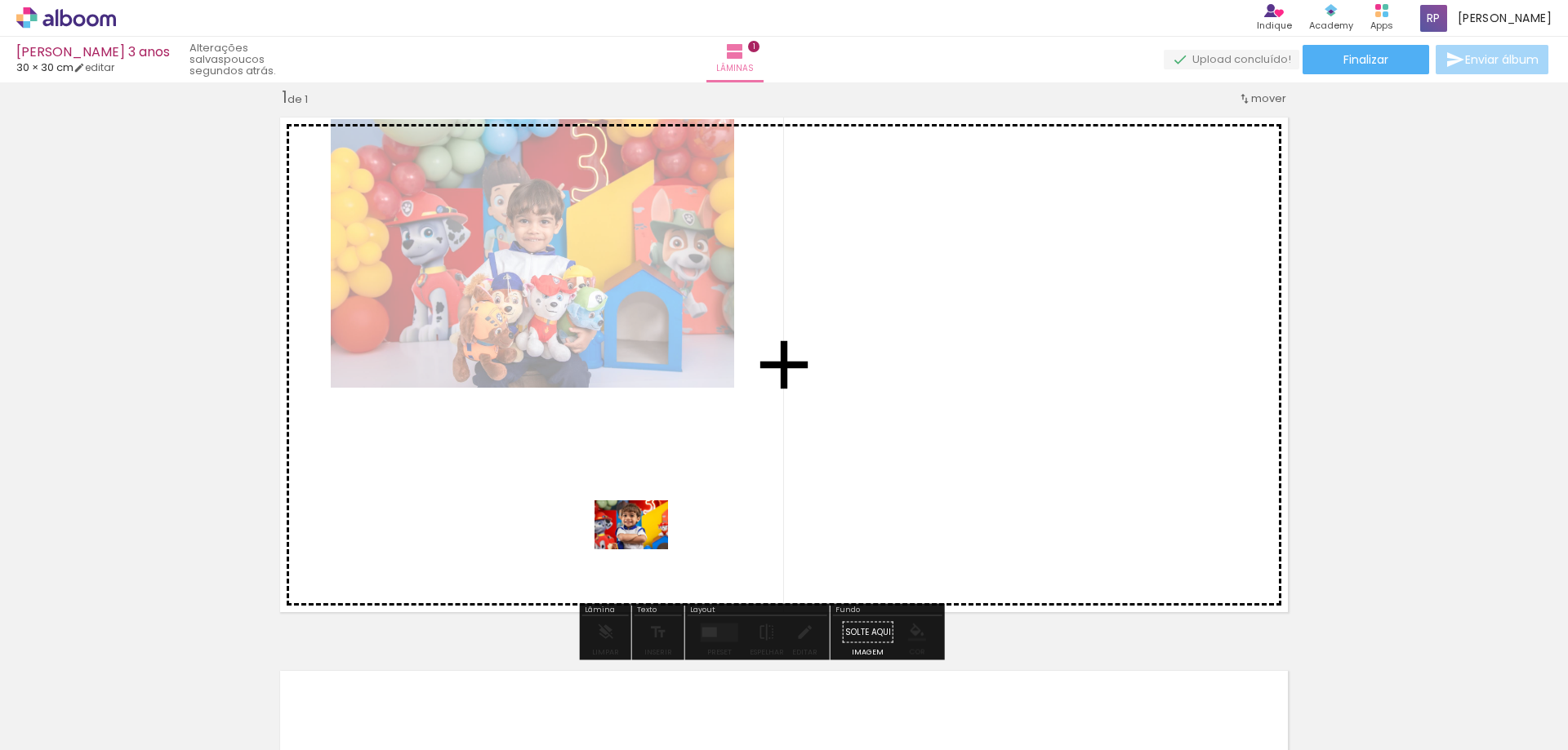
drag, startPoint x: 640, startPoint y: 699, endPoint x: 643, endPoint y: 550, distance: 149.0
click at [643, 550] on quentale-workspace at bounding box center [784, 375] width 1568 height 750
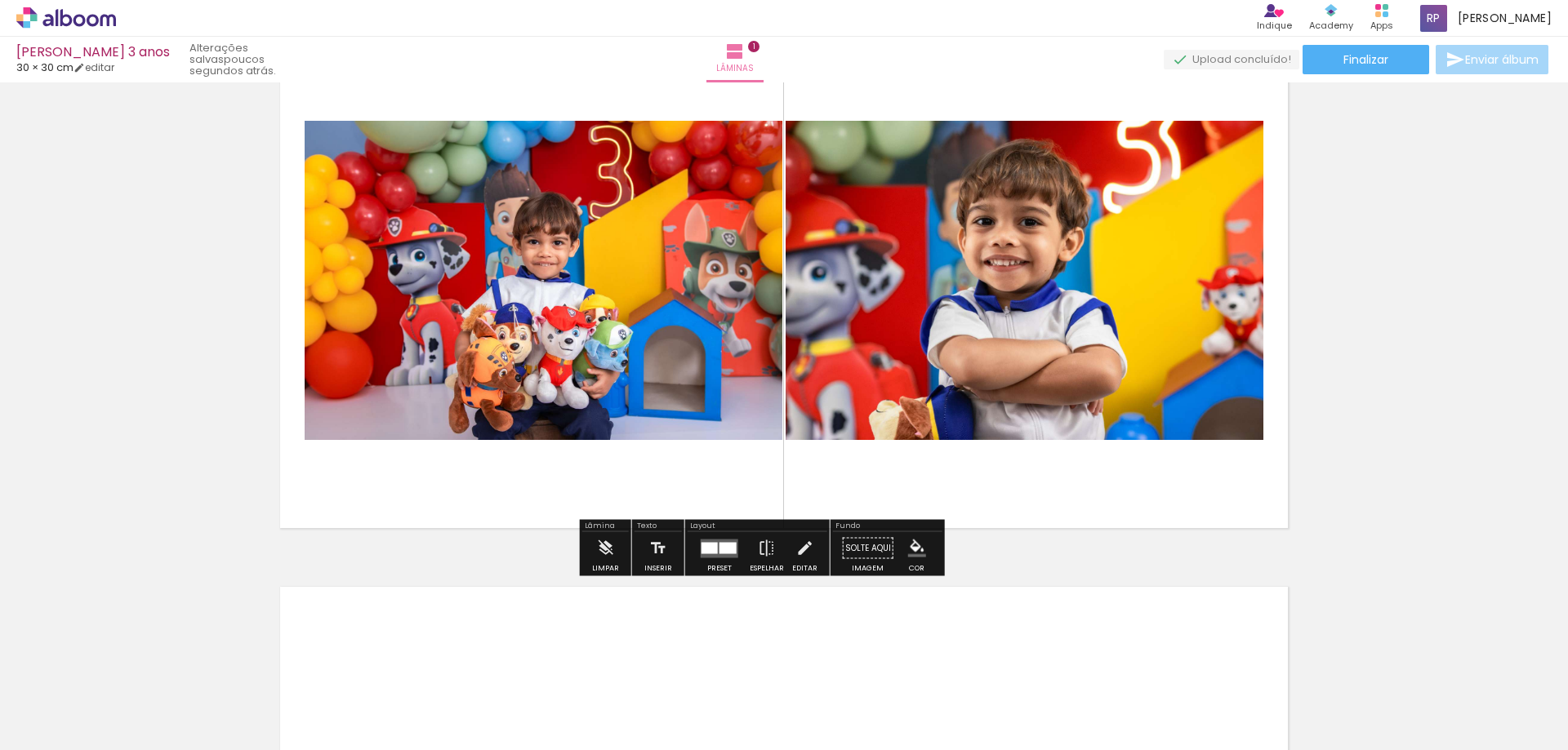
scroll to position [185, 0]
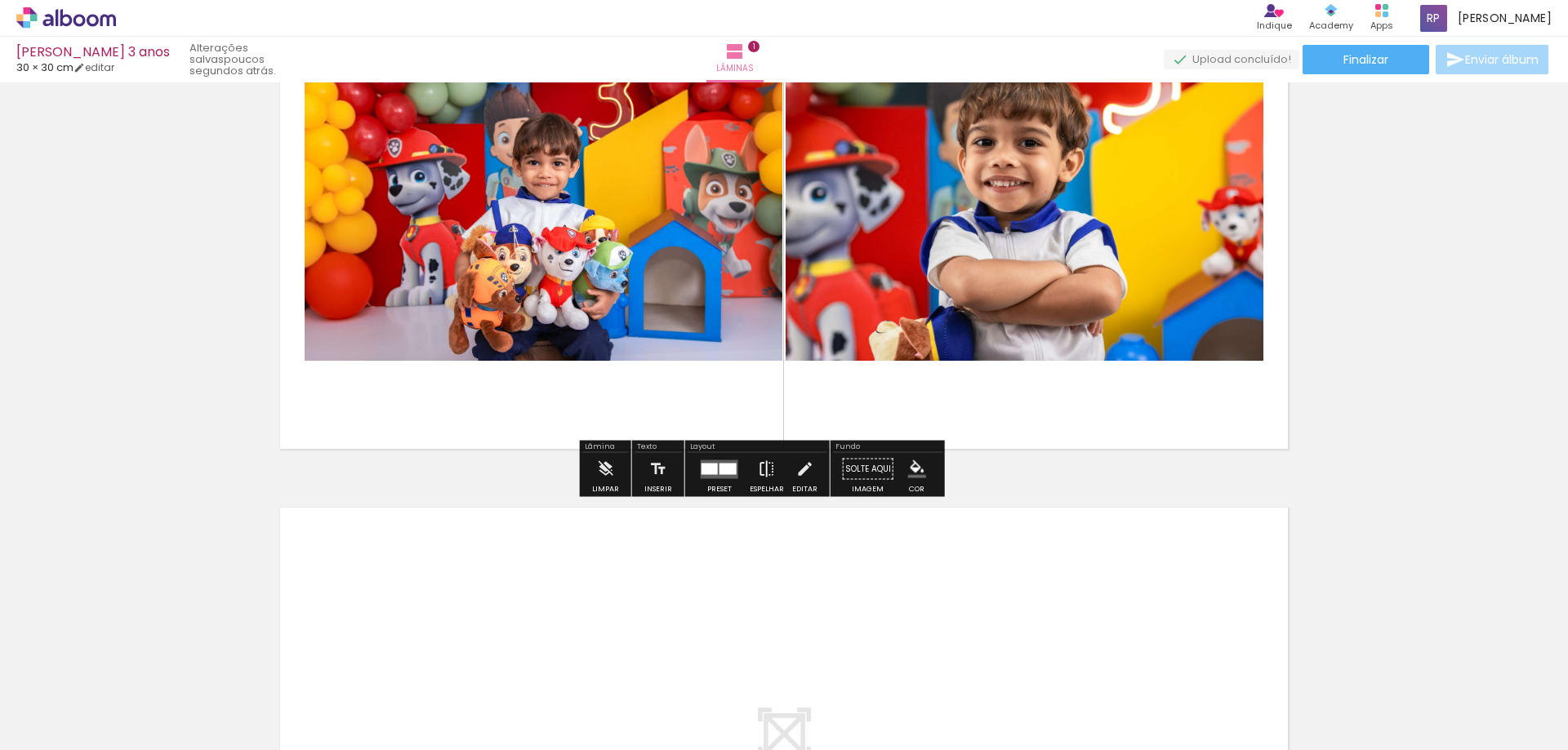
click at [776, 486] on iron-icon at bounding box center [766, 470] width 18 height 32
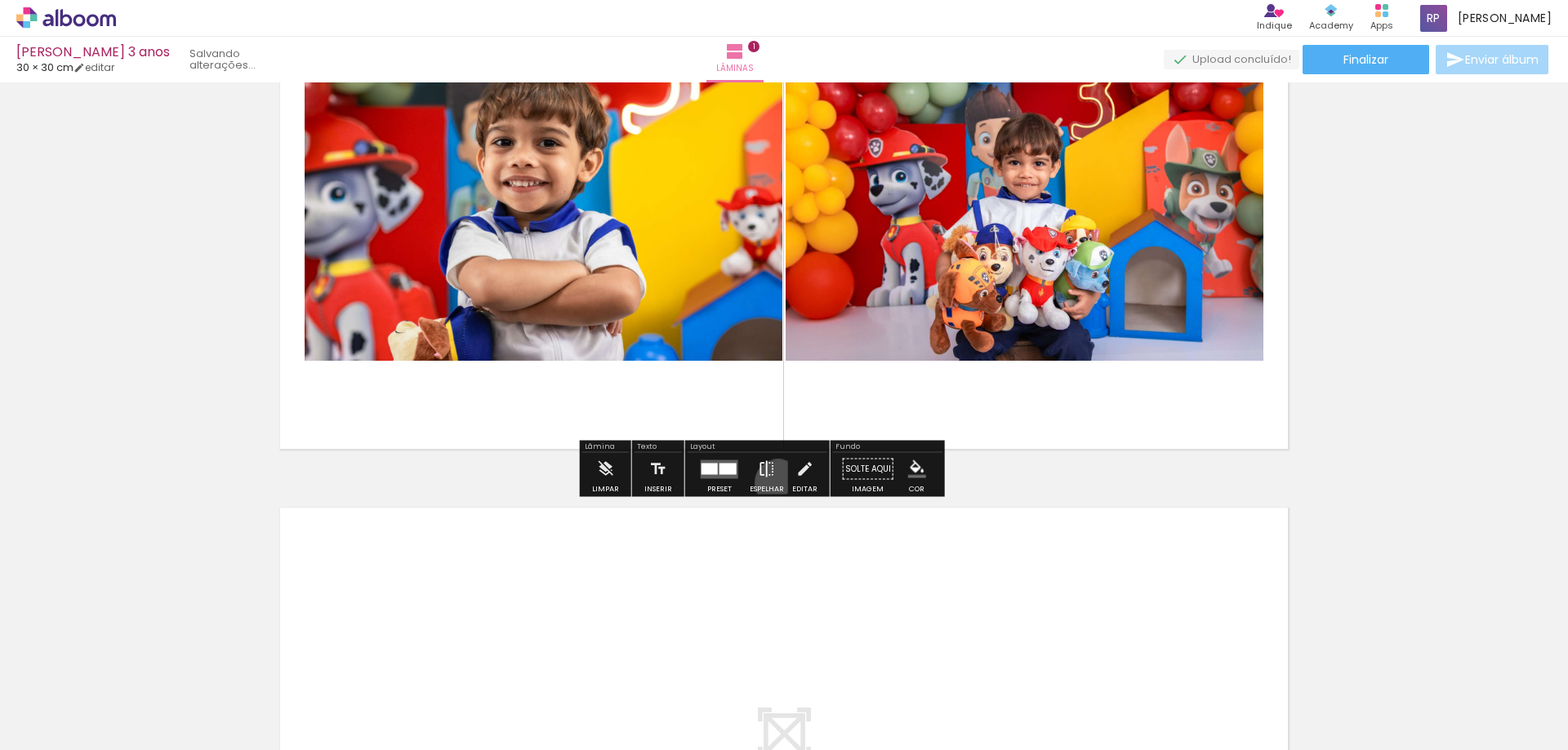
click at [776, 486] on iron-icon at bounding box center [766, 470] width 18 height 32
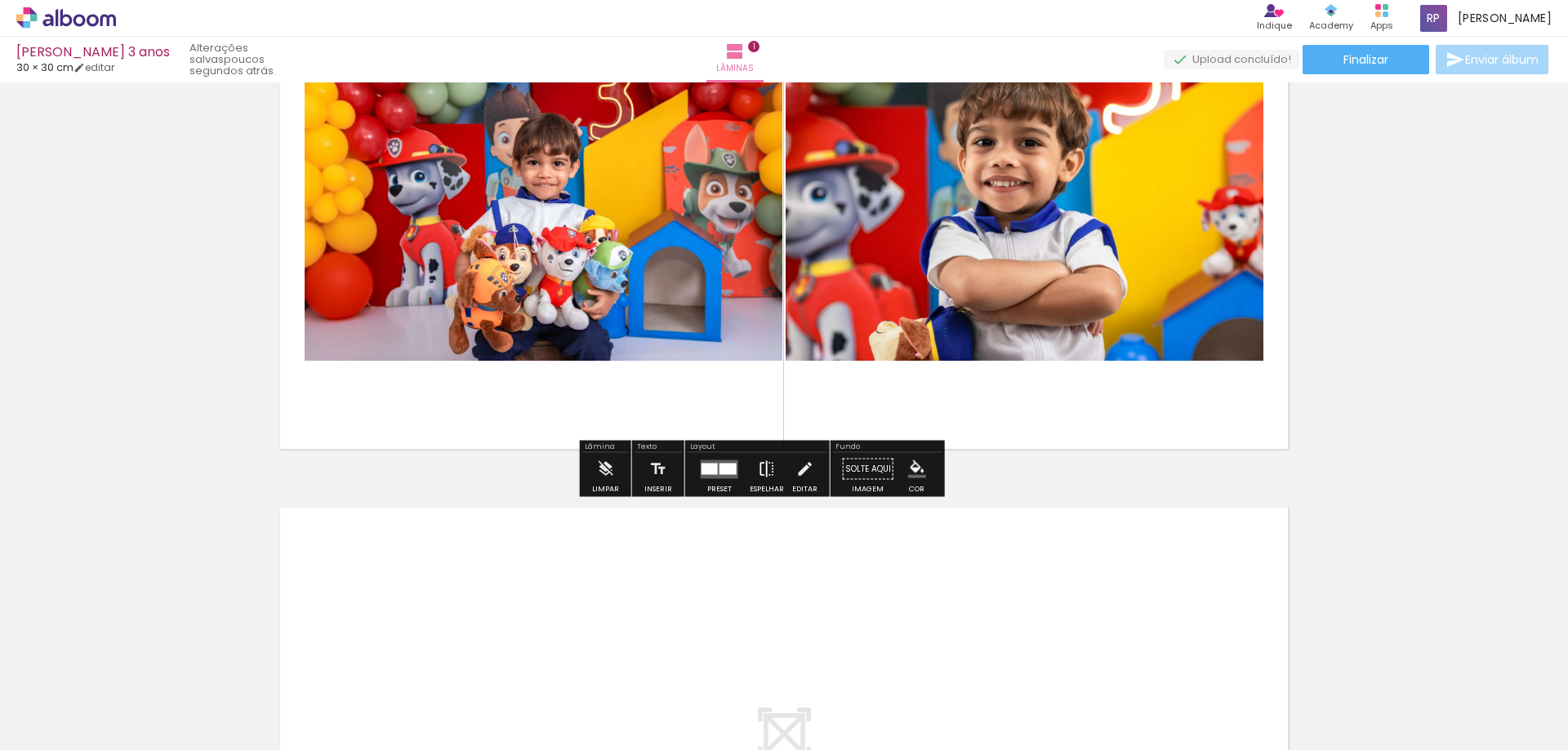
click at [776, 486] on iron-icon at bounding box center [766, 470] width 18 height 32
click at [927, 470] on iron-icon "color picker" at bounding box center [917, 469] width 18 height 18
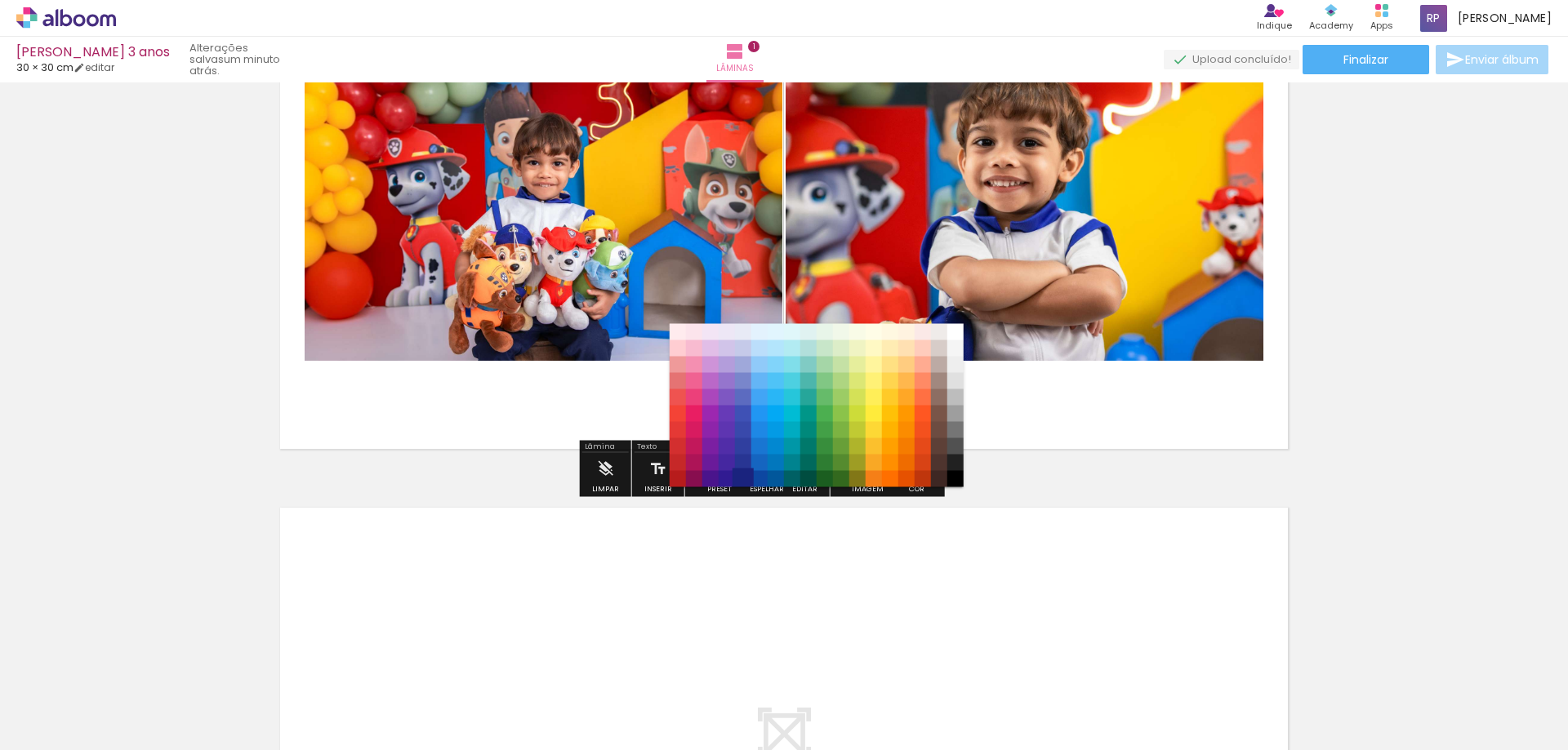
click at [742, 476] on paper-item "#1a237e" at bounding box center [742, 478] width 16 height 16
click at [742, 476] on div "#ffebee #ffcdd2 #ef9a9a #e57373 #ef5350 #f44336 #e53935 #d32f2f #c62828 #b71c1c…" at bounding box center [816, 414] width 294 height 163
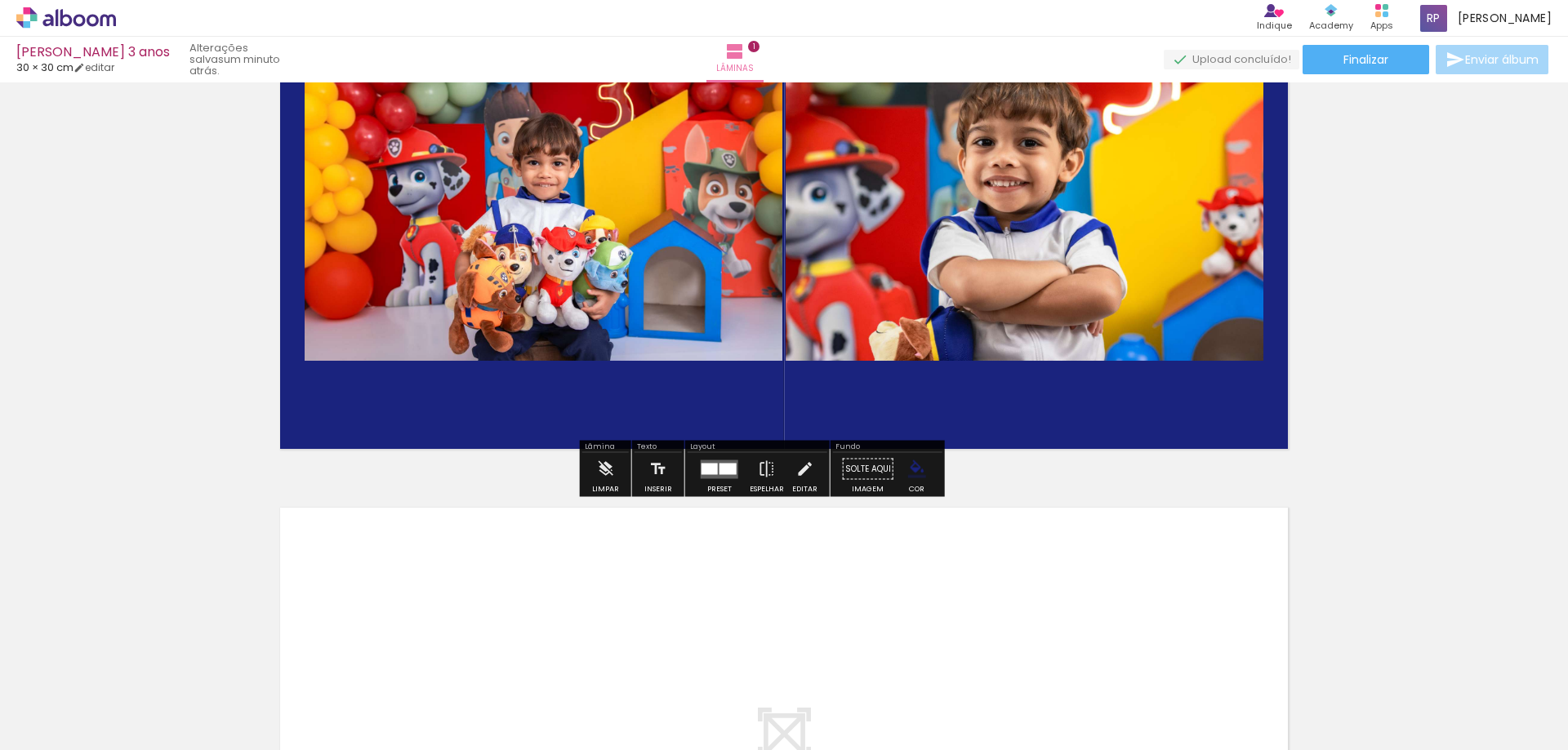
click at [927, 470] on iron-icon "color picker" at bounding box center [917, 469] width 18 height 18
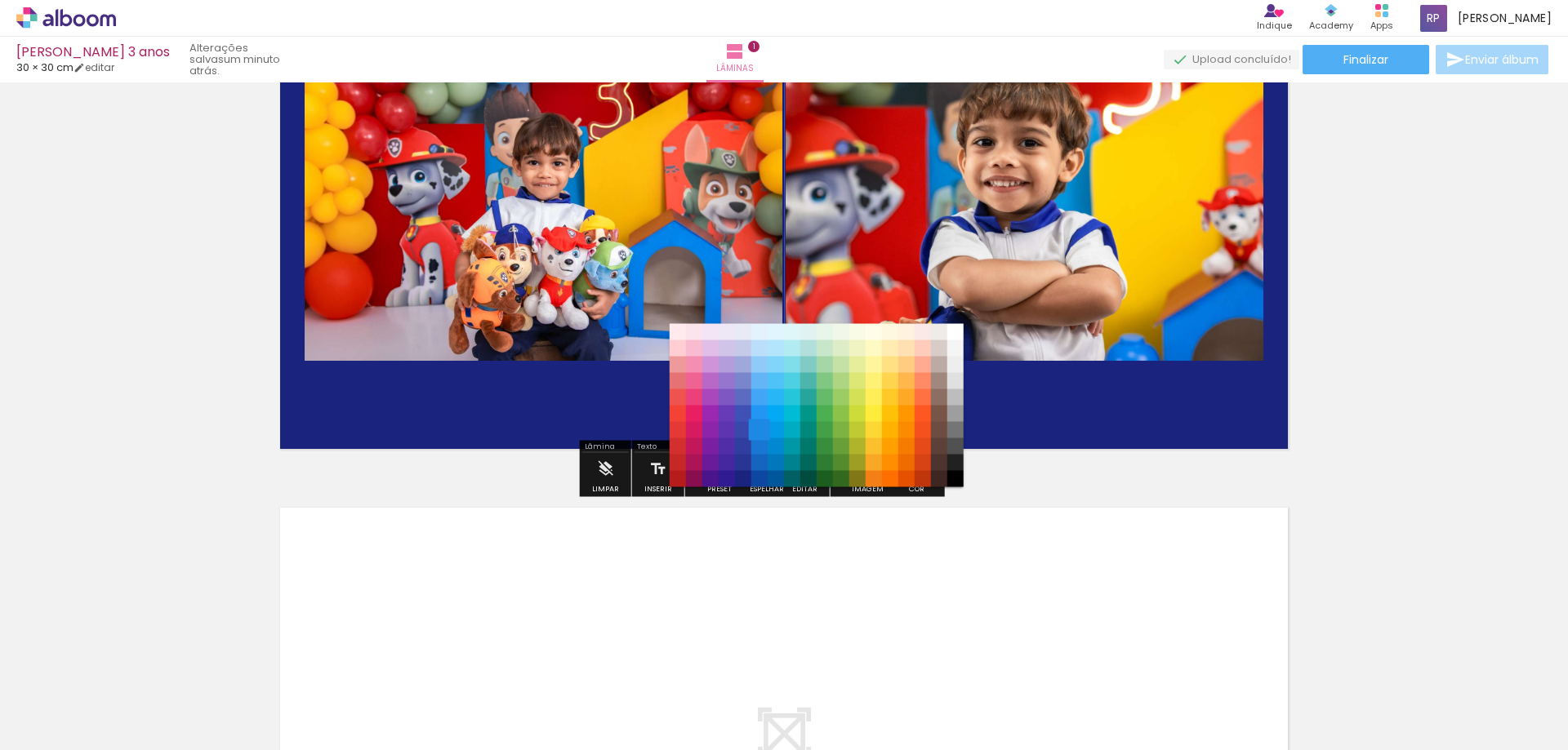
click at [757, 429] on paper-item "#1e88e5" at bounding box center [758, 430] width 16 height 16
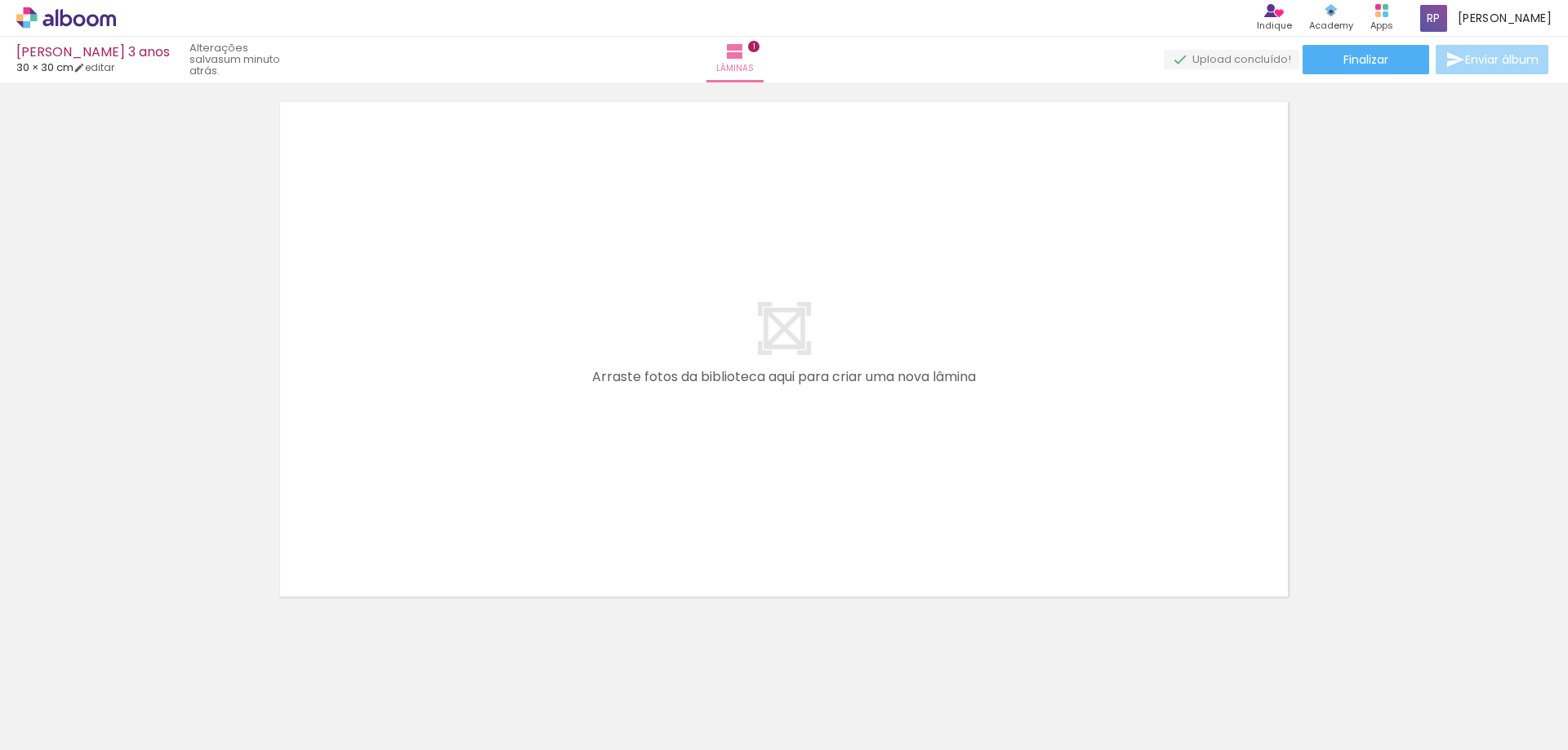
scroll to position [593, 0]
drag, startPoint x: 887, startPoint y: 703, endPoint x: 908, endPoint y: 580, distance: 124.8
click at [905, 607] on quentale-workspace at bounding box center [784, 375] width 1568 height 750
drag, startPoint x: 908, startPoint y: 580, endPoint x: 919, endPoint y: 517, distance: 64.0
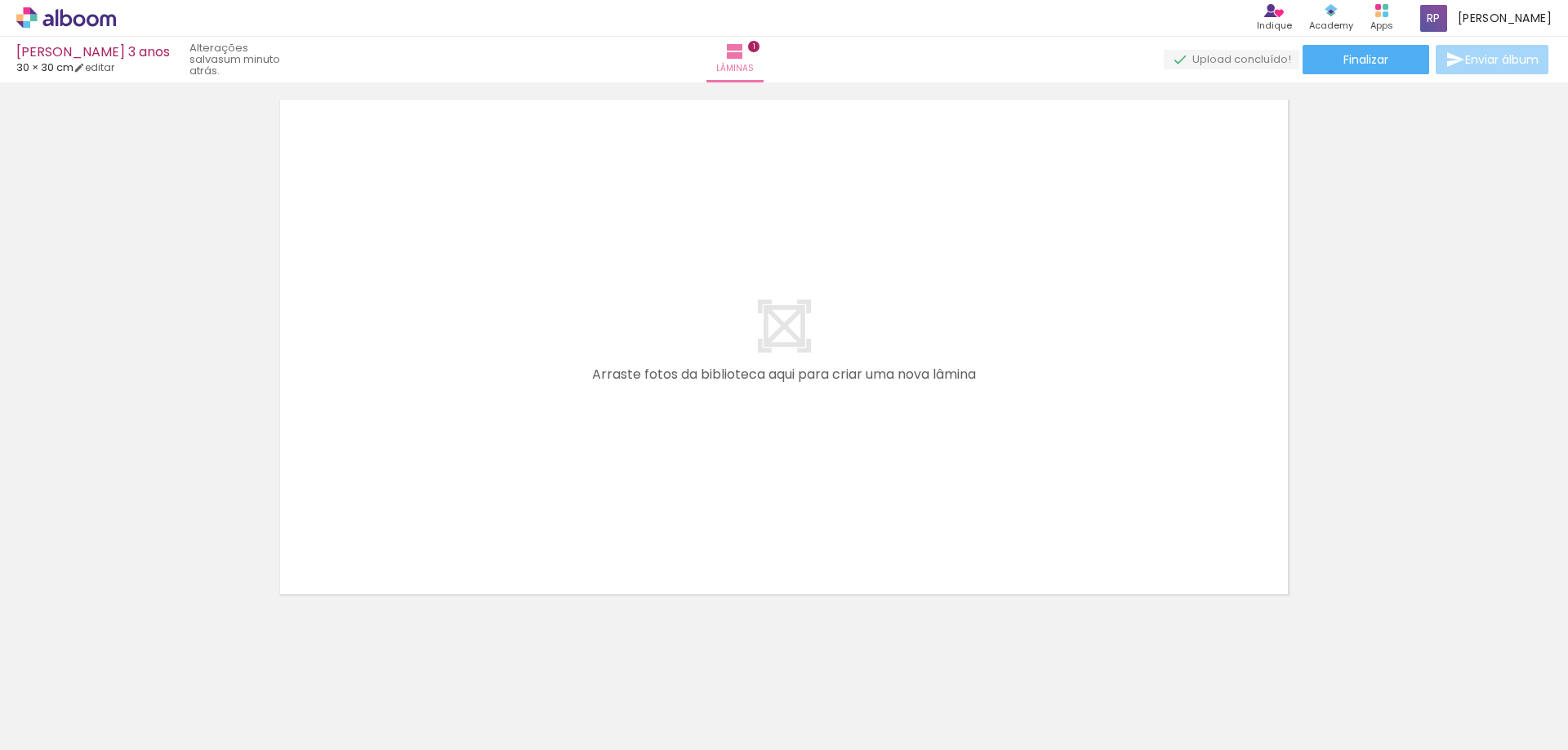
click at [926, 463] on quentale-layouter at bounding box center [784, 347] width 1026 height 513
drag, startPoint x: 926, startPoint y: 463, endPoint x: 933, endPoint y: 423, distance: 40.6
click at [933, 423] on quentale-layouter at bounding box center [784, 347] width 1026 height 513
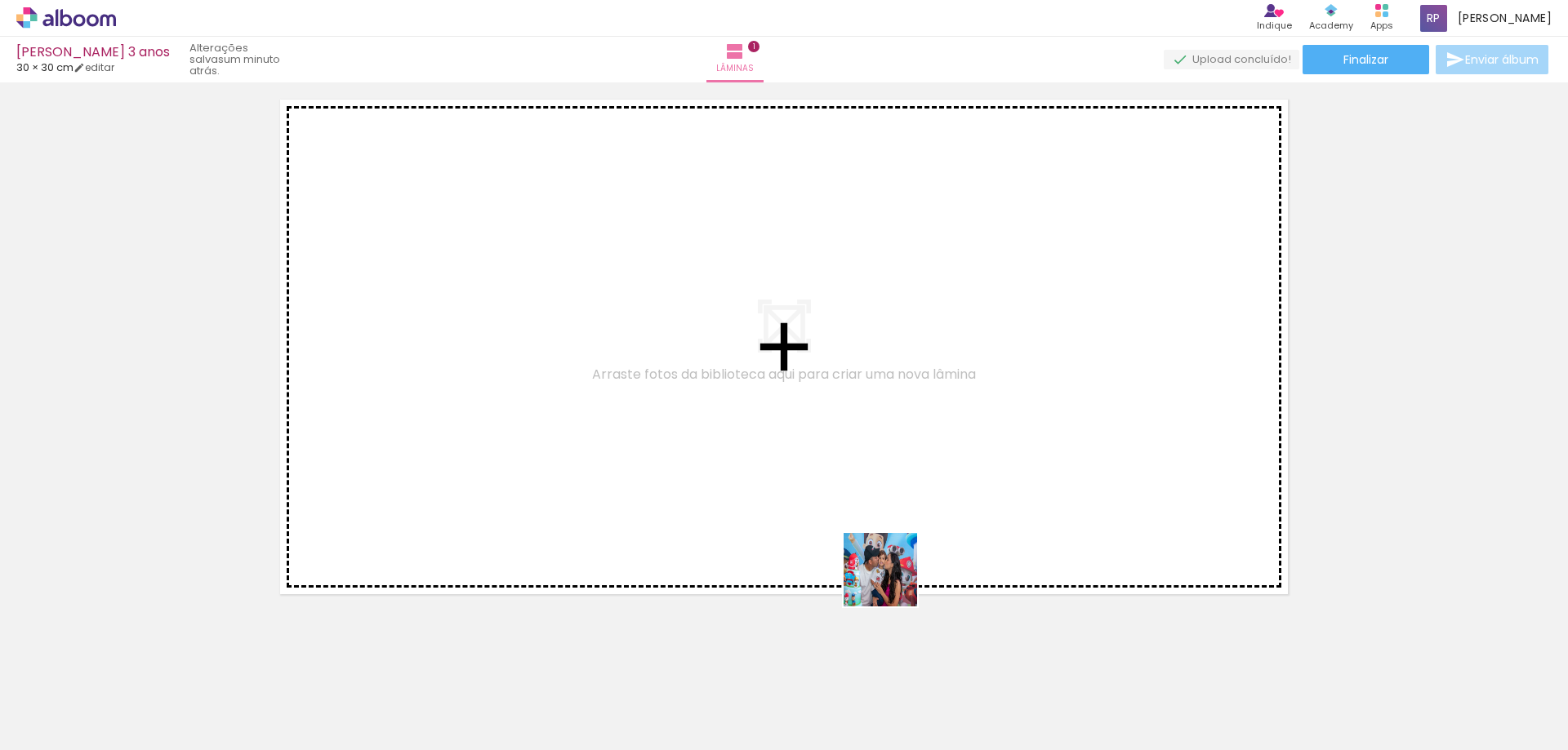
drag, startPoint x: 887, startPoint y: 696, endPoint x: 899, endPoint y: 440, distance: 256.3
click at [894, 500] on quentale-workspace at bounding box center [784, 375] width 1568 height 750
click at [899, 440] on quentale-layouter at bounding box center [784, 347] width 1026 height 513
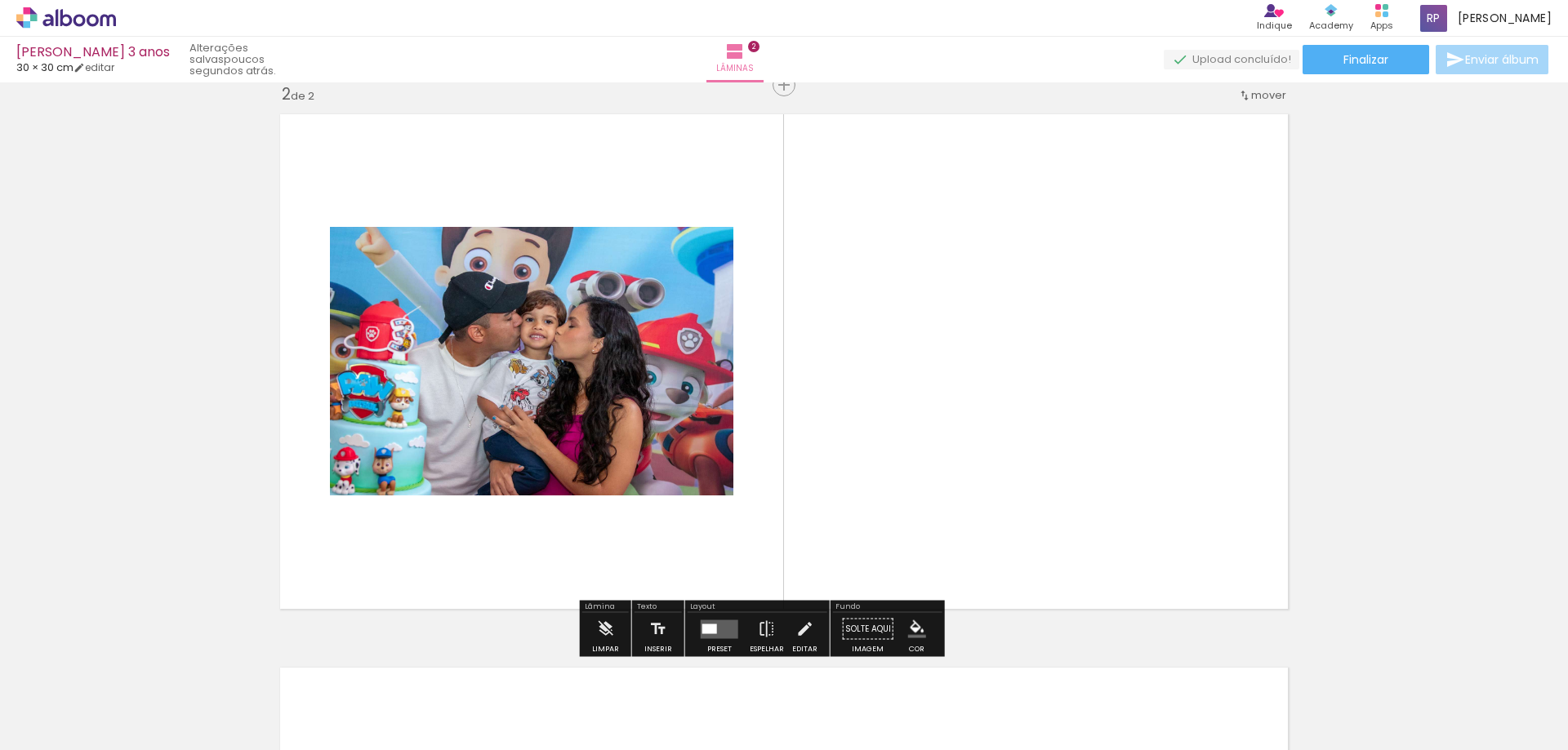
scroll to position [575, 0]
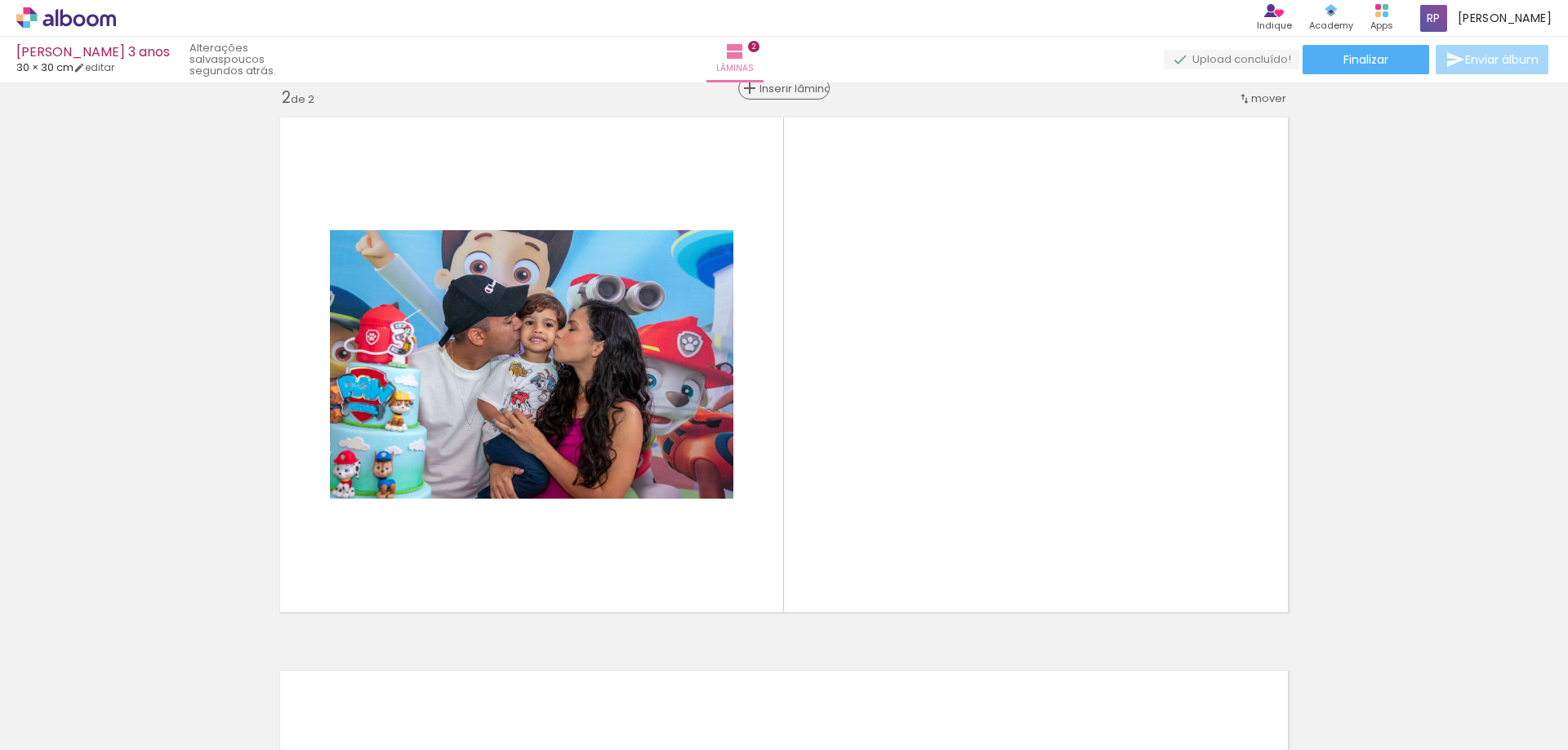
click at [782, 90] on span "Inserir lâmina" at bounding box center [791, 88] width 64 height 10
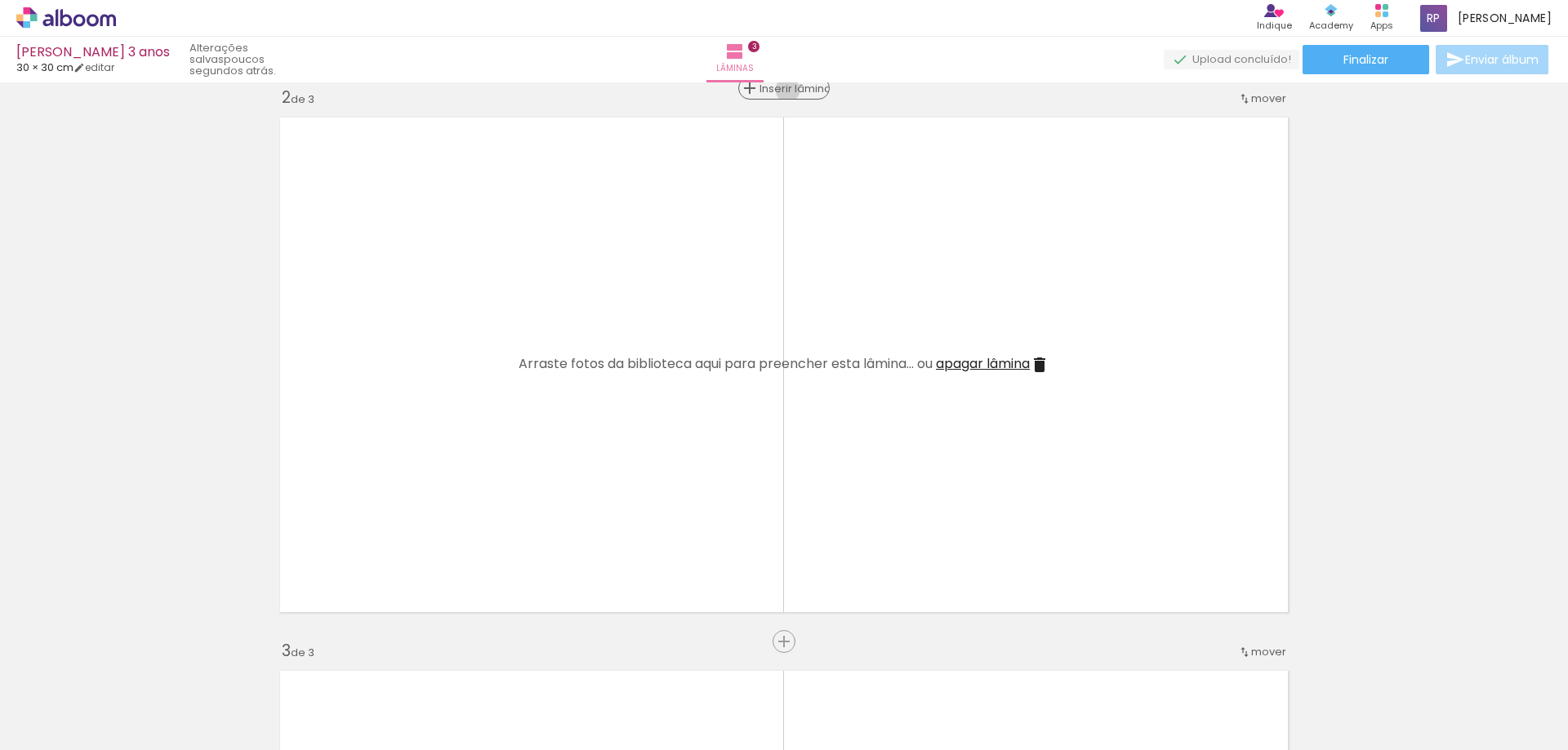
click at [782, 90] on span "Inserir lâmina" at bounding box center [791, 88] width 64 height 10
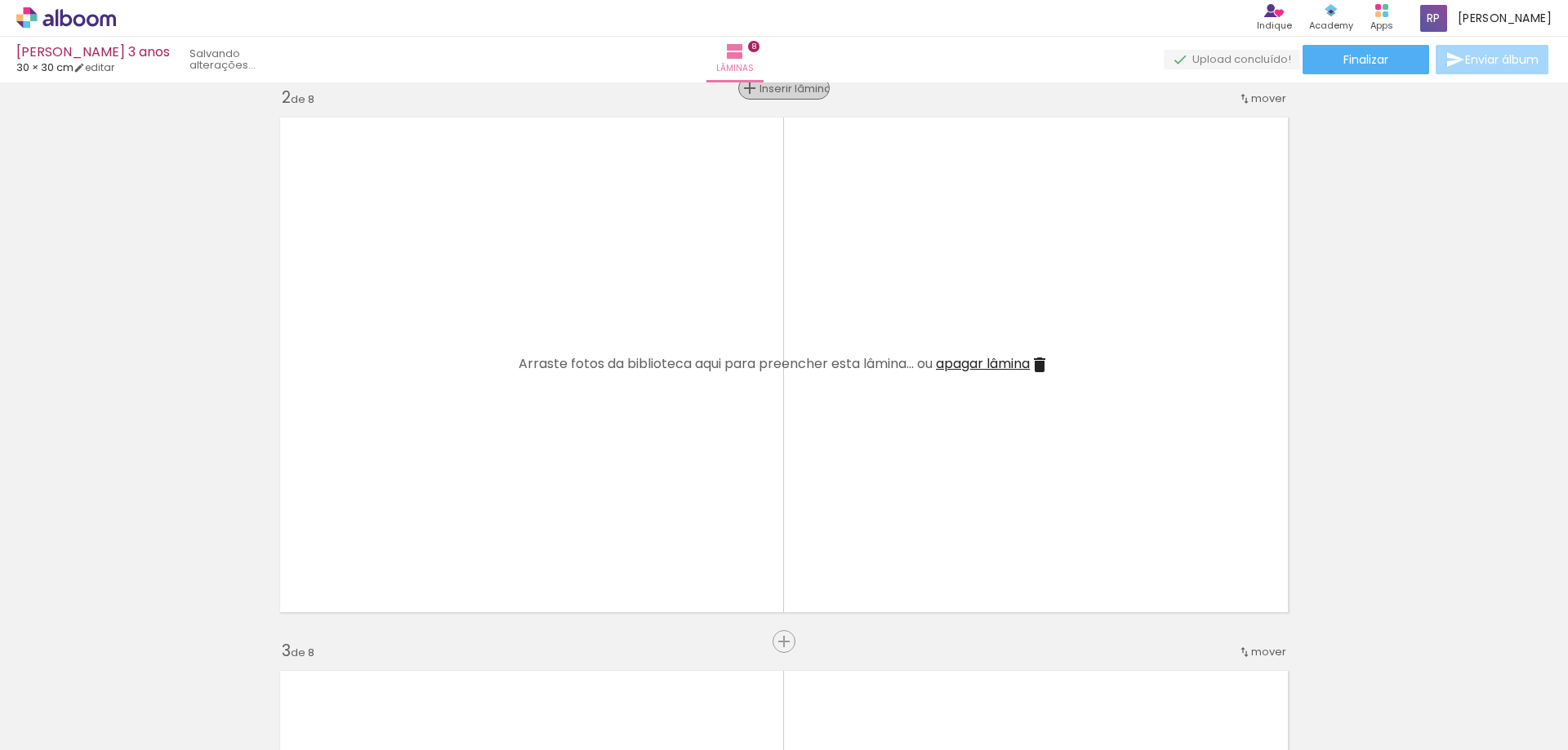
click at [782, 90] on span "Inserir lâmina" at bounding box center [791, 88] width 64 height 10
click at [745, 58] on iron-icon at bounding box center [735, 51] width 20 height 20
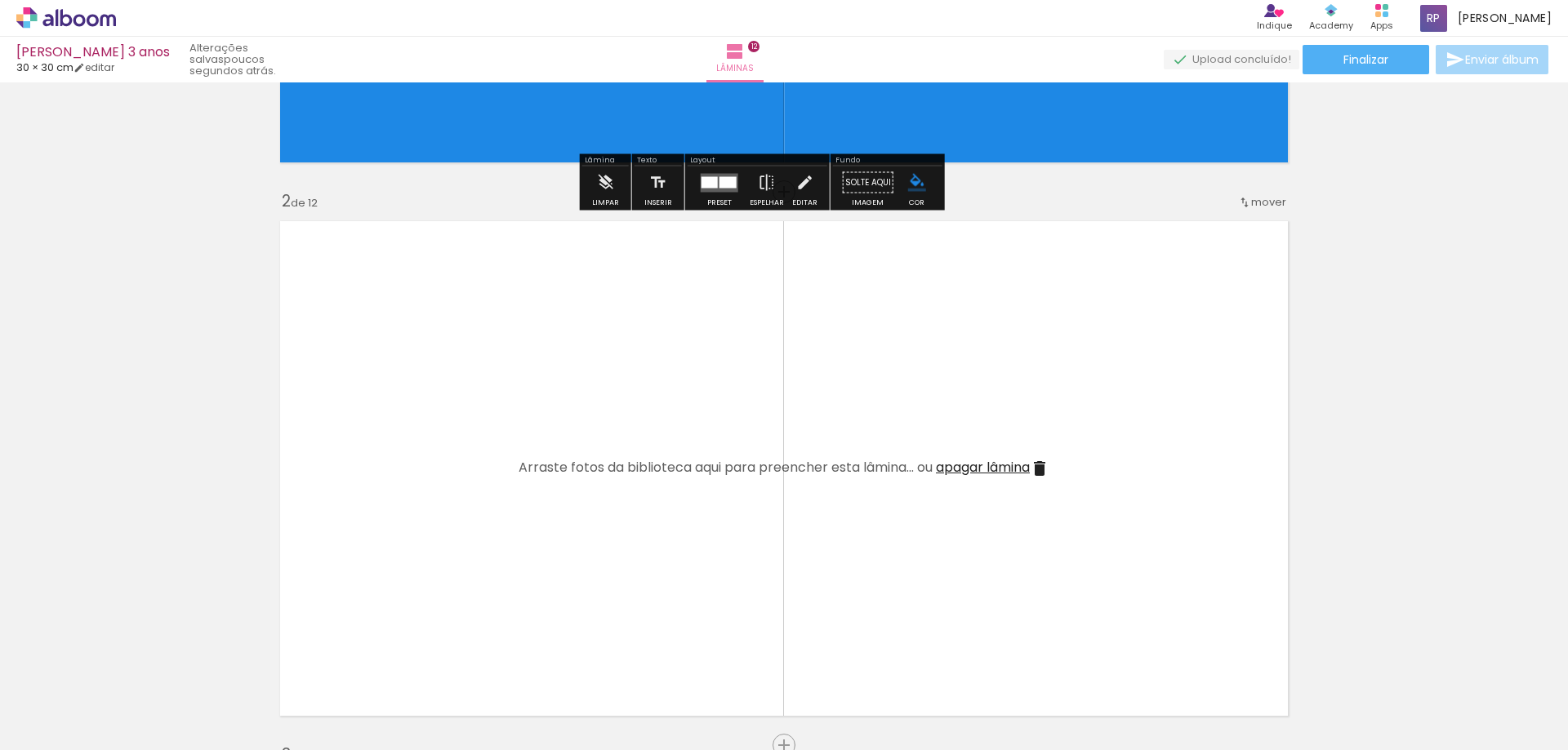
scroll to position [490, 0]
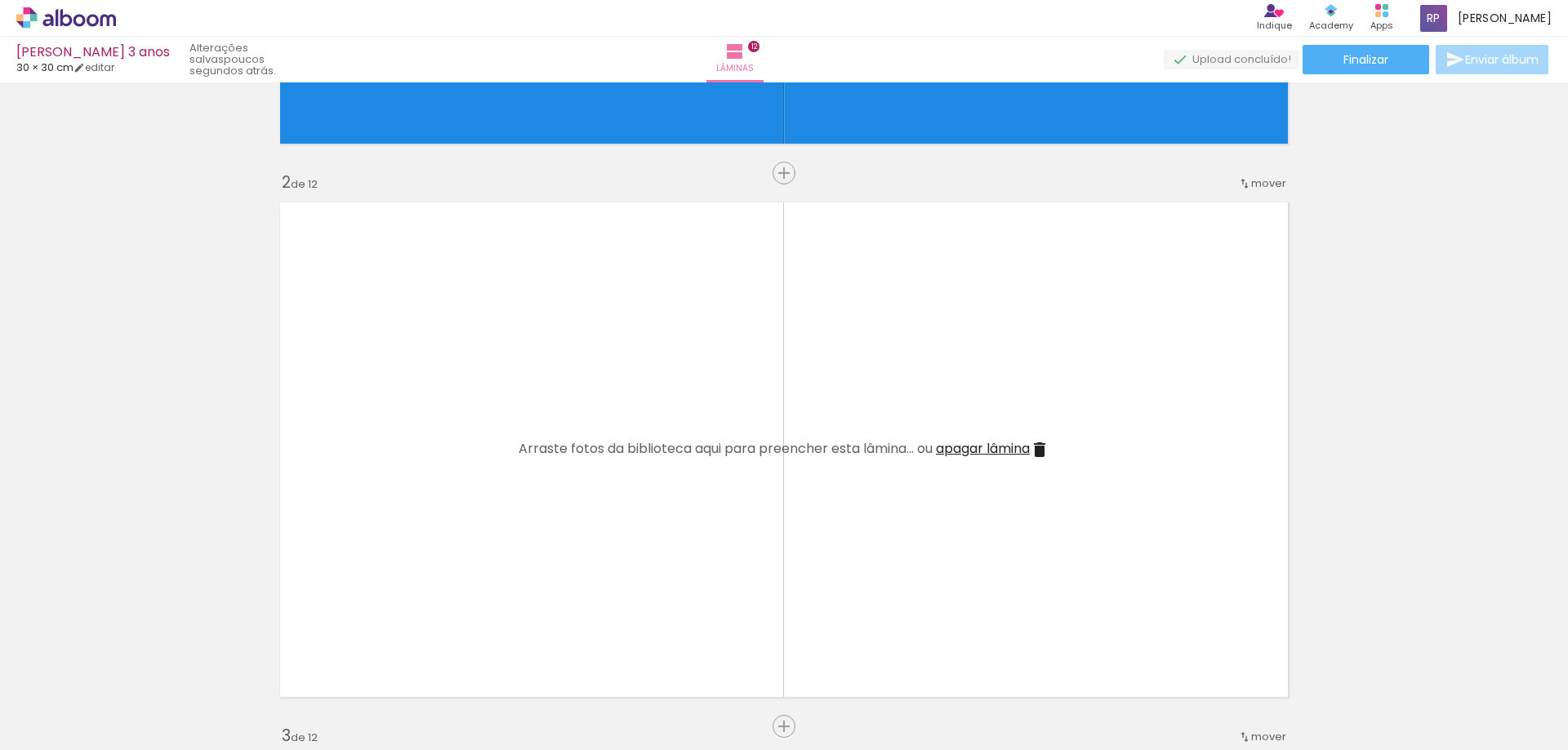
click at [580, 318] on quentale-layouter at bounding box center [784, 450] width 1026 height 513
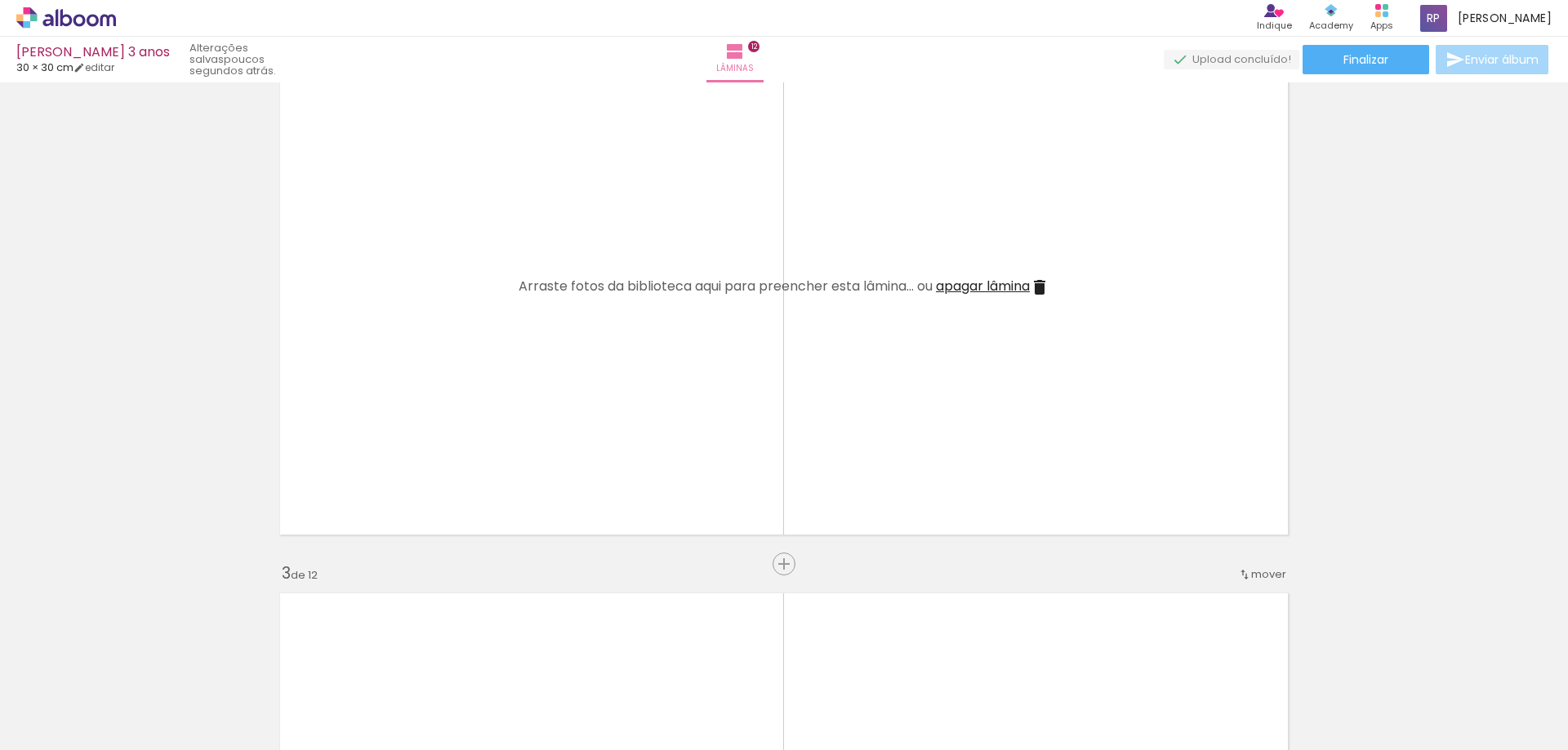
scroll to position [654, 0]
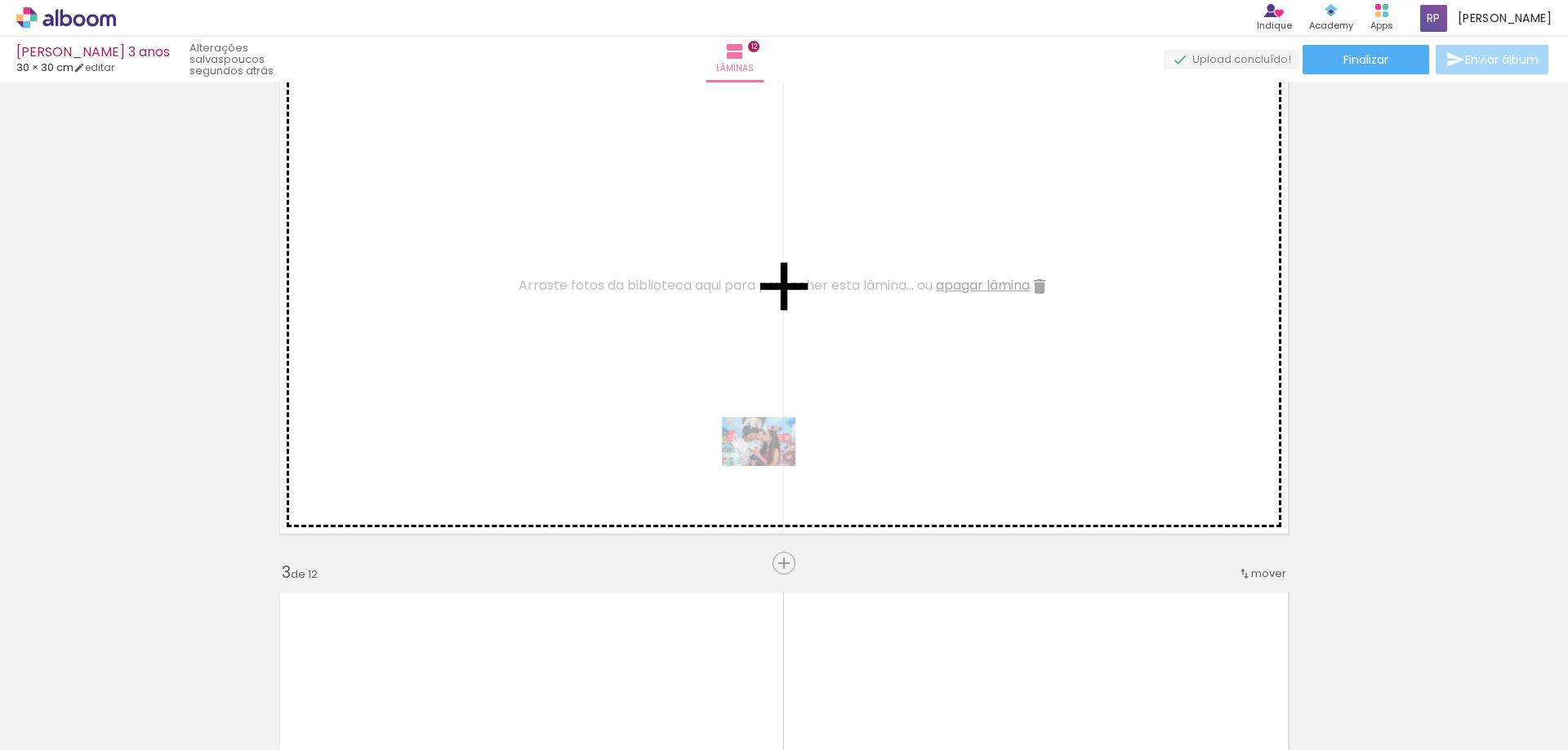
drag, startPoint x: 890, startPoint y: 711, endPoint x: 747, endPoint y: 439, distance: 307.3
click at [747, 439] on quentale-workspace at bounding box center [784, 375] width 1568 height 750
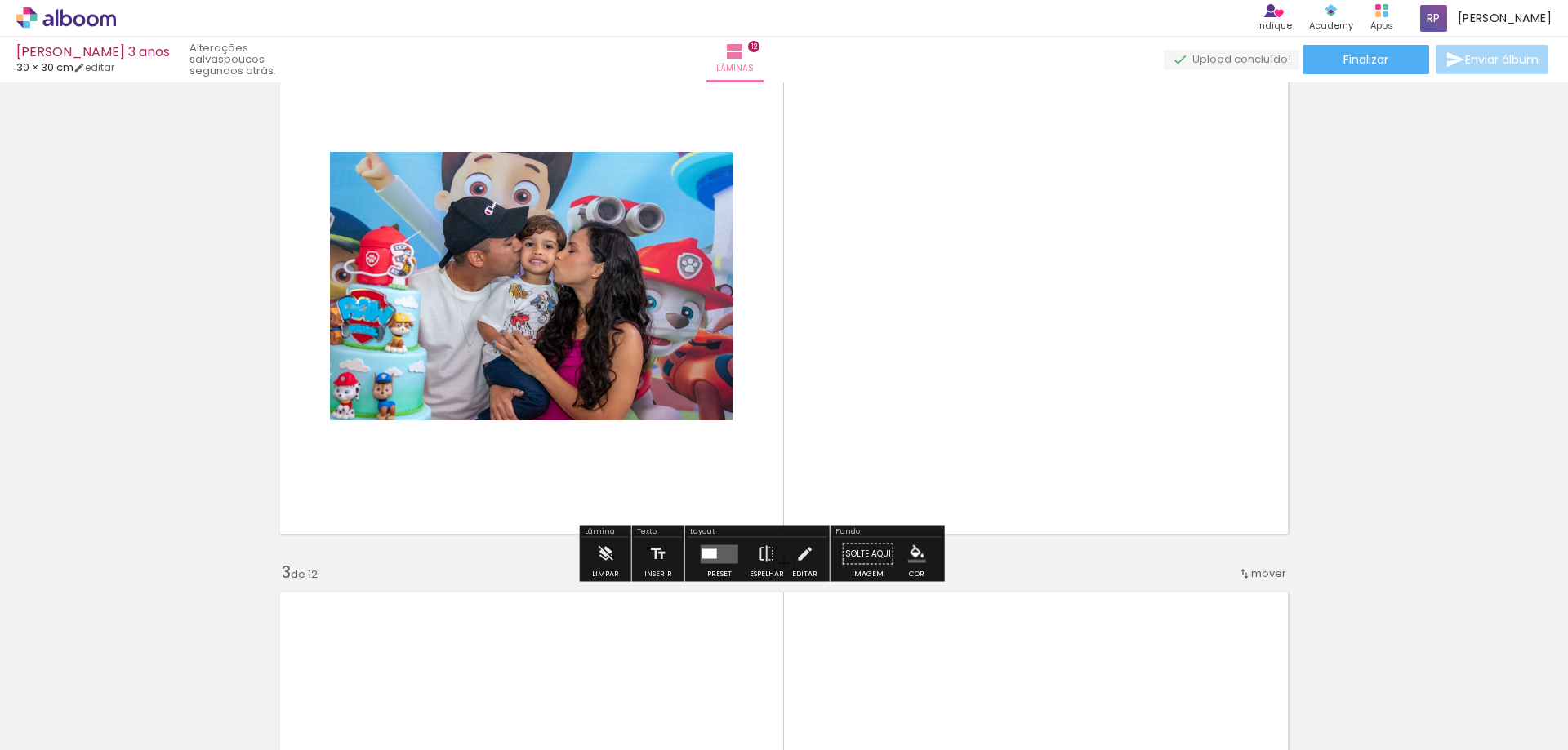
click at [716, 356] on quentale-photo at bounding box center [531, 286] width 403 height 269
click at [695, 362] on quentale-photo at bounding box center [531, 286] width 403 height 269
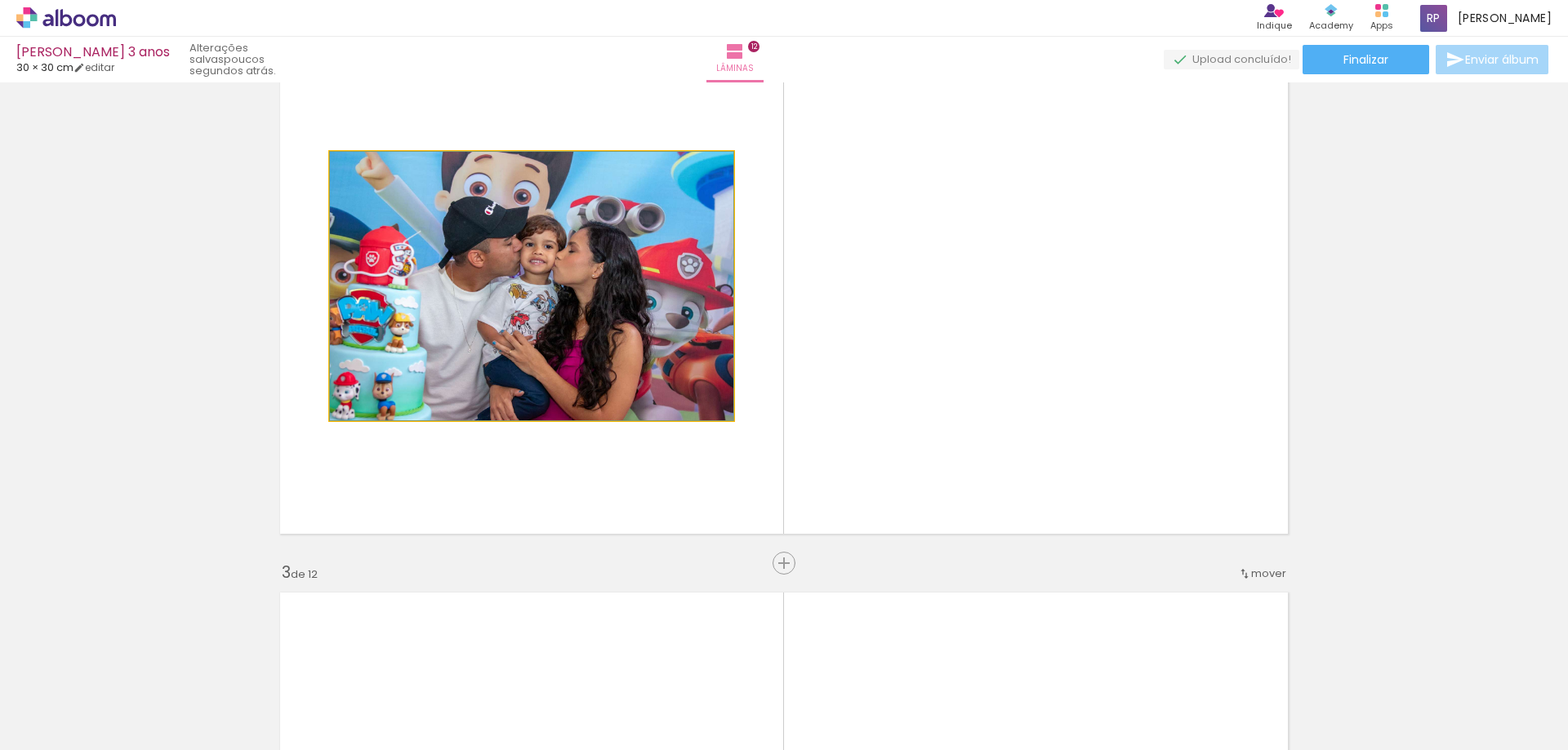
drag, startPoint x: 719, startPoint y: 414, endPoint x: 639, endPoint y: 278, distance: 157.8
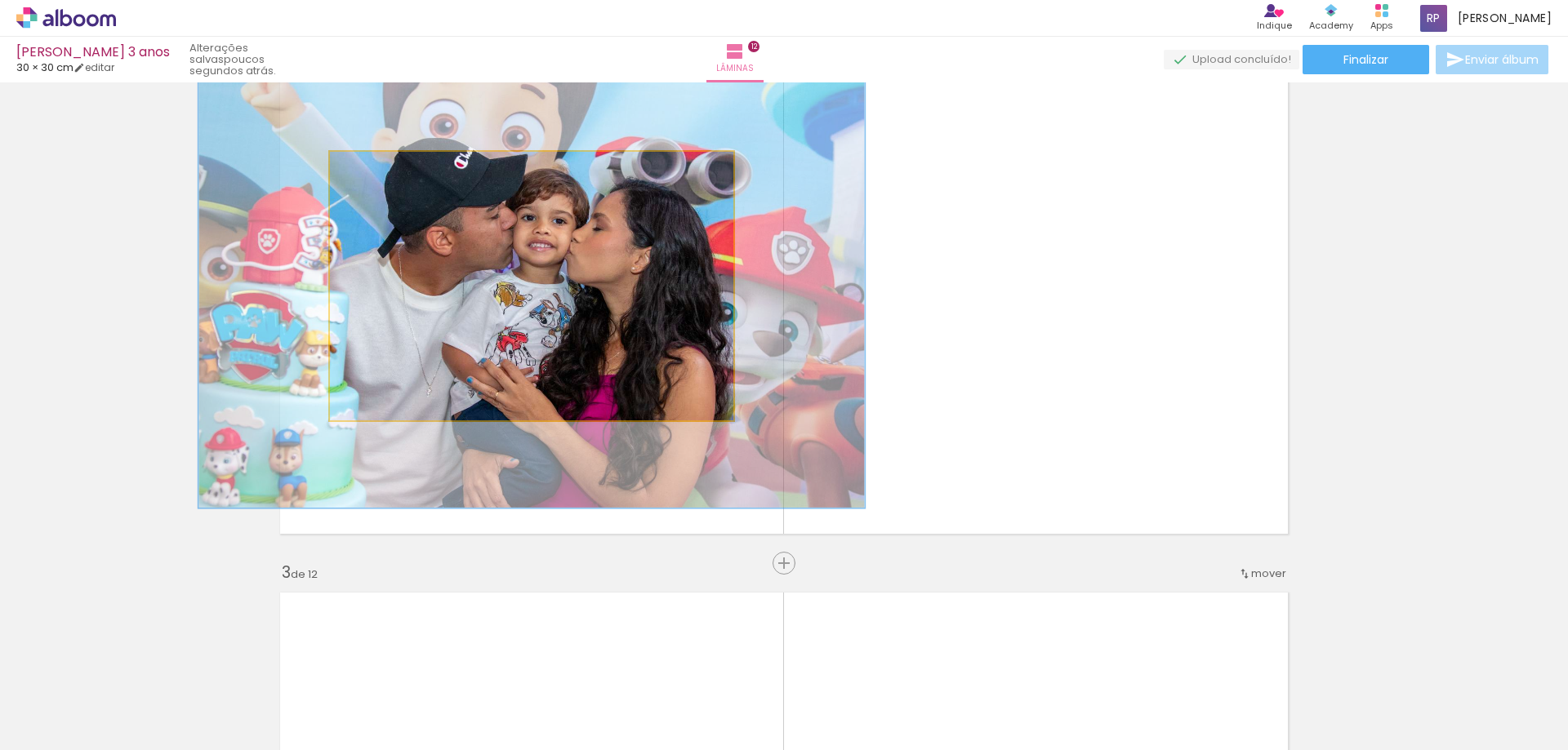
drag, startPoint x: 362, startPoint y: 168, endPoint x: 399, endPoint y: 170, distance: 37.1
type paper-slider "165"
click at [399, 170] on div at bounding box center [404, 169] width 14 height 14
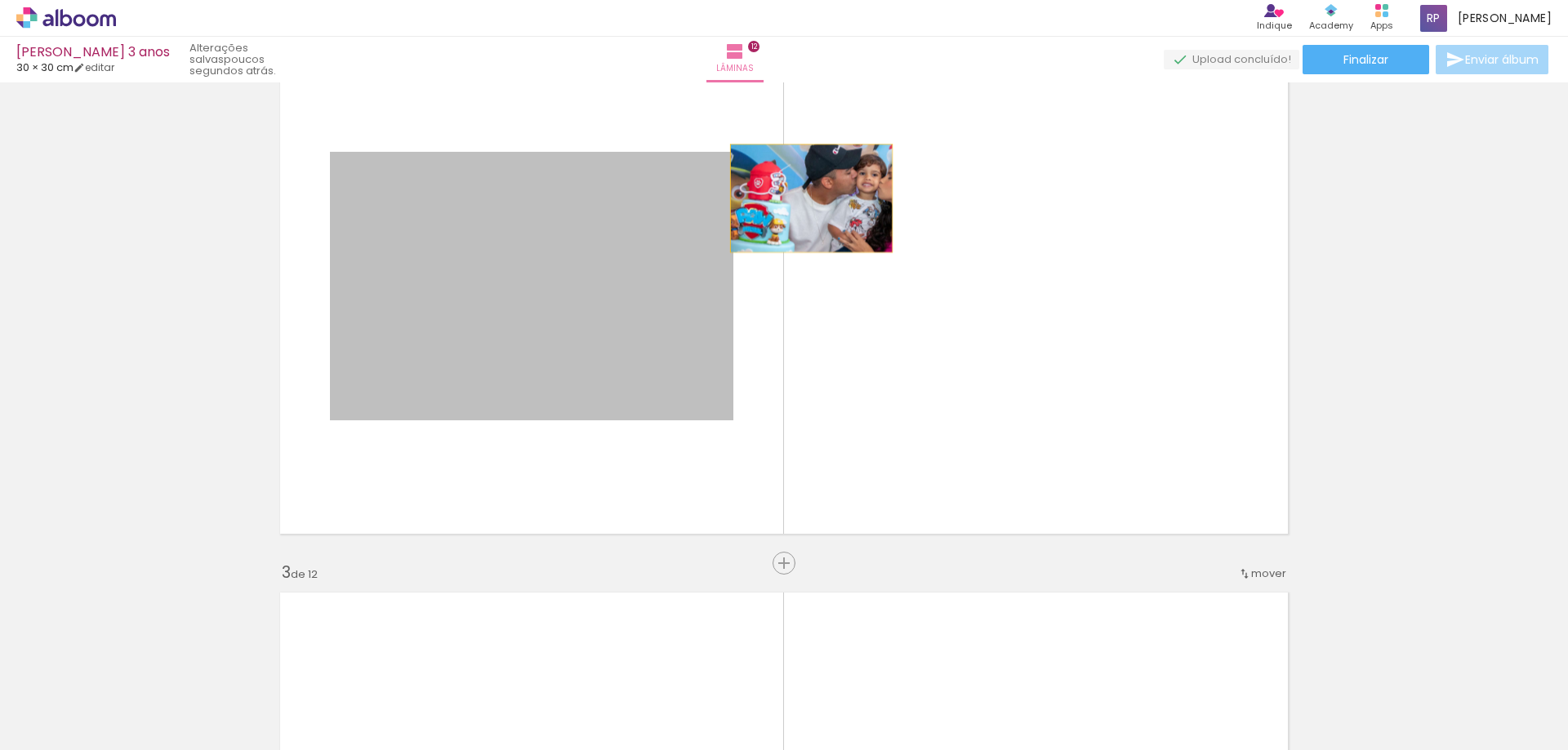
drag, startPoint x: 460, startPoint y: 219, endPoint x: 805, endPoint y: 198, distance: 345.6
click at [805, 198] on quentale-layouter at bounding box center [784, 287] width 1026 height 513
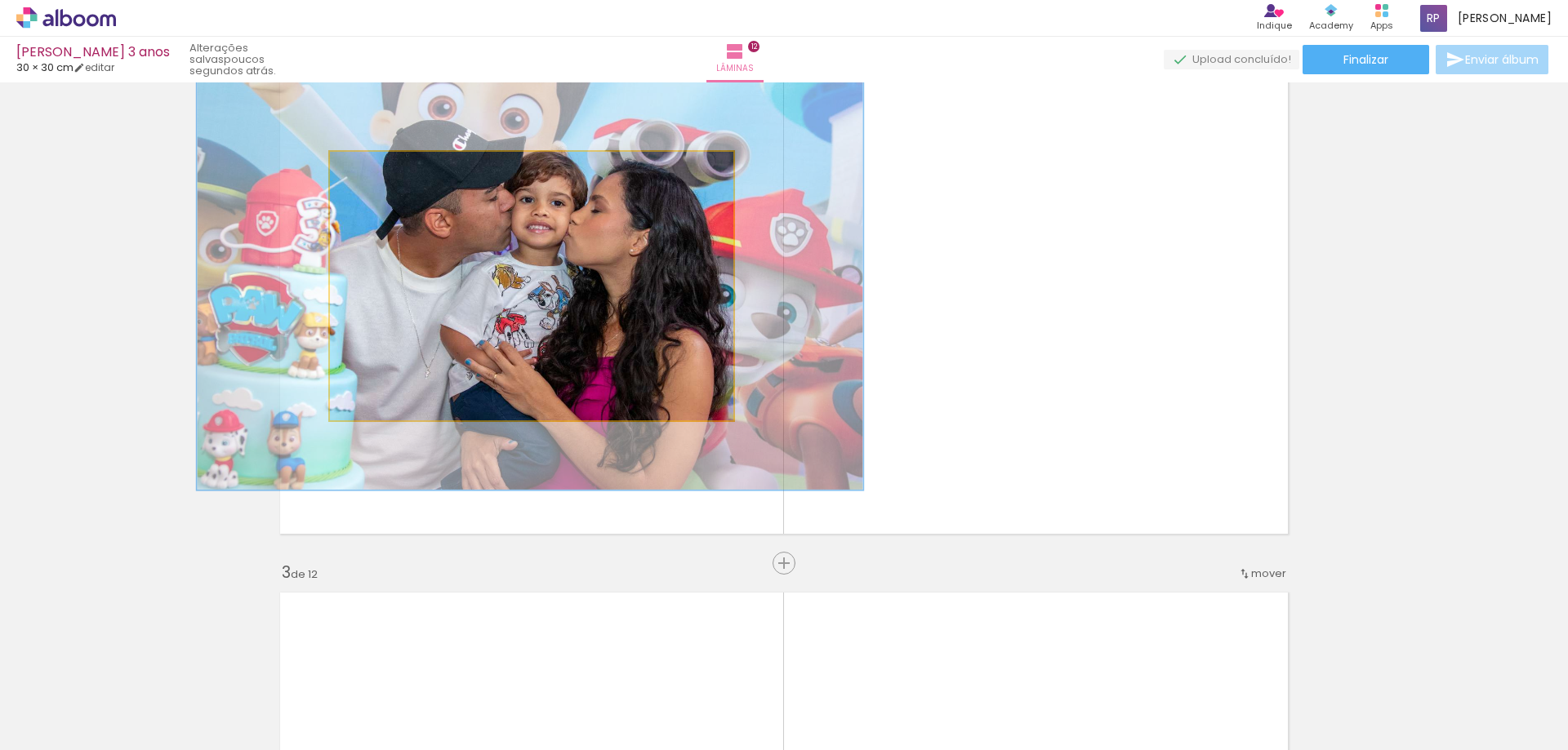
drag, startPoint x: 614, startPoint y: 271, endPoint x: 463, endPoint y: 246, distance: 153.1
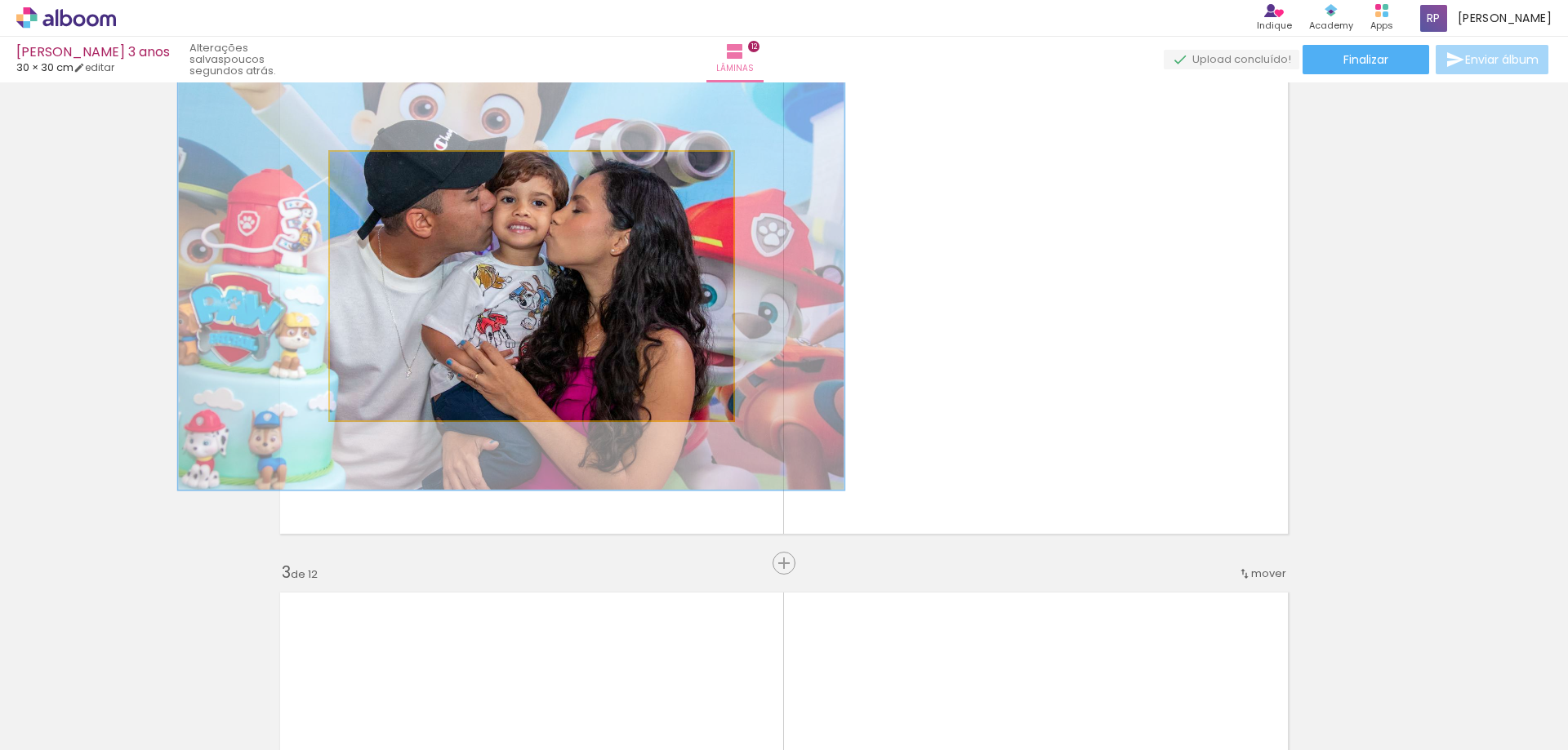
click at [463, 246] on quentale-photo at bounding box center [531, 286] width 403 height 269
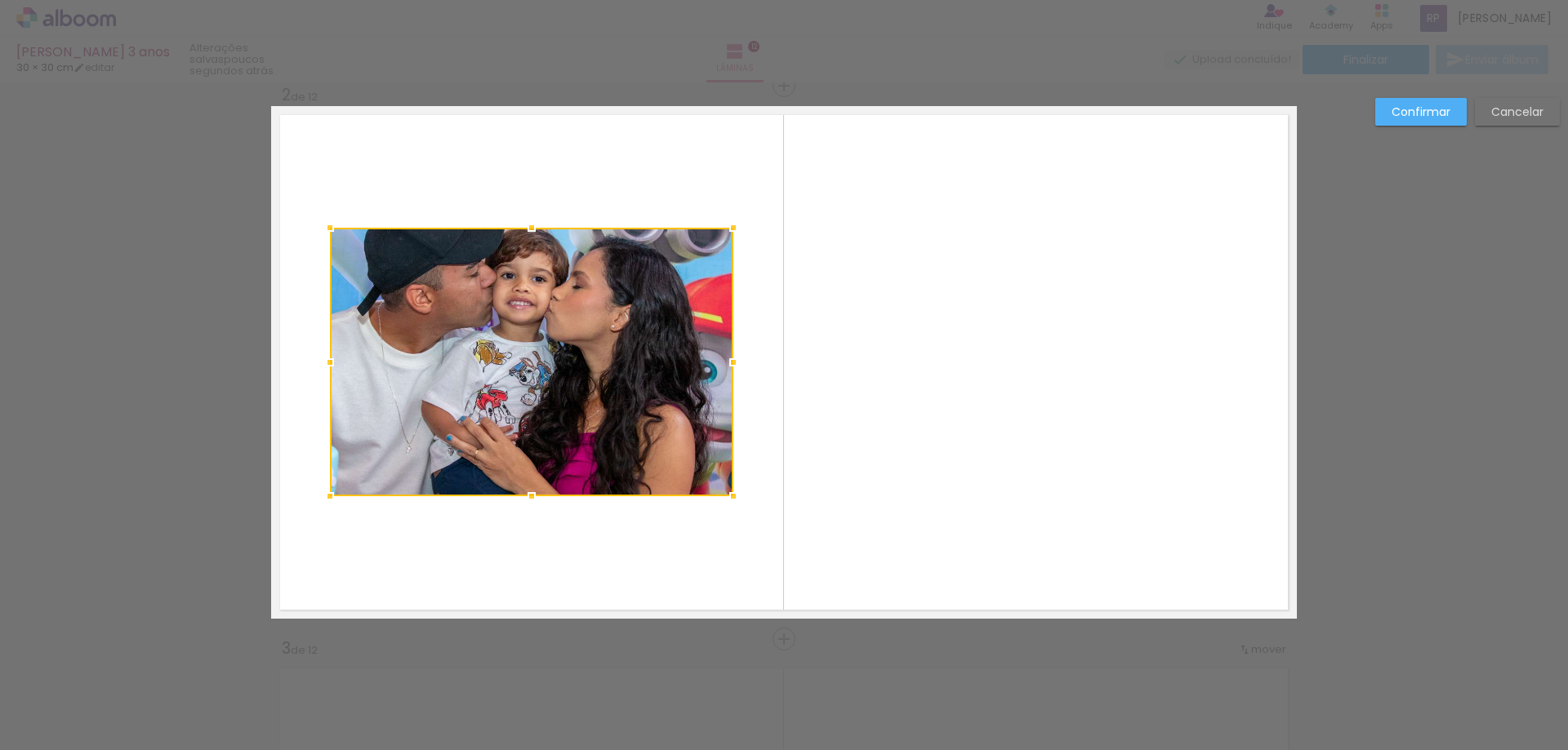
scroll to position [575, 0]
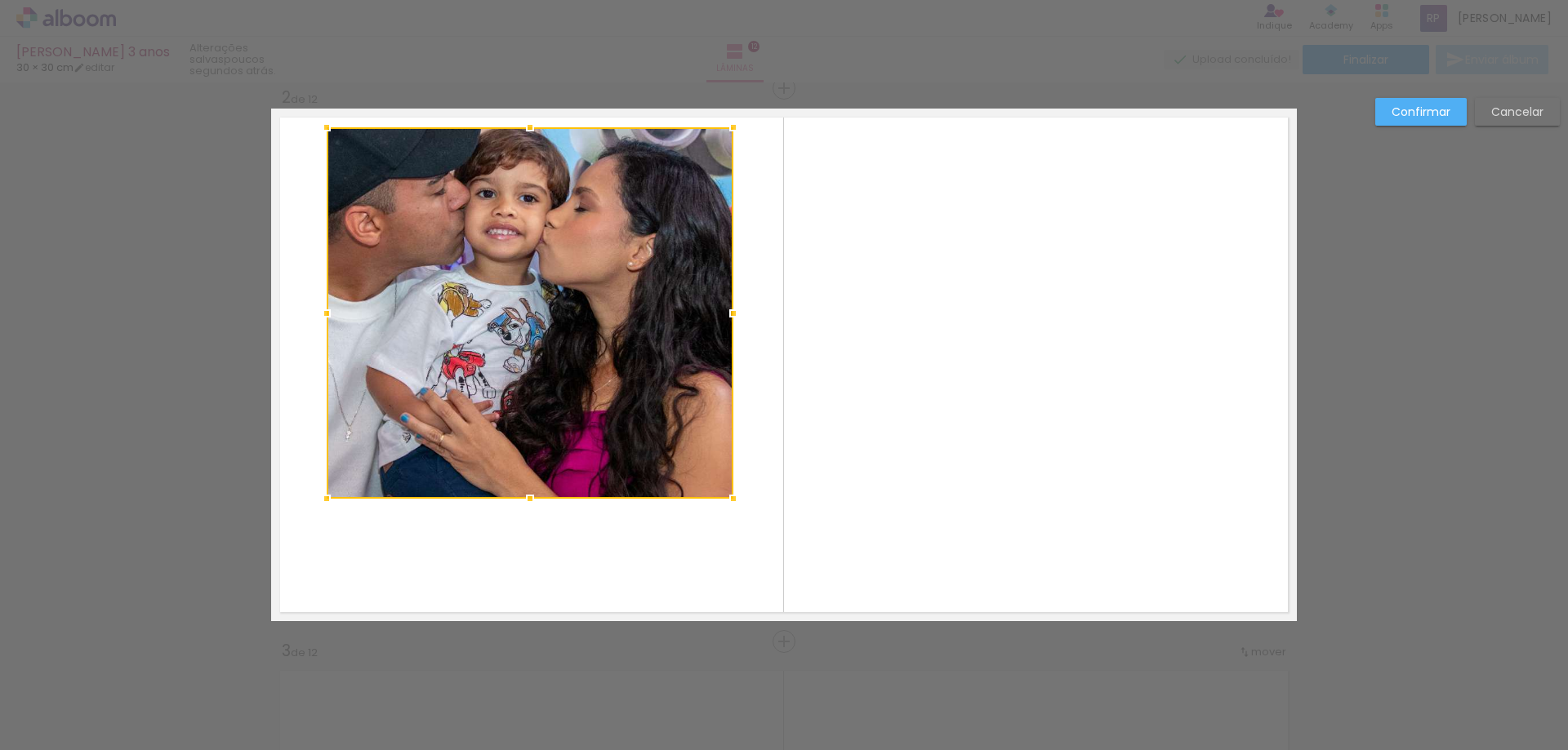
drag, startPoint x: 329, startPoint y: 230, endPoint x: 315, endPoint y: 127, distance: 103.9
click at [315, 127] on div at bounding box center [327, 128] width 32 height 32
click at [315, 127] on quentale-layouter at bounding box center [784, 365] width 1026 height 513
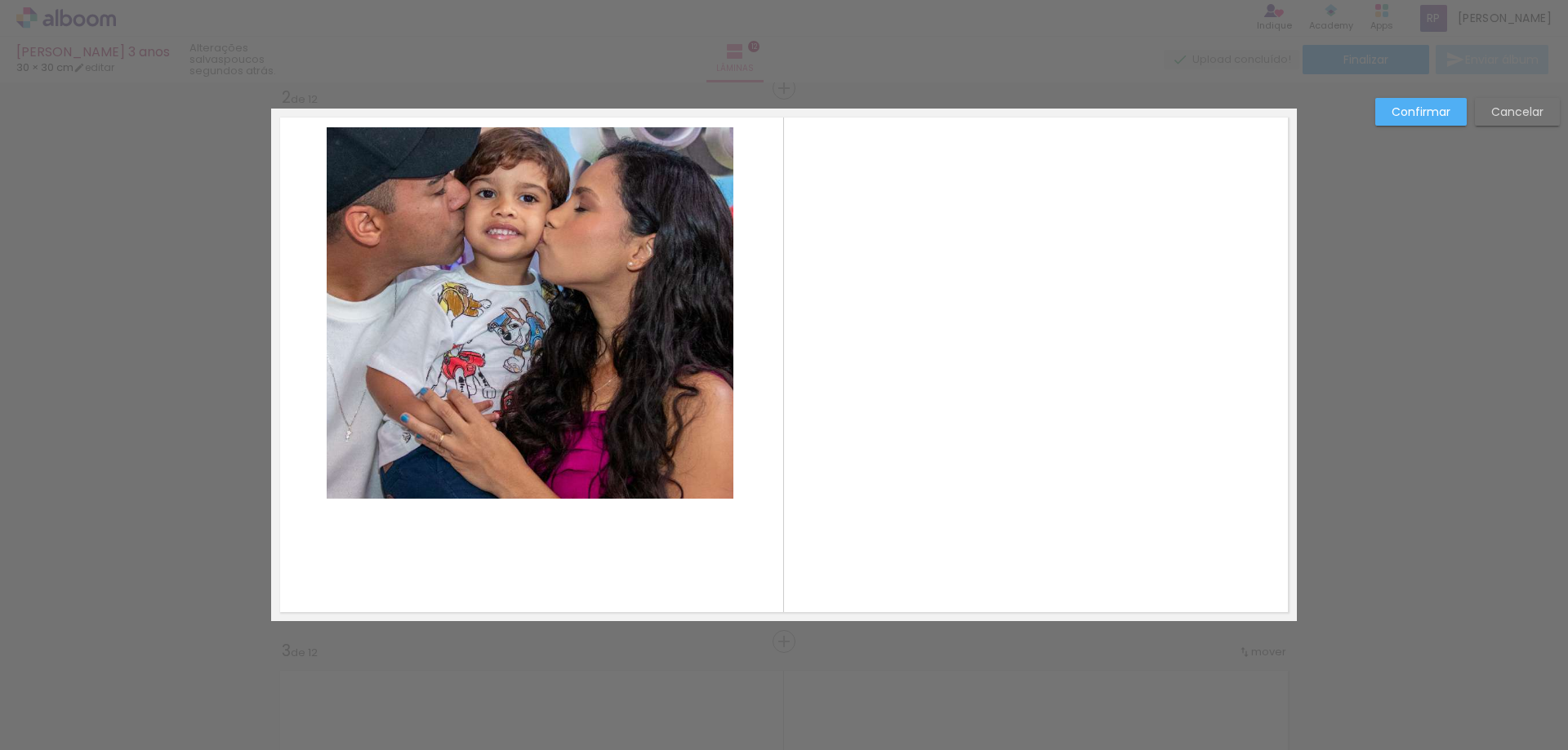
drag, startPoint x: 315, startPoint y: 127, endPoint x: 410, endPoint y: 281, distance: 180.9
click at [410, 281] on quentale-layouter at bounding box center [784, 365] width 1026 height 513
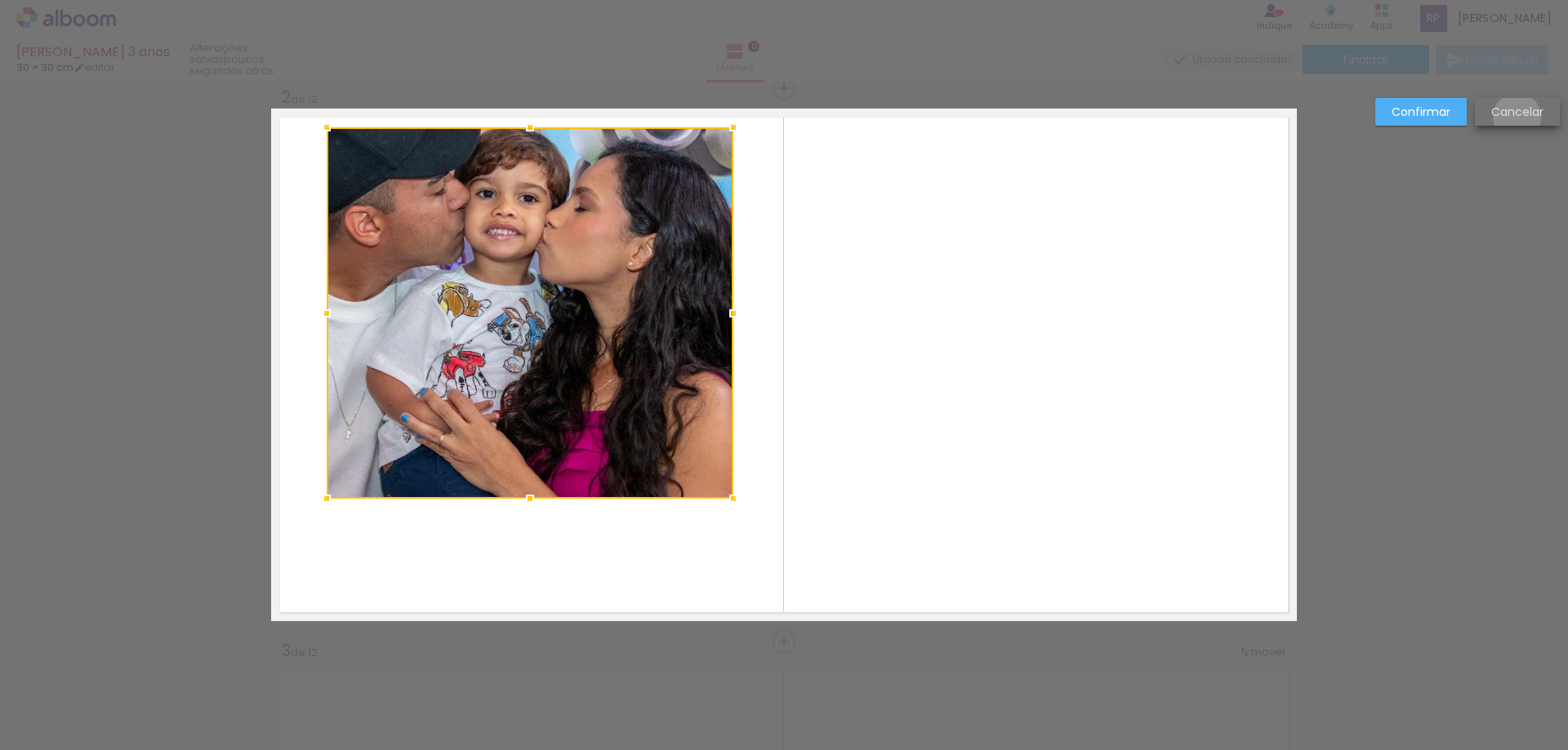
click at [0, 0] on slot "Cancelar" at bounding box center [0, 0] width 0 height 0
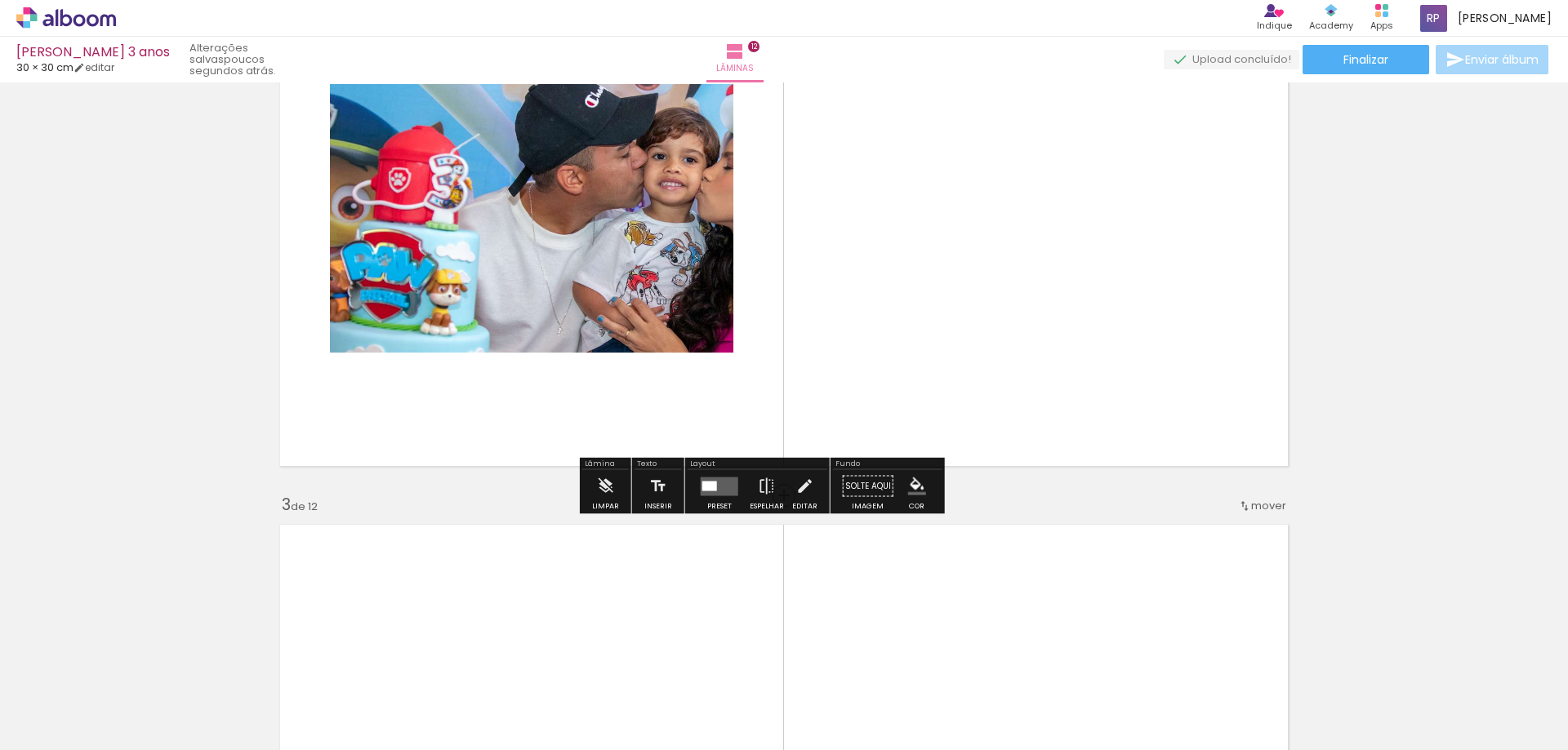
scroll to position [739, 0]
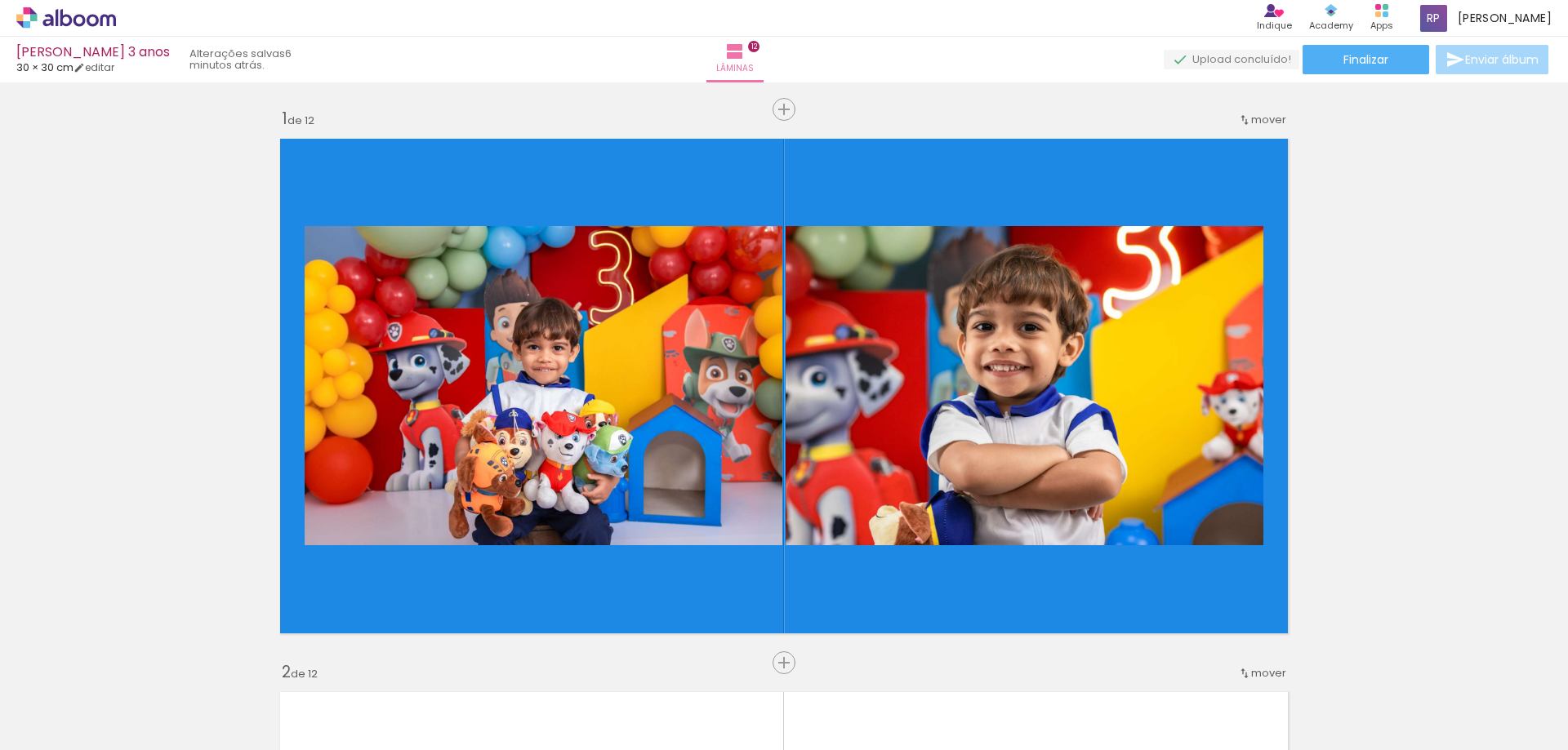
scroll to position [739, 0]
